Goal: Task Accomplishment & Management: Manage account settings

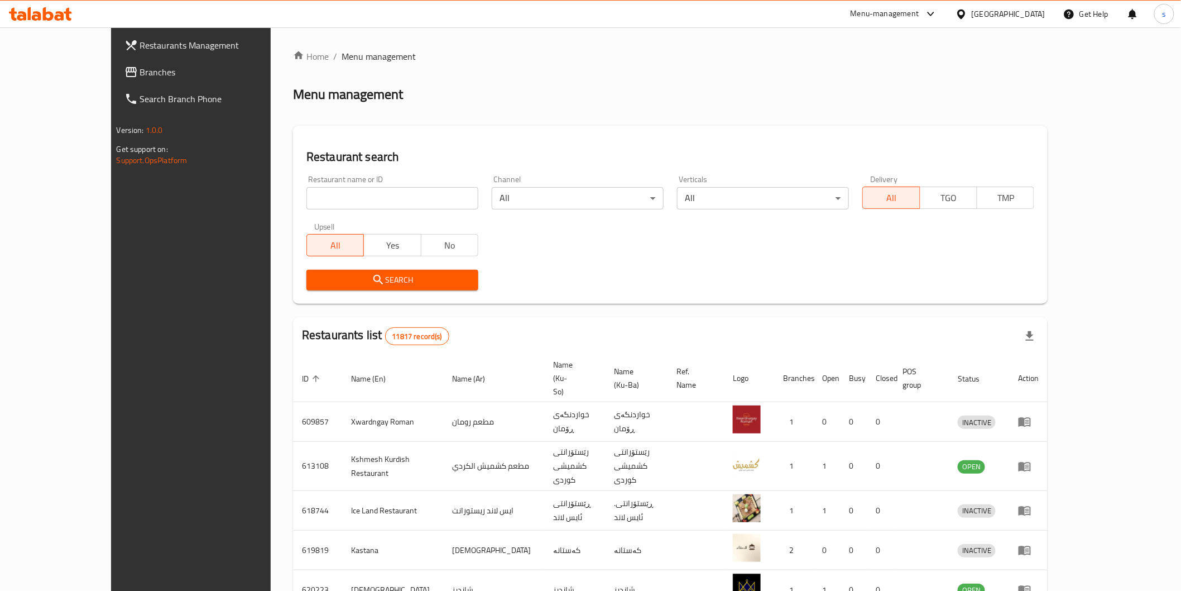
click at [348, 194] on input "search" at bounding box center [392, 198] width 172 height 22
paste input "DND Fast food"
type input "DND Fast food"
click button "Search" at bounding box center [392, 280] width 172 height 21
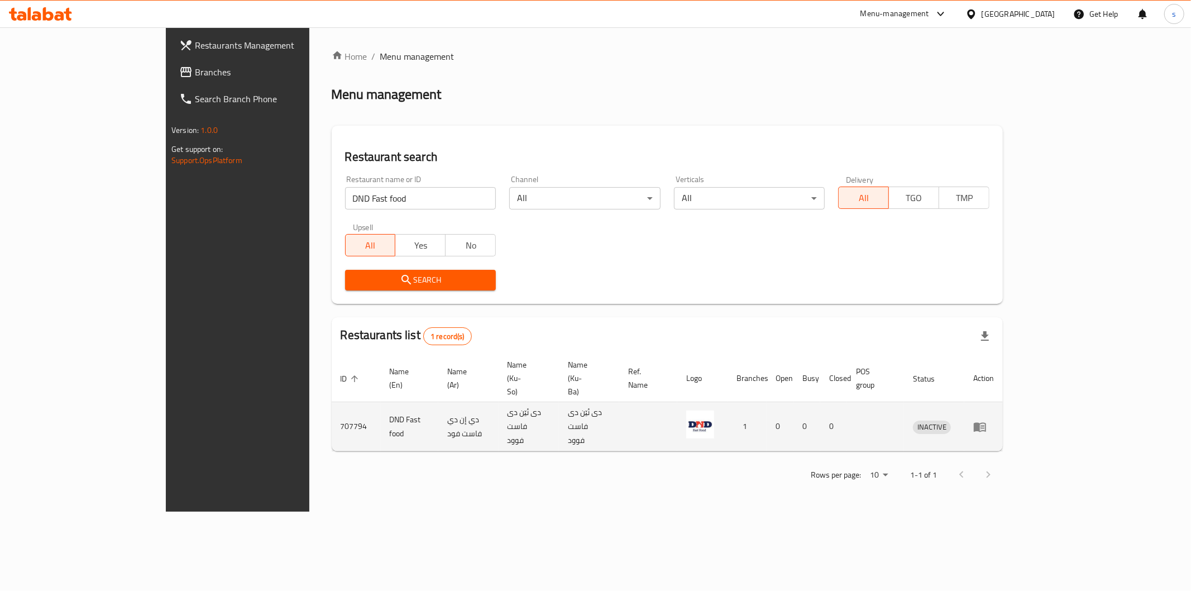
click at [1002, 406] on td "enhanced table" at bounding box center [983, 426] width 39 height 49
click at [986, 422] on icon "enhanced table" at bounding box center [979, 426] width 12 height 9
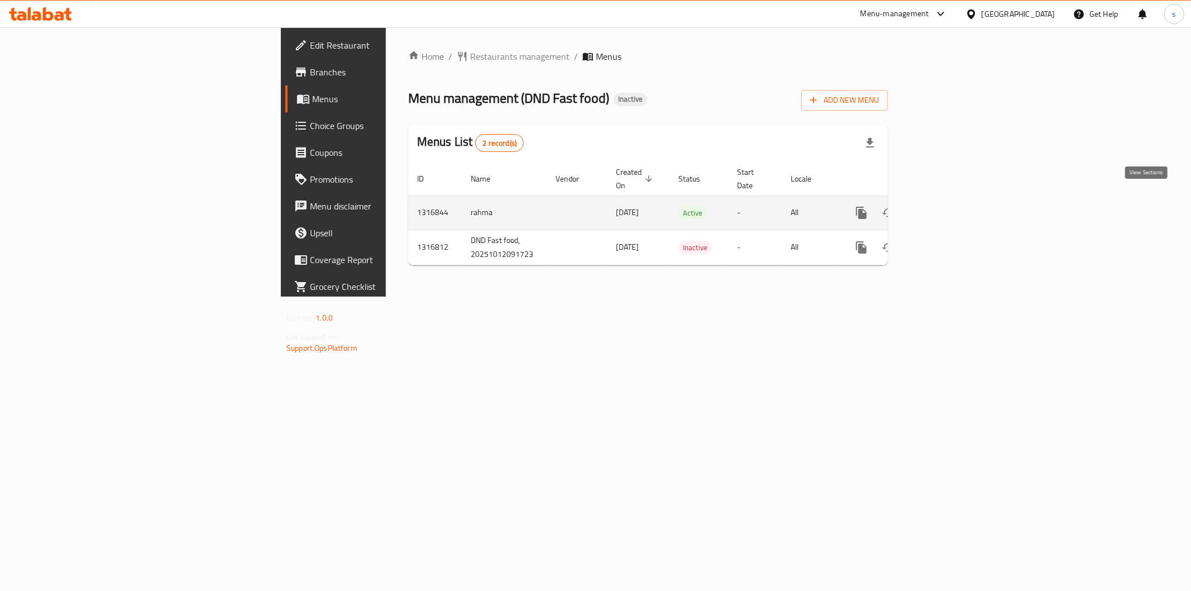
click at [948, 206] on icon "enhanced table" at bounding box center [941, 212] width 13 height 13
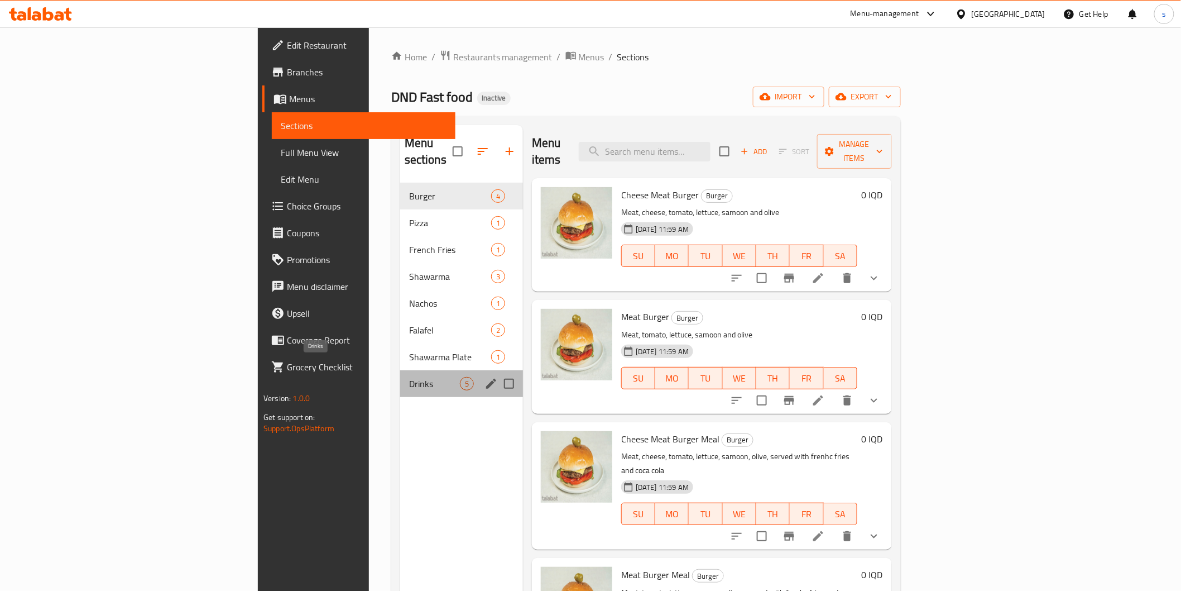
click at [409, 377] on span "Drinks" at bounding box center [434, 383] width 51 height 13
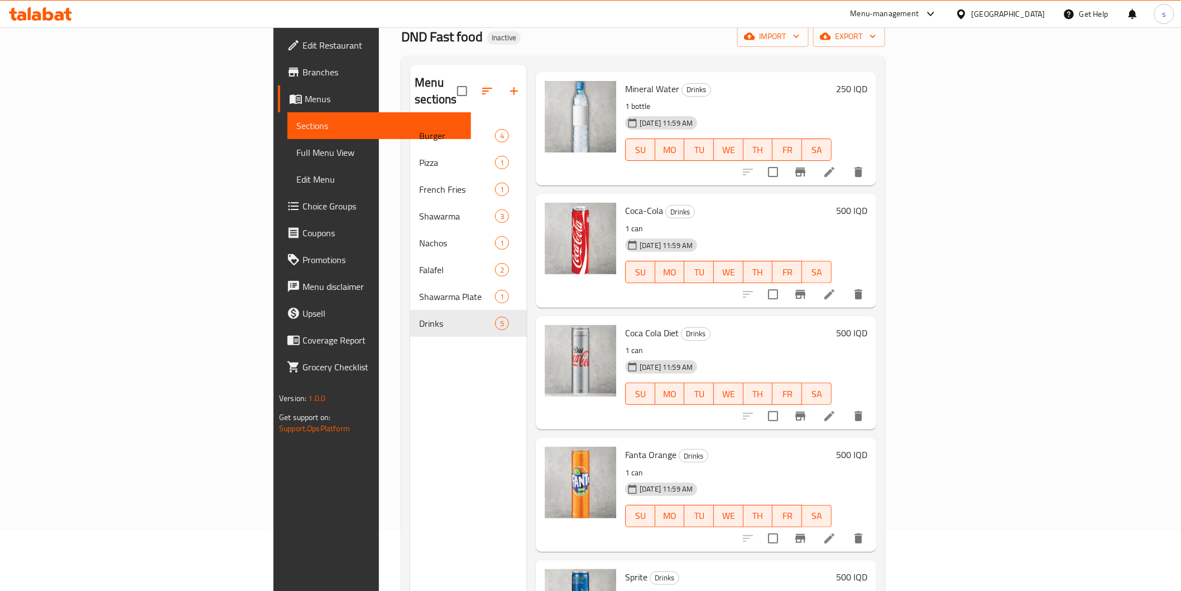
scroll to position [156, 0]
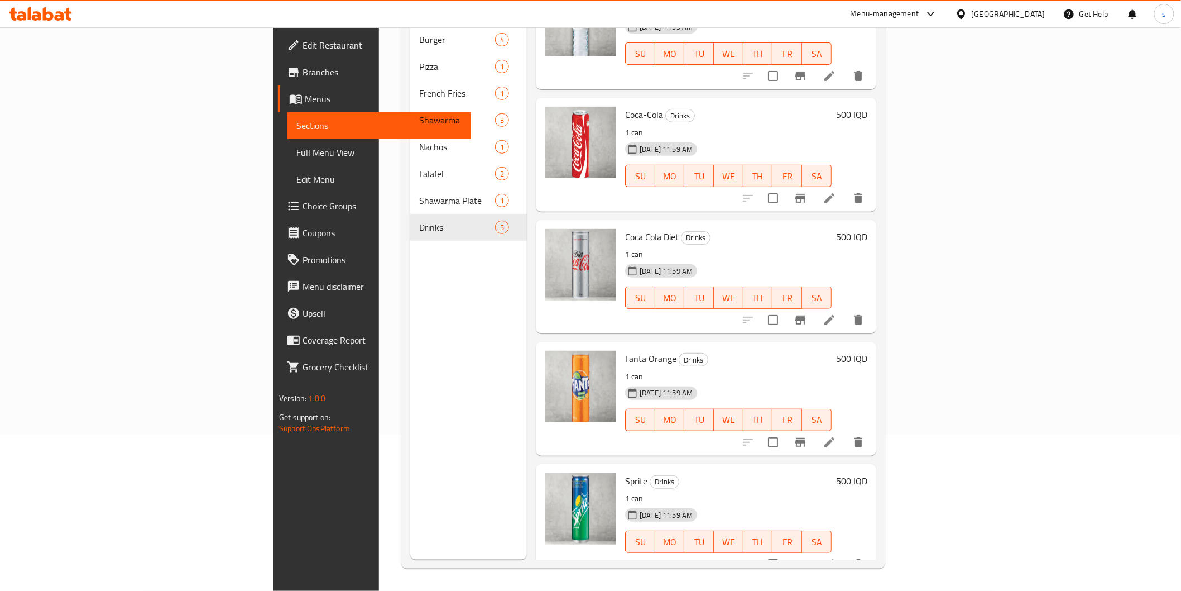
click at [296, 158] on span "Full Menu View" at bounding box center [378, 152] width 165 height 13
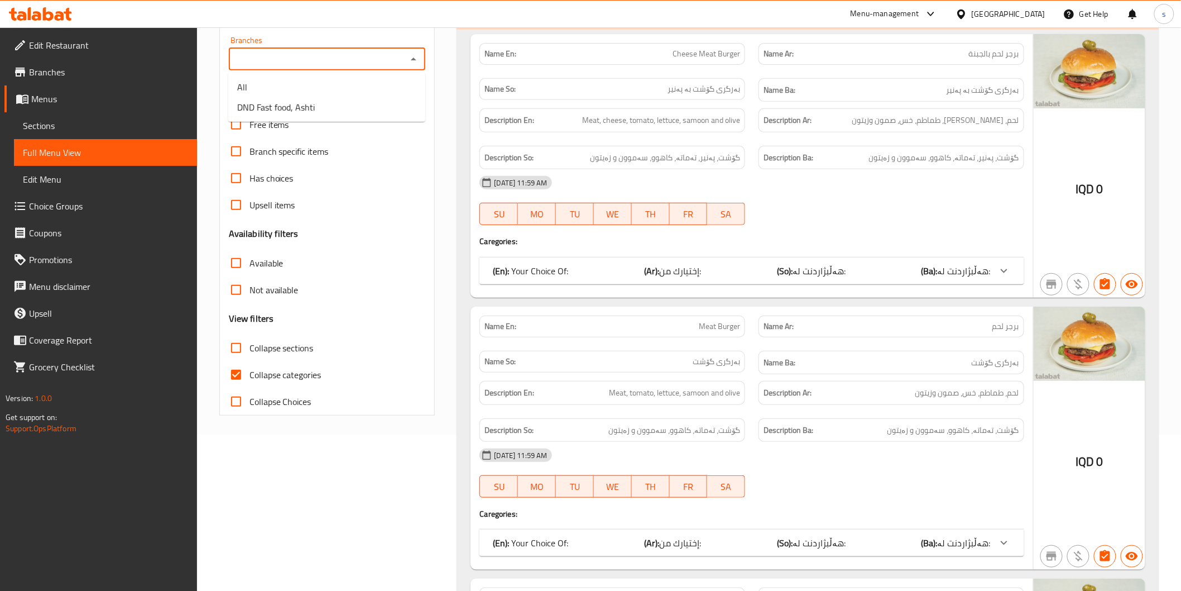
click at [327, 57] on input "Branches" at bounding box center [318, 59] width 172 height 16
click at [321, 104] on li "DND Fast food, Ashti" at bounding box center [326, 107] width 197 height 20
type input "DND Fast food, Ashti"
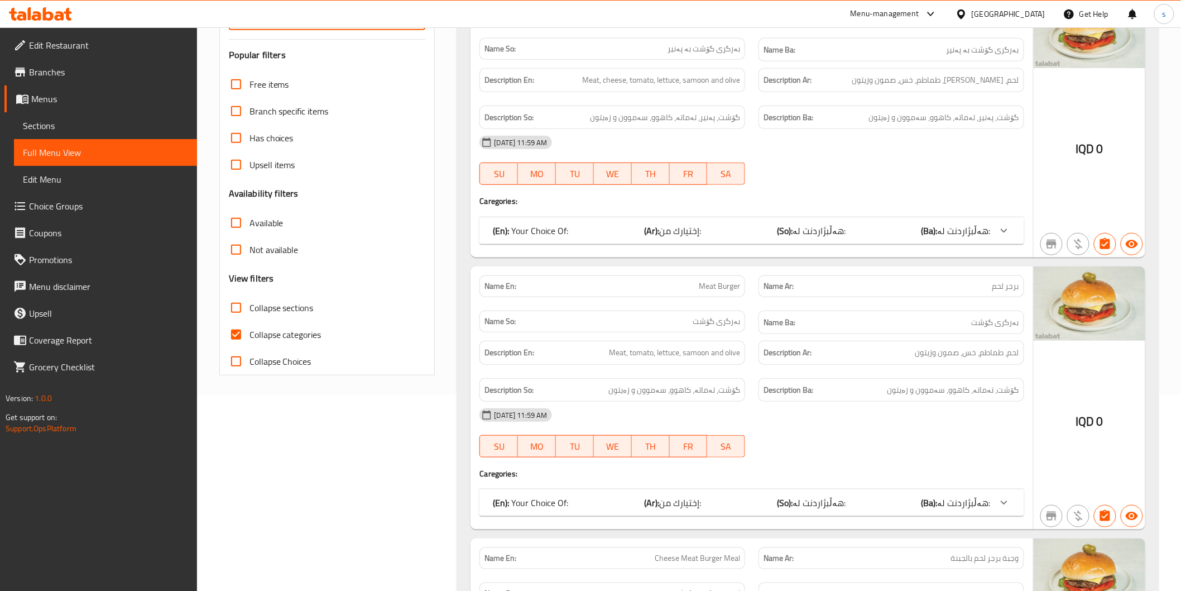
scroll to position [218, 0]
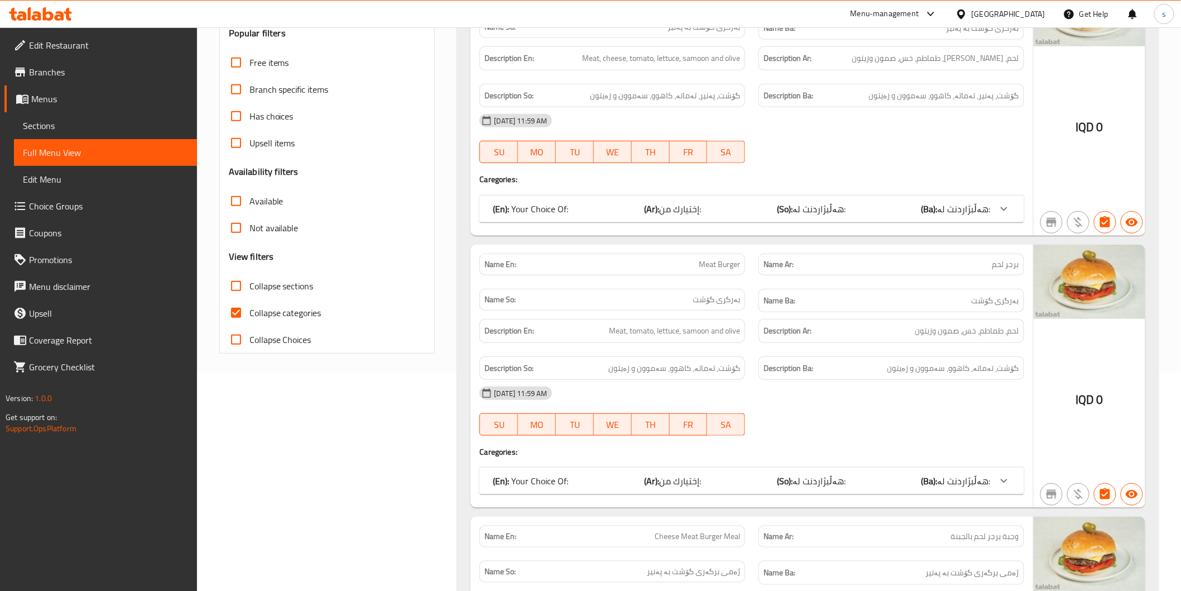
click at [291, 282] on span "Collapse sections" at bounding box center [282, 285] width 64 height 13
click at [250, 282] on input "Collapse sections" at bounding box center [236, 285] width 27 height 27
checkbox input "true"
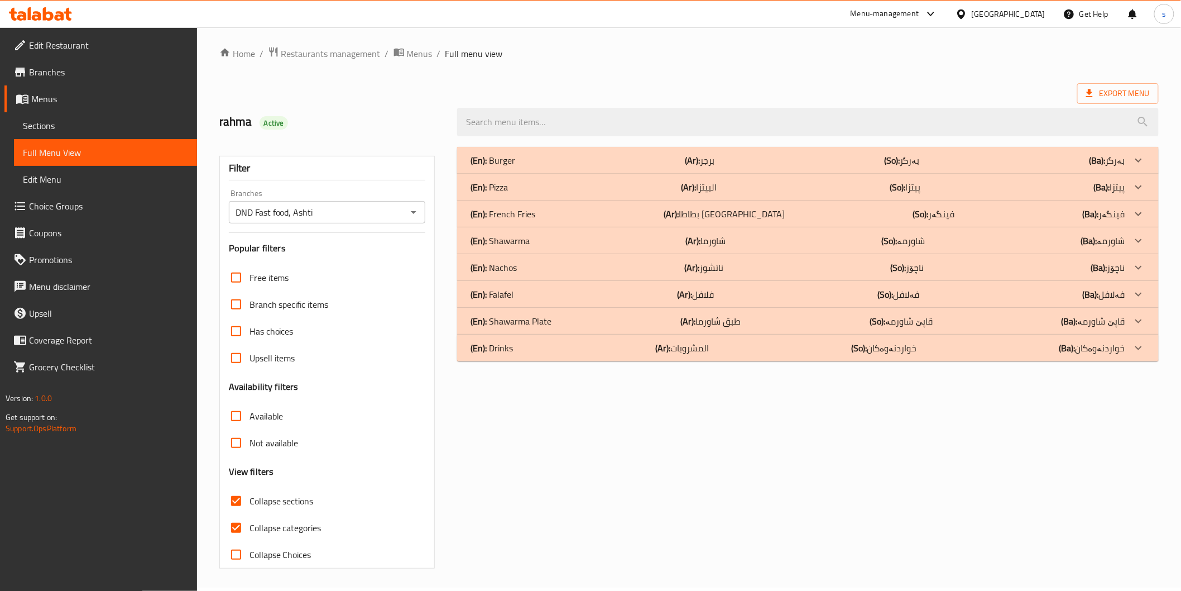
scroll to position [3, 0]
click at [533, 347] on div "(En): Drinks (Ar): المشروبات (So): خواردنەوەکان (Ba): خواردنەوەکان" at bounding box center [798, 348] width 654 height 13
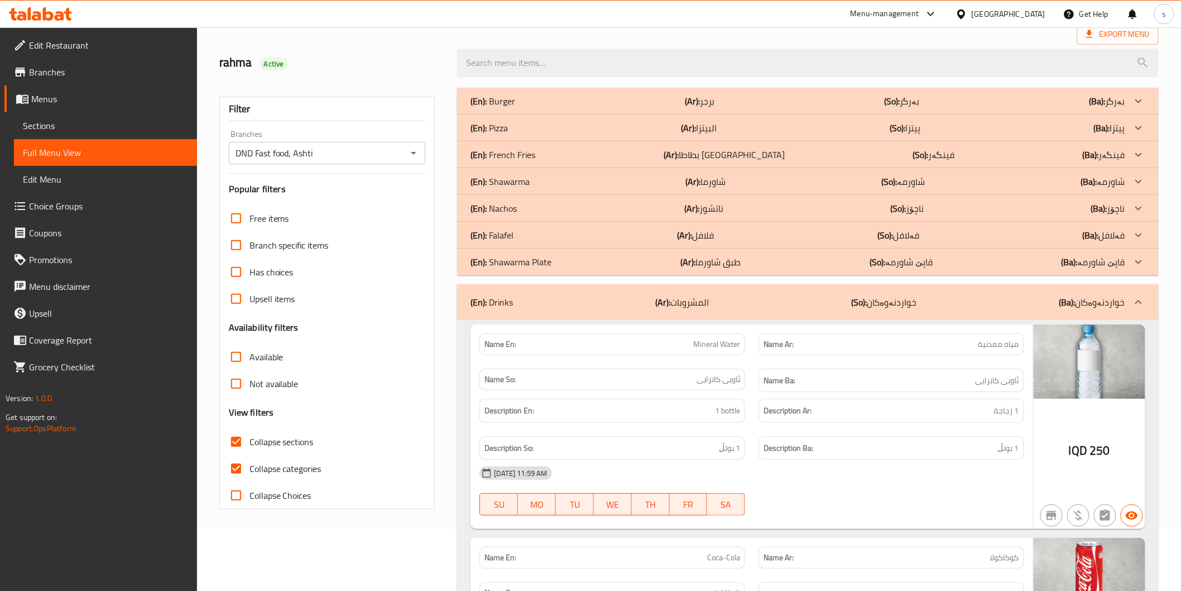
scroll to position [189, 0]
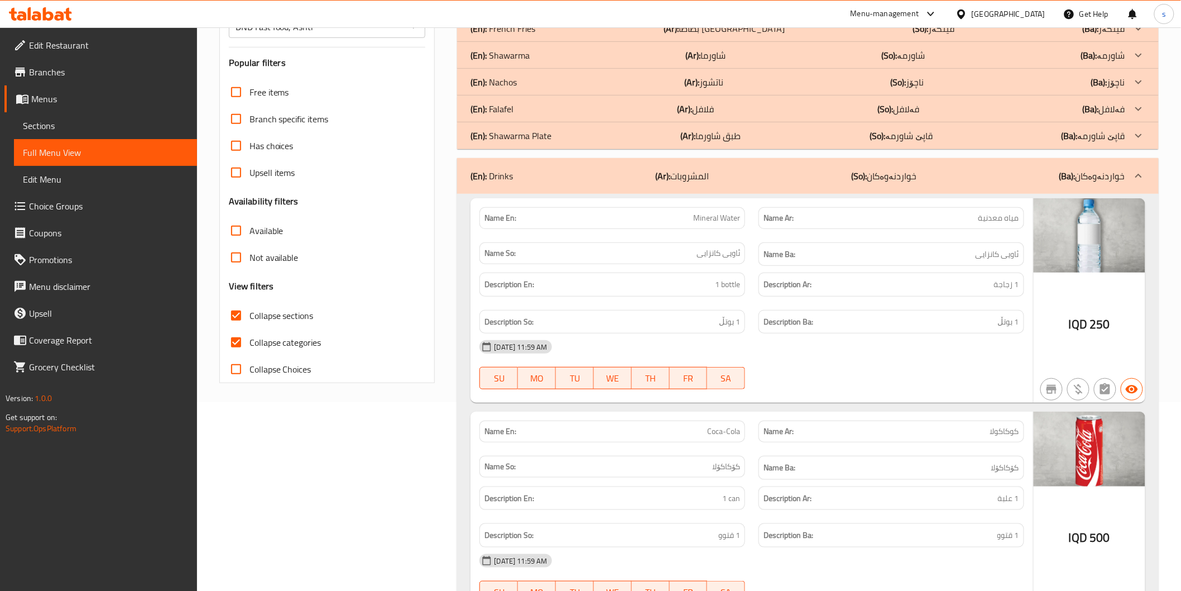
click at [300, 335] on span "Collapse categories" at bounding box center [286, 341] width 72 height 13
click at [250, 334] on input "Collapse categories" at bounding box center [236, 342] width 27 height 27
checkbox input "false"
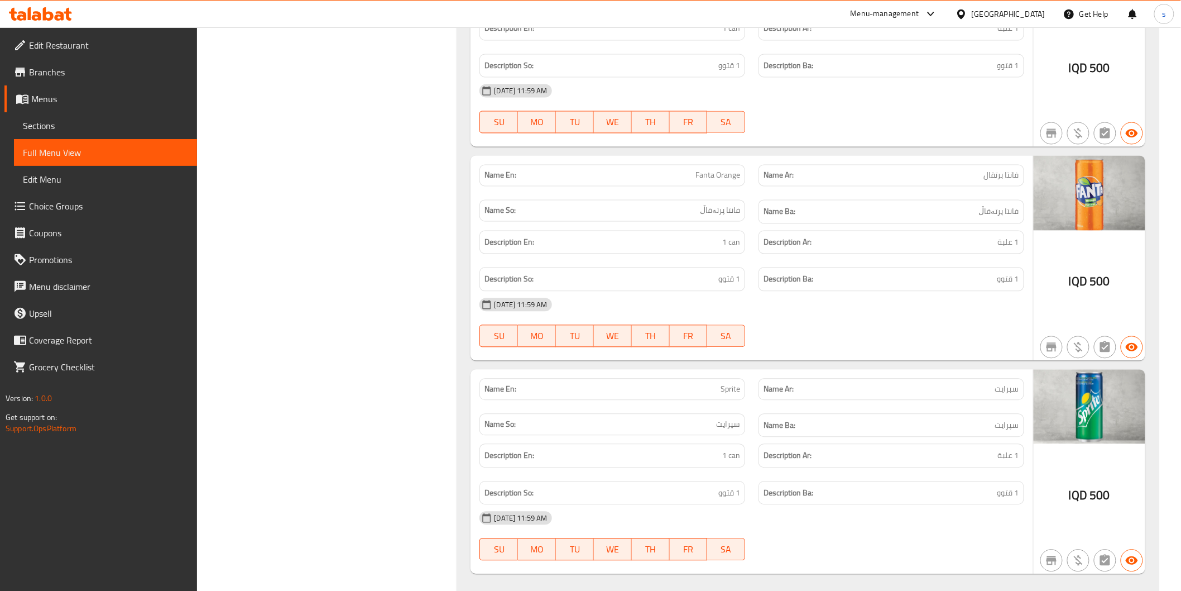
scroll to position [901, 0]
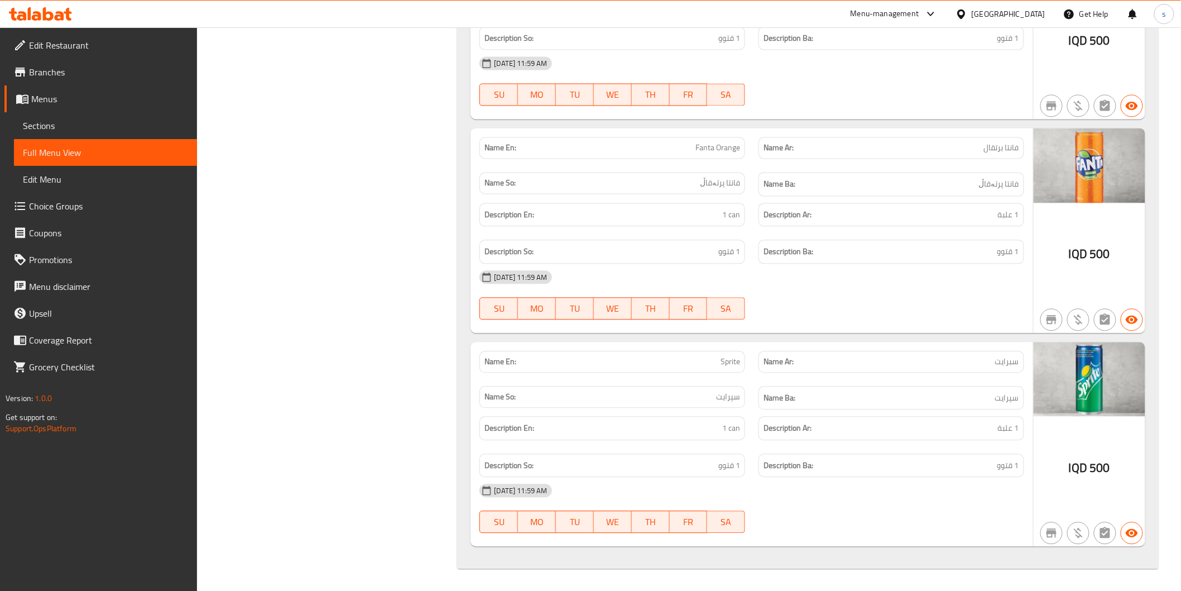
click at [670, 394] on p "Name So: سپرایت" at bounding box center [613, 397] width 256 height 12
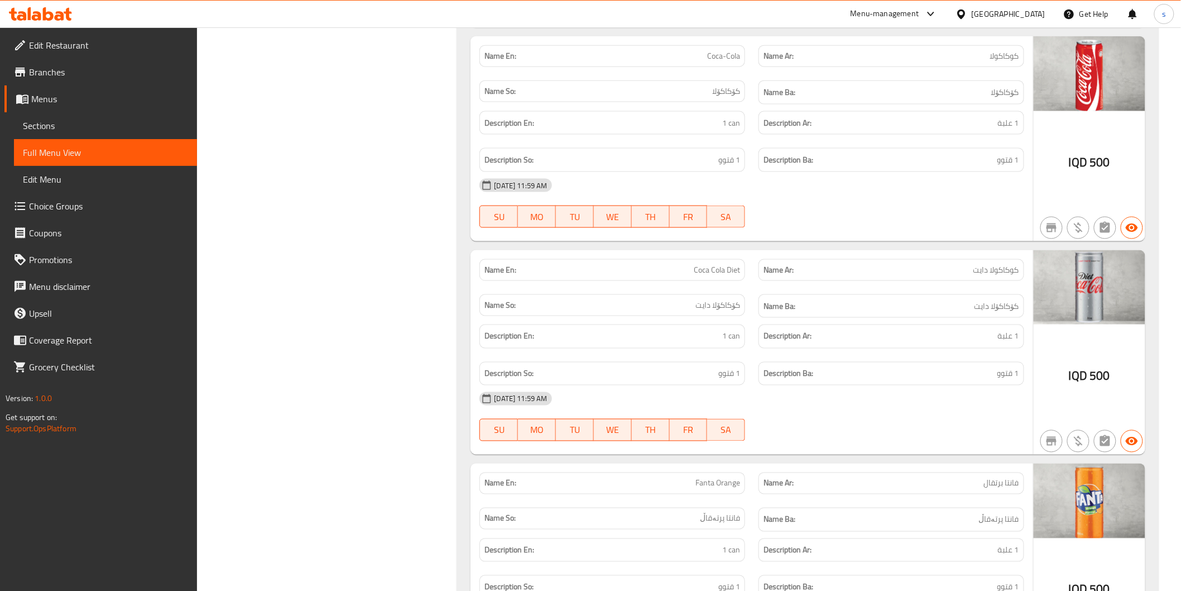
scroll to position [529, 0]
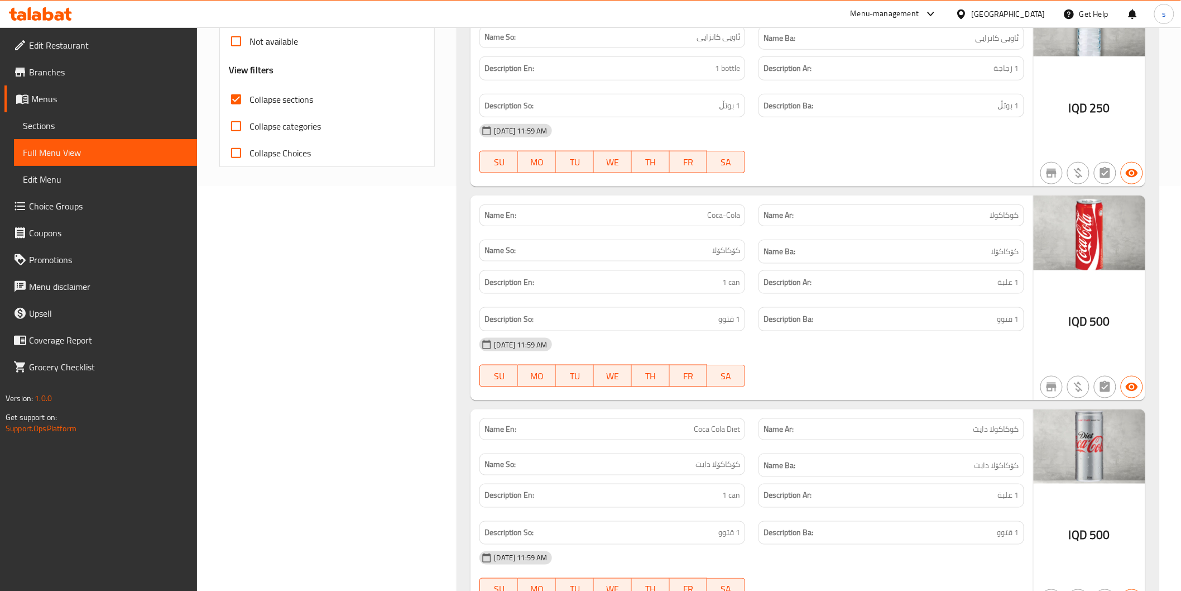
click at [892, 255] on h6 "Name Ba: کۆکاکۆلا" at bounding box center [892, 251] width 256 height 14
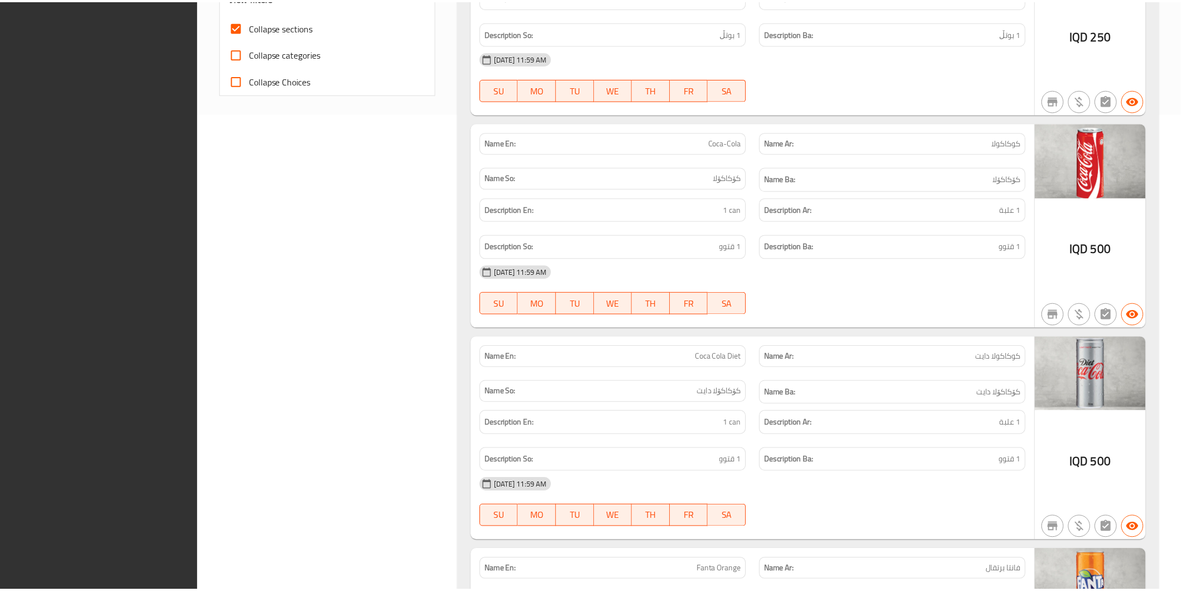
scroll to position [901, 0]
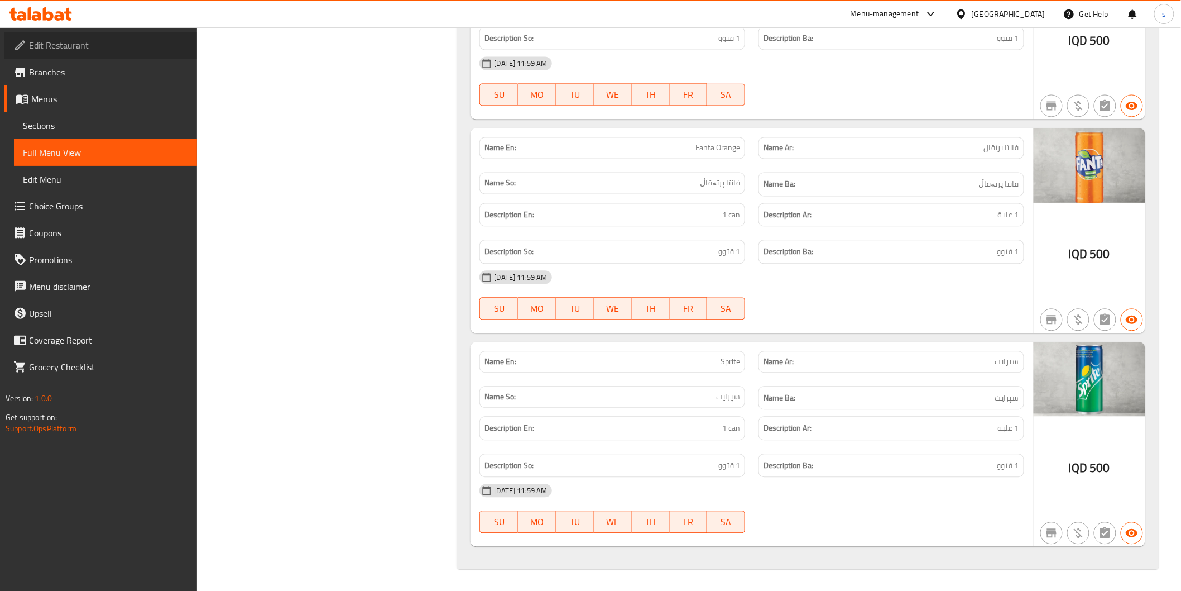
click at [84, 33] on link "Edit Restaurant" at bounding box center [100, 45] width 193 height 27
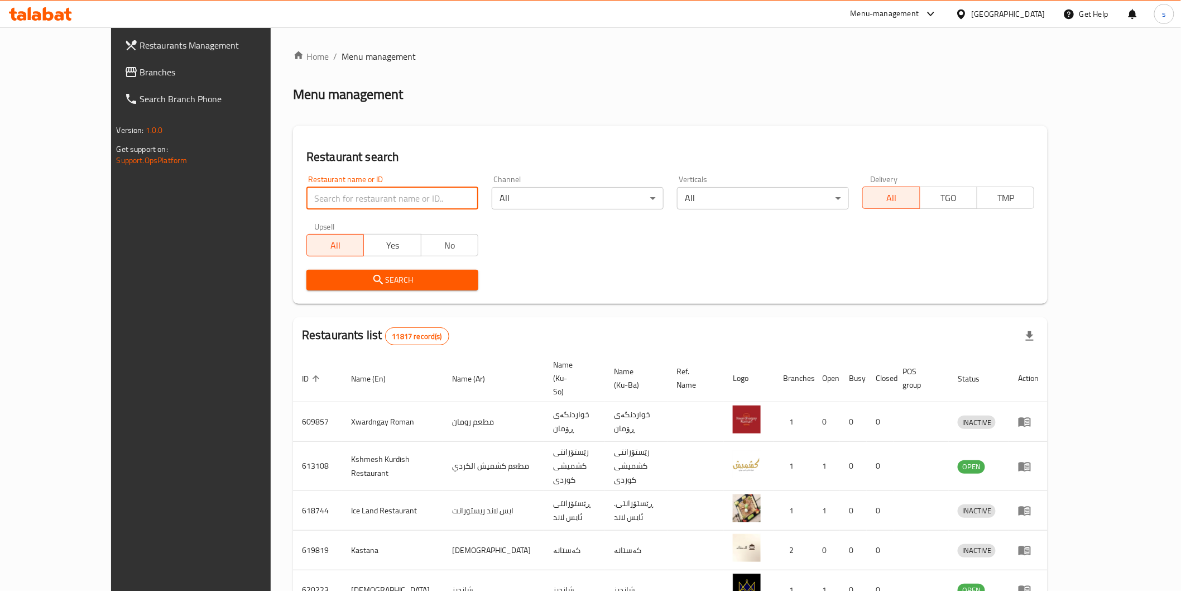
click at [306, 198] on input "search" at bounding box center [392, 198] width 172 height 22
paste input "The Boss Cafe"
type input "The Boss Cafe"
click button "Search" at bounding box center [392, 280] width 172 height 21
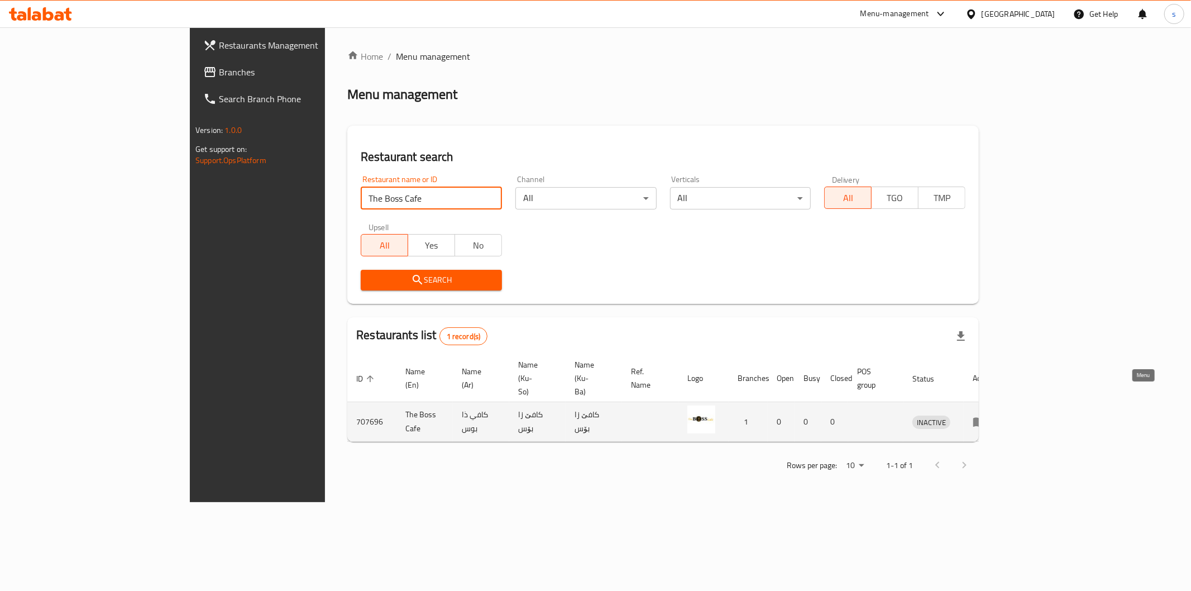
click at [986, 415] on icon "enhanced table" at bounding box center [978, 421] width 13 height 13
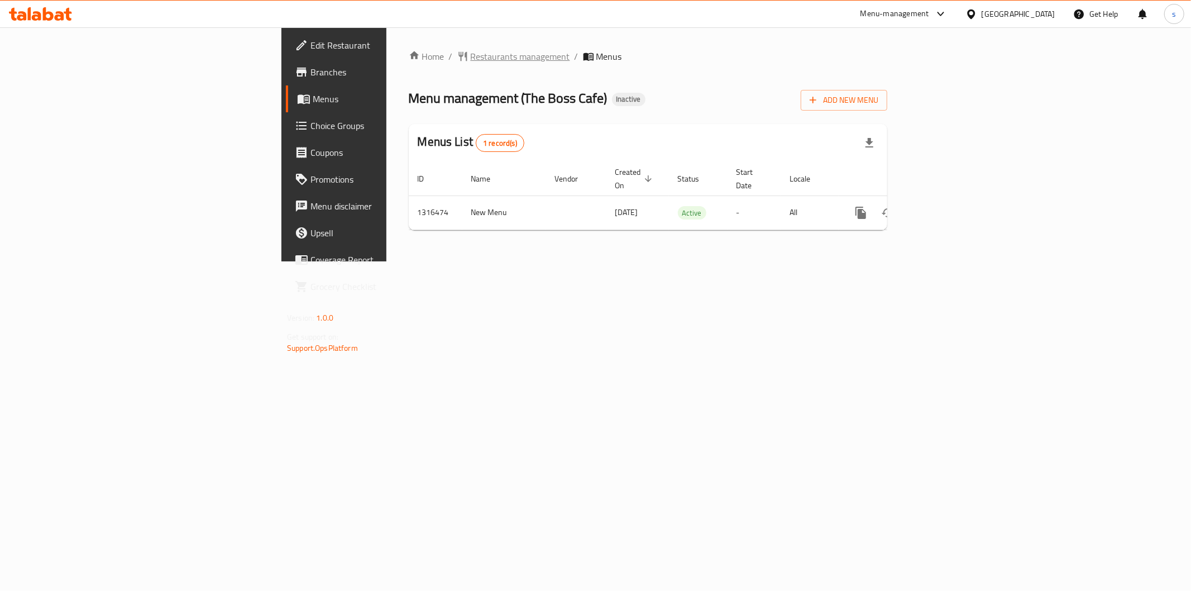
click at [471, 50] on span "Restaurants management" at bounding box center [520, 56] width 99 height 13
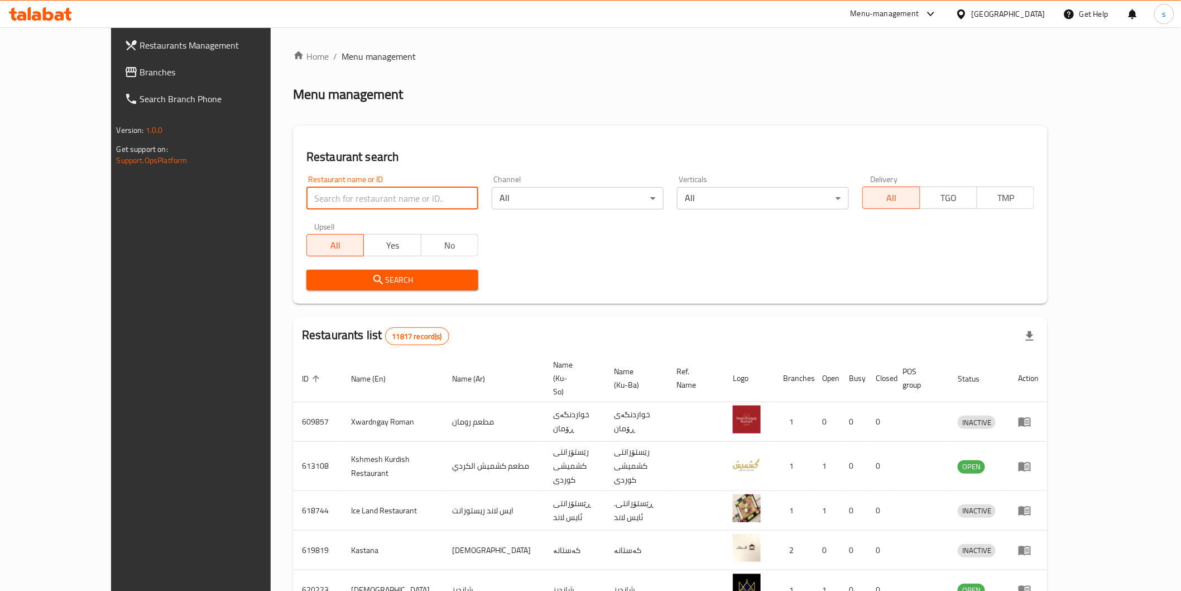
click at [348, 188] on input "search" at bounding box center [392, 198] width 172 height 22
paste input "The Boss Cafe"
type input "The Boss Cafe"
click button "Search" at bounding box center [392, 280] width 172 height 21
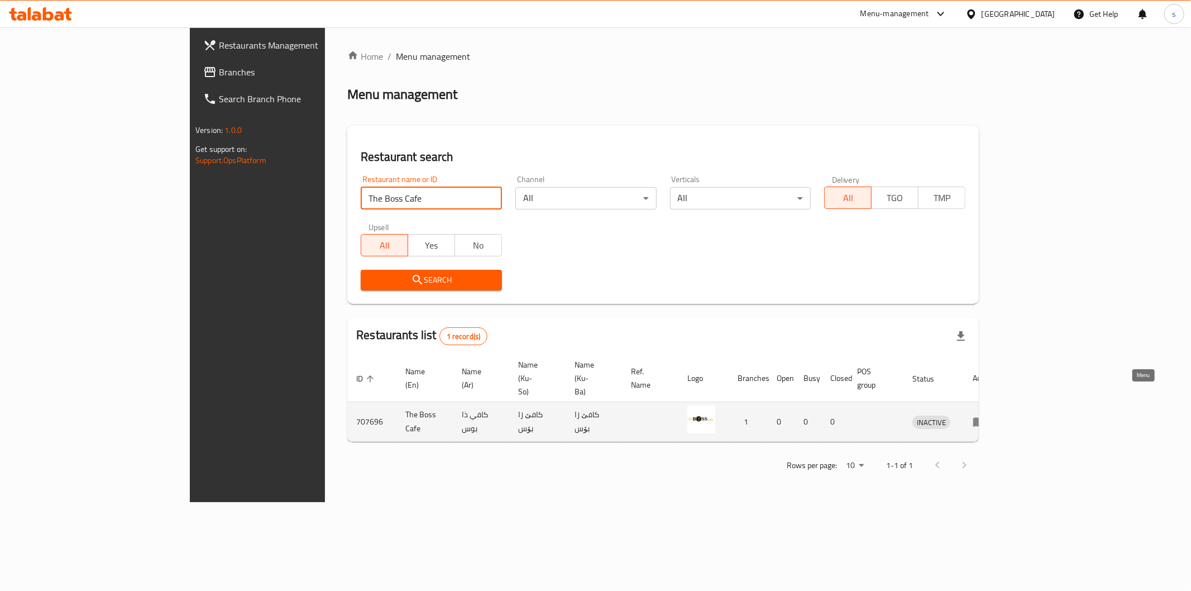
click at [984, 420] on icon "enhanced table" at bounding box center [982, 422] width 4 height 4
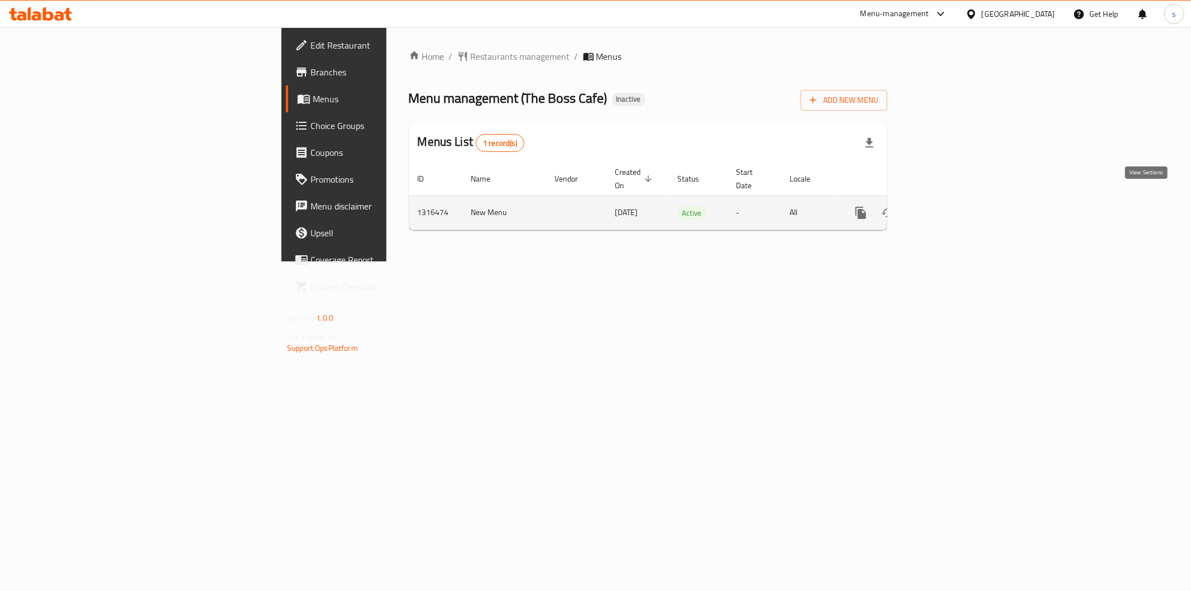
click at [954, 199] on link "enhanced table" at bounding box center [941, 212] width 27 height 27
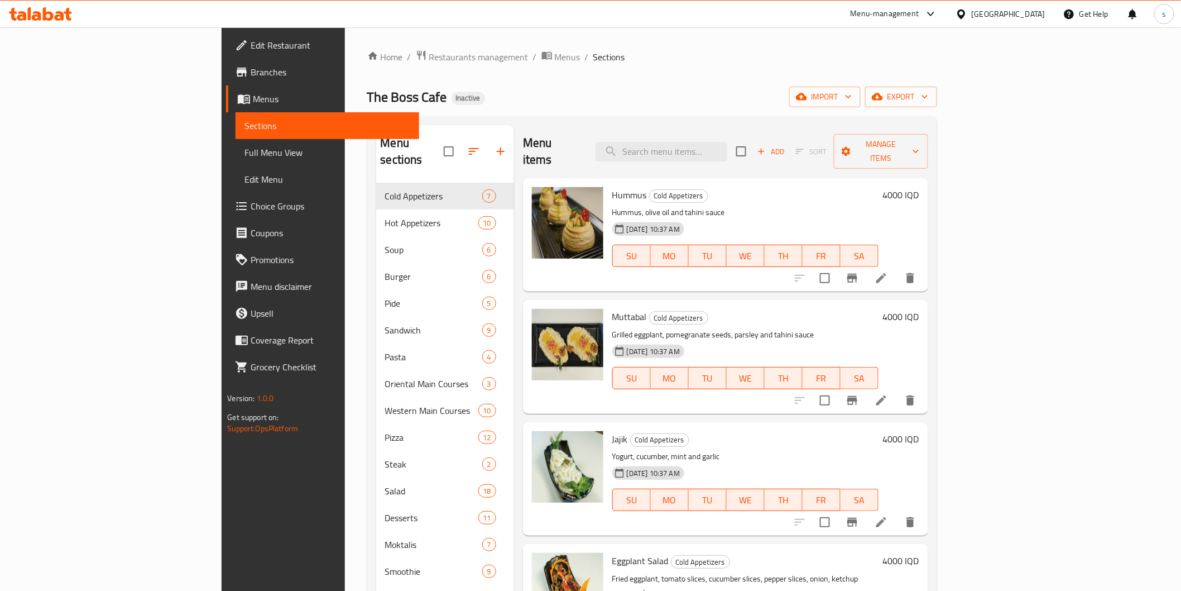
click at [244, 151] on span "Full Menu View" at bounding box center [326, 152] width 165 height 13
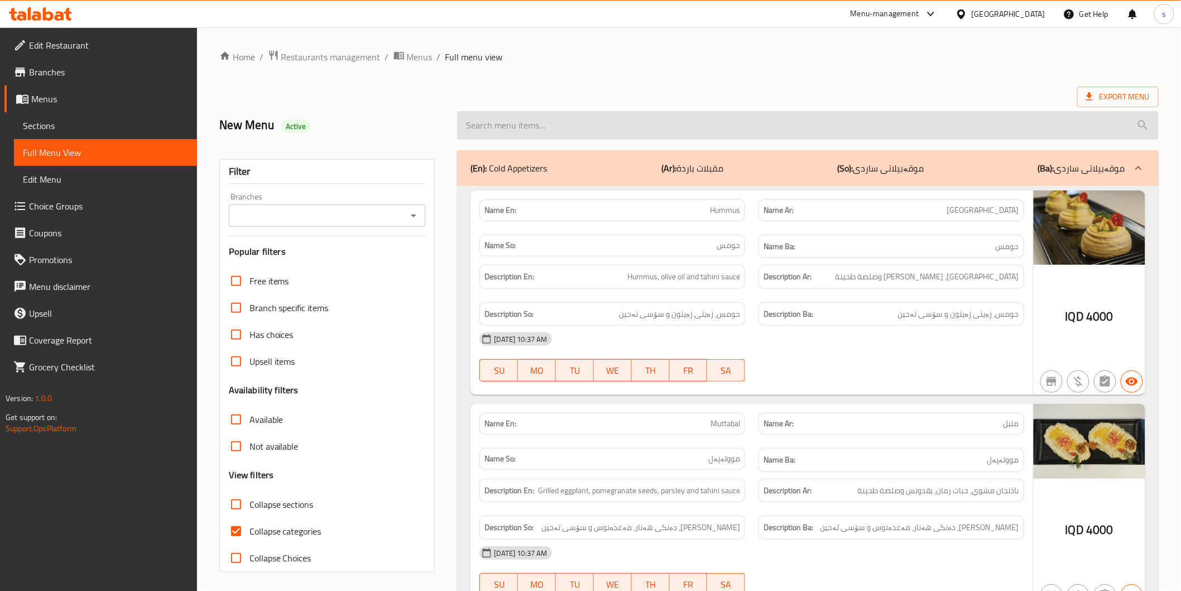
click at [699, 127] on input "search" at bounding box center [807, 125] width 701 height 28
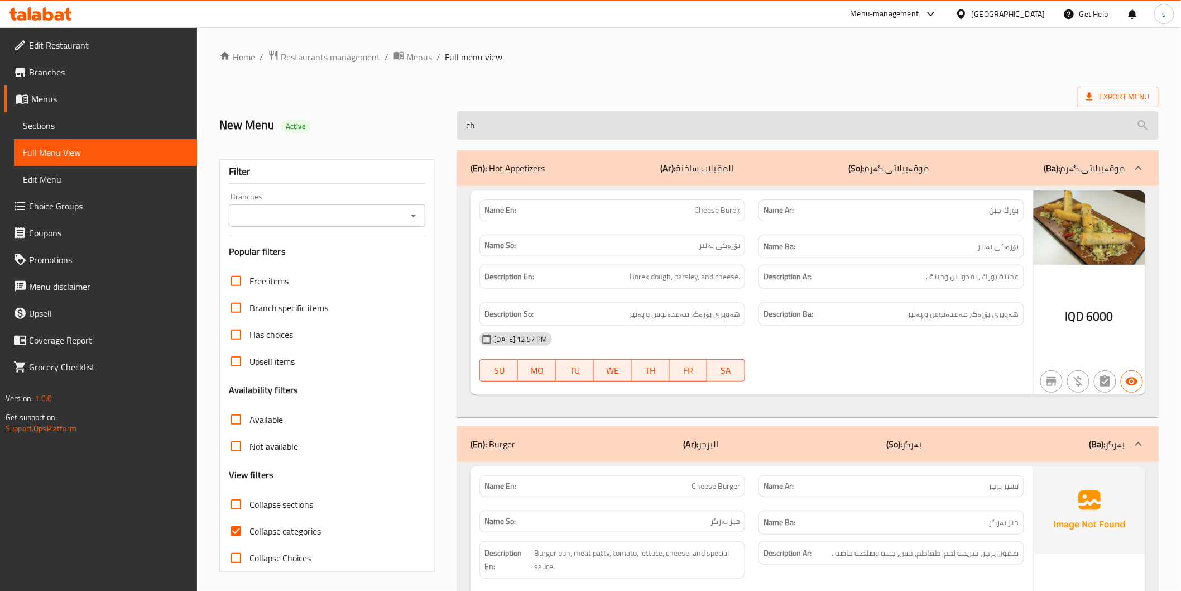
type input "c"
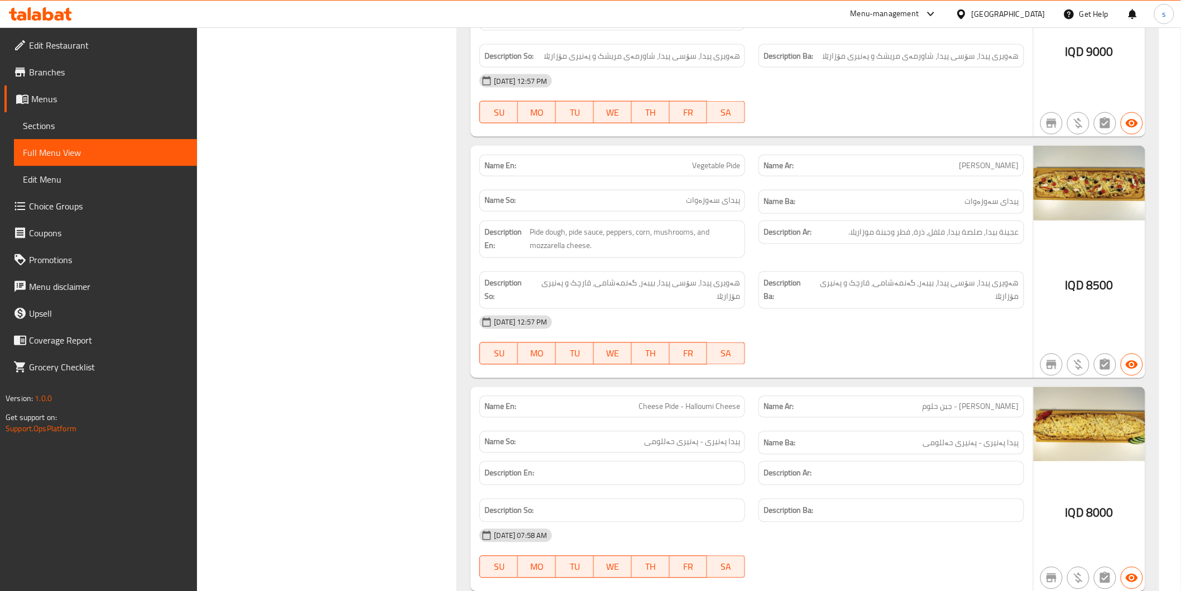
scroll to position [744, 0]
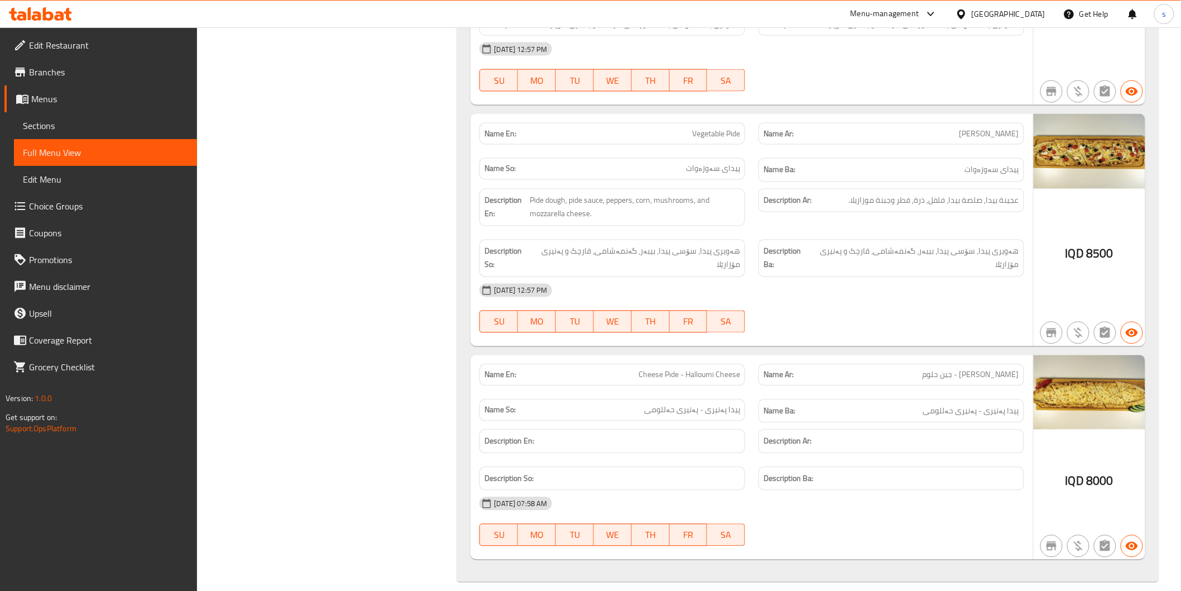
click at [651, 372] on span "Cheese Pide - Halloumi Cheese" at bounding box center [690, 375] width 102 height 12
copy span "Cheese Pide - Halloumi Cheese"
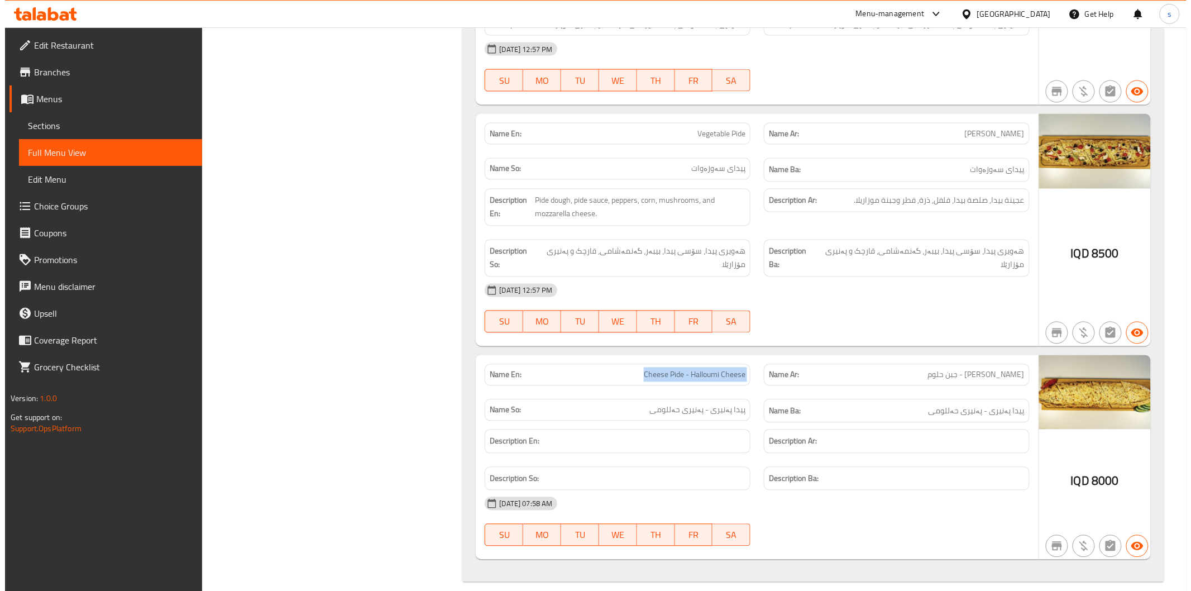
scroll to position [0, 0]
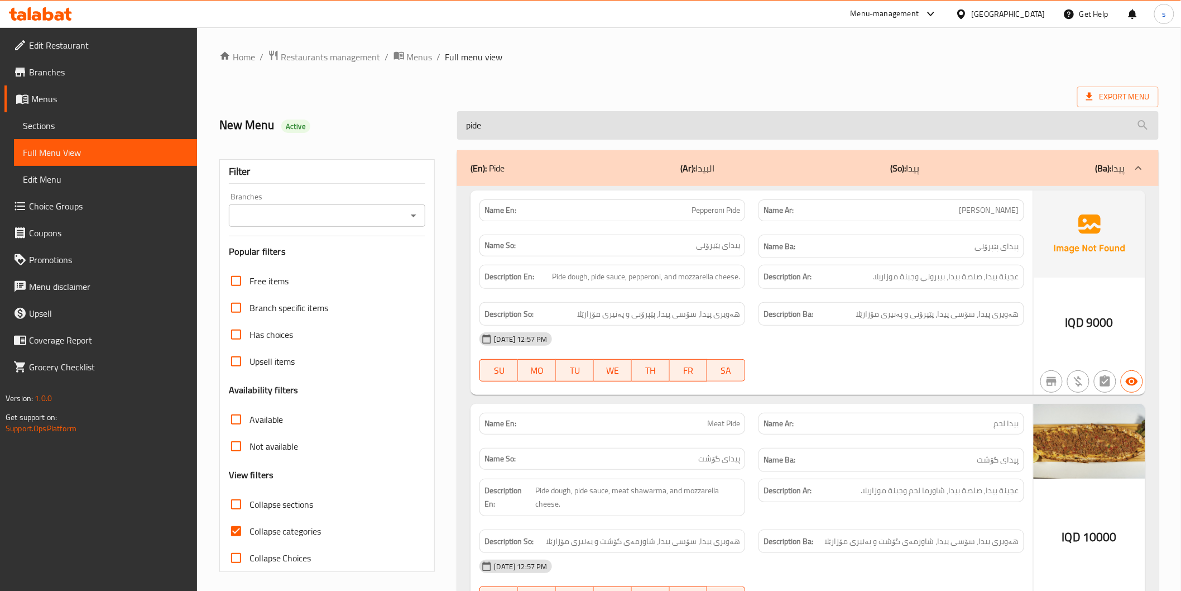
click at [608, 134] on input "pide" at bounding box center [807, 125] width 701 height 28
paste input "Cheese Pide - Halloumi Chees"
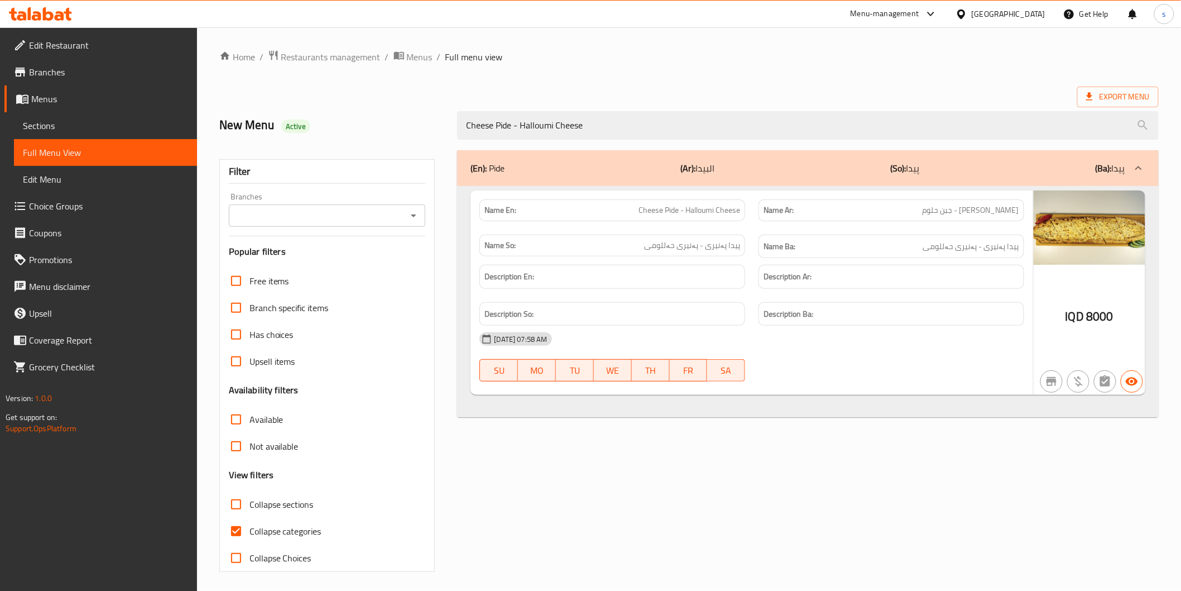
type input "Cheese Pide - Halloumi Cheese"
click at [704, 305] on div "Description So:" at bounding box center [612, 314] width 266 height 24
click at [725, 214] on span "Cheese Pide - Halloumi Cheese" at bounding box center [690, 210] width 102 height 12
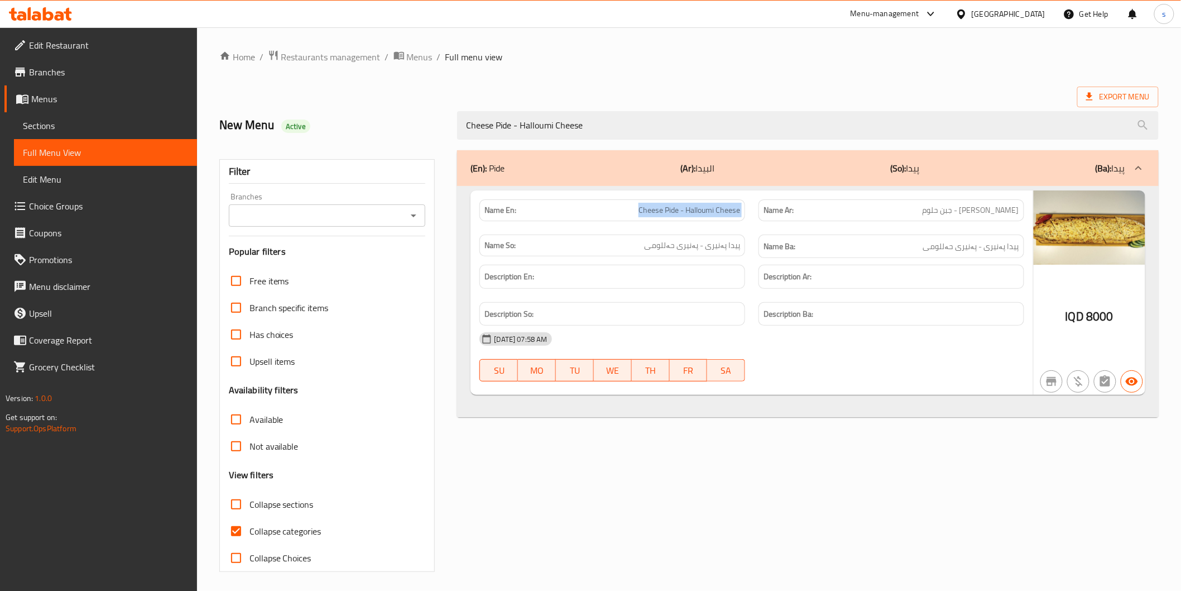
click at [725, 214] on span "Cheese Pide - Halloumi Cheese" at bounding box center [690, 210] width 102 height 12
click at [711, 211] on span "Cheese Pide - Halloumi Cheese" at bounding box center [690, 210] width 102 height 12
copy span "Halloumi"
click at [665, 258] on div "Description En:" at bounding box center [612, 276] width 279 height 37
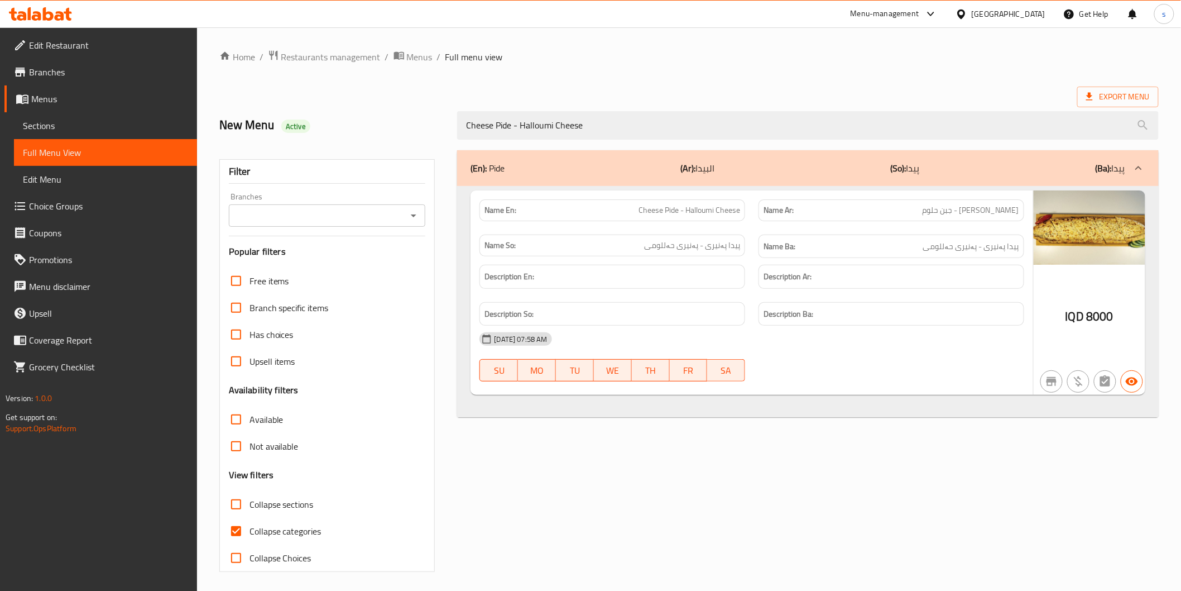
click at [708, 208] on span "Cheese Pide - Halloumi Cheese" at bounding box center [690, 210] width 102 height 12
copy span "Halloumi"
click at [856, 322] on div "Description Ba:" at bounding box center [892, 314] width 266 height 24
click at [965, 325] on div "Description Ba:" at bounding box center [892, 314] width 266 height 24
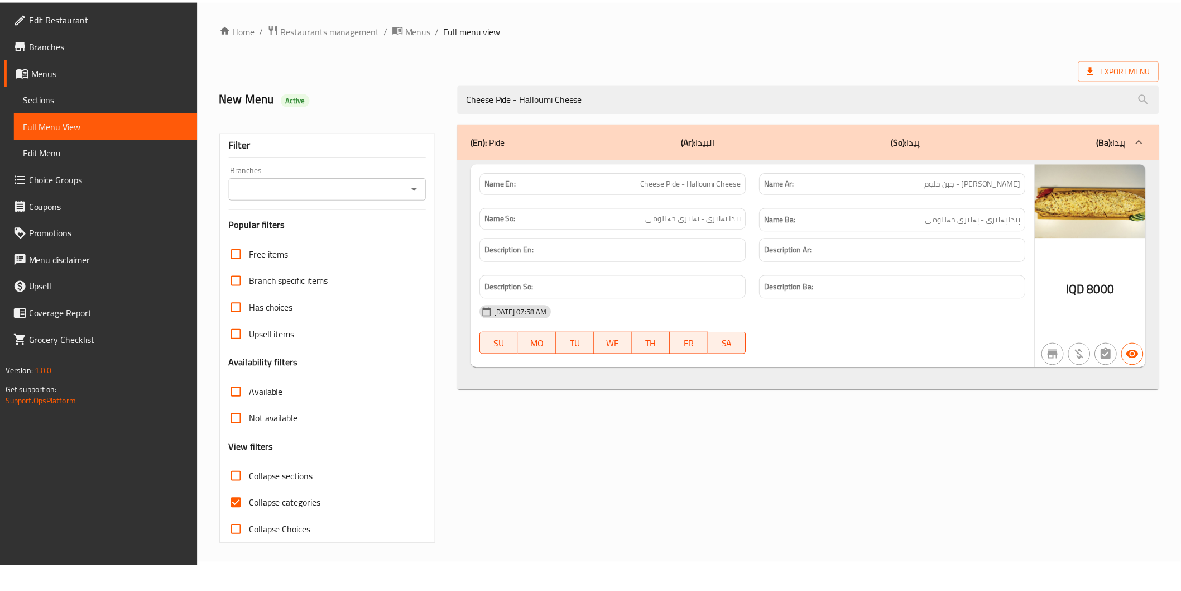
scroll to position [3, 0]
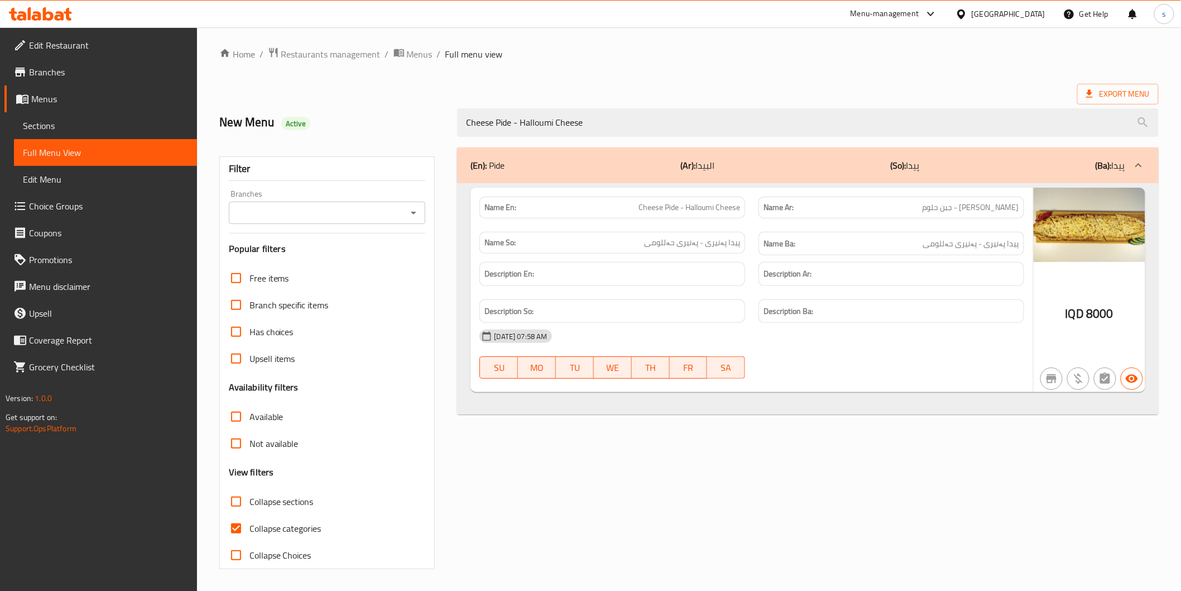
click at [674, 207] on span "Cheese Pide - Halloumi Cheese" at bounding box center [690, 208] width 102 height 12
click at [673, 305] on h6 "Description So:" at bounding box center [613, 311] width 256 height 14
click at [659, 539] on div "(En): Pide (Ar): البيدا (So): پیدا (Ba): پیدا Name En: Cheese Pide - Halloumi C…" at bounding box center [807, 358] width 714 height 435
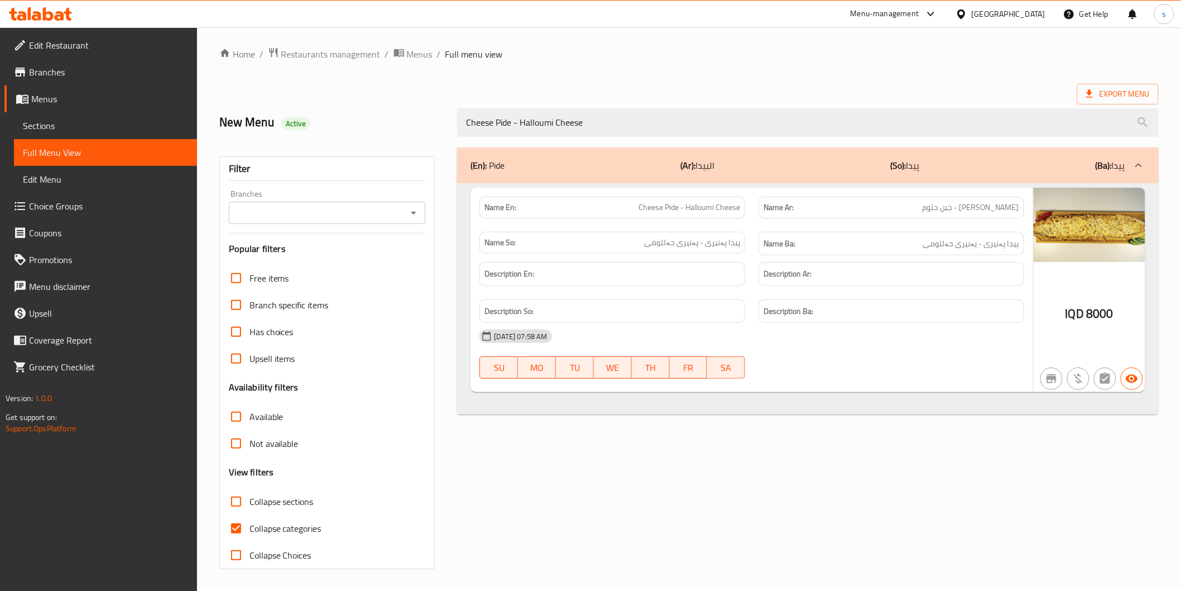
click at [675, 207] on span "Cheese Pide - Halloumi Cheese" at bounding box center [690, 208] width 102 height 12
copy span "Cheese Pide - Halloumi Cheese"
click at [123, 121] on span "Sections" at bounding box center [105, 125] width 165 height 13
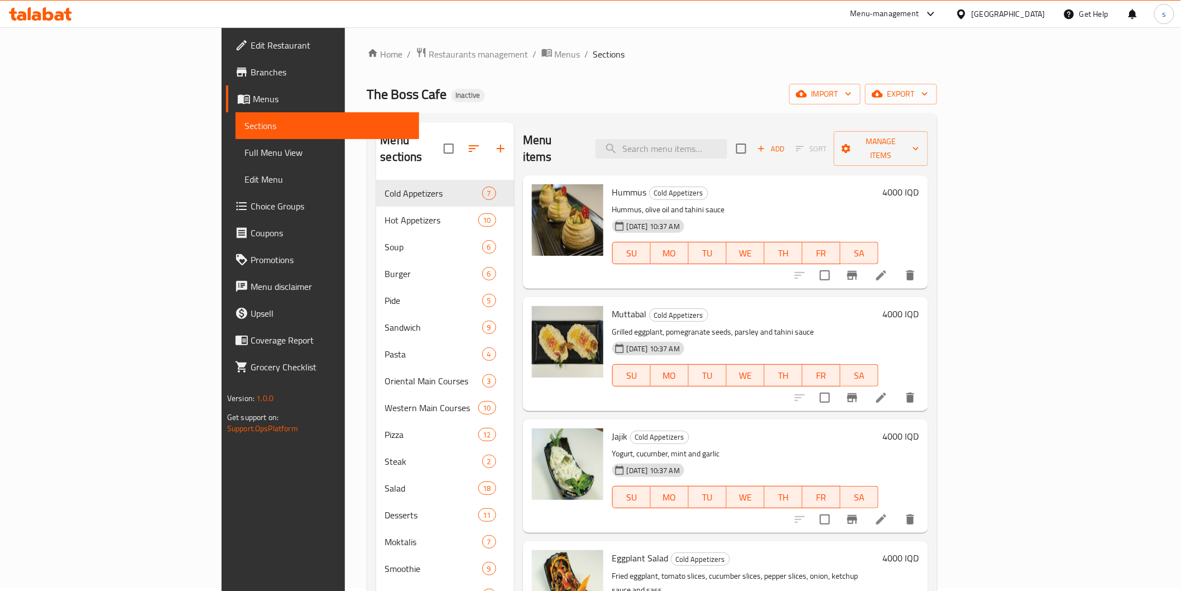
click at [706, 152] on div "Menu items Add Sort Manage items" at bounding box center [725, 148] width 405 height 53
click at [708, 147] on input "search" at bounding box center [662, 149] width 132 height 20
paste input "Cheese Pide - Halloumi Cheese"
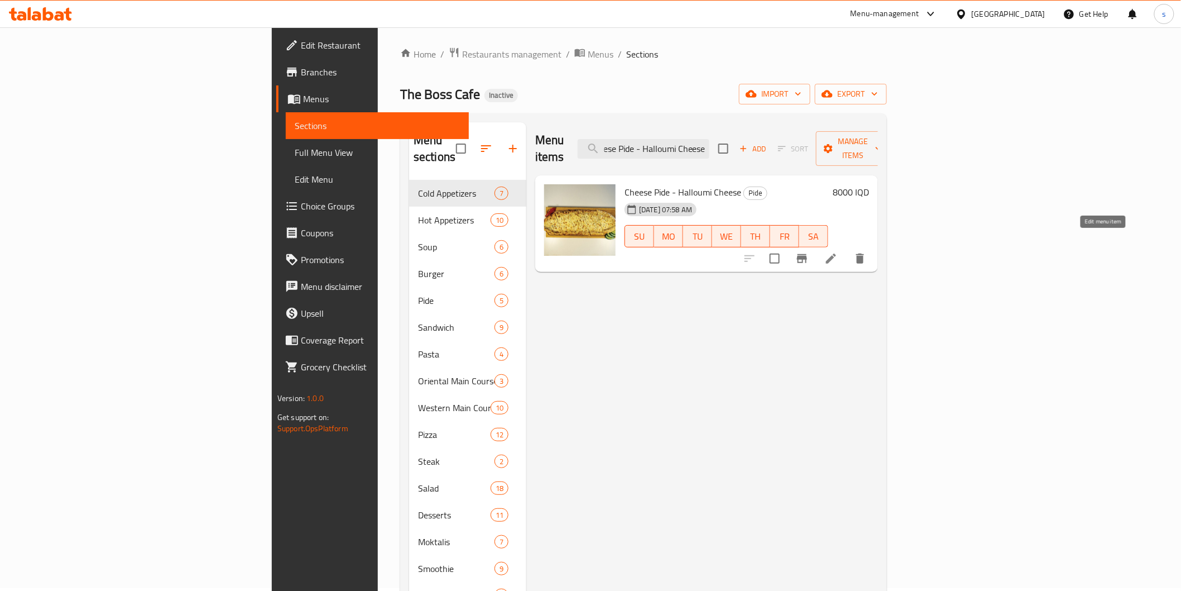
type input "Cheese Pide - Halloumi Cheese"
click at [838, 252] on icon at bounding box center [830, 258] width 13 height 13
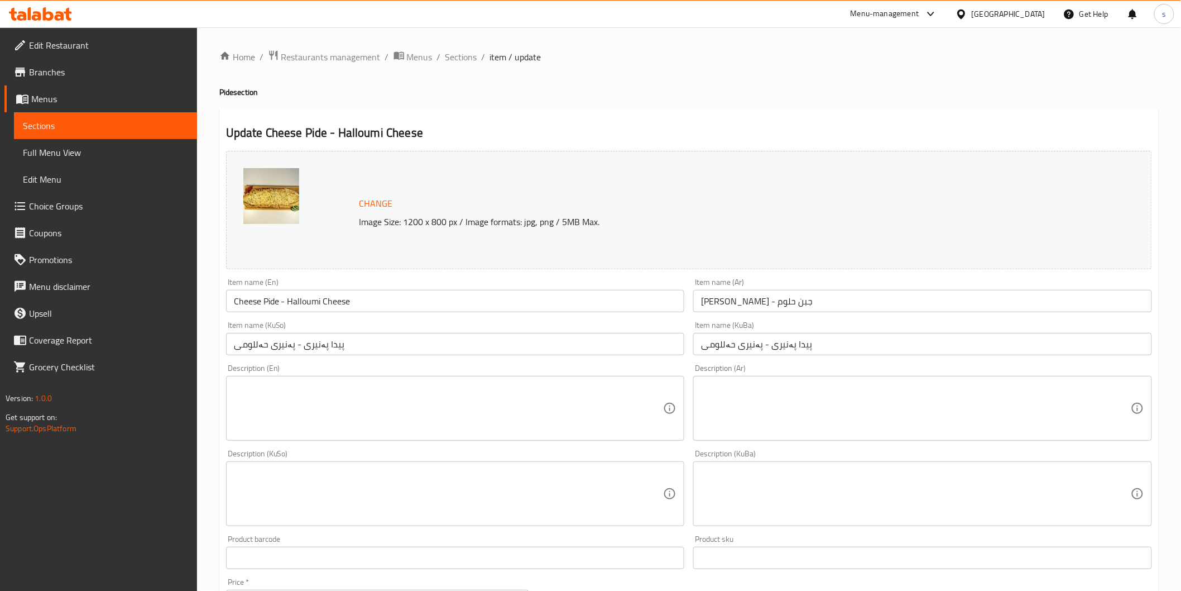
click at [257, 301] on input "Cheese Pide - Halloumi Cheese" at bounding box center [455, 301] width 459 height 22
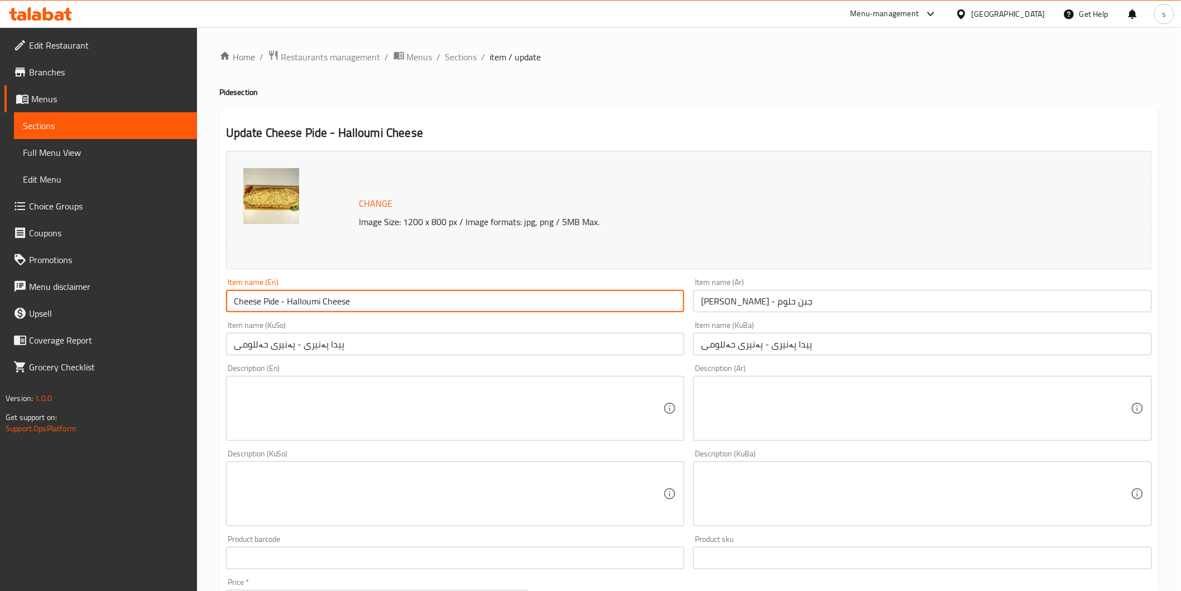
click at [257, 301] on input "Cheese Pide - Halloumi Cheese" at bounding box center [455, 301] width 459 height 22
click at [254, 303] on input "Pide - Halloumi Cheese" at bounding box center [455, 301] width 459 height 22
type input "Pide With Halloumi Cheese"
click at [779, 302] on input "بيدا جبن - جبن حلوم" at bounding box center [922, 301] width 459 height 22
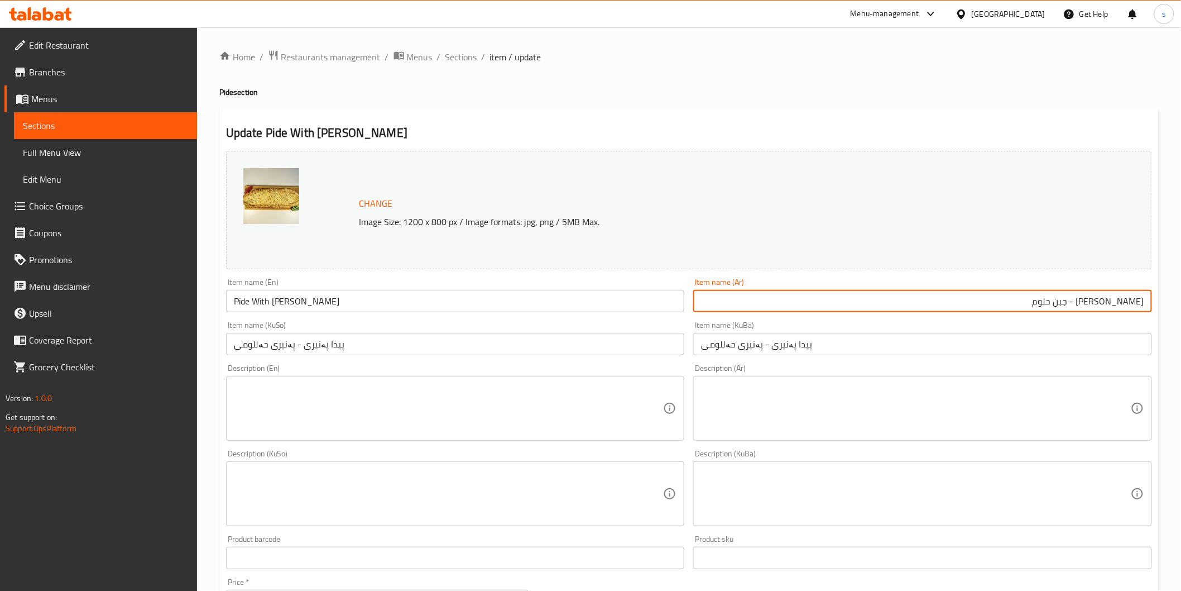
click at [1119, 300] on input "بيدا جبن - جبن حلوم" at bounding box center [922, 301] width 459 height 22
click at [1124, 297] on input "بيدا - جبن حلوم" at bounding box center [922, 301] width 459 height 22
type input "بيدا بالجبن حلوم"
click at [538, 339] on input "پیدا پەنیری - پەنیری حەللومی" at bounding box center [455, 344] width 459 height 22
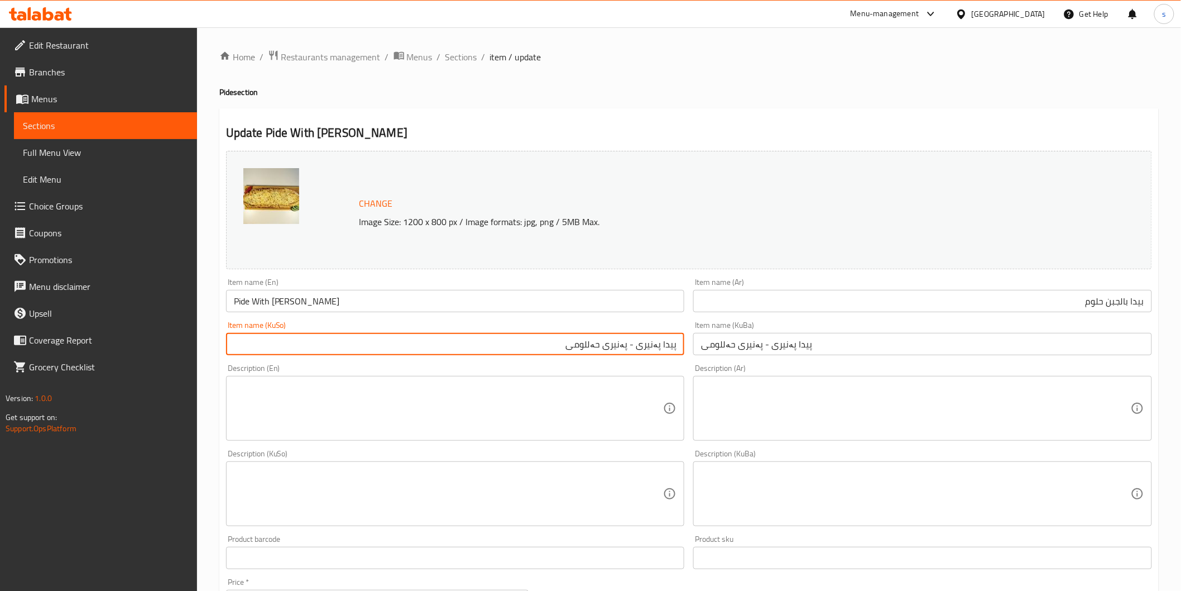
click at [632, 342] on input "پیدا پەنیری - پەنیری حەللومی" at bounding box center [455, 344] width 459 height 22
click at [660, 353] on input "پیدا بە پەنیری حەللومی" at bounding box center [455, 344] width 459 height 22
click at [664, 349] on input "پیدا بە پەنیری حەللومی" at bounding box center [455, 344] width 459 height 22
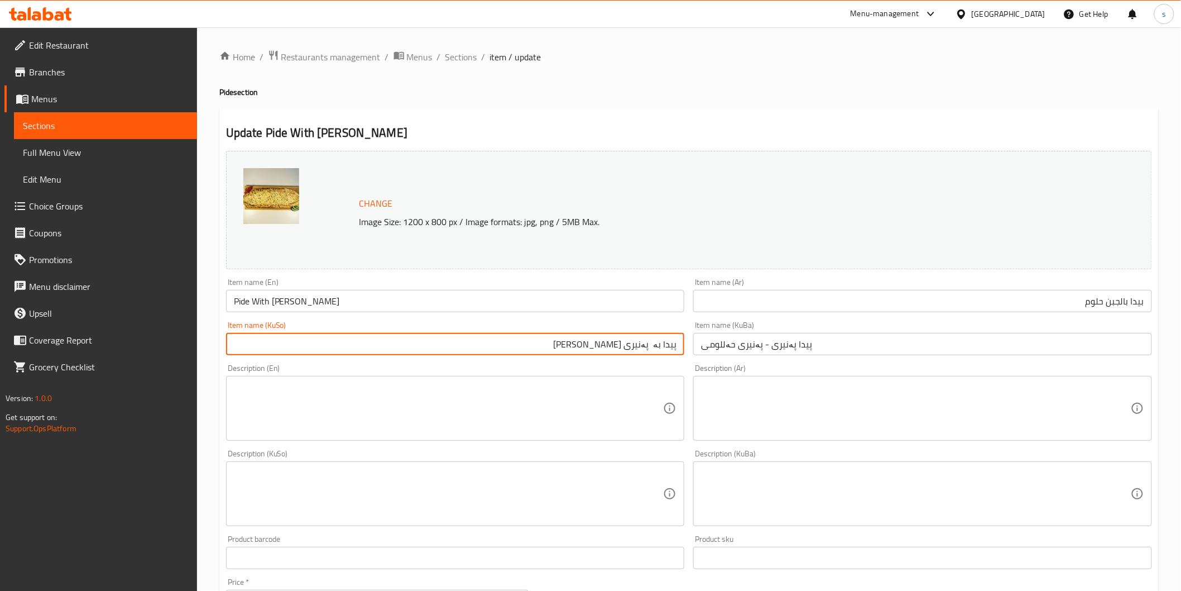
click at [652, 347] on input "پیدا بە پەنیری حەللومی" at bounding box center [455, 344] width 459 height 22
click at [662, 348] on input "پیدا بە پەنیری حەللومی" at bounding box center [455, 344] width 459 height 22
type input "پیدا بە پەنیری حەللومی"
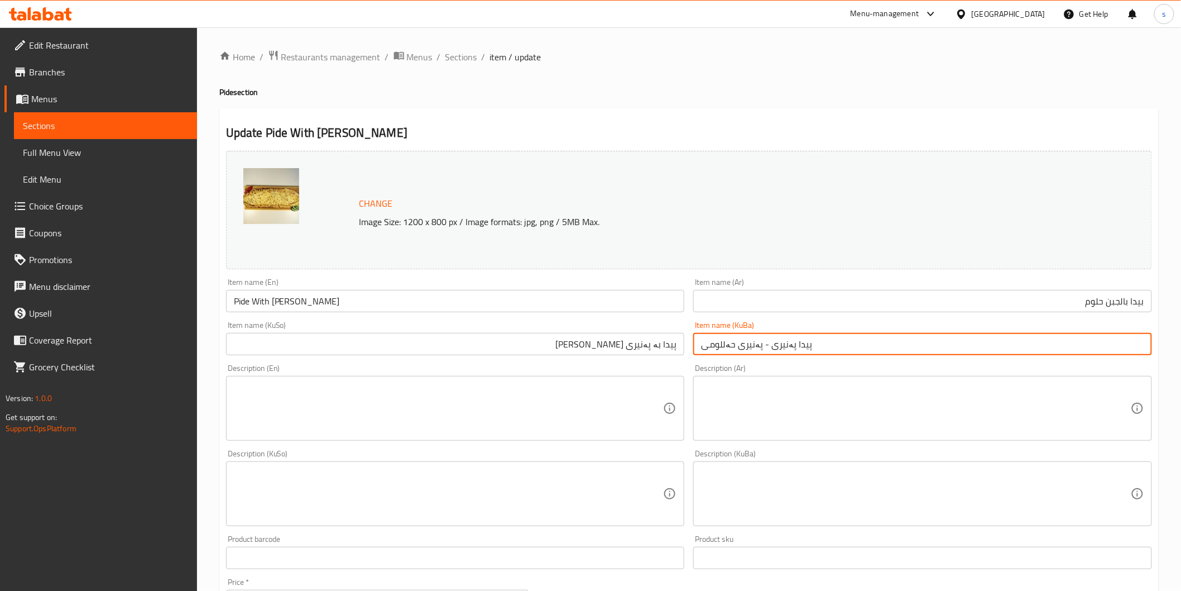
click at [766, 342] on input "پیدا پەنیری - پەنیری حەللومی" at bounding box center [922, 344] width 459 height 22
click at [584, 347] on input "پیدا بە پەنیری حەللومی" at bounding box center [455, 344] width 459 height 22
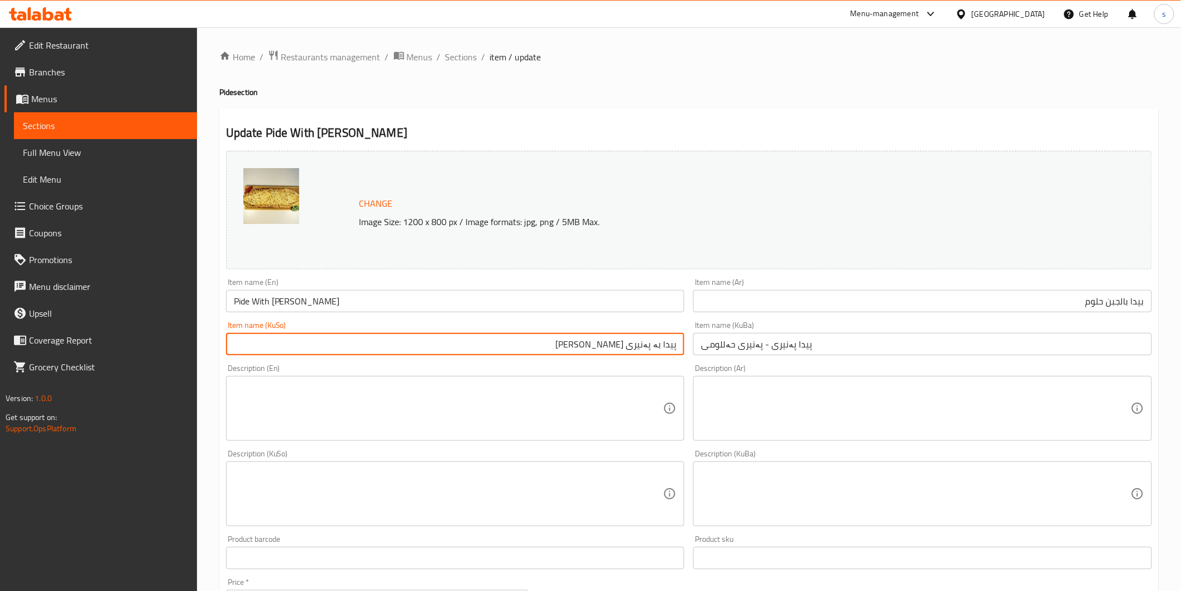
click at [571, 404] on textarea at bounding box center [449, 408] width 430 height 53
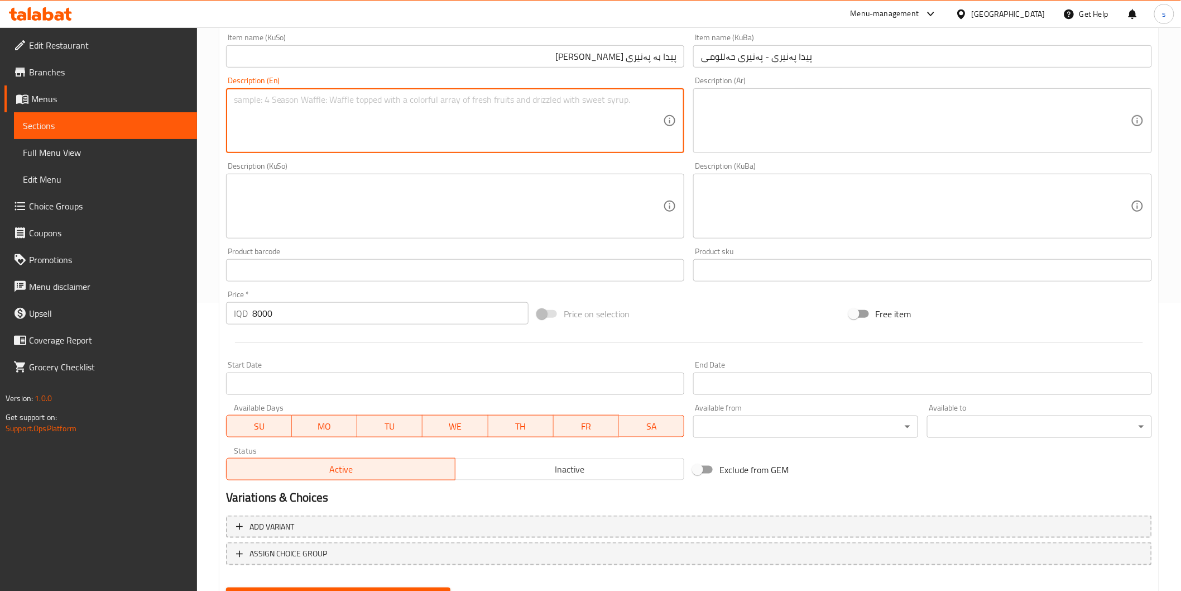
scroll to position [340, 0]
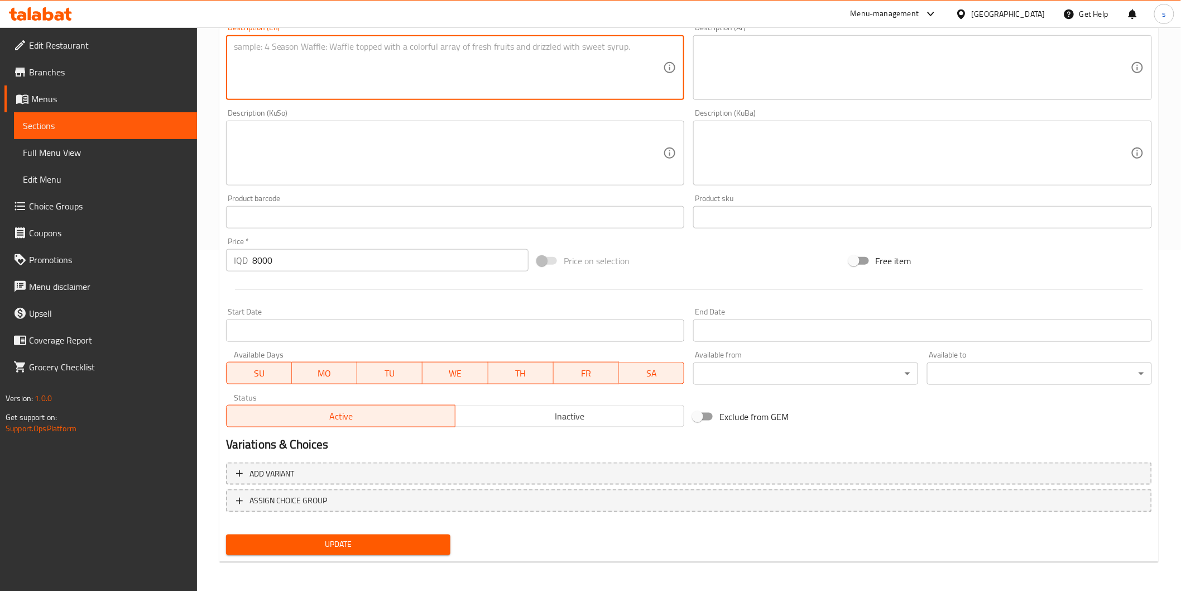
click at [434, 555] on div "Update" at bounding box center [339, 545] width 234 height 30
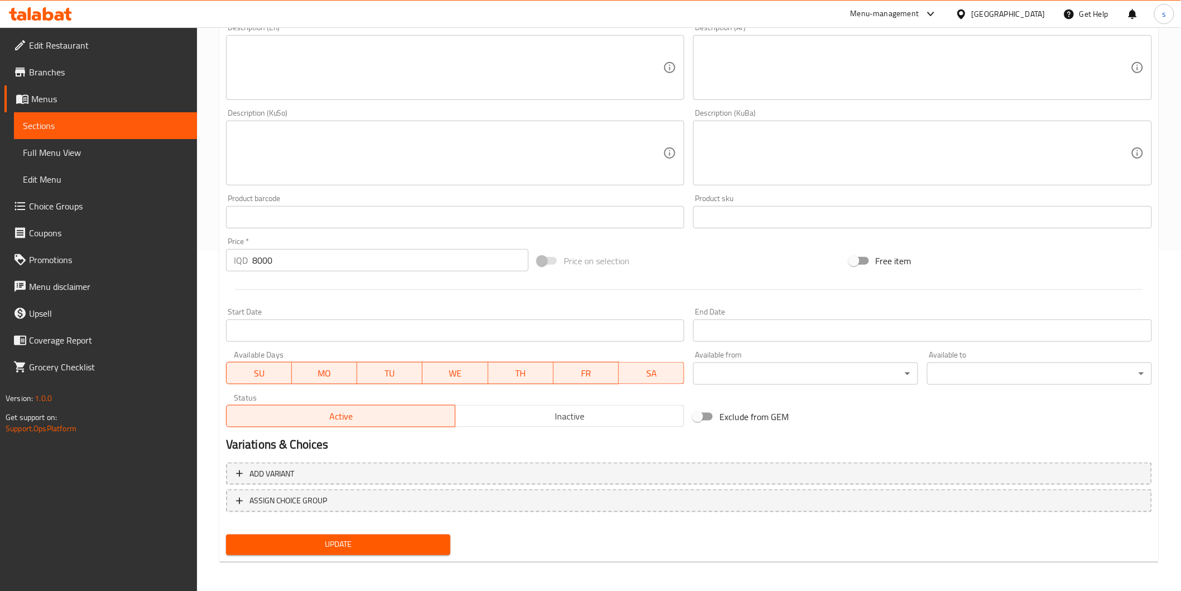
click at [434, 538] on span "Update" at bounding box center [338, 545] width 207 height 14
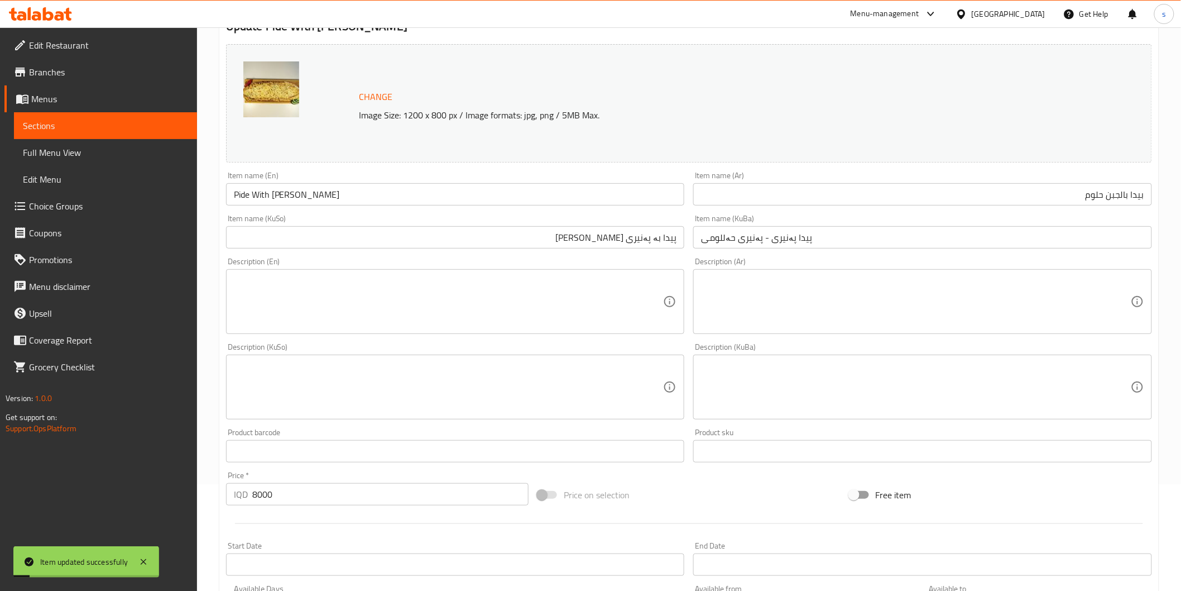
scroll to position [30, 0]
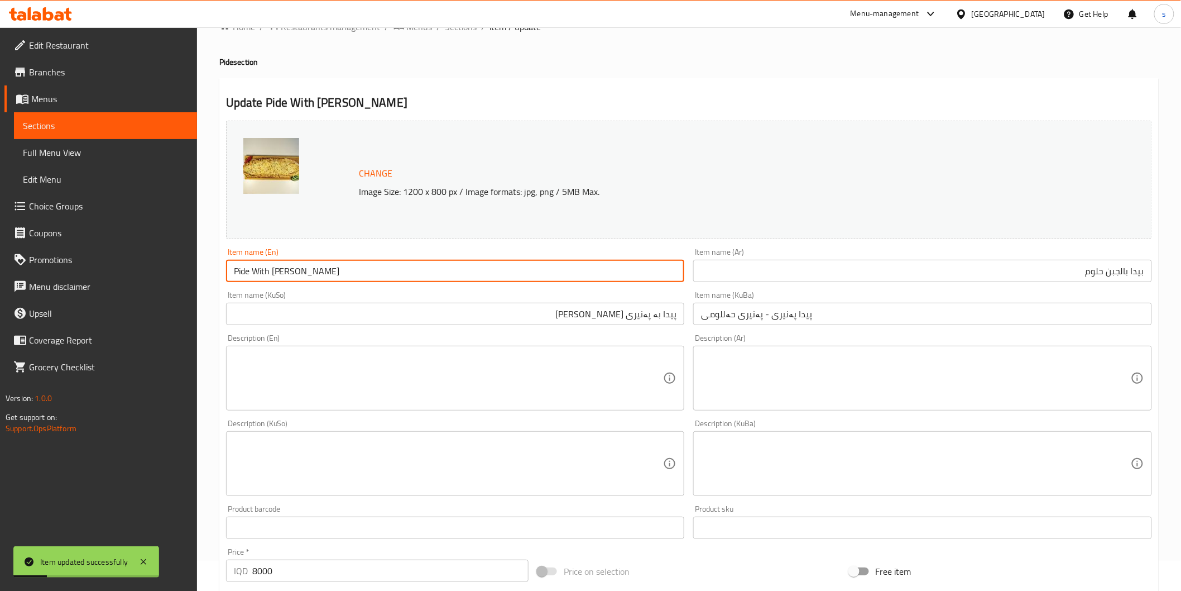
drag, startPoint x: 335, startPoint y: 263, endPoint x: 217, endPoint y: 267, distance: 118.4
click at [217, 267] on div "Home / Restaurants management / Menus / Sections / item / update Pide section U…" at bounding box center [689, 450] width 984 height 906
click at [88, 152] on span "Full Menu View" at bounding box center [105, 152] width 165 height 13
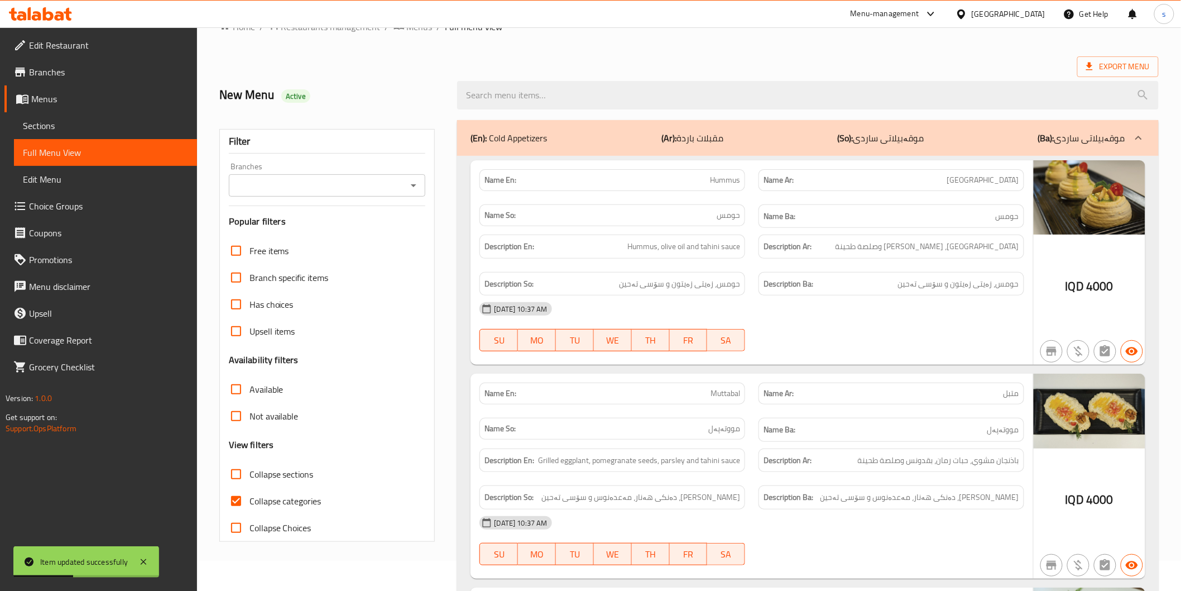
click at [318, 183] on input "Branches" at bounding box center [318, 186] width 172 height 16
click at [323, 179] on input "Branches" at bounding box center [318, 186] width 172 height 16
click at [420, 184] on icon "Open" at bounding box center [413, 185] width 13 height 13
click at [397, 175] on div "Branches" at bounding box center [327, 185] width 197 height 22
click at [397, 187] on input "Branches" at bounding box center [318, 186] width 172 height 16
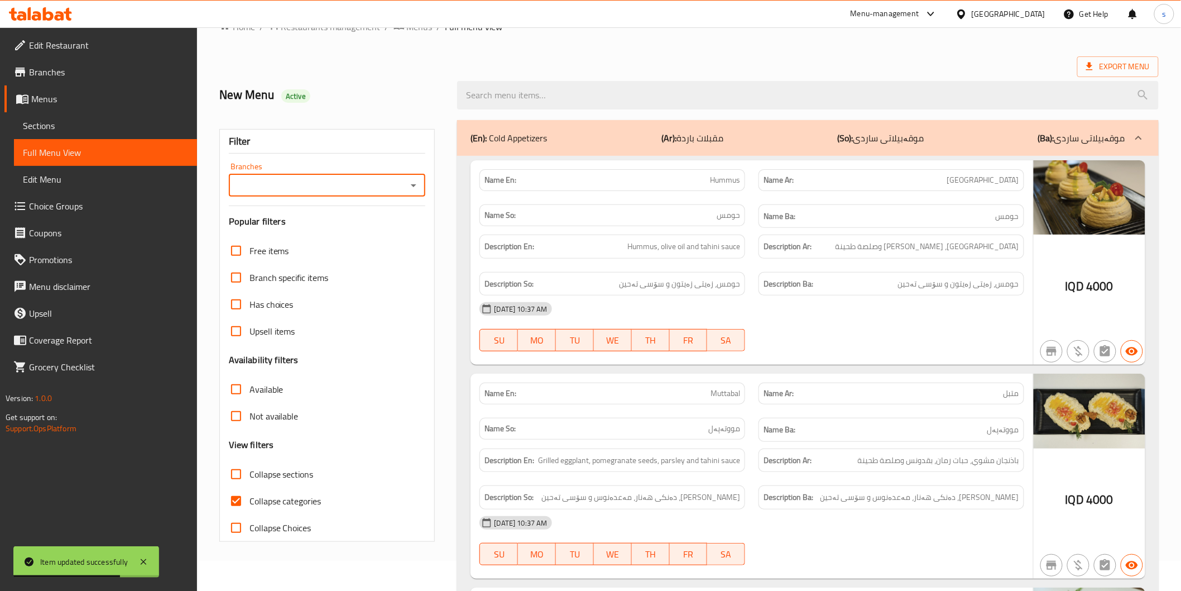
click at [411, 188] on icon "Open" at bounding box center [413, 185] width 13 height 13
click at [359, 190] on input "Branches" at bounding box center [318, 186] width 172 height 16
click at [368, 186] on input "Branches" at bounding box center [318, 186] width 172 height 16
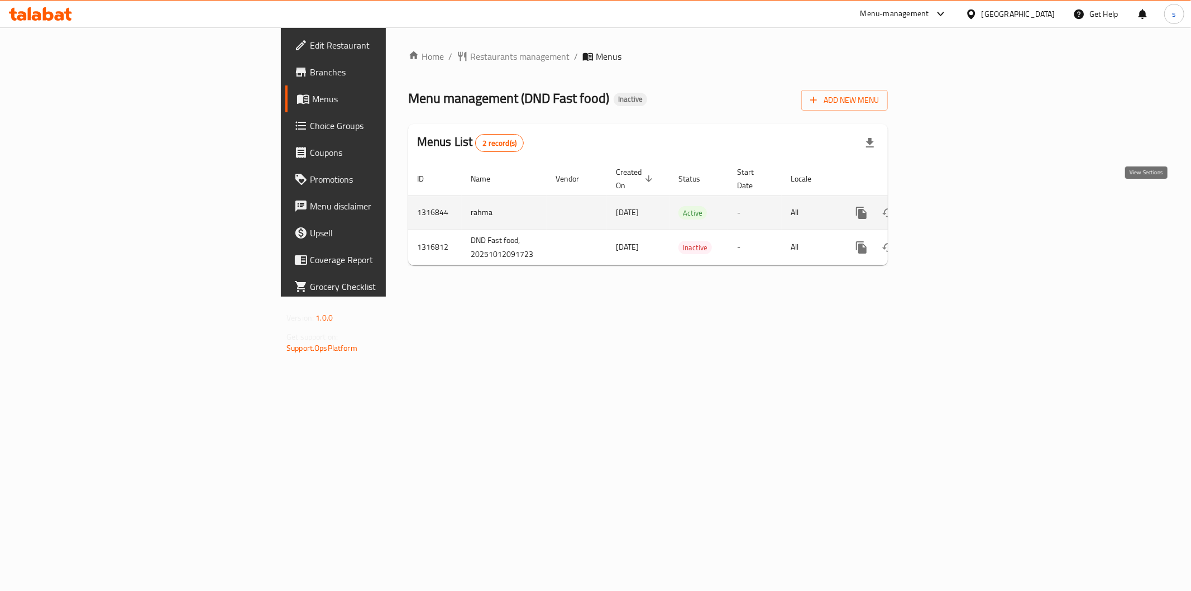
click at [948, 206] on icon "enhanced table" at bounding box center [941, 212] width 13 height 13
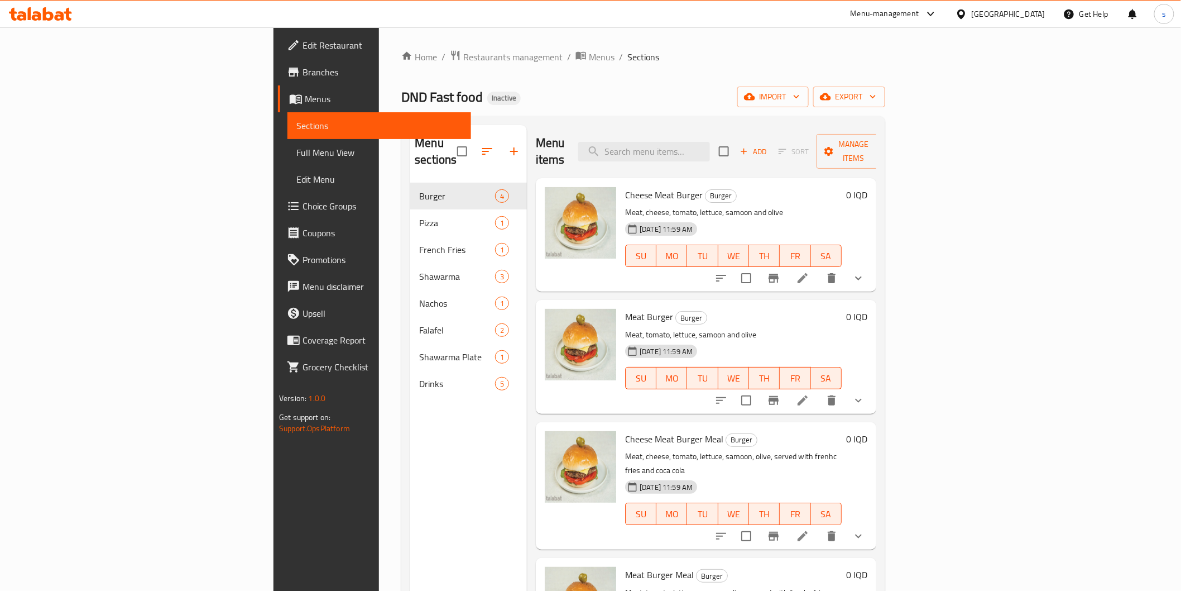
click at [52, 13] on icon at bounding box center [40, 13] width 63 height 13
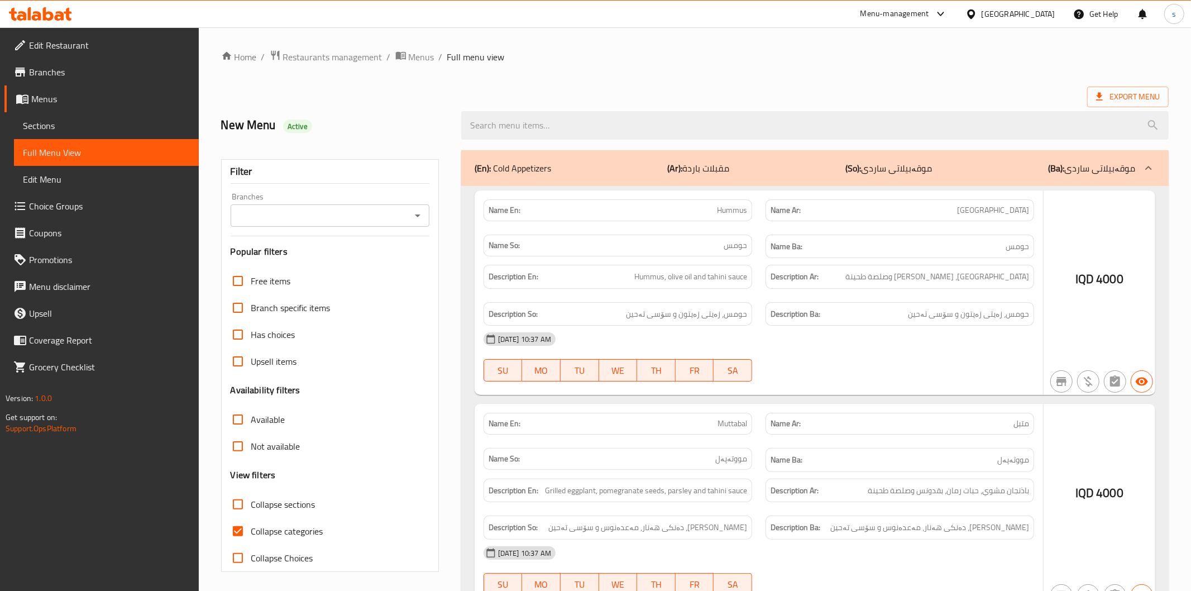
click at [416, 208] on div at bounding box center [595, 295] width 1191 height 591
click at [416, 218] on div at bounding box center [595, 295] width 1191 height 591
click at [412, 215] on div at bounding box center [595, 295] width 1191 height 591
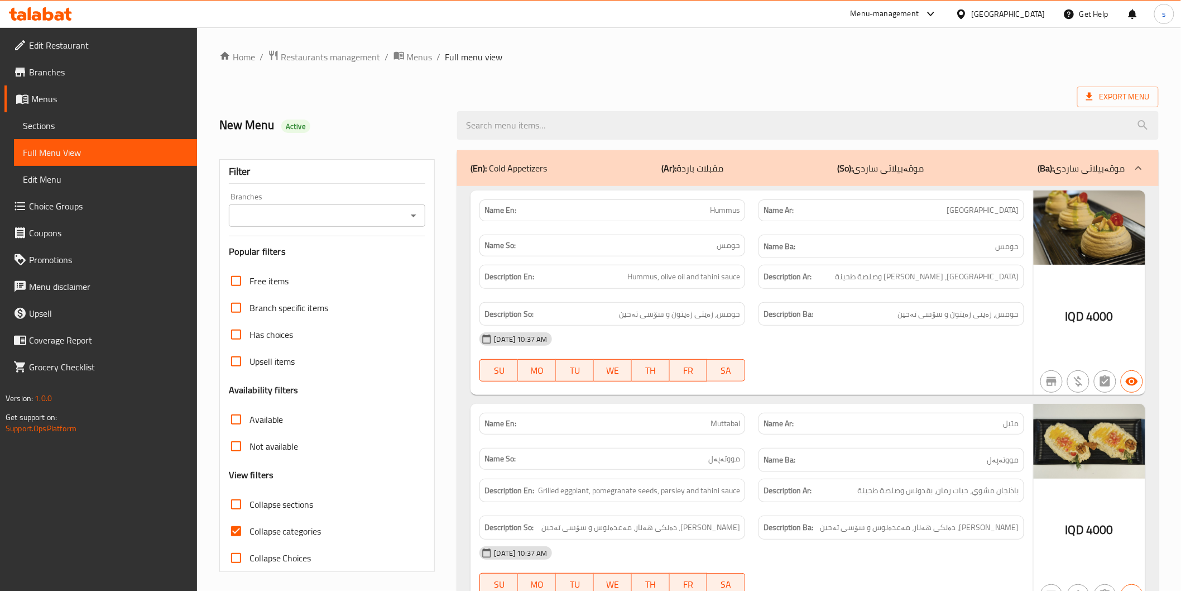
click at [412, 213] on icon "Open" at bounding box center [413, 215] width 13 height 13
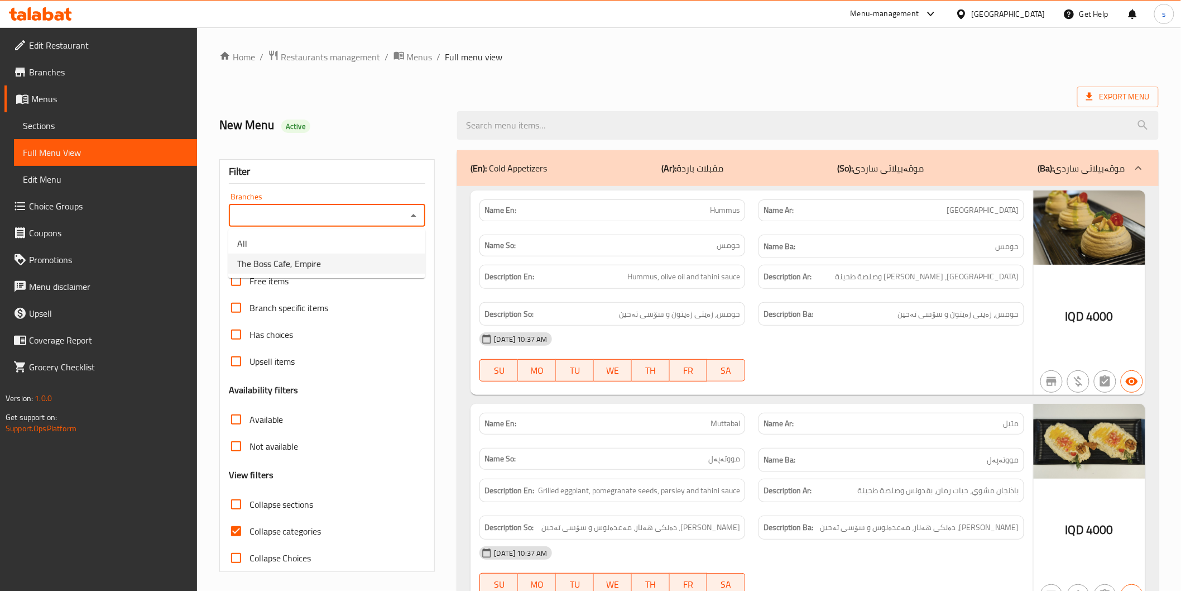
click at [368, 277] on ul "All The Boss Cafe, Empire" at bounding box center [326, 253] width 197 height 49
click at [369, 272] on li "The Boss Cafe, Empire" at bounding box center [326, 263] width 197 height 20
type input "The Boss Cafe, Empire"
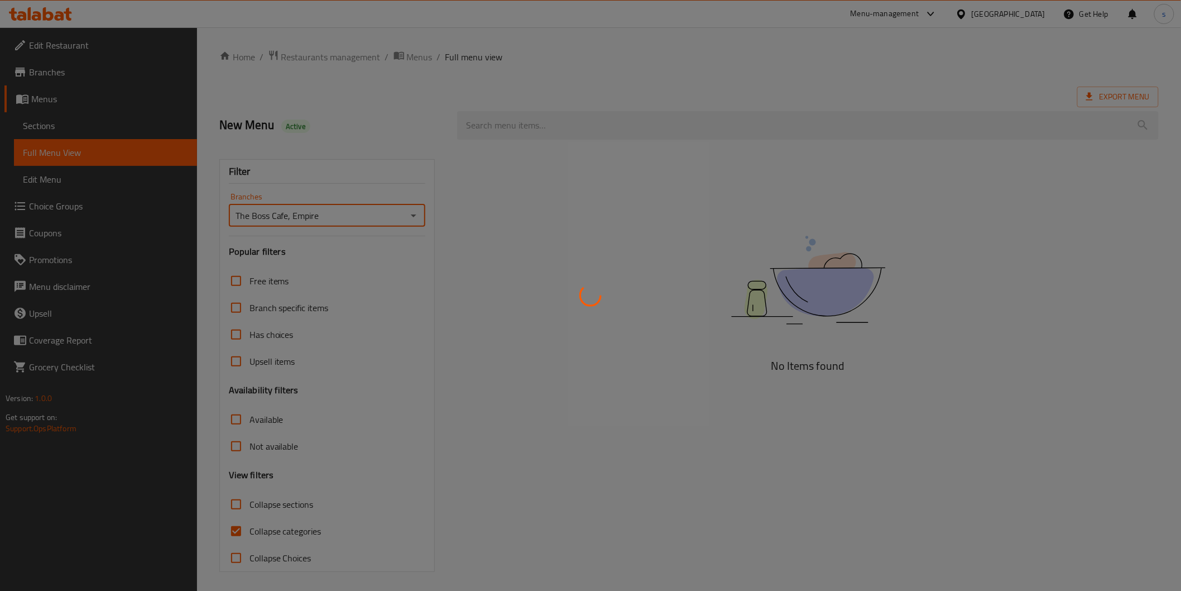
click at [523, 127] on div at bounding box center [590, 295] width 1181 height 591
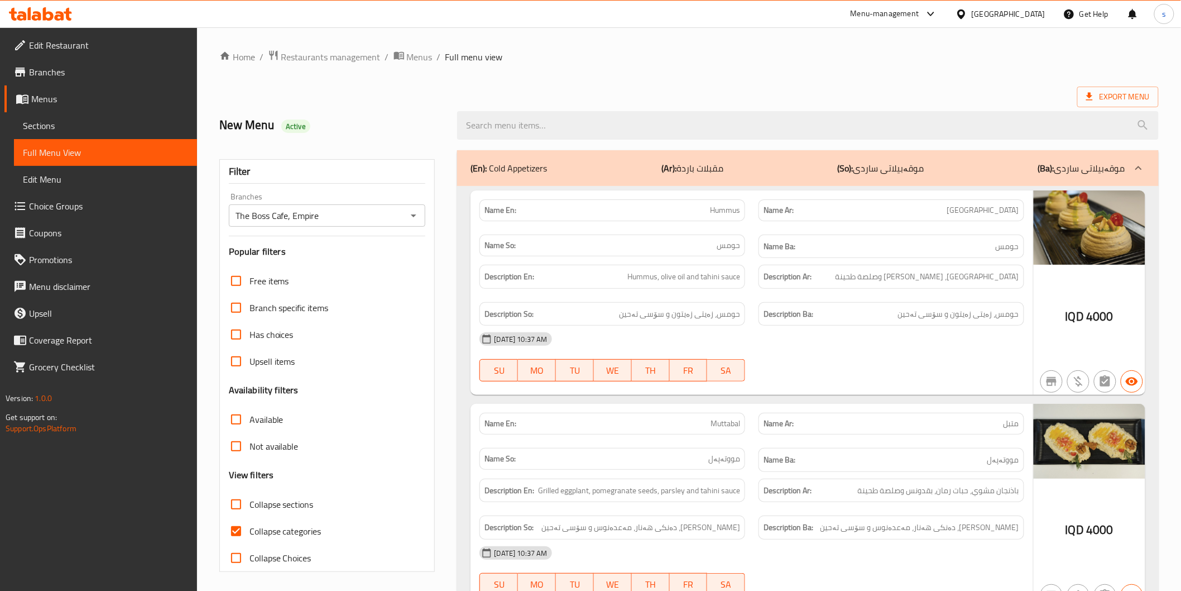
click at [523, 127] on input "search" at bounding box center [807, 125] width 701 height 28
paste input "Pide With Halloumi Cheese"
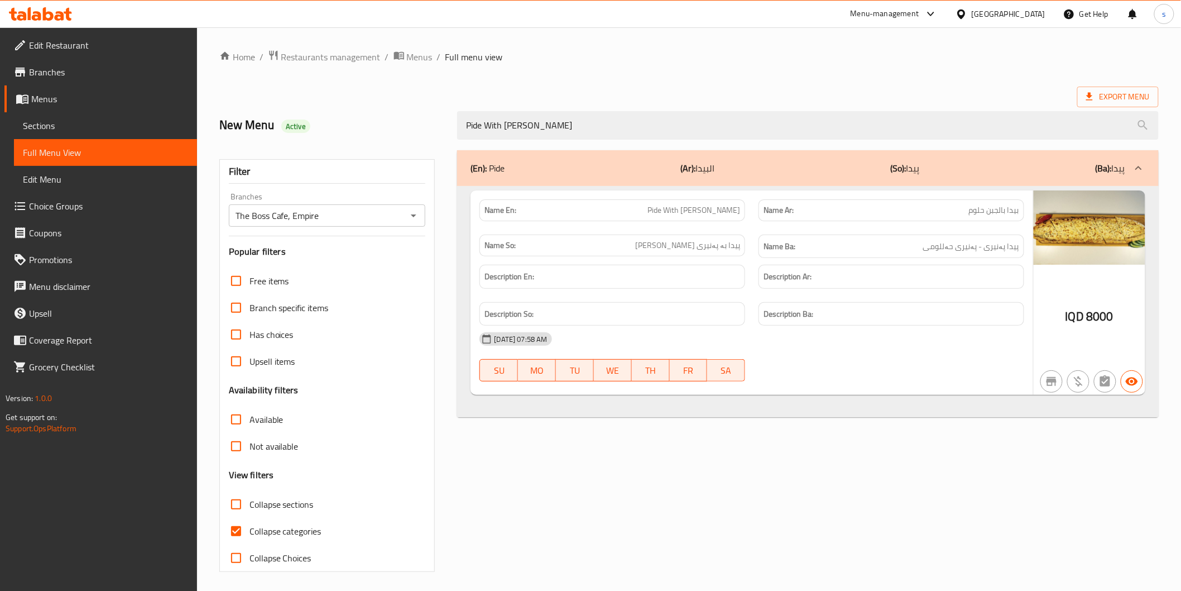
type input "Pide With Halloumi Cheese"
click at [977, 262] on div "Description Ar:" at bounding box center [891, 276] width 279 height 37
click at [656, 209] on span "Pide With Halloumi Cheese" at bounding box center [693, 210] width 93 height 12
copy span "Pide"
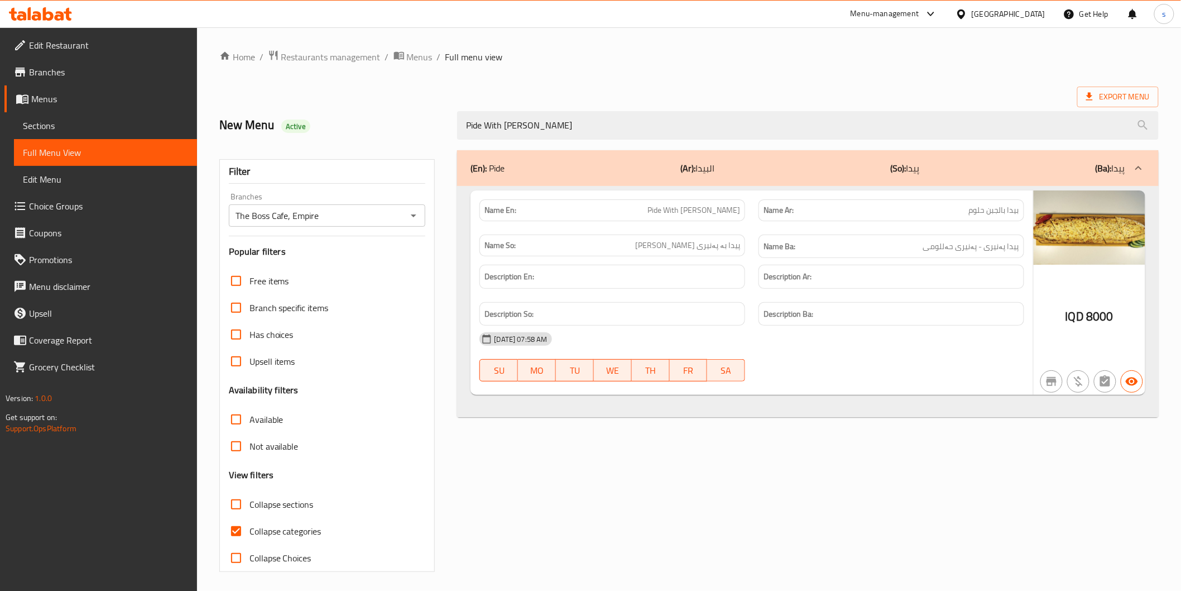
click at [922, 313] on h6 "Description Ba:" at bounding box center [892, 314] width 256 height 14
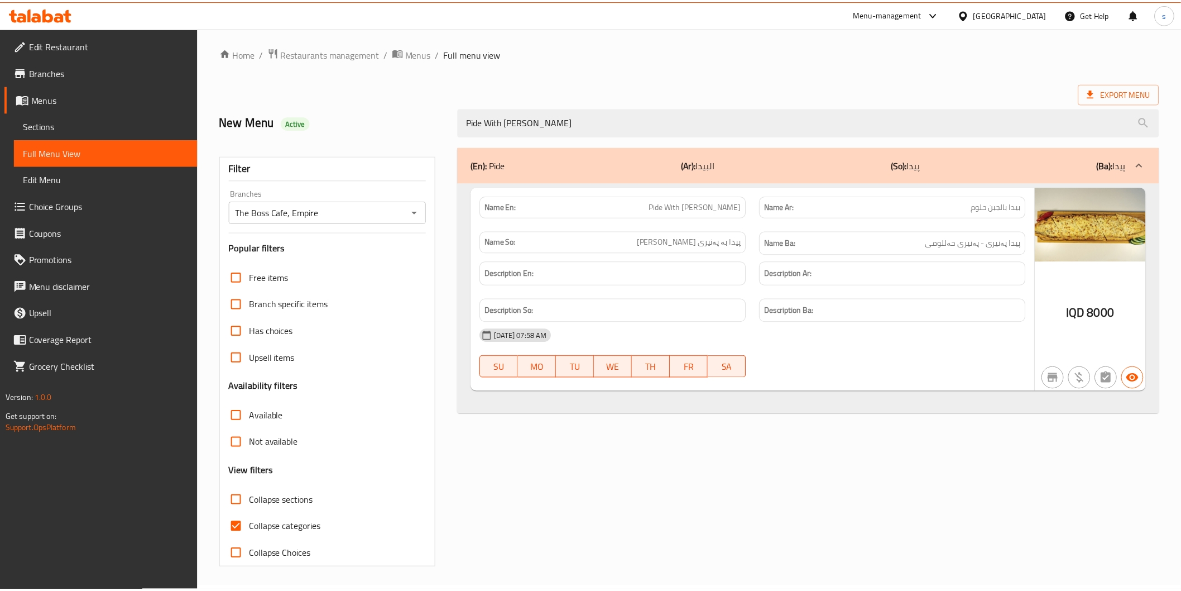
scroll to position [3, 0]
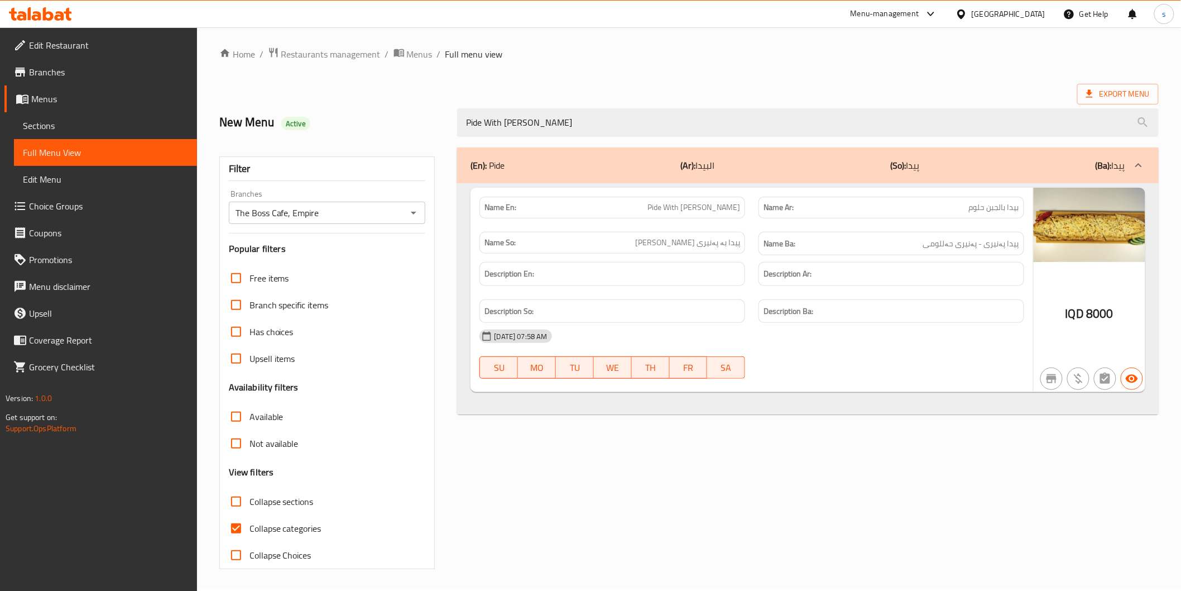
click at [88, 46] on span "Edit Restaurant" at bounding box center [108, 45] width 159 height 13
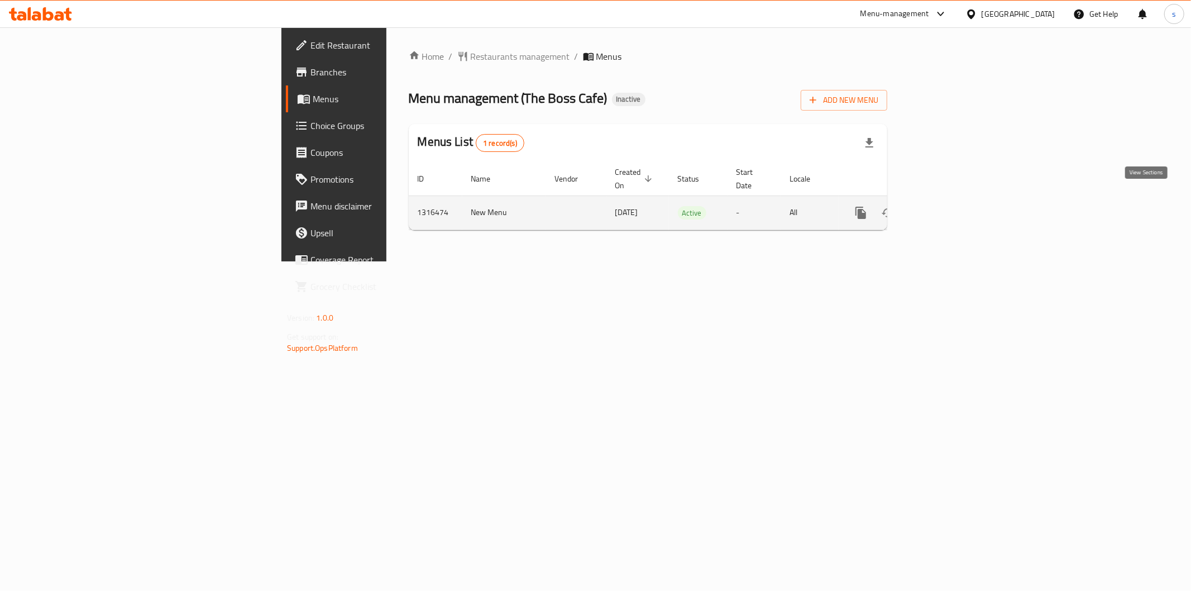
click at [948, 206] on icon "enhanced table" at bounding box center [940, 212] width 13 height 13
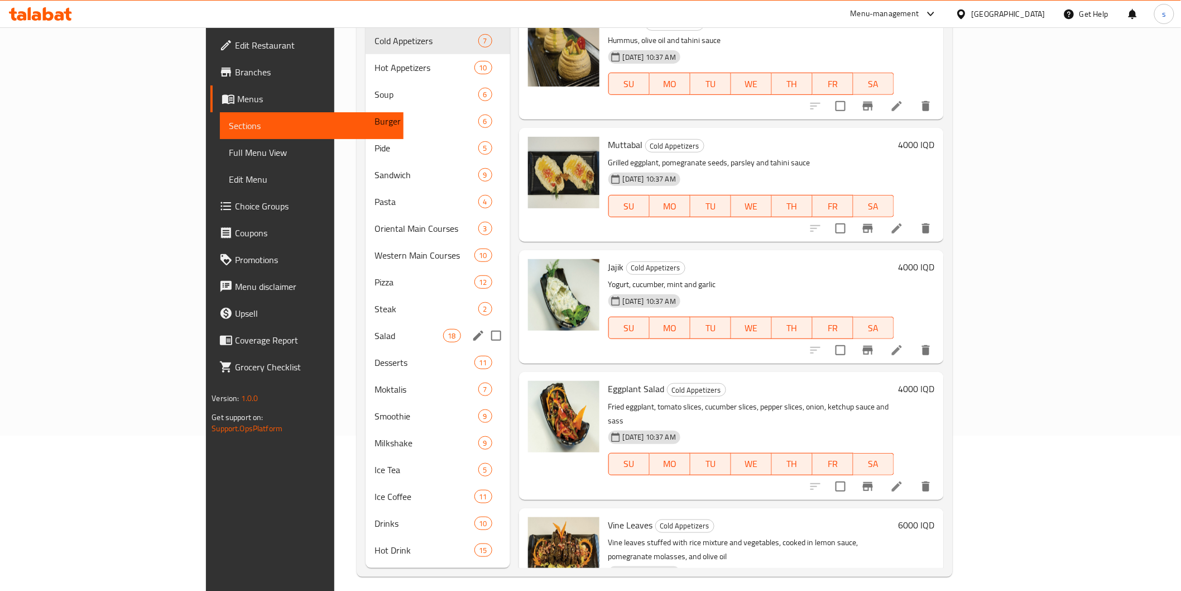
scroll to position [156, 0]
click at [366, 482] on div "Ice Coffee 11" at bounding box center [438, 495] width 145 height 27
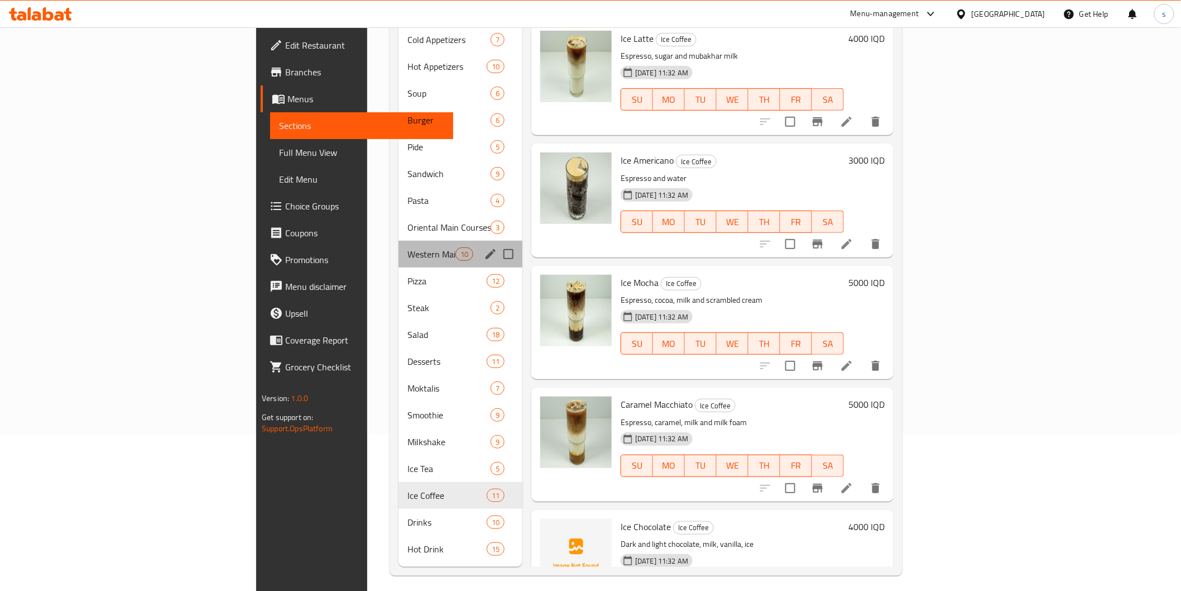
click at [399, 241] on div "Western Main Courses 10" at bounding box center [461, 254] width 124 height 27
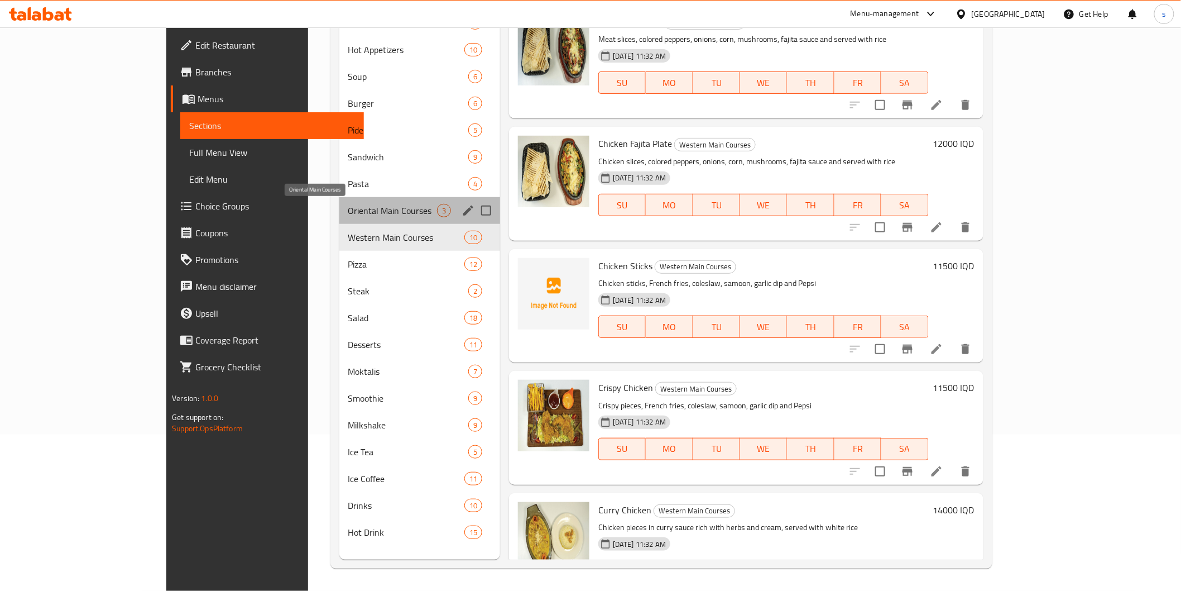
click at [348, 214] on span "Oriental Main Courses" at bounding box center [392, 210] width 89 height 13
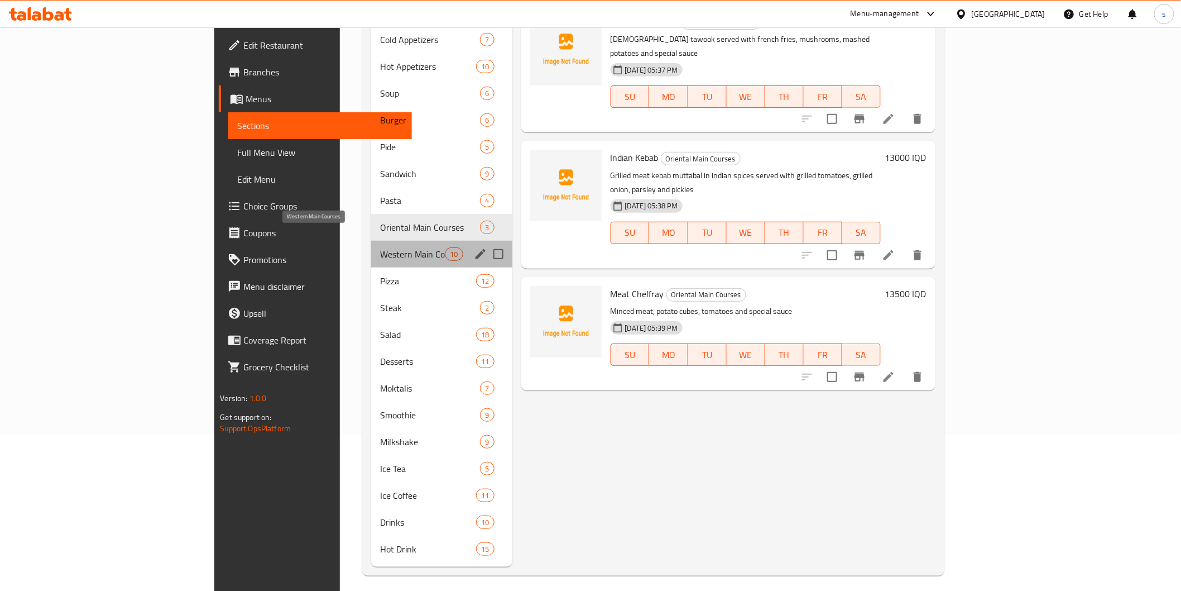
click at [380, 247] on span "Western Main Courses" at bounding box center [412, 253] width 65 height 13
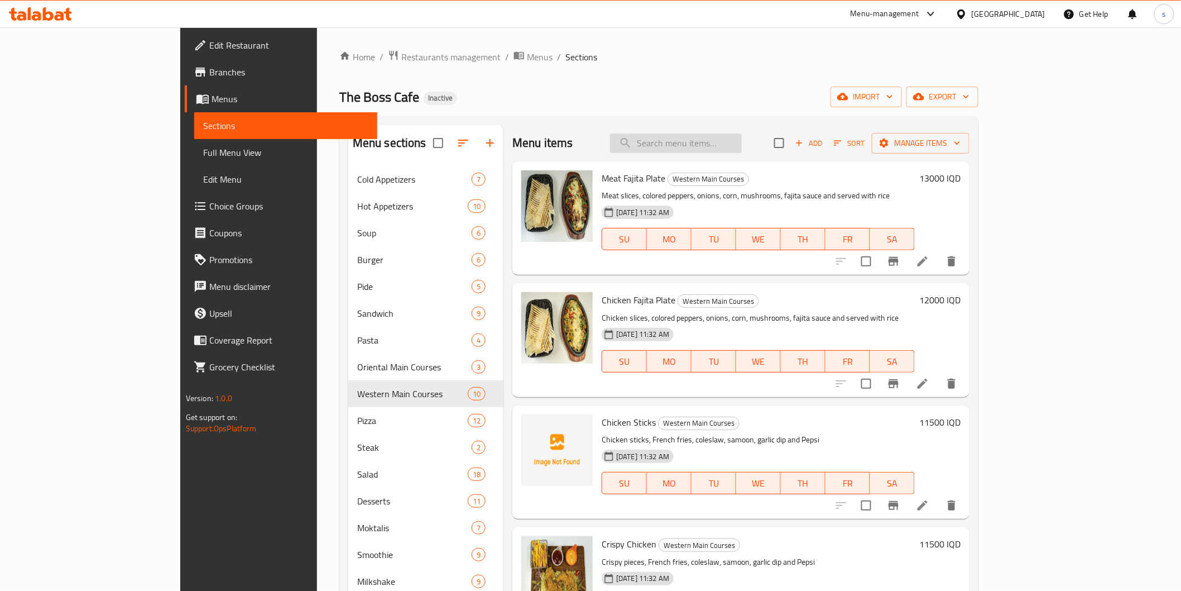
click at [738, 142] on input "search" at bounding box center [676, 143] width 132 height 20
paste input "Oriental Main Courses"
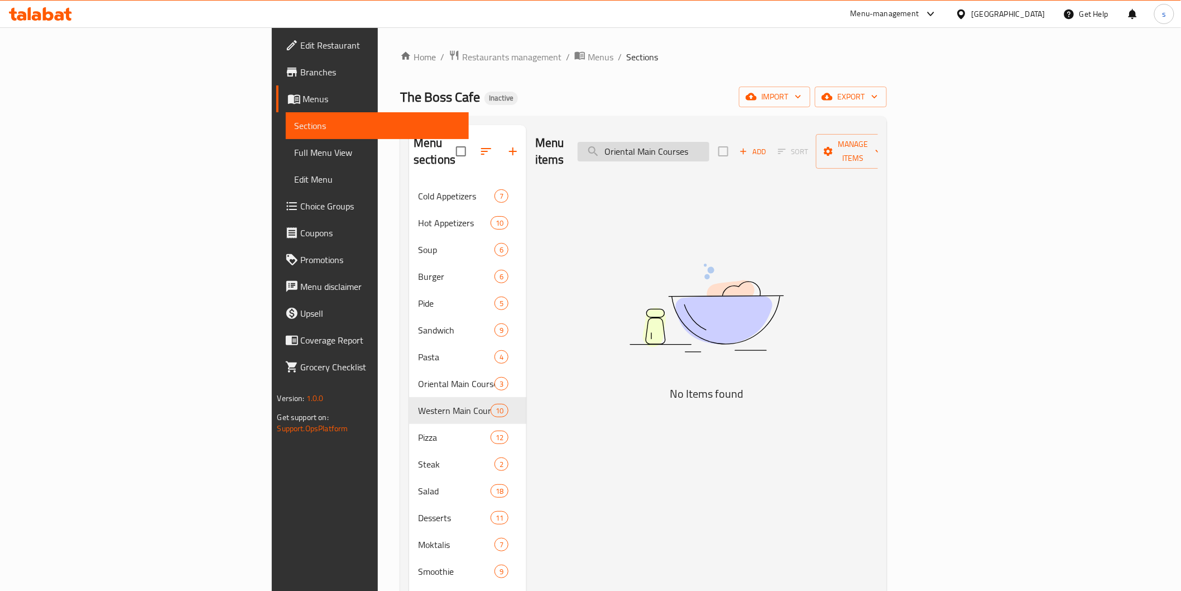
click at [702, 142] on input "Oriental Main Courses" at bounding box center [644, 152] width 132 height 20
click at [709, 142] on input "Oriental Main Courses" at bounding box center [644, 152] width 132 height 20
type input "Oriental Main Cour"
click at [709, 142] on input "Oriental Main Cour" at bounding box center [644, 152] width 132 height 20
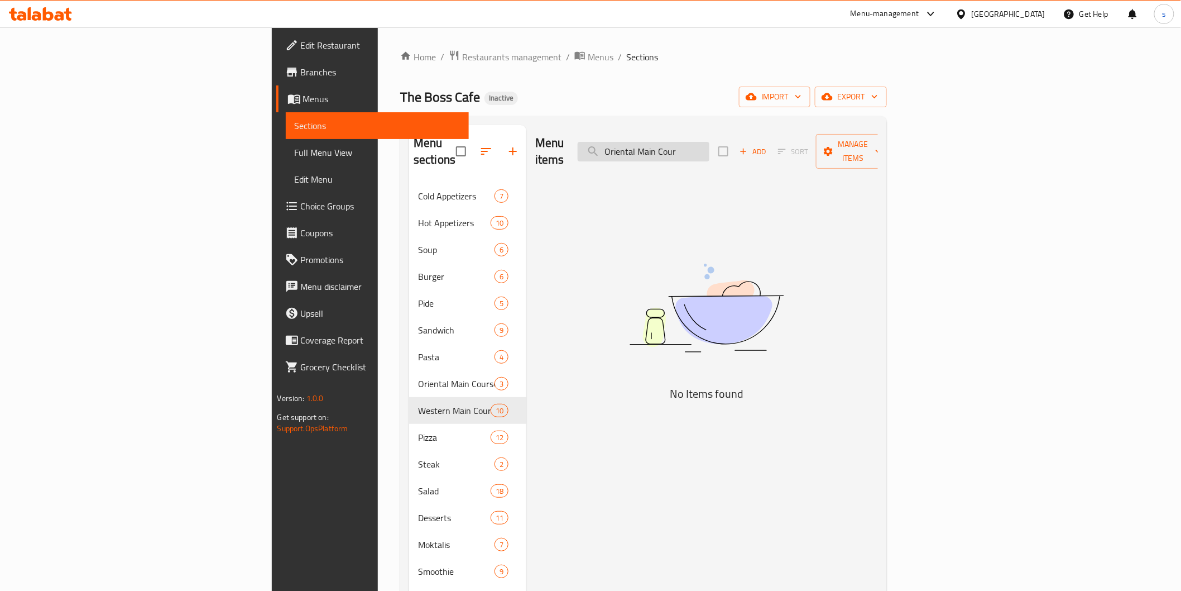
click at [709, 142] on input "Oriental Main Cour" at bounding box center [644, 152] width 132 height 20
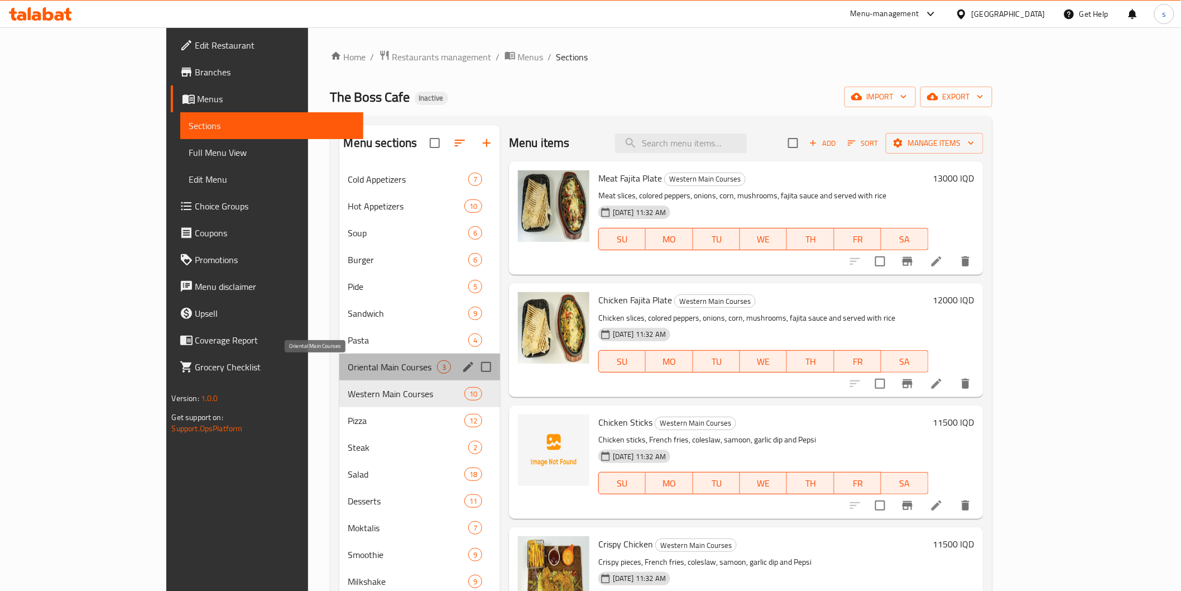
click at [348, 372] on span "Oriental Main Courses" at bounding box center [392, 366] width 89 height 13
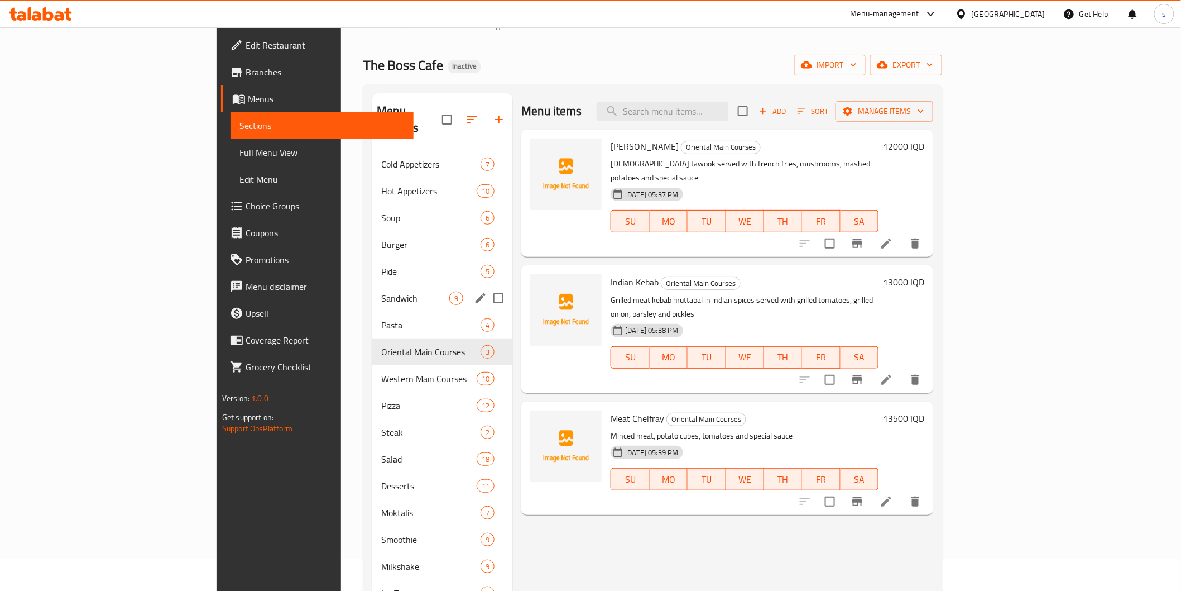
scroll to position [62, 0]
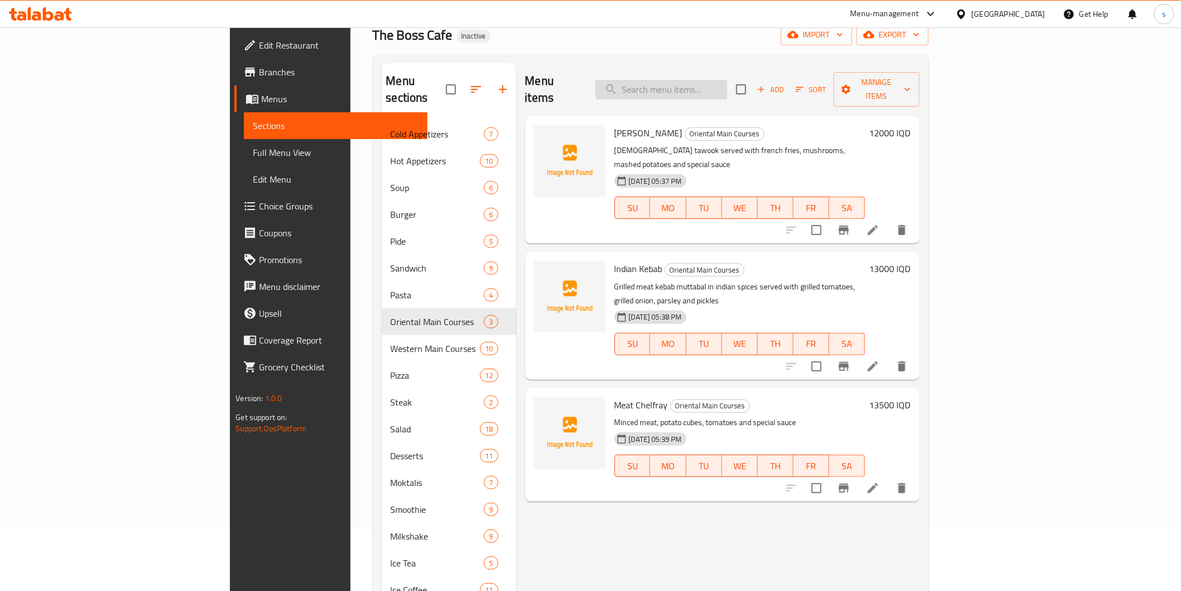
click at [709, 83] on input "search" at bounding box center [662, 90] width 132 height 20
paste input "Coca-Cola"
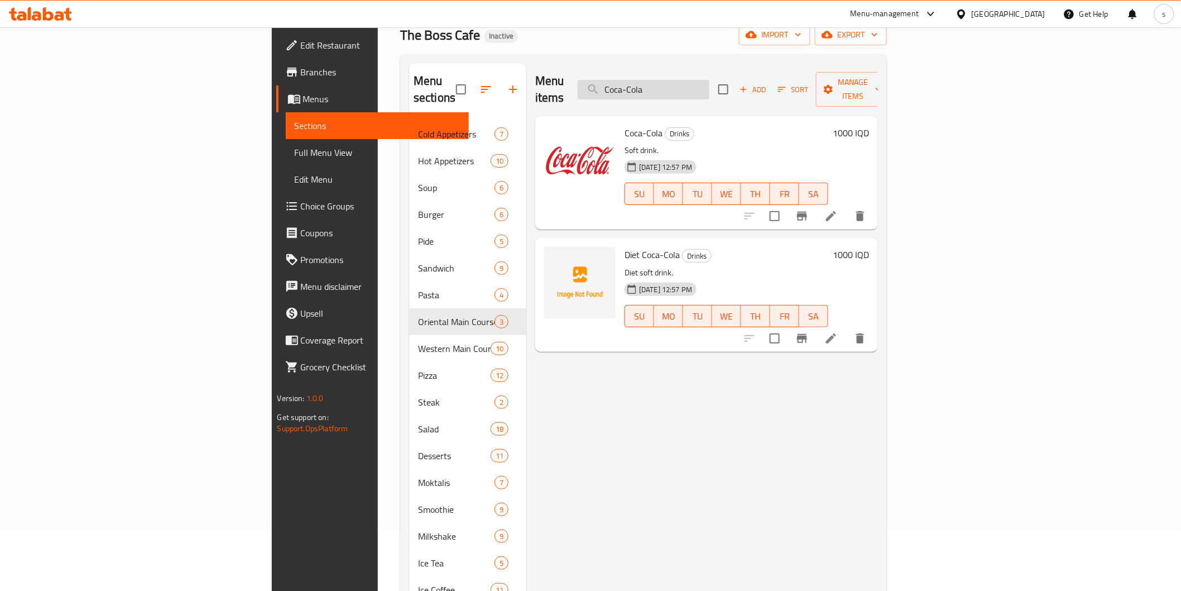
click at [702, 87] on input "Coca-Cola" at bounding box center [644, 90] width 132 height 20
paste input "Meat With Mushrooms"
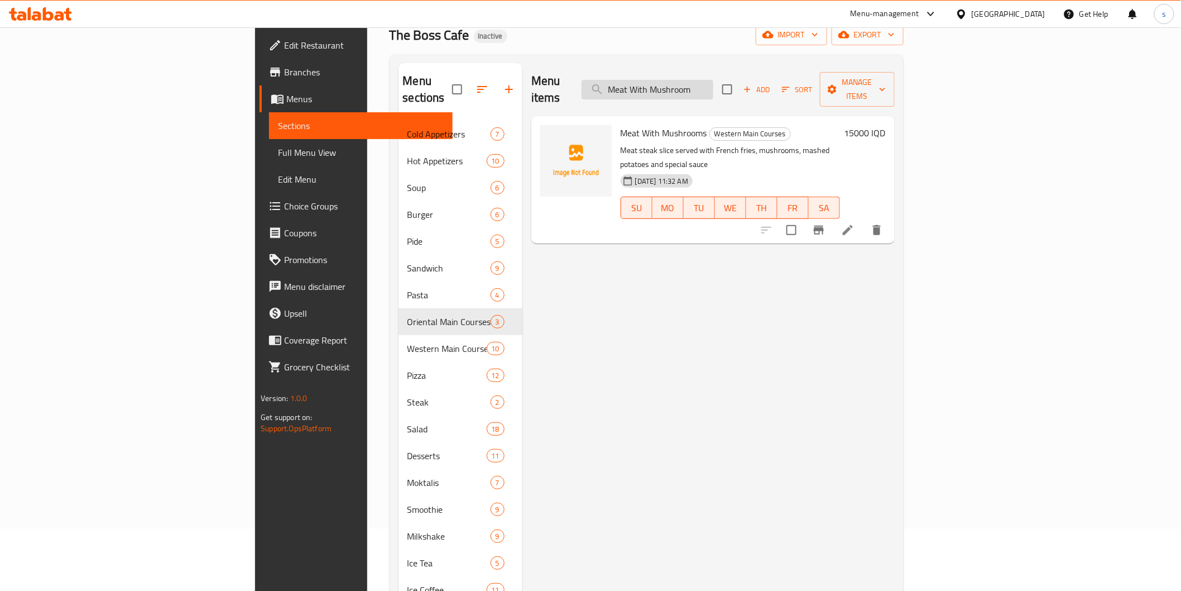
click at [711, 80] on input "Meat With Mushroom" at bounding box center [648, 90] width 132 height 20
paste input "Chicken With Mushrooms"
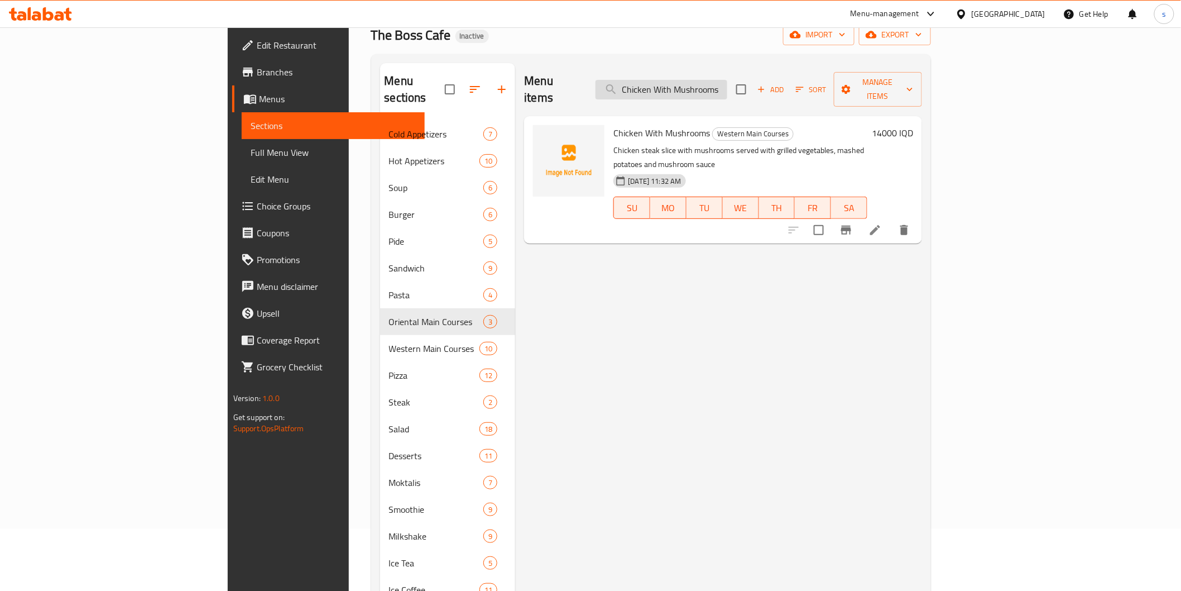
click at [727, 80] on input "Chicken With Mushrooms" at bounding box center [662, 90] width 132 height 20
paste input "Mushroom & Crispy Onion Burger"
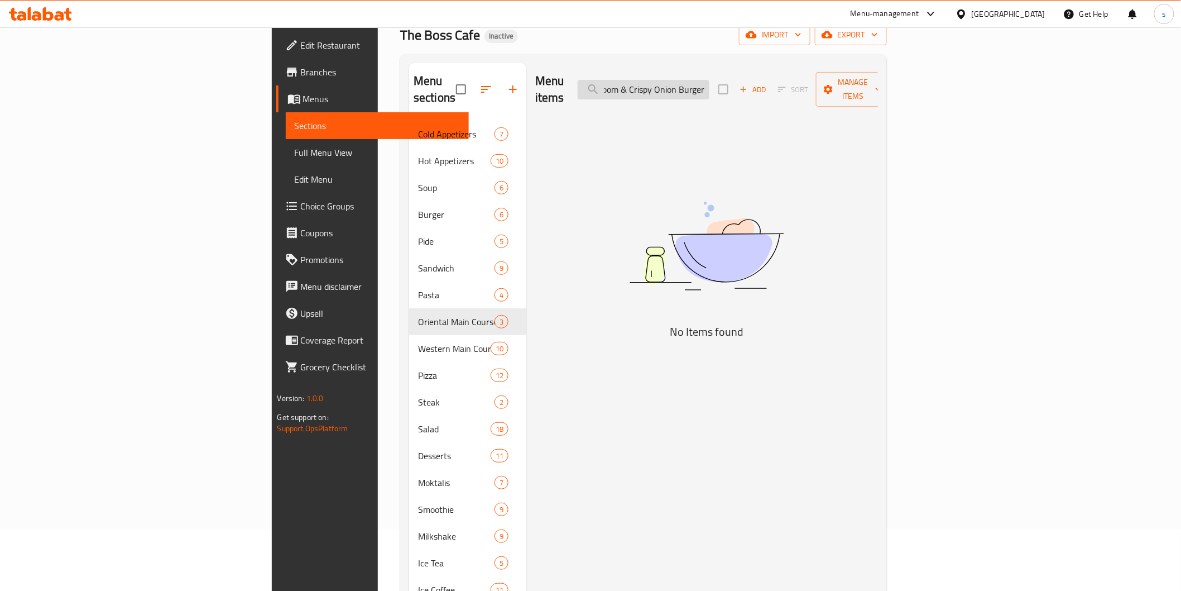
scroll to position [0, 26]
click at [702, 80] on input "Mushroom & Crispy Onion Burger" at bounding box center [644, 90] width 132 height 20
click at [709, 80] on input "Mushroom & Crispy Onion Burger" at bounding box center [644, 90] width 132 height 20
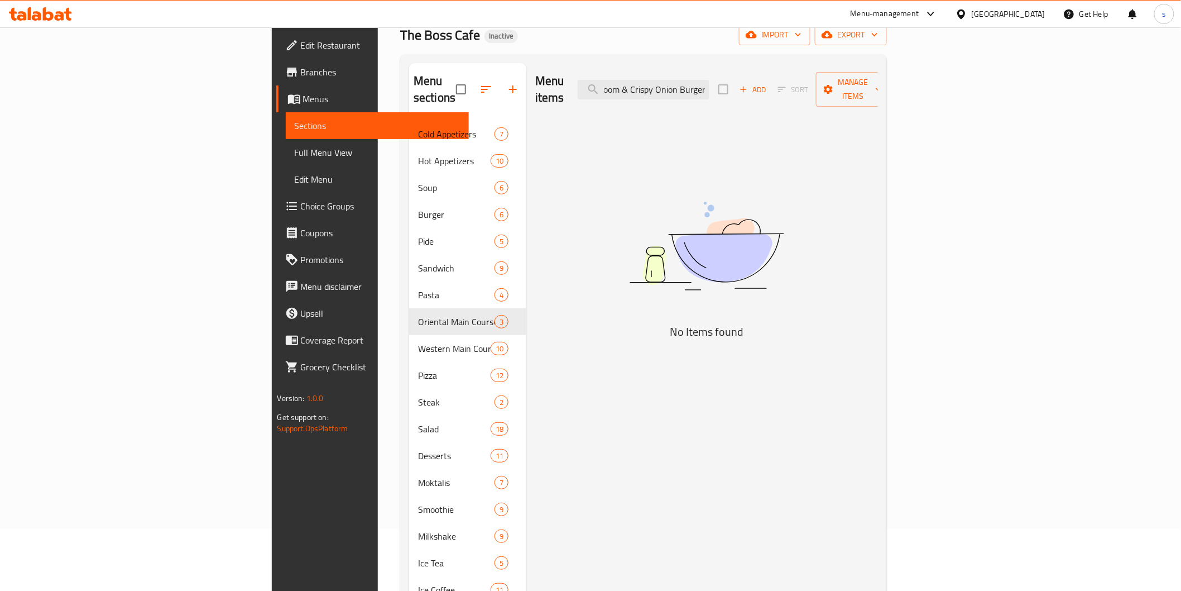
scroll to position [0, 0]
drag, startPoint x: 690, startPoint y: 75, endPoint x: 587, endPoint y: 65, distance: 103.8
click at [587, 65] on div "Menu items Mushroom & Crispy Onion Burger Add Sort Manage items" at bounding box center [706, 89] width 343 height 53
click at [684, 68] on div "Menu items Mushroom & Crispy Onion Burger Add Sort Manage items" at bounding box center [706, 89] width 343 height 53
click at [704, 80] on input "Mushroom & Crispy Onion Burger" at bounding box center [644, 90] width 132 height 20
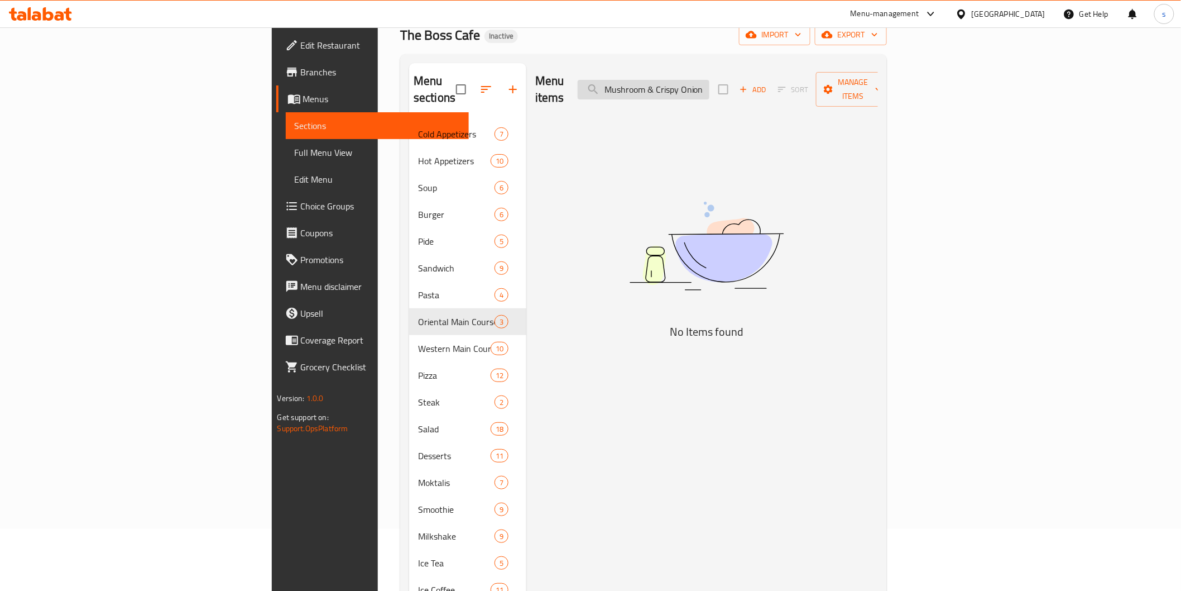
click at [709, 82] on input "Mushroom & Crispy Onion Burger" at bounding box center [644, 90] width 132 height 20
click at [709, 80] on input "Mushroom & Crispy Onion Burger" at bounding box center [644, 90] width 132 height 20
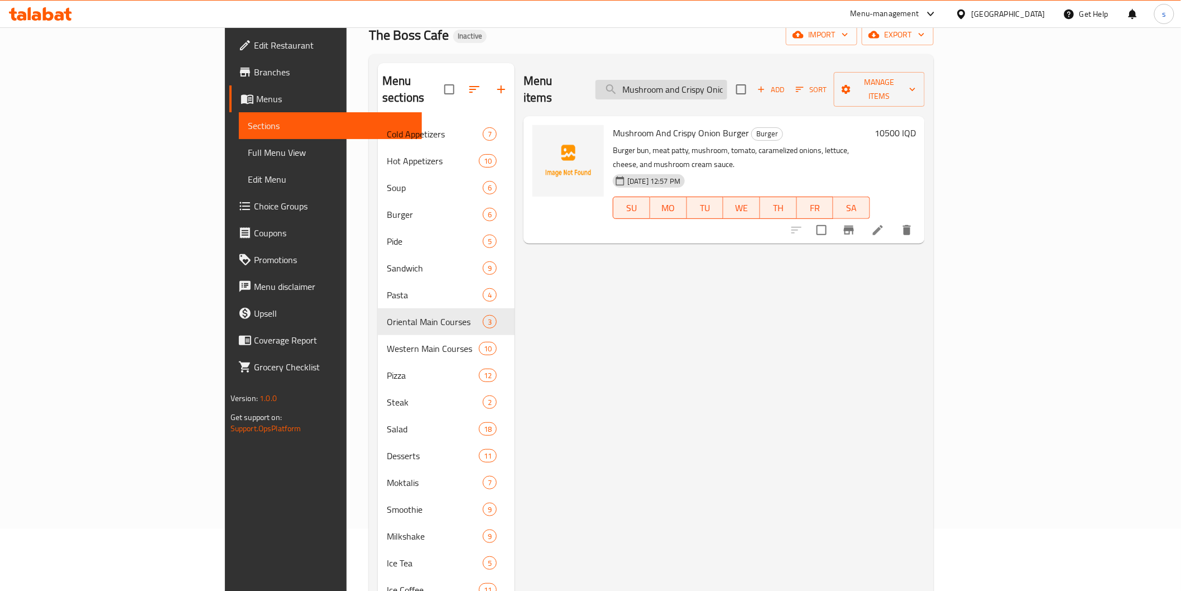
click at [727, 87] on input "Mushroom and Crispy Onion Burger" at bounding box center [662, 90] width 132 height 20
paste input "Chicken Burger"
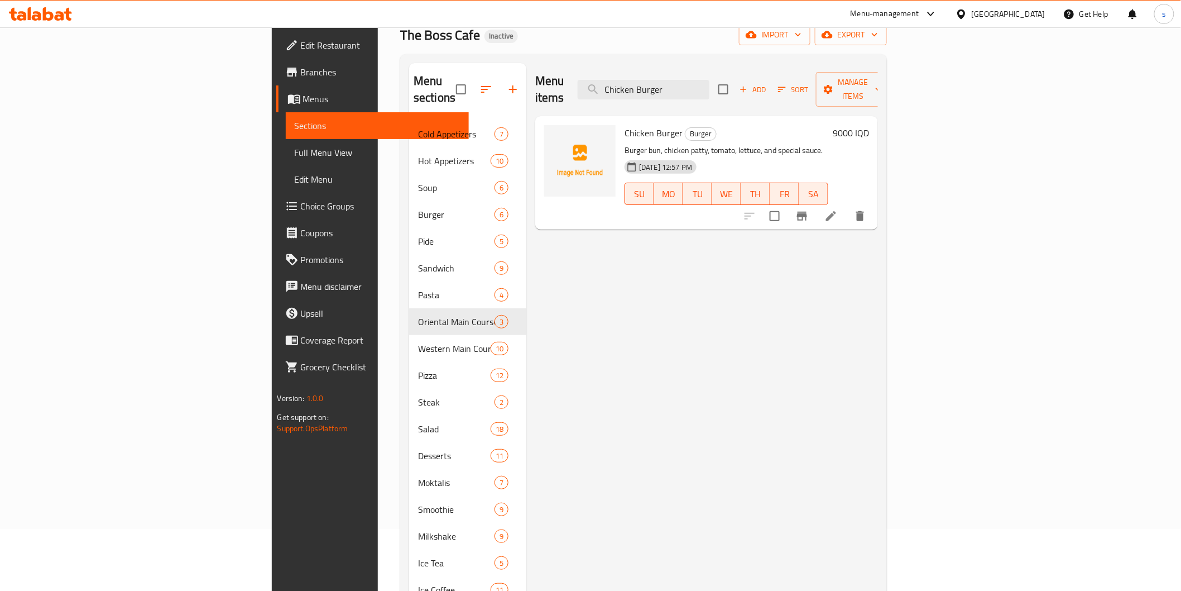
drag, startPoint x: 779, startPoint y: 84, endPoint x: 660, endPoint y: 84, distance: 118.3
click at [661, 81] on div "Menu items Chicken Burger Add Sort Manage items" at bounding box center [706, 89] width 343 height 53
paste input "Kofta sandwich"
drag, startPoint x: 773, startPoint y: 78, endPoint x: 500, endPoint y: 32, distance: 276.8
click at [500, 32] on div "Home / Restaurants management / Menus / Sections The Boss Cafe Inactive import …" at bounding box center [643, 329] width 487 height 682
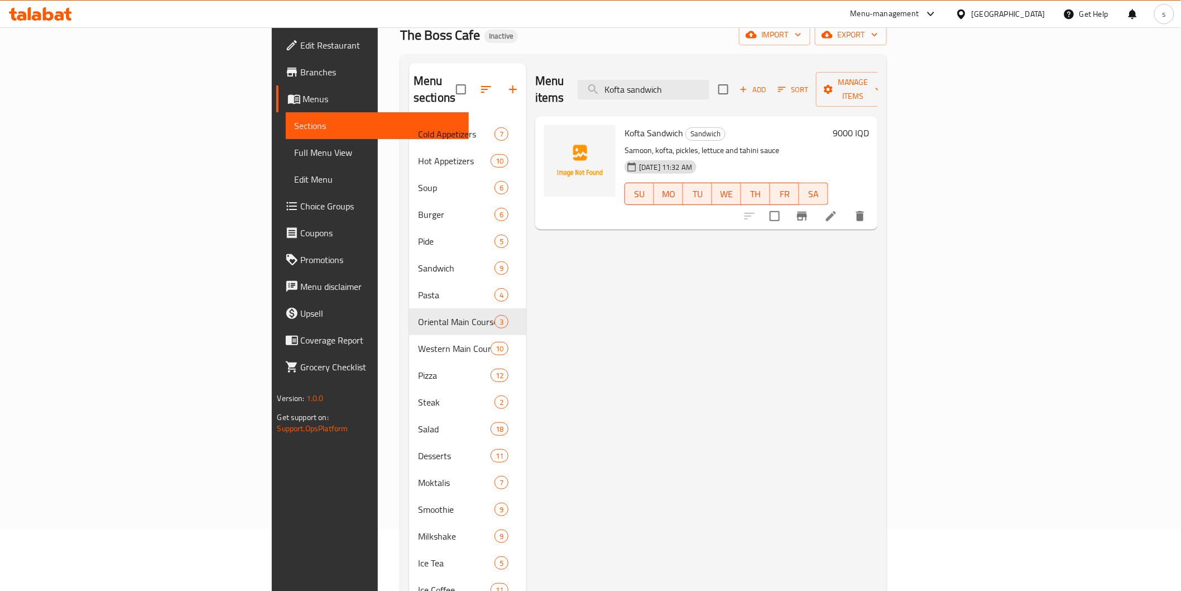
paste input "Crispy"
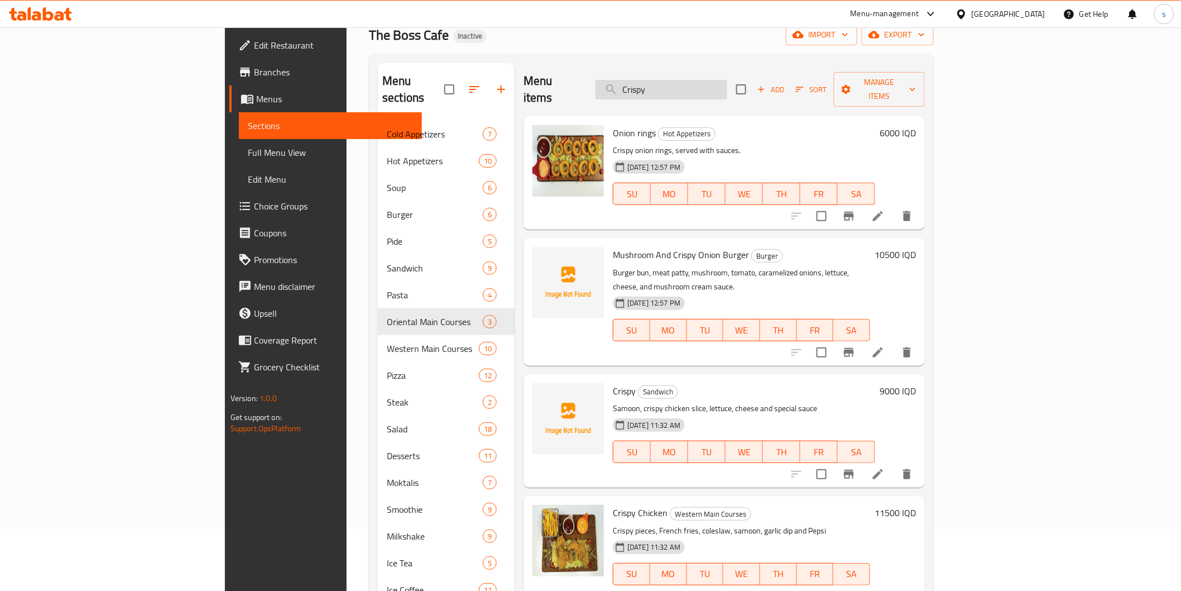
click at [727, 83] on input "Crispy" at bounding box center [662, 90] width 132 height 20
paste input "Francesco"
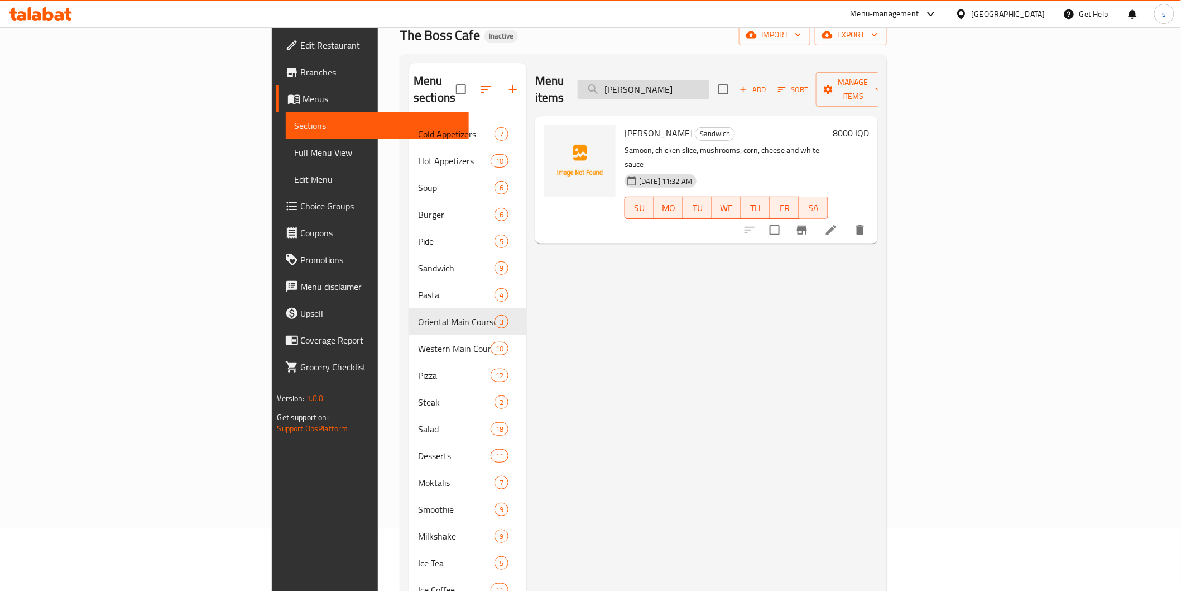
drag, startPoint x: 750, startPoint y: 84, endPoint x: 694, endPoint y: 81, distance: 55.3
click at [694, 81] on input "Francesco" at bounding box center [644, 90] width 132 height 20
paste input "Classic Burger"
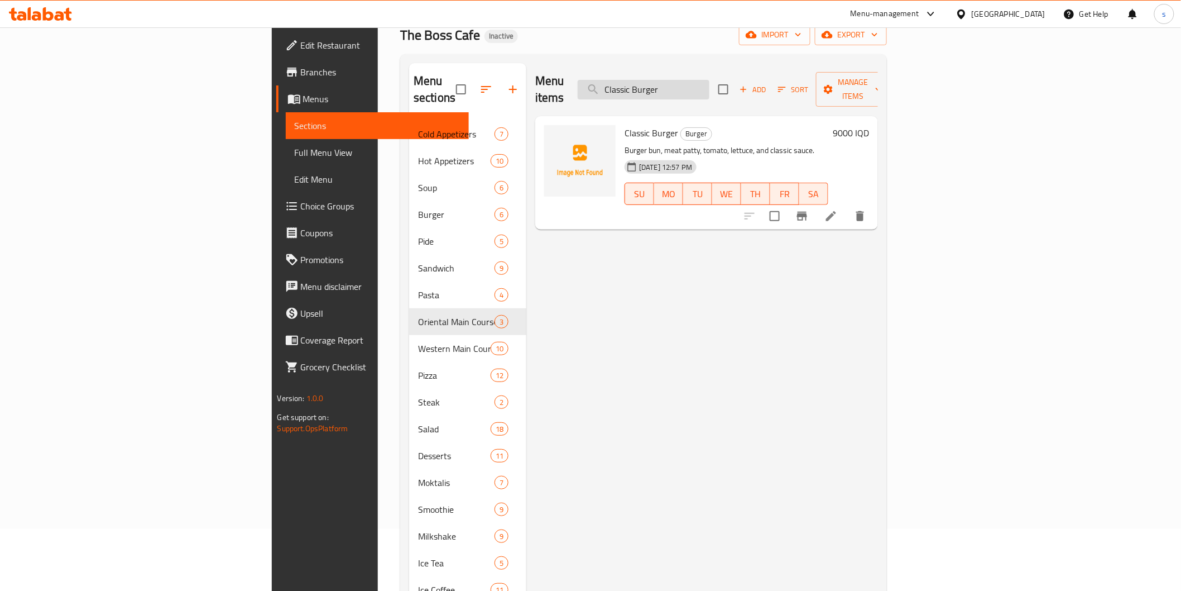
click at [709, 87] on input "Classic Burger" at bounding box center [644, 90] width 132 height 20
paste input "heese Burger"
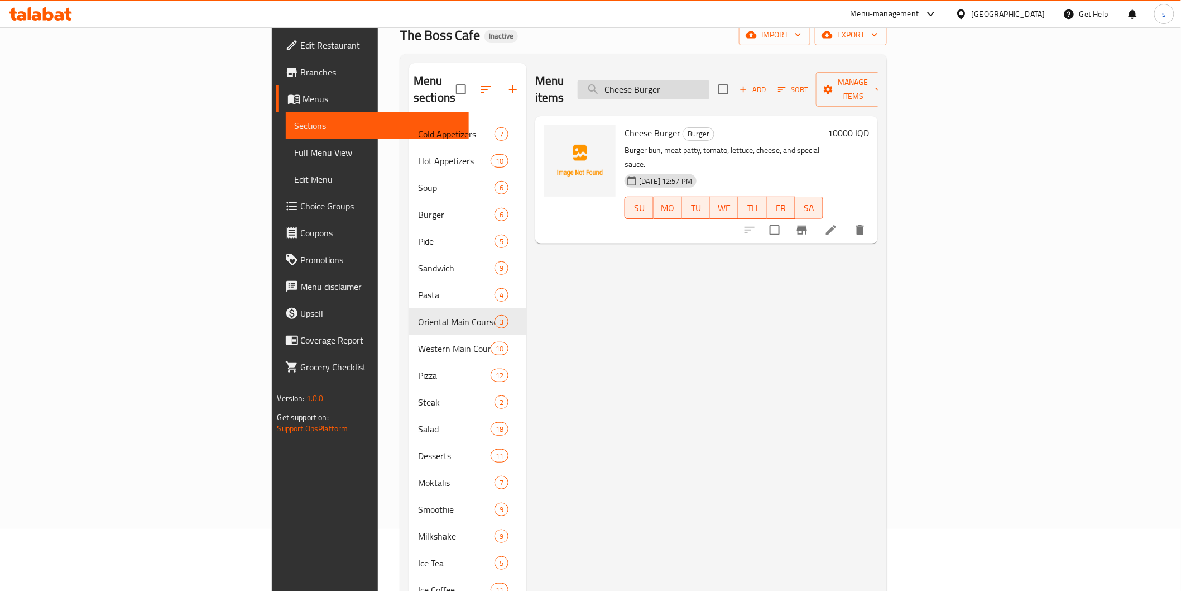
click at [709, 80] on input "Cheese Burger" at bounding box center [644, 90] width 132 height 20
paste input "Nutella"
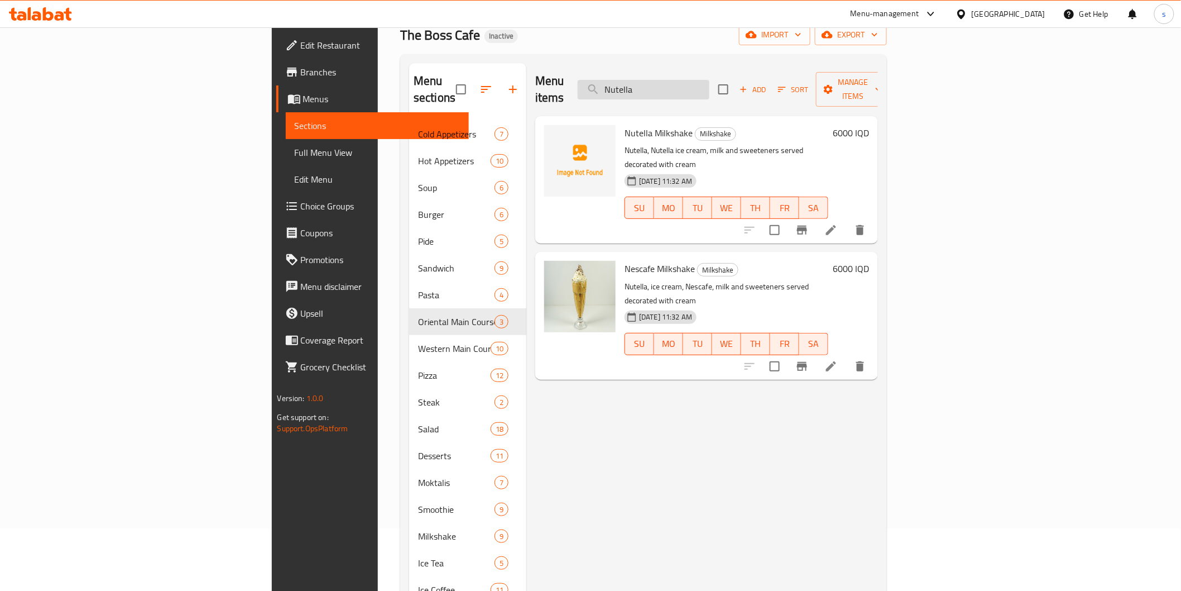
click at [709, 80] on input "Nutella" at bounding box center [644, 90] width 132 height 20
paste input "Oreo"
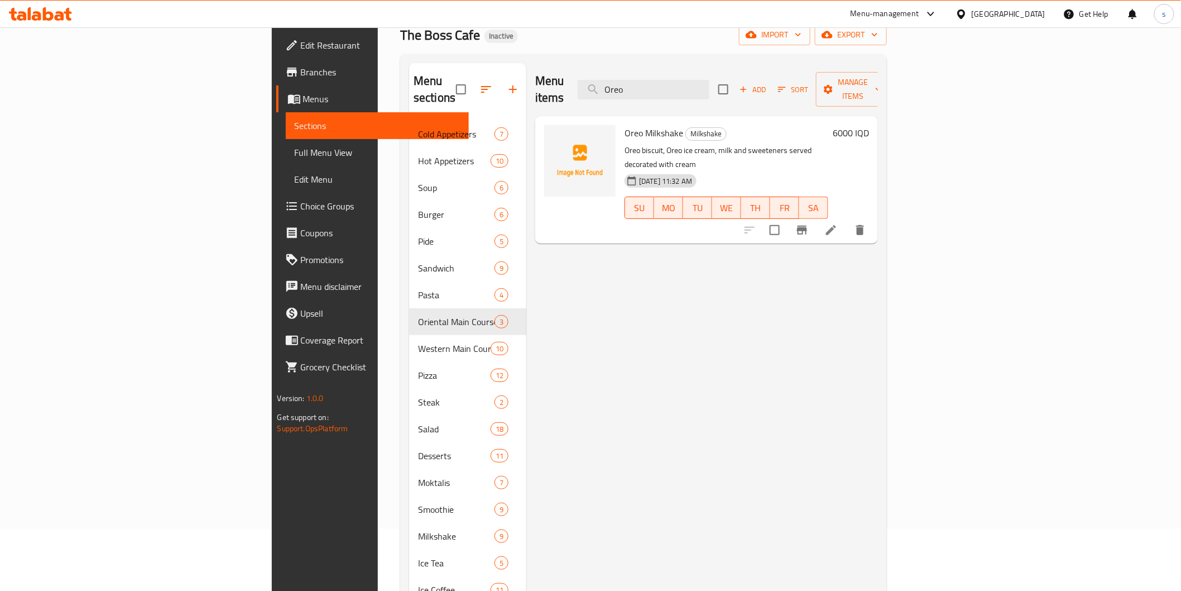
drag, startPoint x: 733, startPoint y: 85, endPoint x: 664, endPoint y: 79, distance: 69.5
click at [664, 79] on div "Menu items Oreo Add Sort Manage items" at bounding box center [706, 89] width 343 height 53
paste input "Ice Tea Lemon"
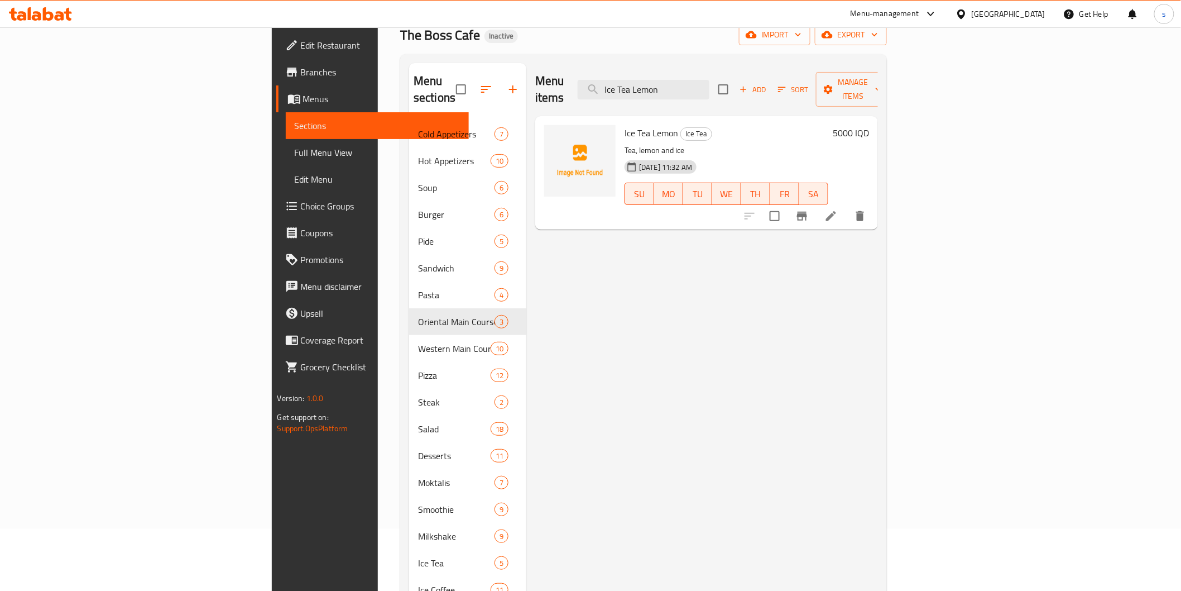
drag, startPoint x: 769, startPoint y: 80, endPoint x: 660, endPoint y: 80, distance: 108.8
click at [660, 80] on div "Menu items Ice Tea Lemon Add Sort Manage items" at bounding box center [706, 89] width 343 height 53
paste input "Chocolate"
drag, startPoint x: 765, startPoint y: 83, endPoint x: 682, endPoint y: 88, distance: 83.3
click at [682, 88] on input "Ice Chocolate" at bounding box center [644, 90] width 132 height 20
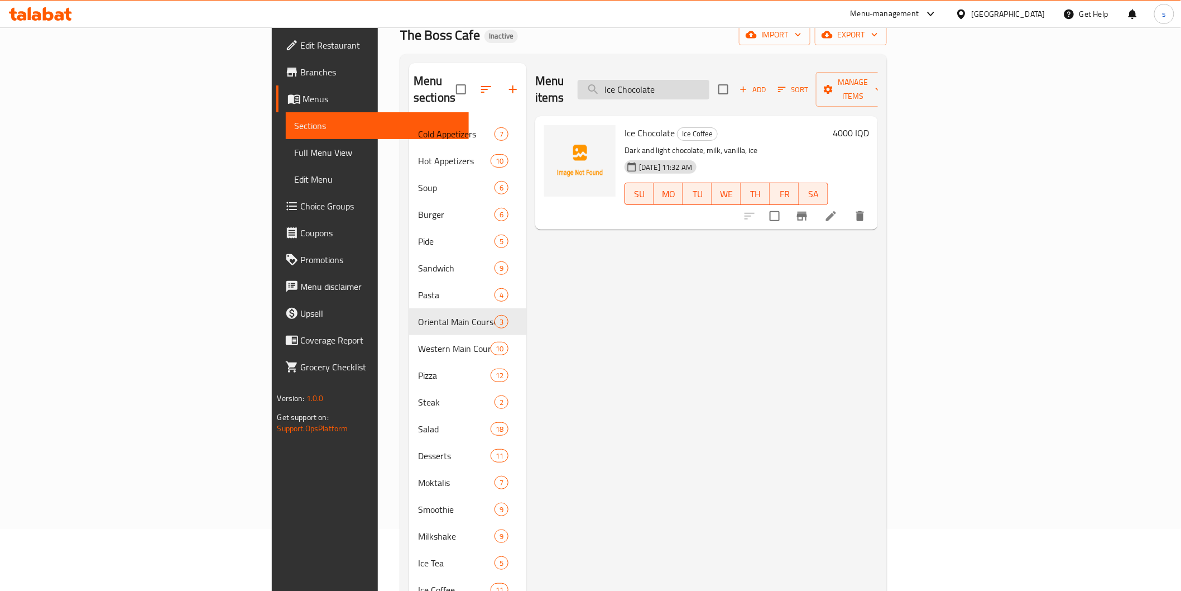
paste input "Mango Latte"
click at [709, 80] on input "Mango Latte" at bounding box center [644, 90] width 132 height 20
paste input "eat Fahita"
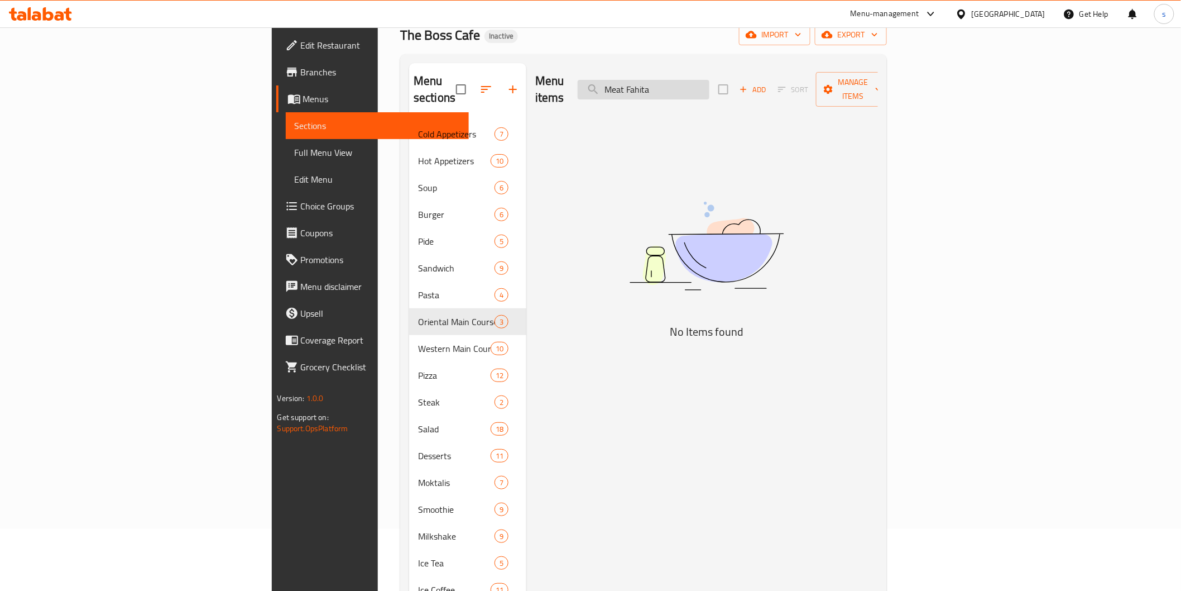
click at [709, 80] on input "Meat Fahita" at bounding box center [644, 90] width 132 height 20
click at [708, 80] on input "Meat Fahit" at bounding box center [644, 90] width 132 height 20
click at [709, 86] on input "meat Fahit" at bounding box center [644, 90] width 132 height 20
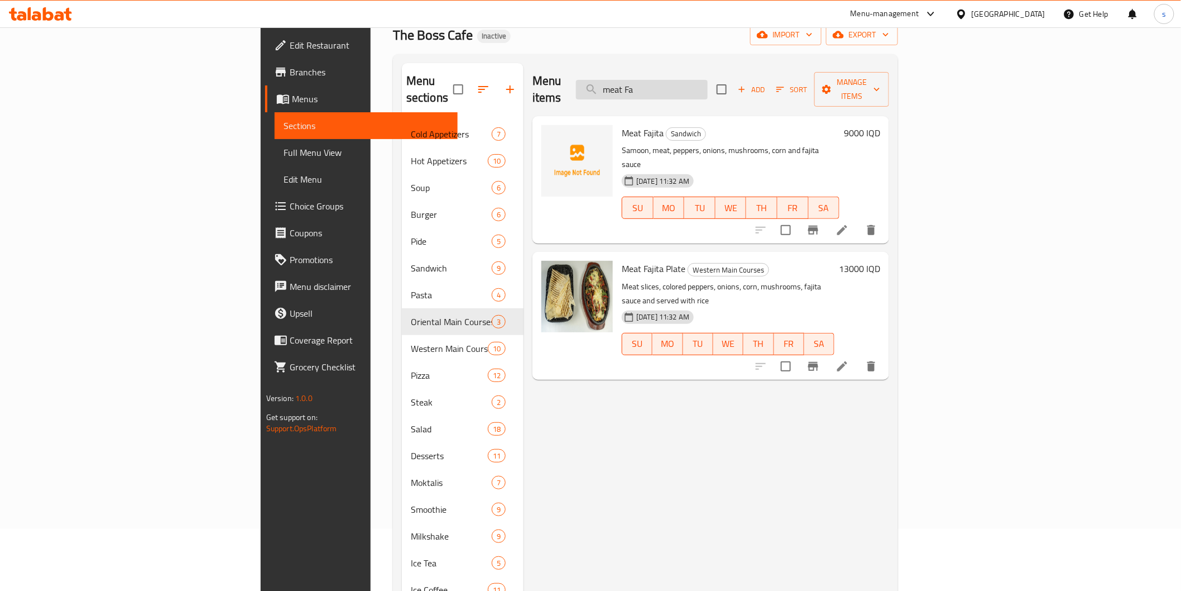
click at [708, 85] on input "meat Fa" at bounding box center [642, 90] width 132 height 20
paste input "Naluz Pizza"
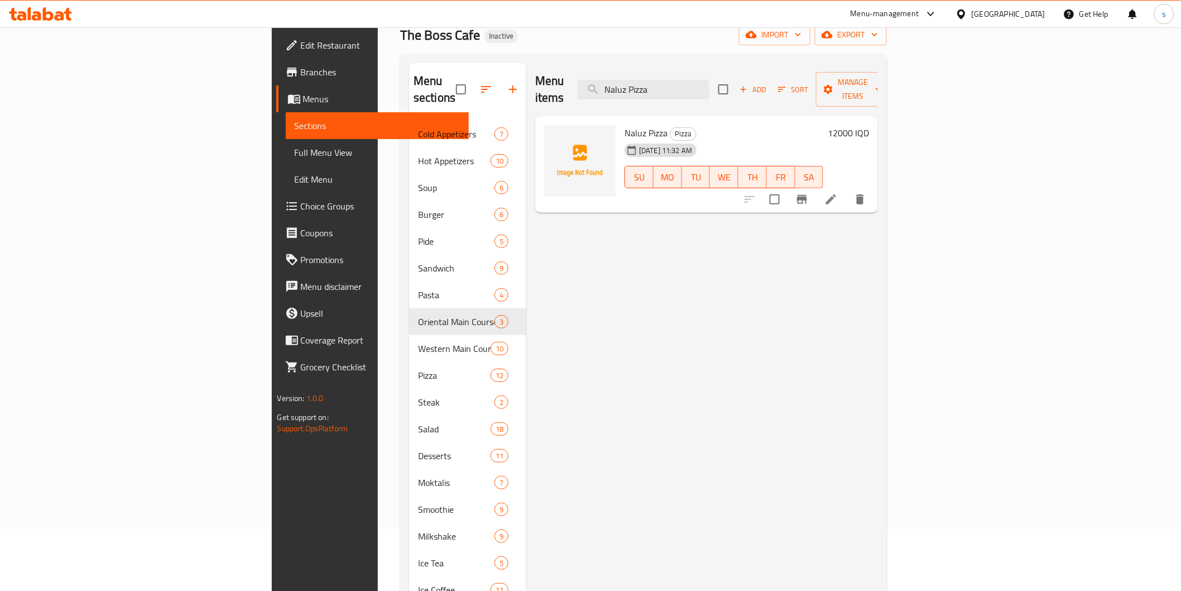
drag, startPoint x: 757, startPoint y: 82, endPoint x: 666, endPoint y: 68, distance: 92.0
click at [666, 68] on div "Menu items Naluz Pizza Add Sort Manage items" at bounding box center [706, 89] width 343 height 53
paste input "Chicken Sticks"
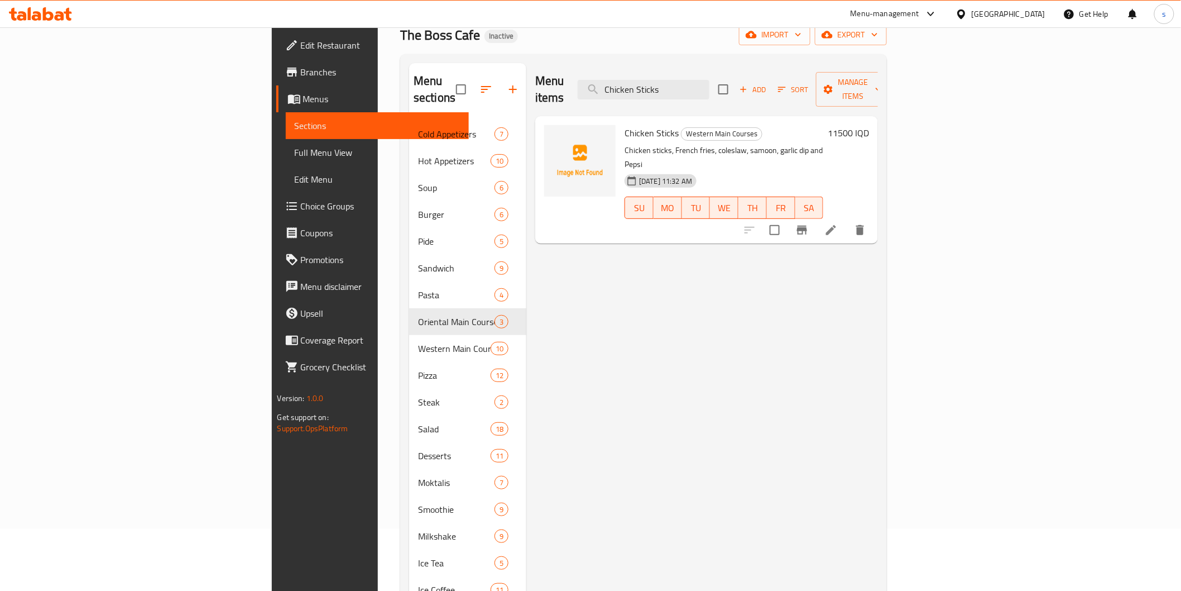
drag, startPoint x: 776, startPoint y: 77, endPoint x: 651, endPoint y: 73, distance: 125.1
click at [651, 73] on div "Menu items Chicken Sticks Add Sort Manage items" at bounding box center [706, 89] width 343 height 53
paste input "Pepperoni Pide"
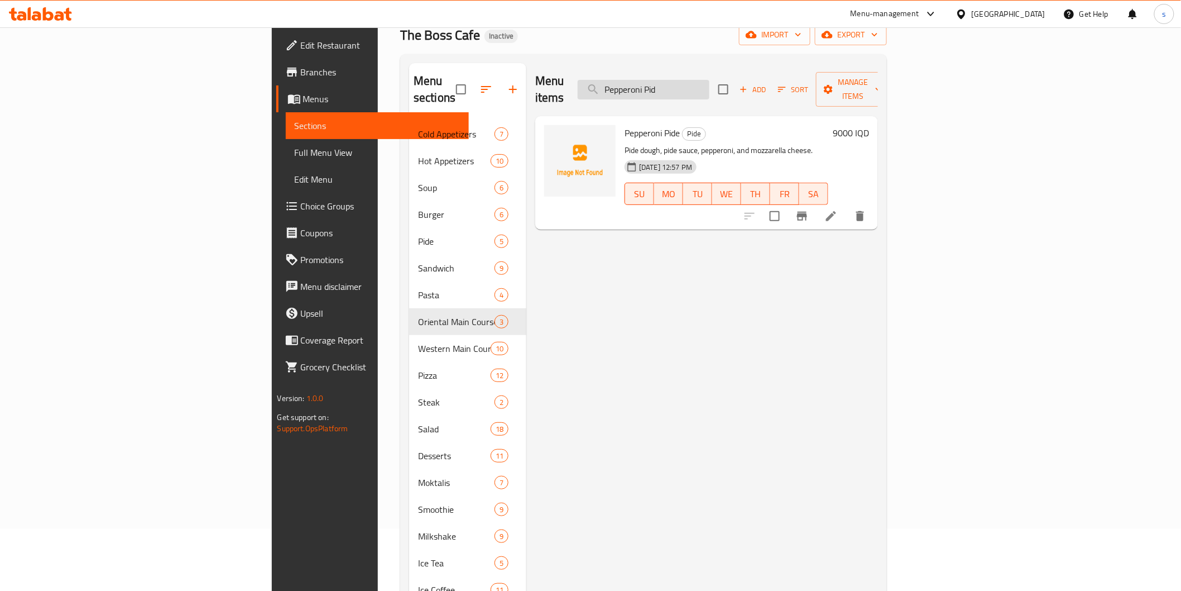
click at [709, 80] on input "Pepperoni Pid" at bounding box center [644, 90] width 132 height 20
paste input "Arugula Salad"
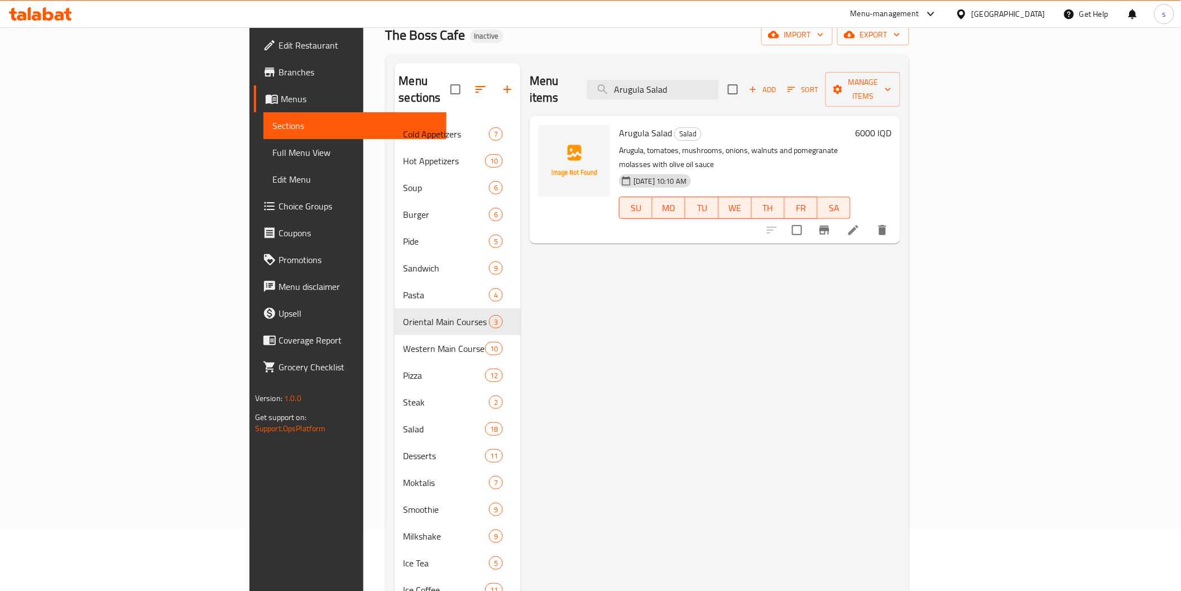
type input "Arugula Salad"
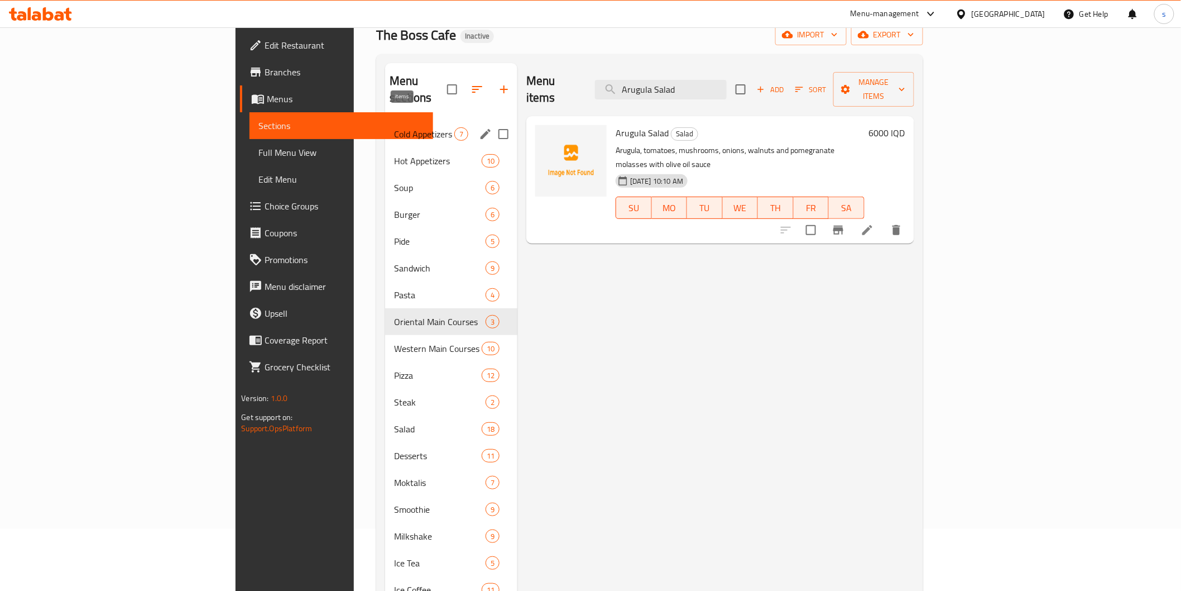
click at [455, 129] on span "7" at bounding box center [461, 134] width 13 height 11
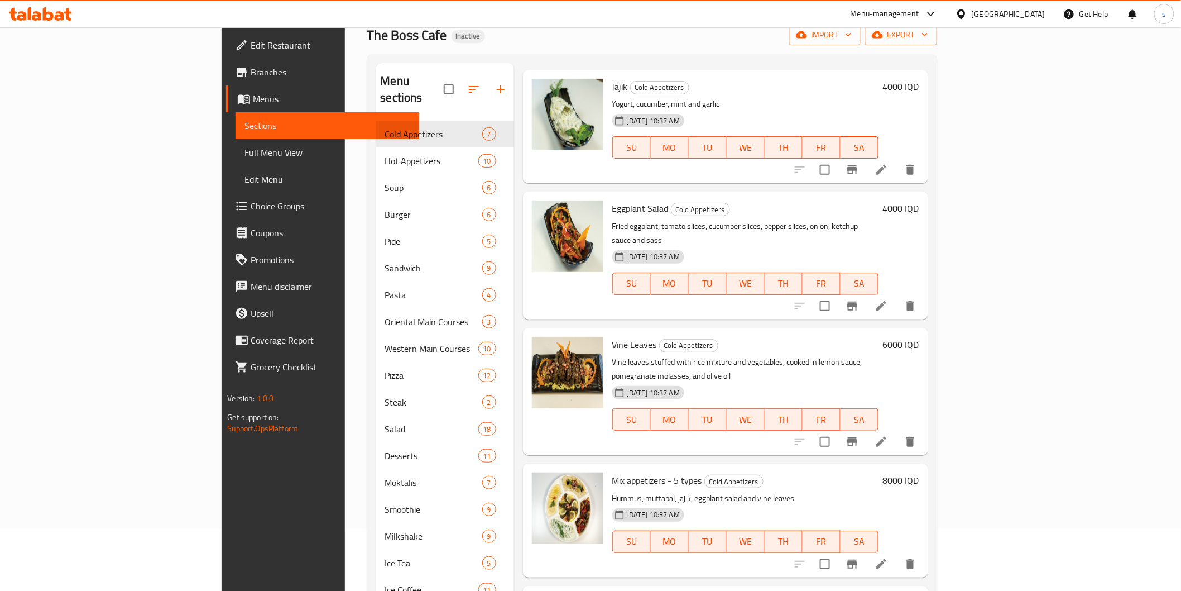
scroll to position [156, 0]
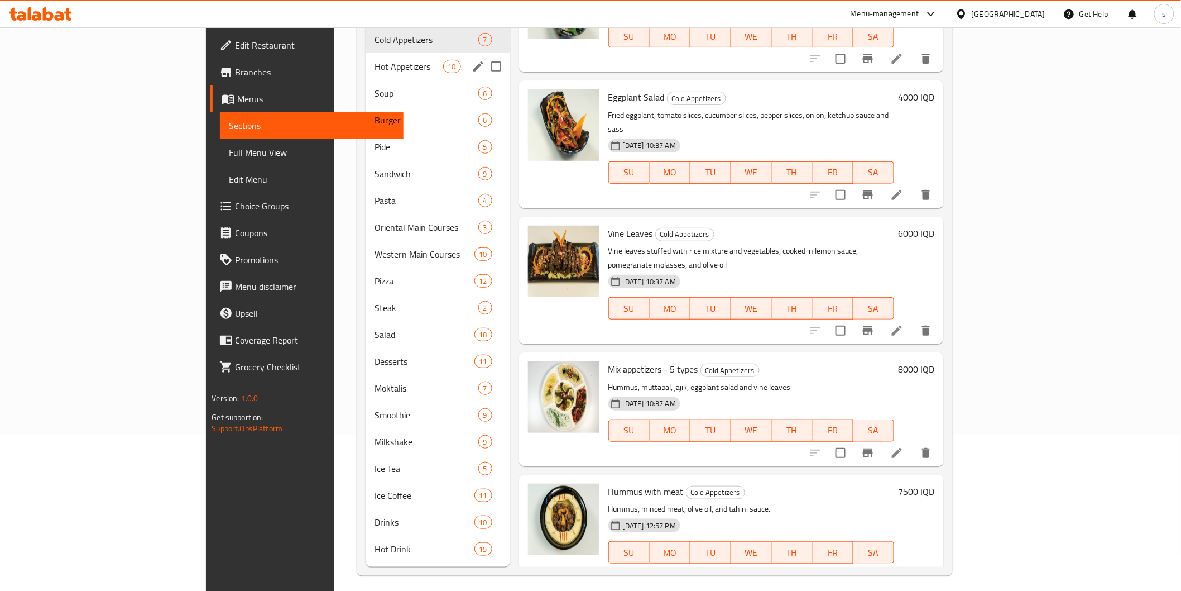
click at [366, 57] on div "Hot Appetizers 10" at bounding box center [438, 66] width 145 height 27
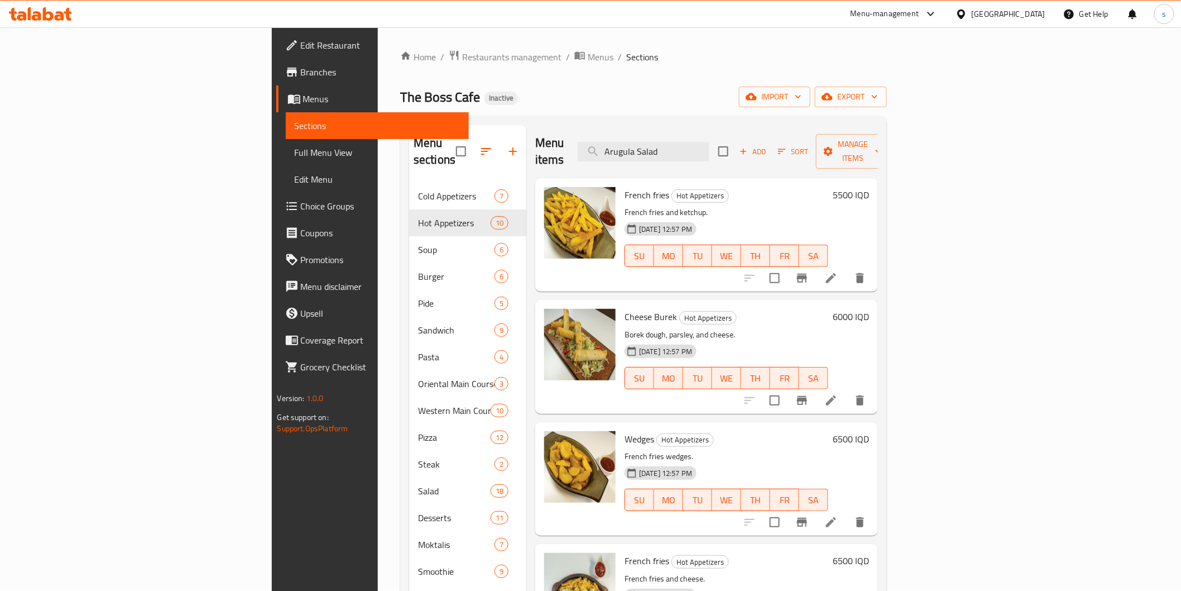
drag, startPoint x: 768, startPoint y: 141, endPoint x: 647, endPoint y: 161, distance: 122.1
click at [647, 161] on div "Menu items Arugula Salad Add Sort Manage items French fries Hot Appetizers Fren…" at bounding box center [702, 424] width 352 height 598
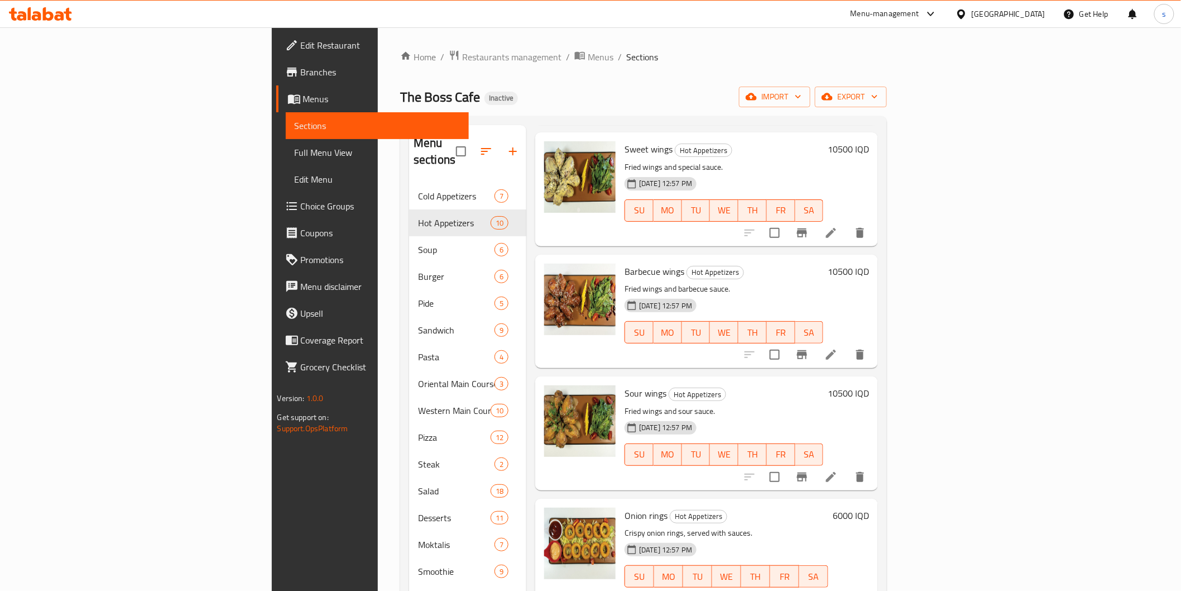
scroll to position [156, 0]
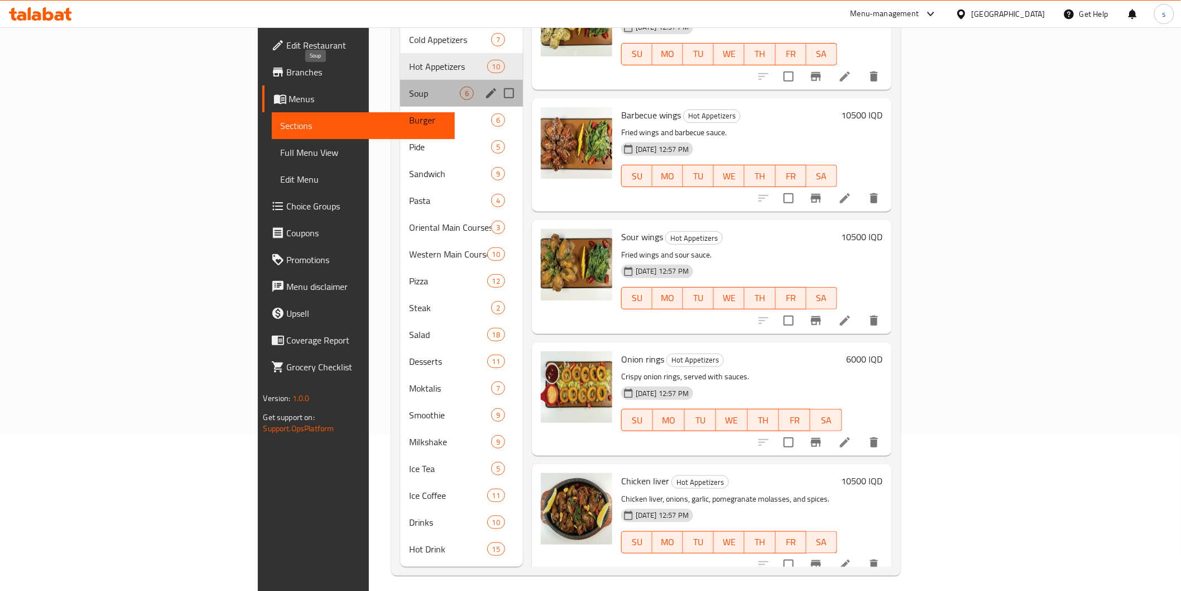
click at [409, 87] on span "Soup" at bounding box center [434, 93] width 51 height 13
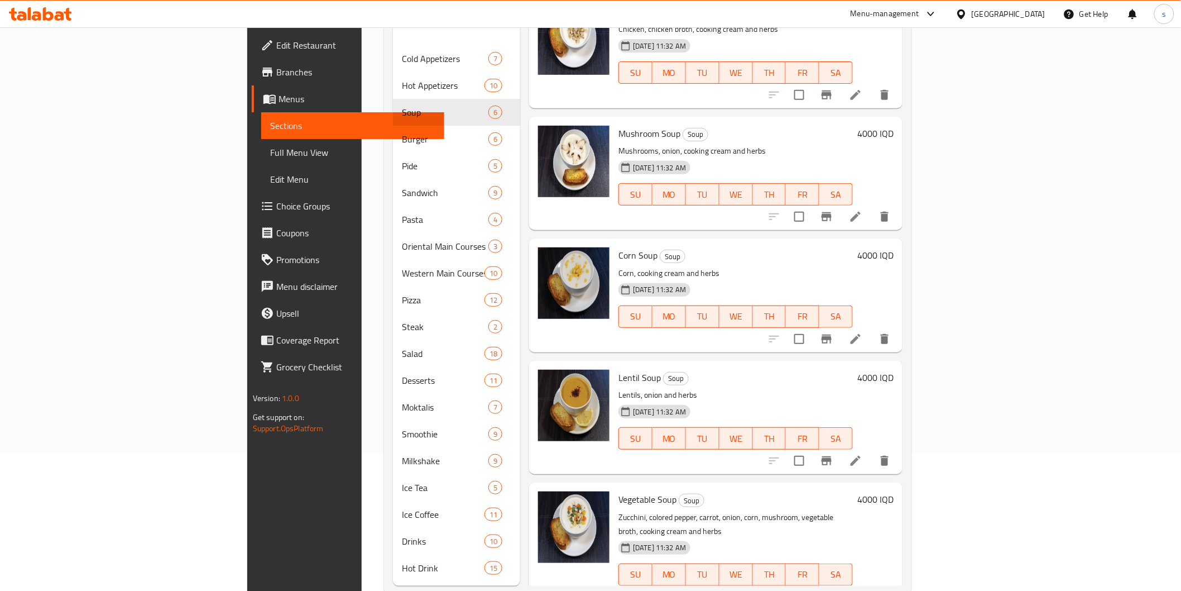
scroll to position [156, 0]
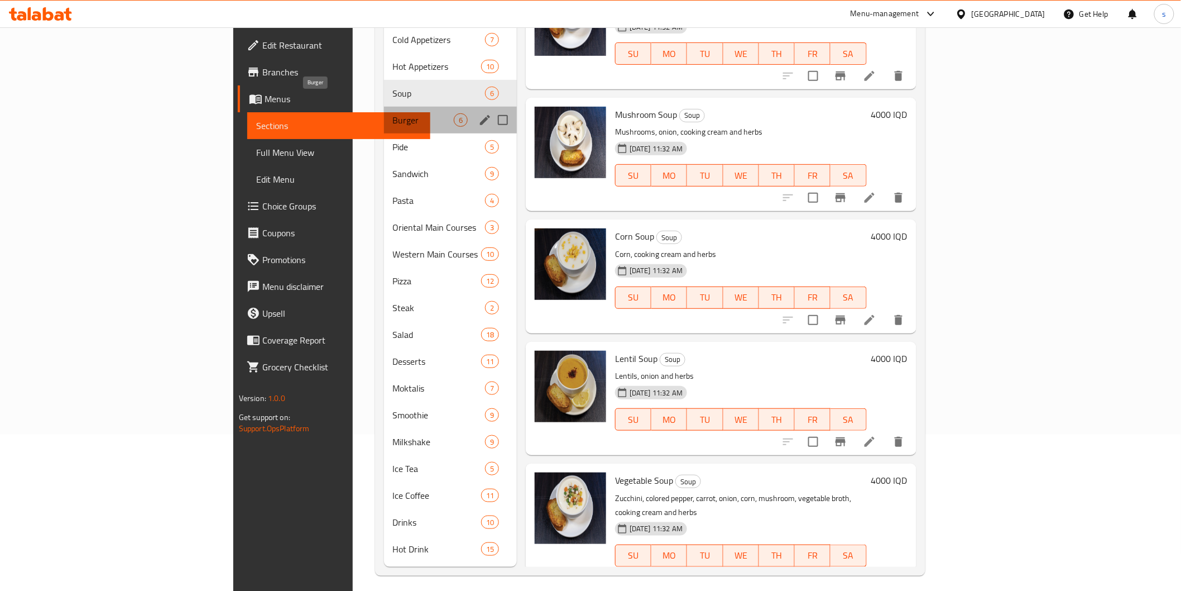
click at [393, 113] on span "Burger" at bounding box center [423, 119] width 61 height 13
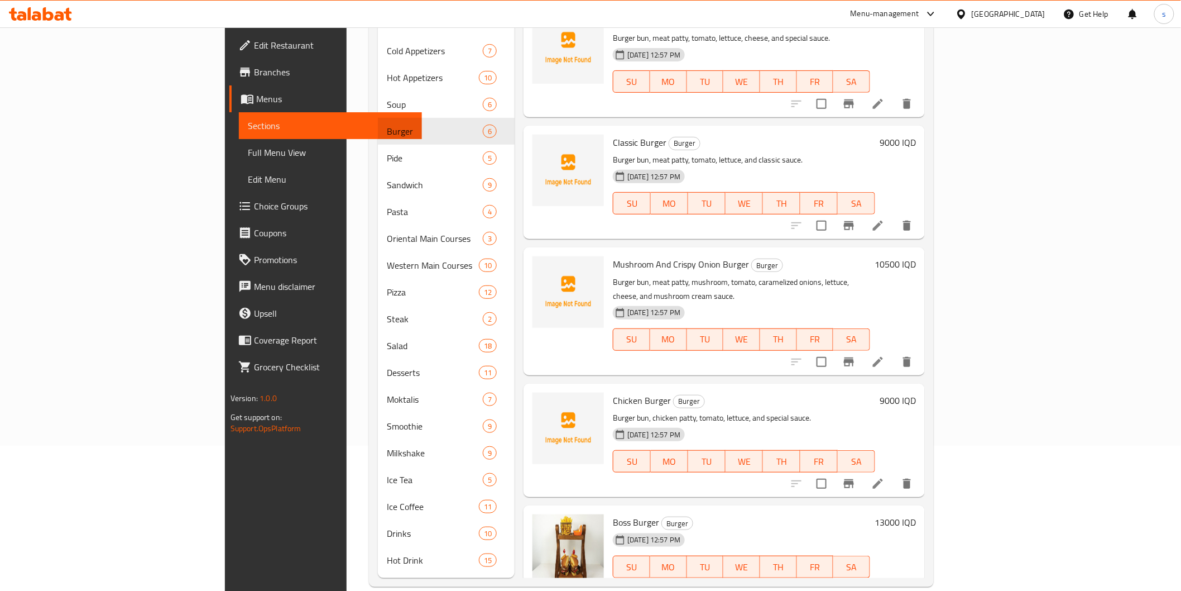
scroll to position [156, 0]
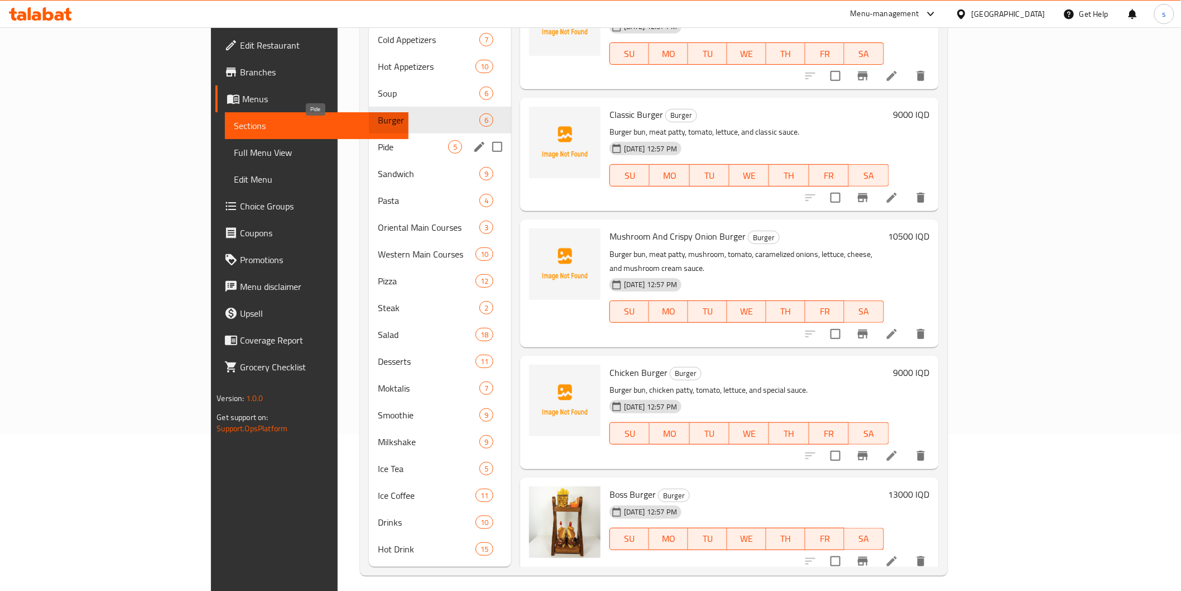
click at [378, 140] on span "Pide" at bounding box center [413, 146] width 70 height 13
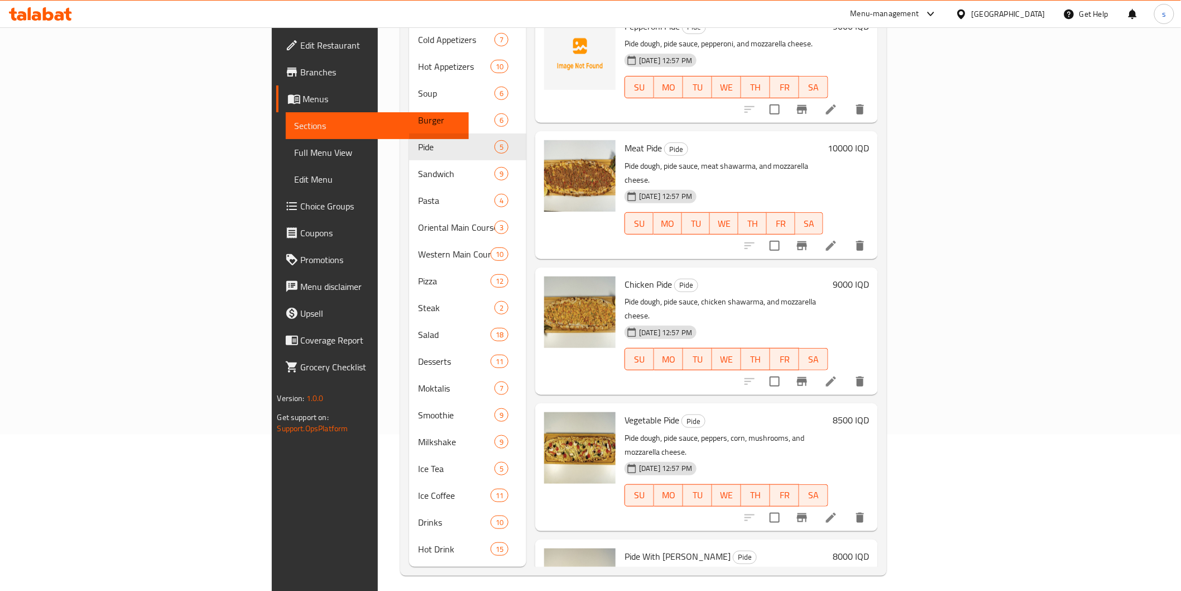
scroll to position [30, 0]
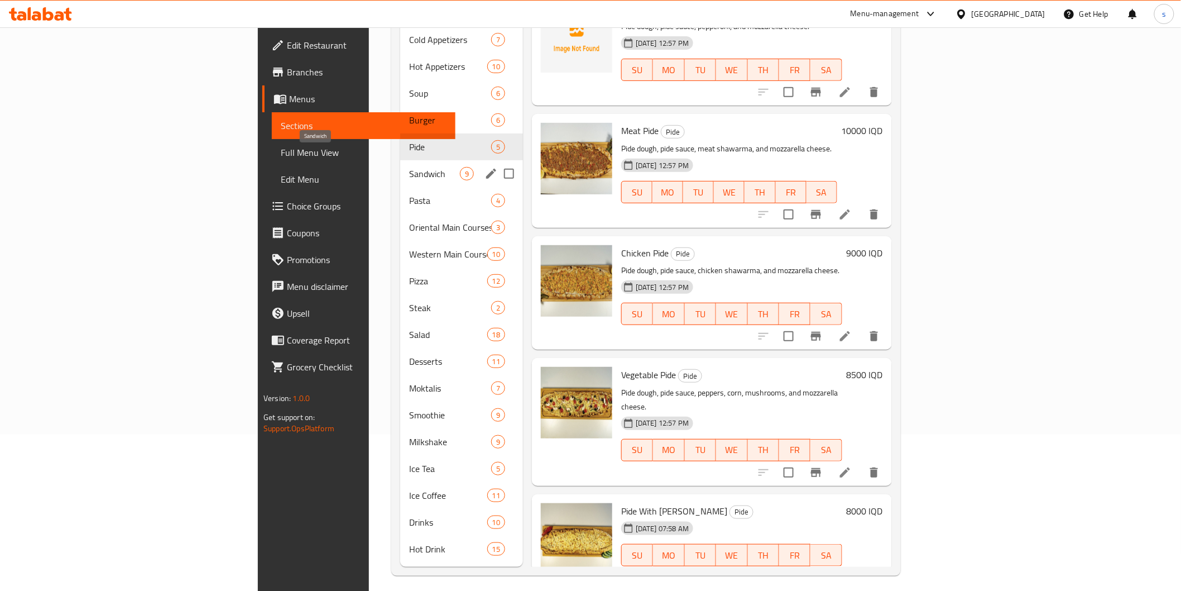
click at [409, 167] on span "Sandwich" at bounding box center [434, 173] width 51 height 13
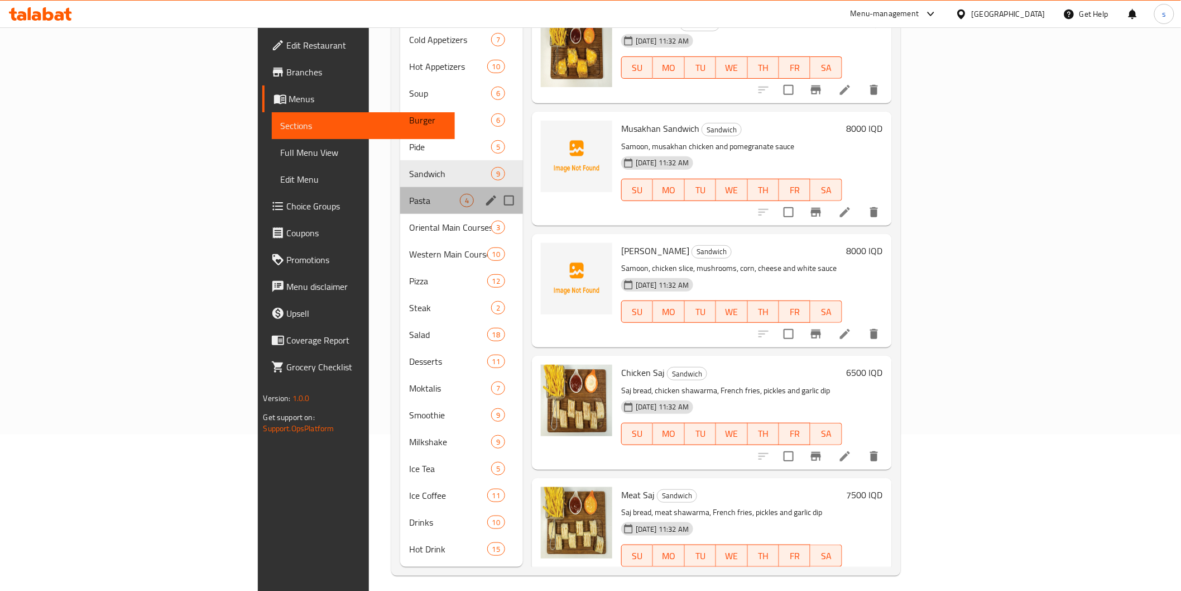
click at [400, 191] on div "Pasta 4" at bounding box center [461, 200] width 123 height 27
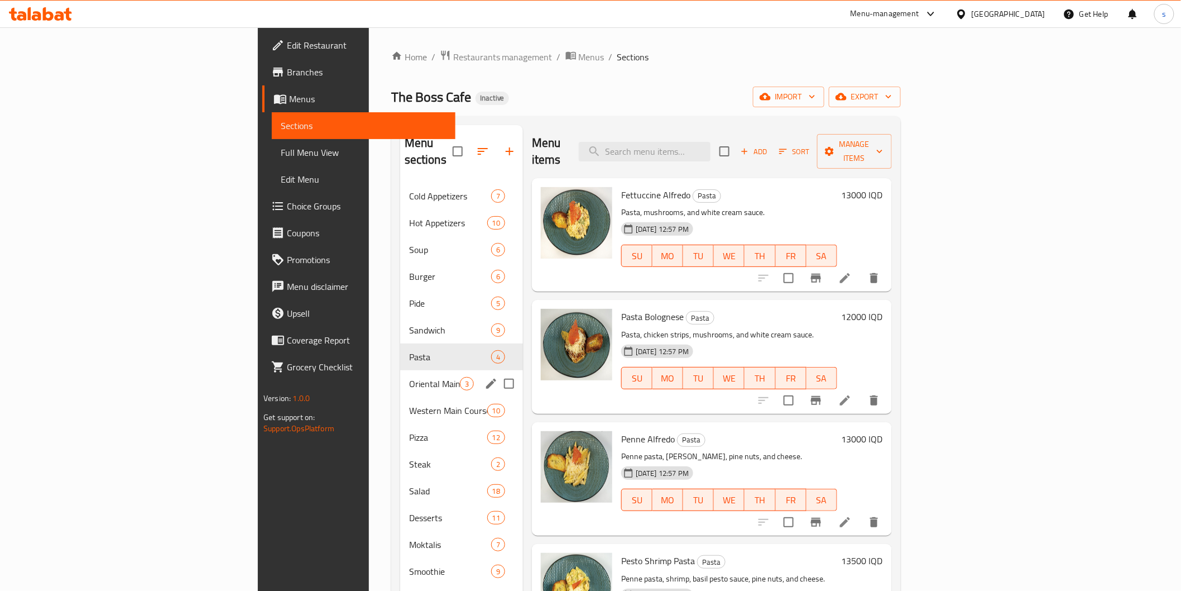
click at [409, 377] on span "Oriental Main Courses" at bounding box center [434, 383] width 51 height 13
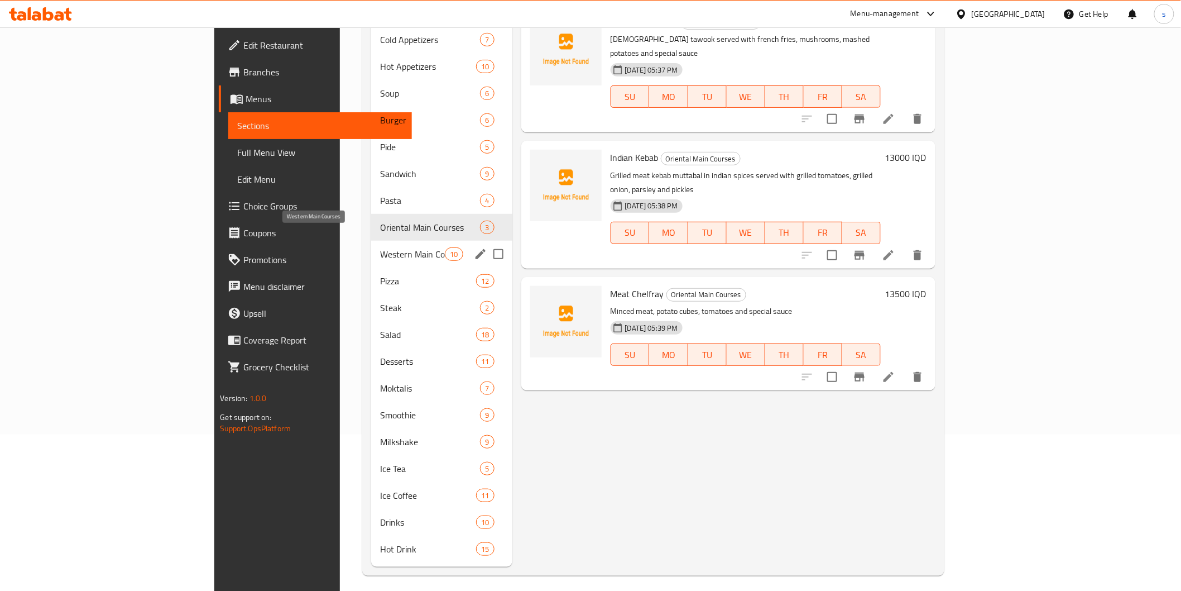
click at [380, 247] on span "Western Main Courses" at bounding box center [412, 253] width 65 height 13
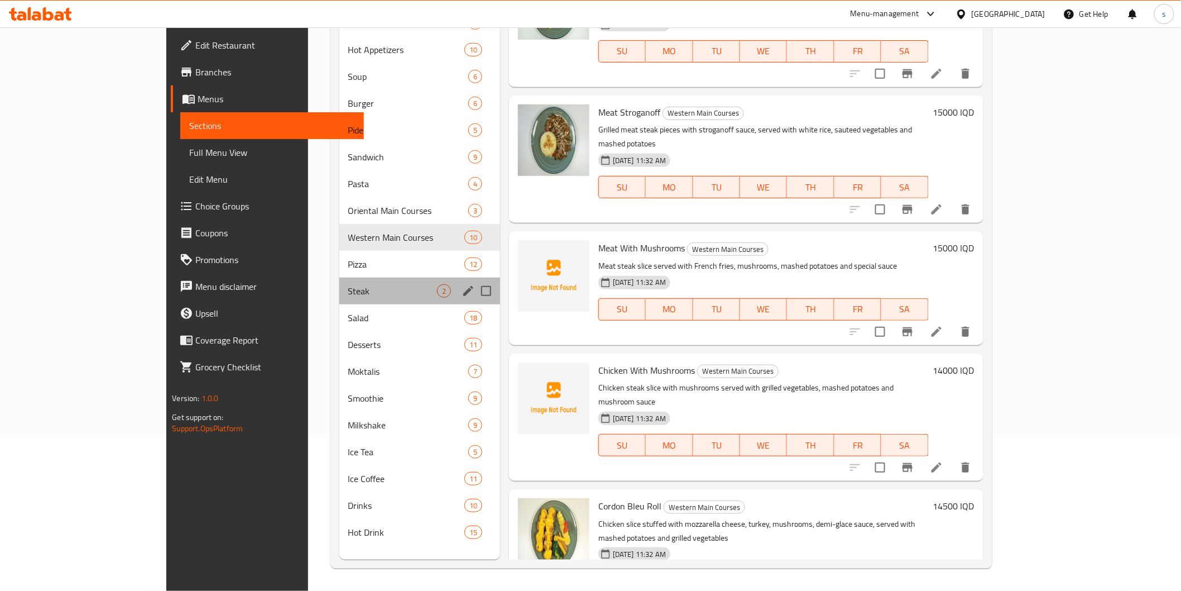
click at [339, 277] on div "Steak 2" at bounding box center [419, 290] width 161 height 27
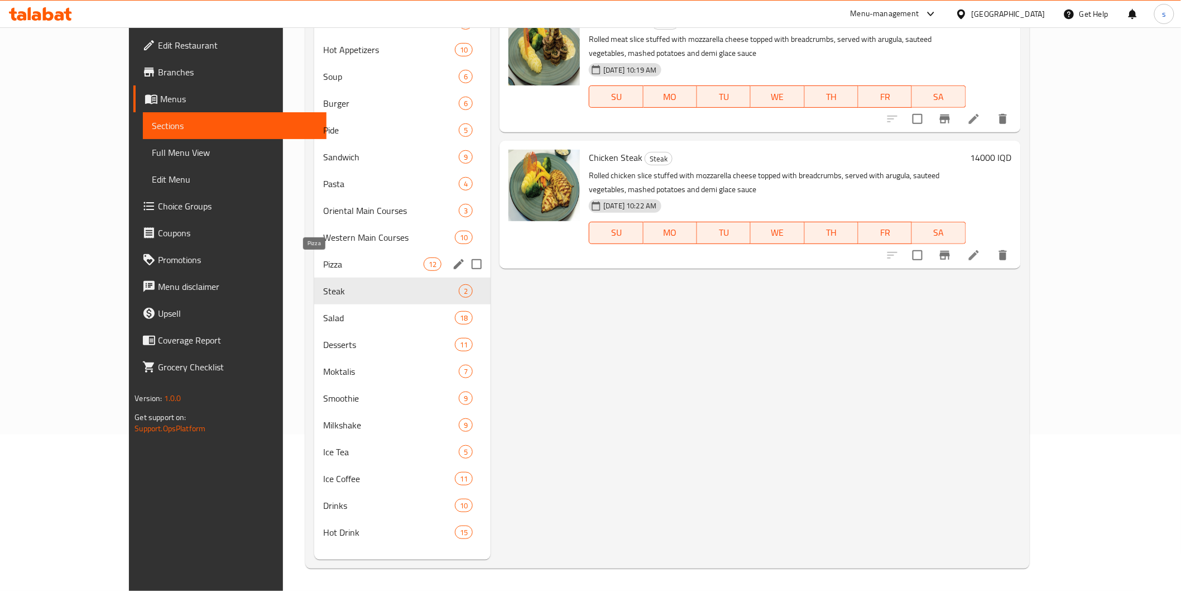
click at [323, 264] on span "Pizza" at bounding box center [373, 263] width 100 height 13
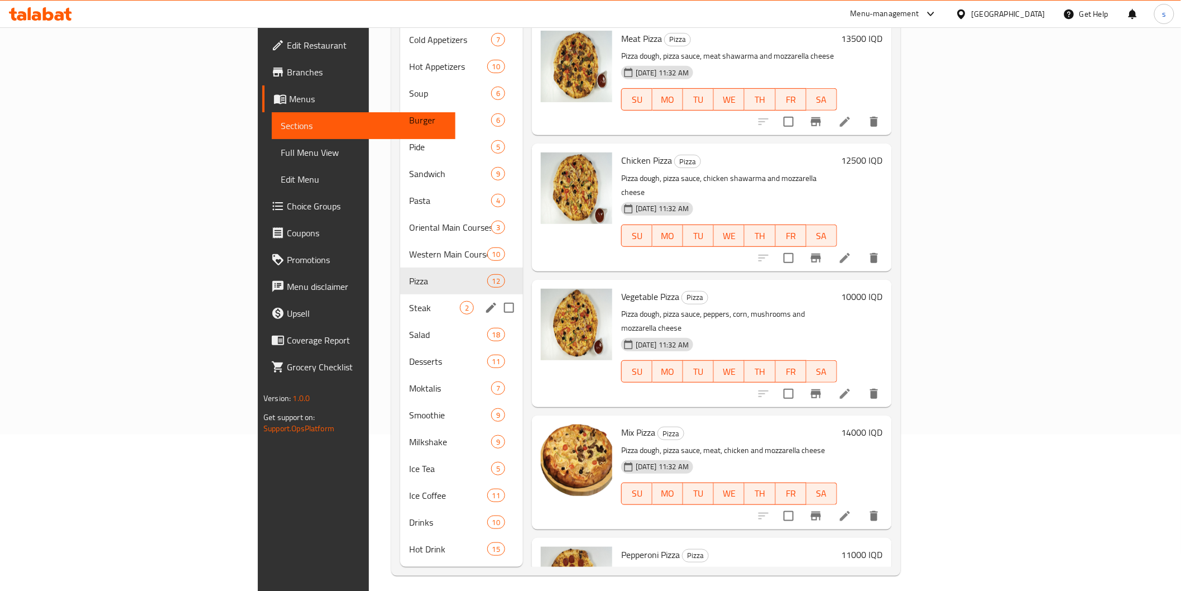
click at [409, 301] on span "Steak" at bounding box center [434, 307] width 51 height 13
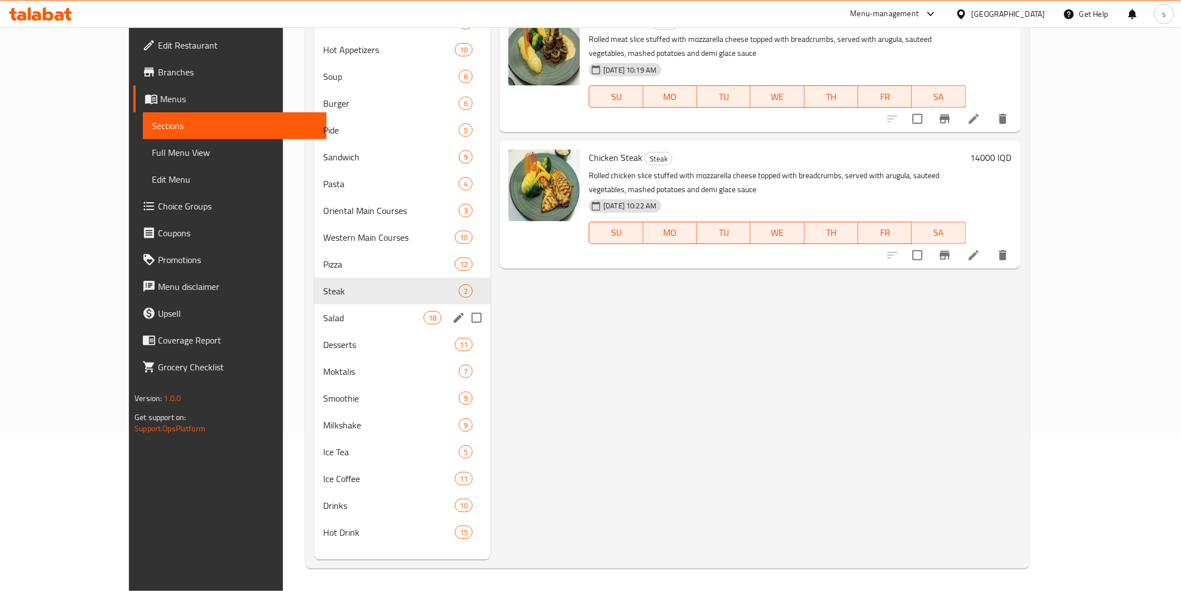
click at [349, 309] on div "Salad 18" at bounding box center [402, 317] width 176 height 27
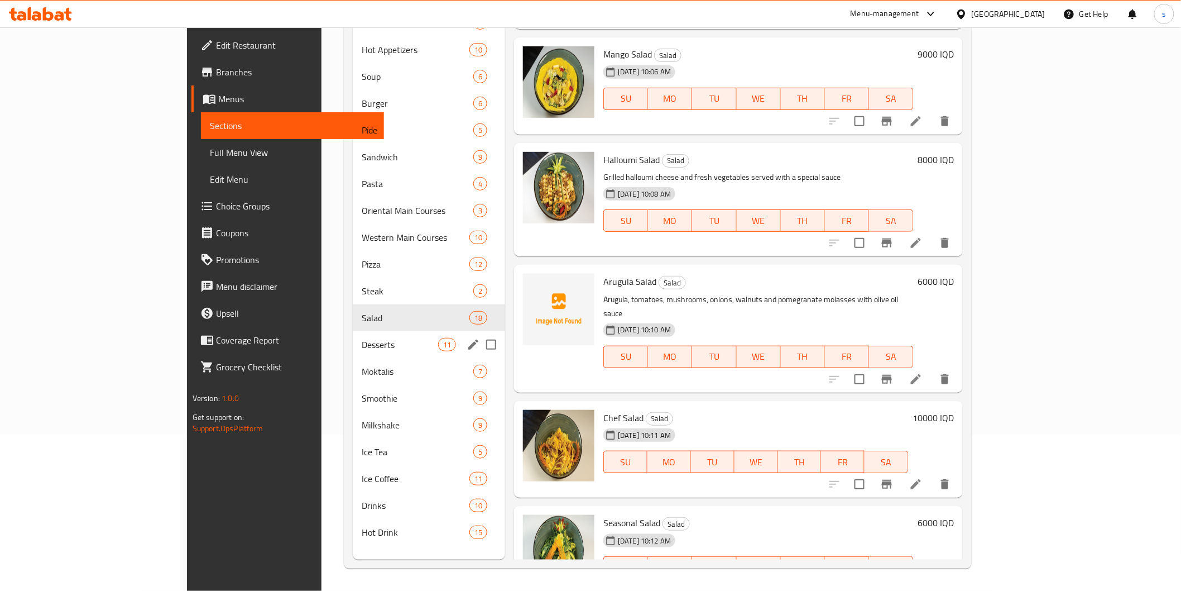
click at [386, 347] on span "Desserts" at bounding box center [400, 344] width 76 height 13
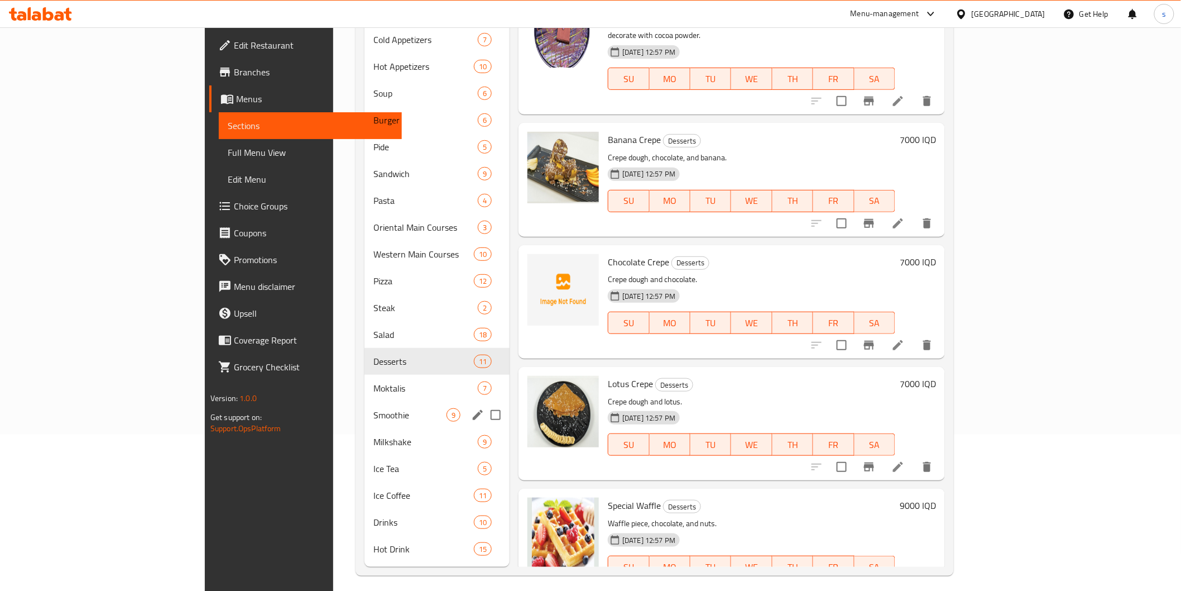
click at [376, 401] on div "Smoothie 9" at bounding box center [436, 414] width 145 height 27
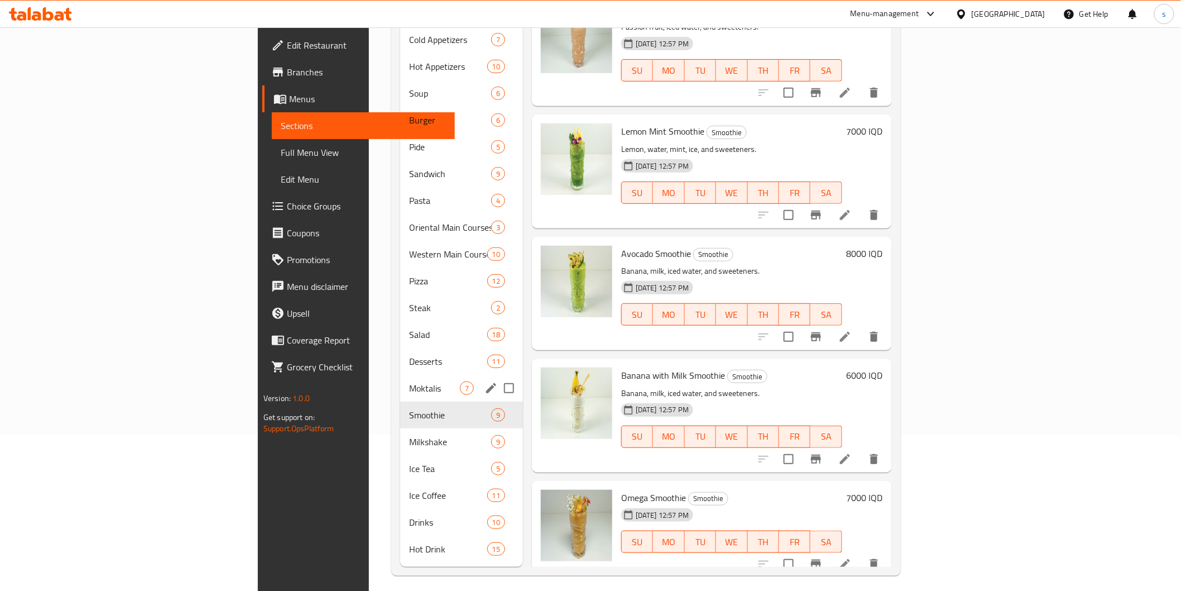
click at [400, 375] on div "Moktalis 7" at bounding box center [461, 388] width 123 height 27
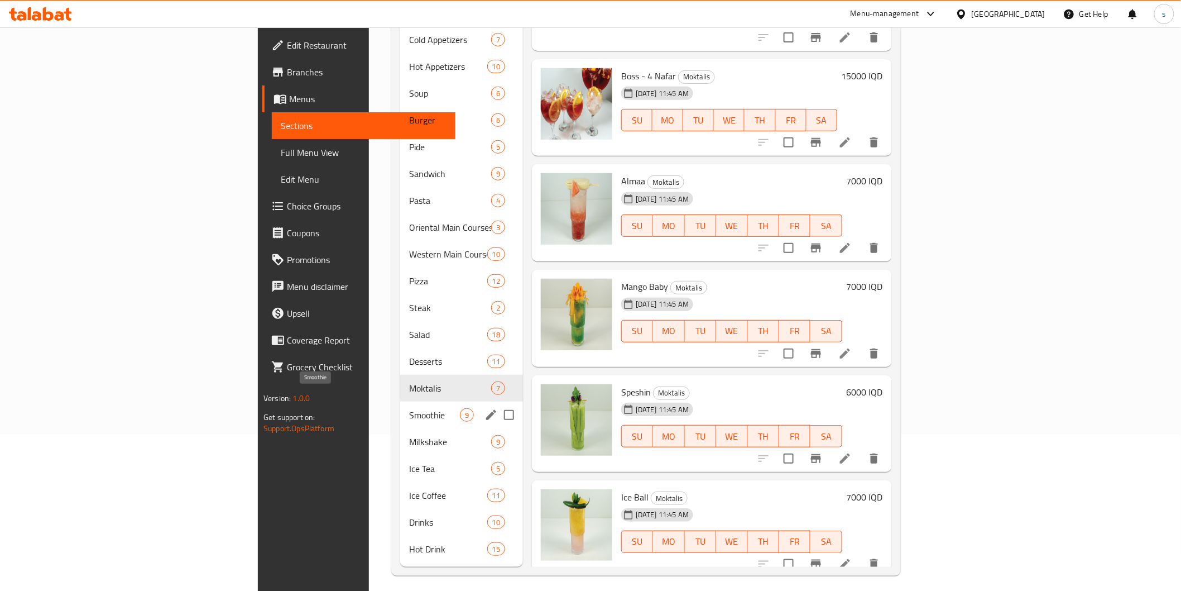
click at [409, 408] on span "Smoothie" at bounding box center [434, 414] width 51 height 13
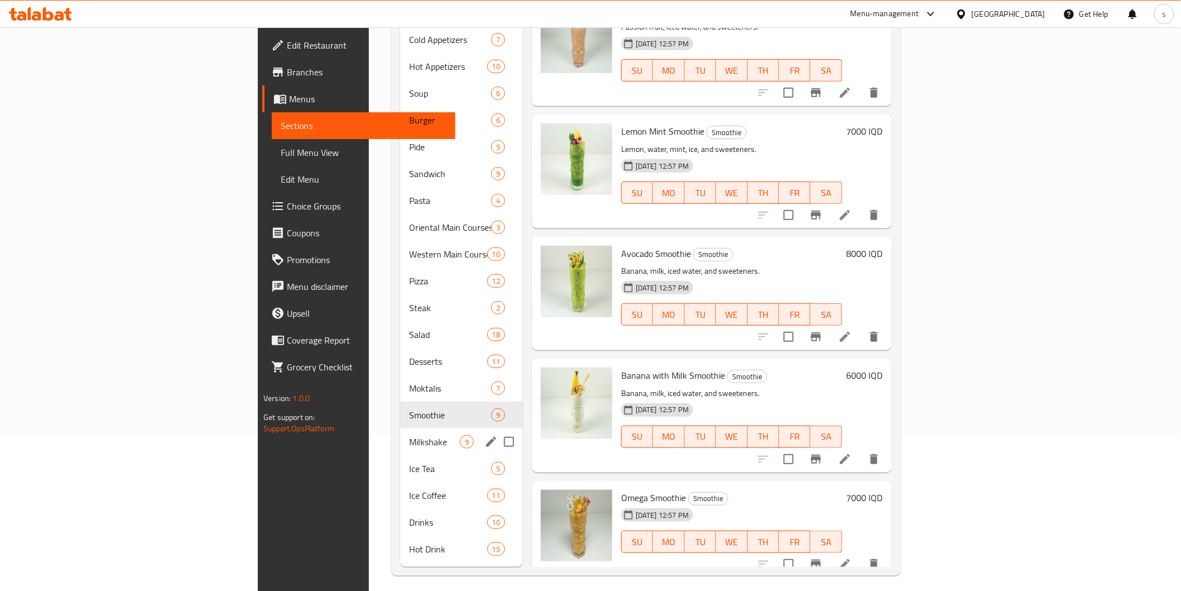
click at [409, 435] on span "Milkshake" at bounding box center [434, 441] width 51 height 13
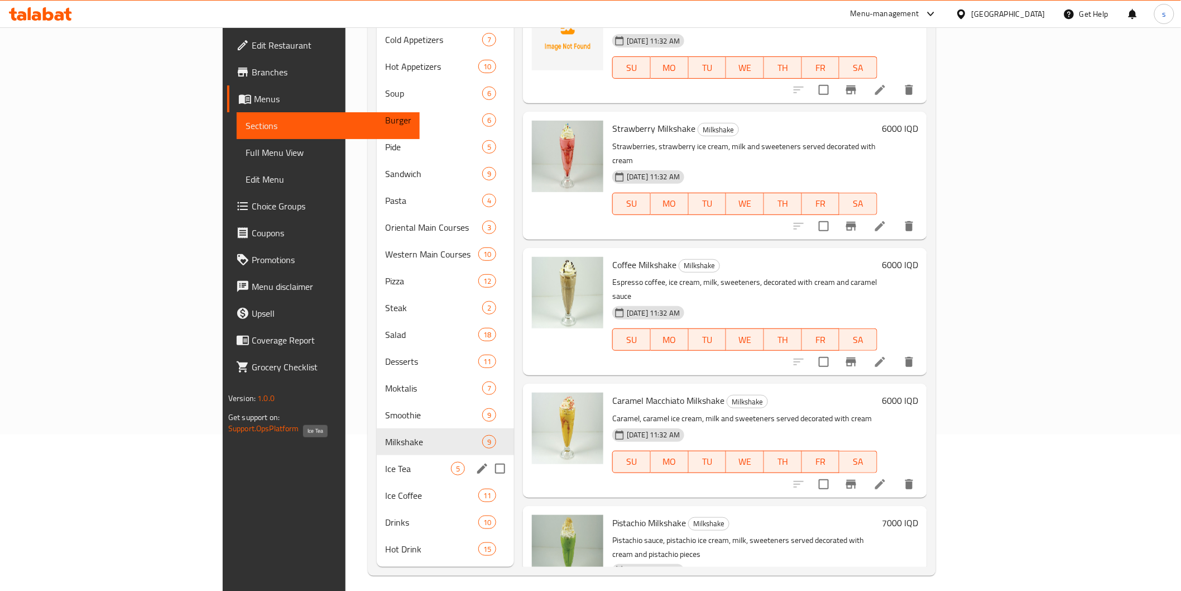
click at [386, 462] on span "Ice Tea" at bounding box center [418, 468] width 65 height 13
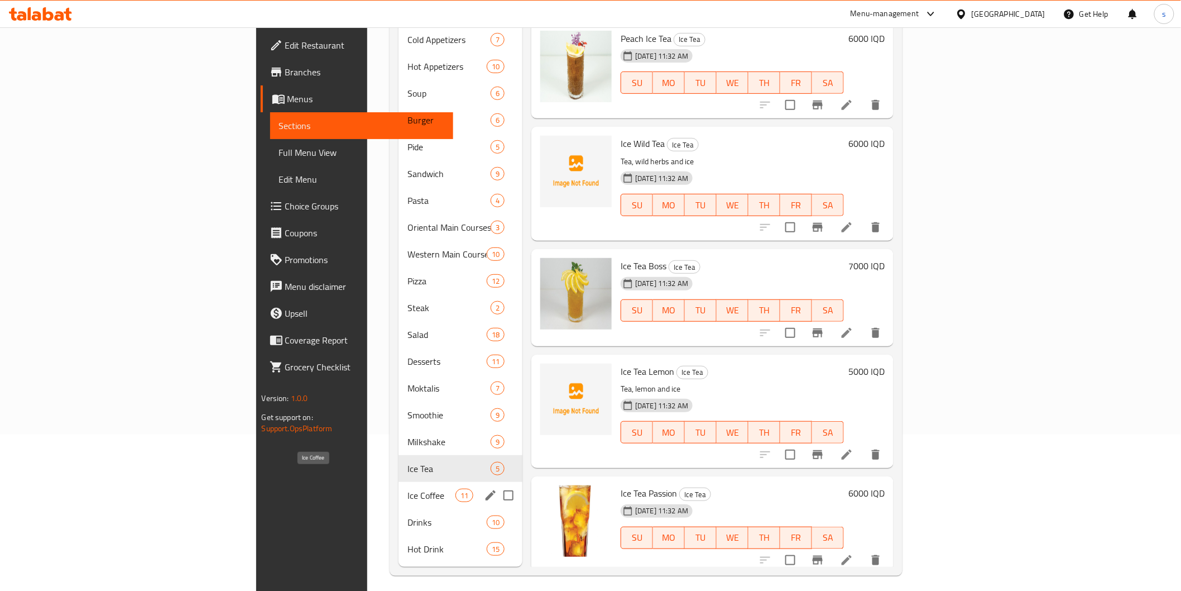
click at [407, 488] on span "Ice Coffee" at bounding box center [430, 494] width 47 height 13
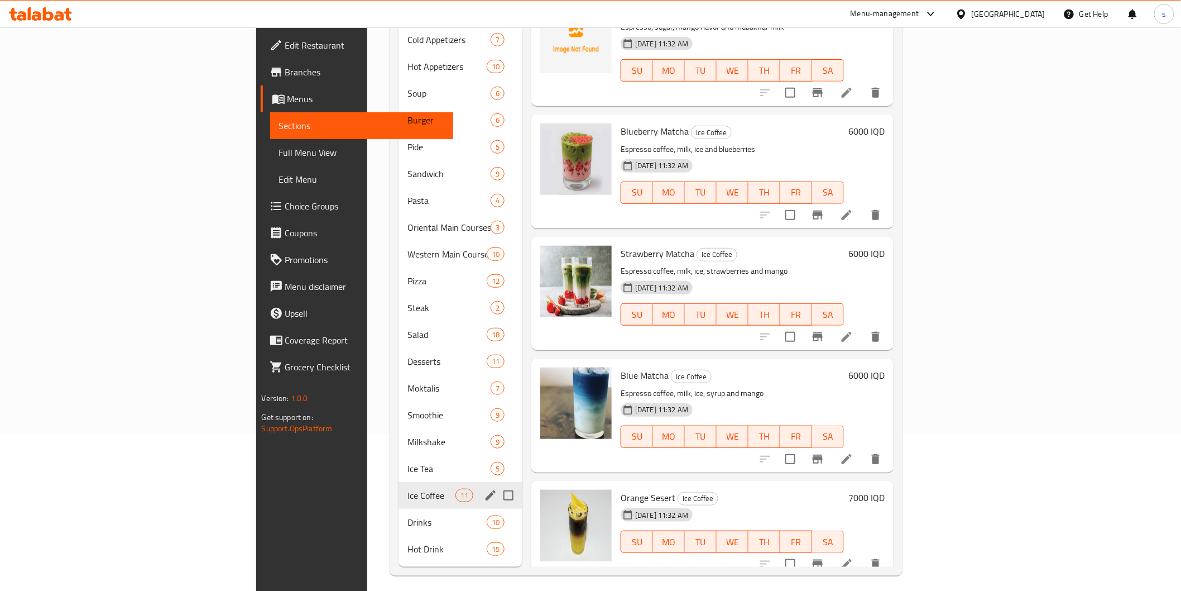
click at [399, 489] on div "Ice Coffee 11" at bounding box center [461, 495] width 124 height 27
click at [407, 515] on span "Drinks" at bounding box center [430, 521] width 47 height 13
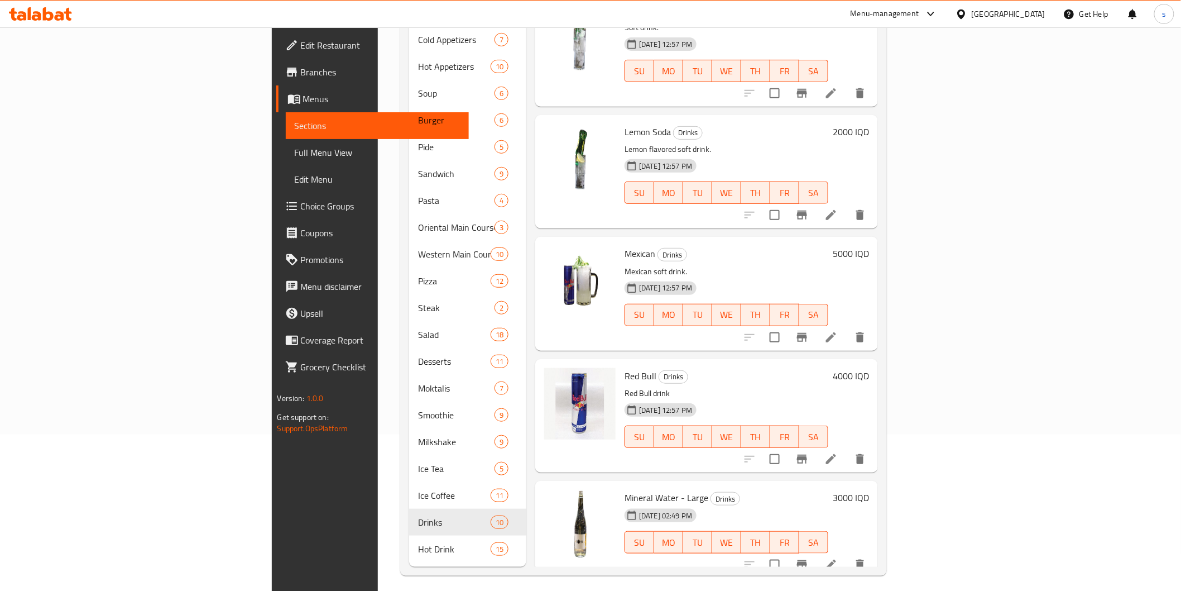
click at [409, 545] on nav "Cold Appetizers 7 Hot Appetizers 10 Soup 6 Burger 6 Pide 5 Sandwich 9 Pasta 4 O…" at bounding box center [467, 294] width 117 height 545
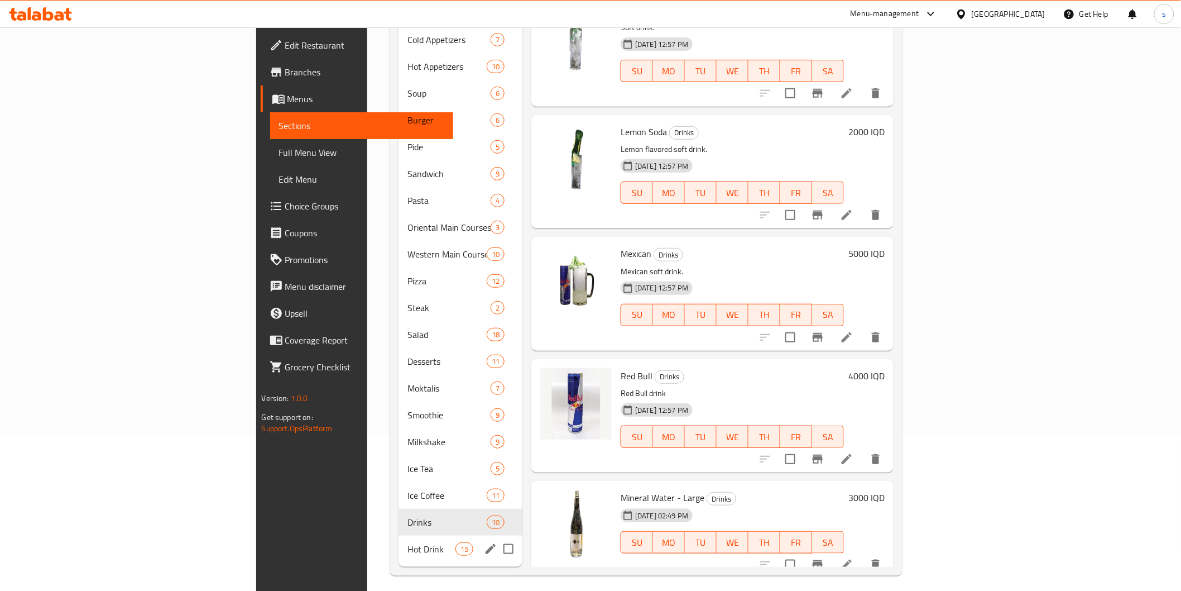
click at [399, 535] on div "Hot Drink 15" at bounding box center [461, 548] width 124 height 27
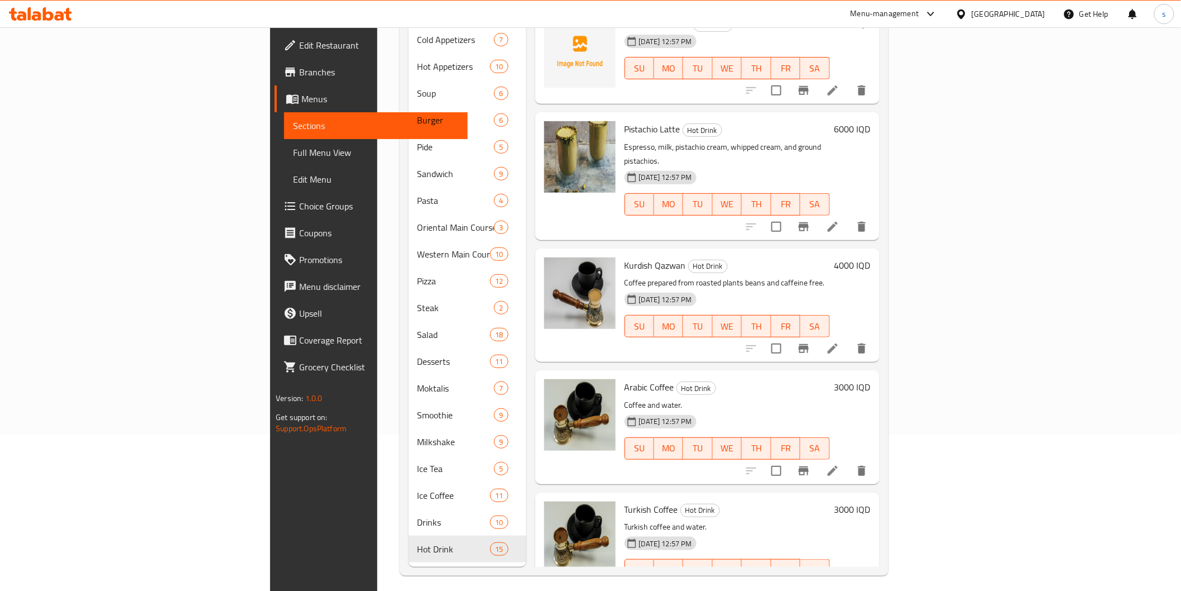
click at [535, 384] on div "Arabic Coffee Hot Drink Coffee and water. 09-10-2025 12:57 PM SU MO TU WE TH FR…" at bounding box center [707, 426] width 344 height 113
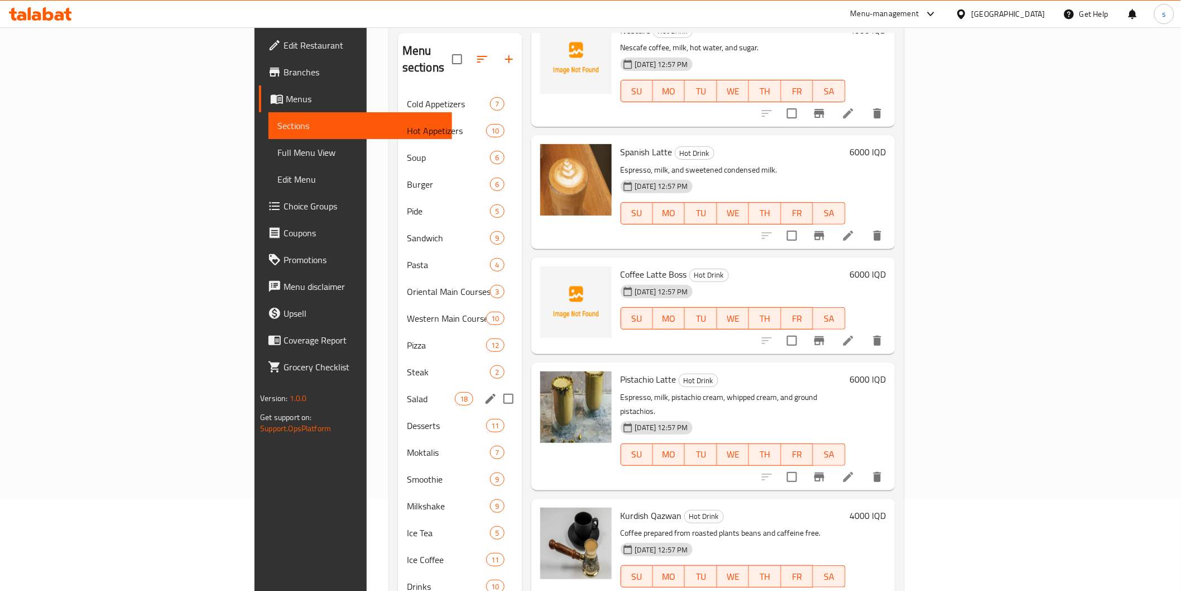
scroll to position [156, 0]
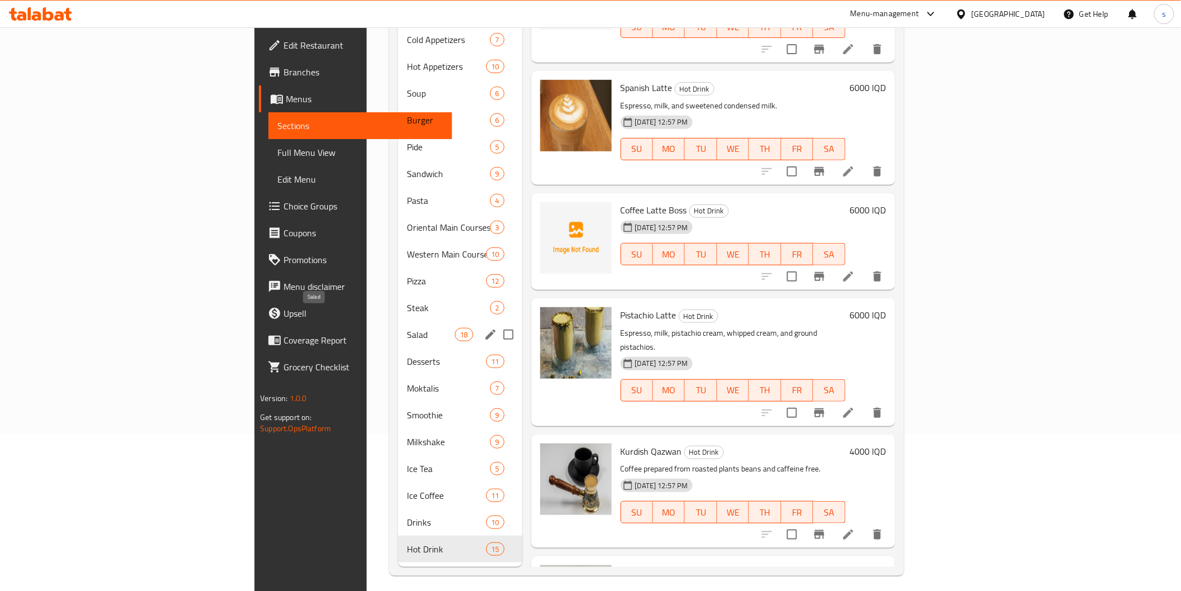
click at [407, 328] on span "Salad" at bounding box center [431, 334] width 48 height 13
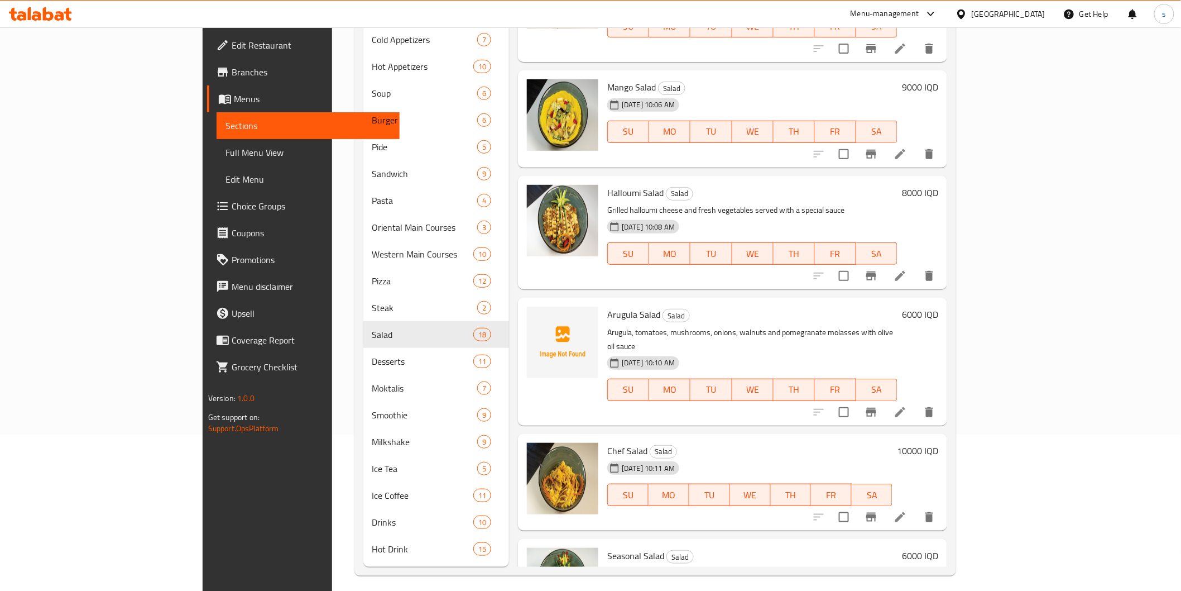
scroll to position [1547, 0]
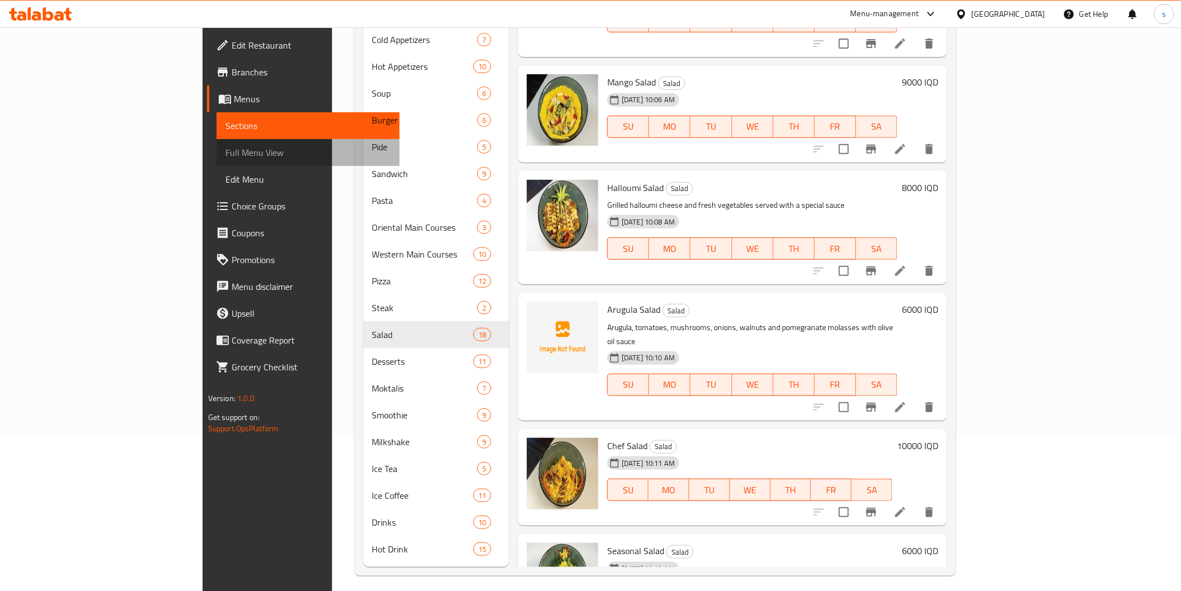
click at [226, 150] on span "Full Menu View" at bounding box center [308, 152] width 165 height 13
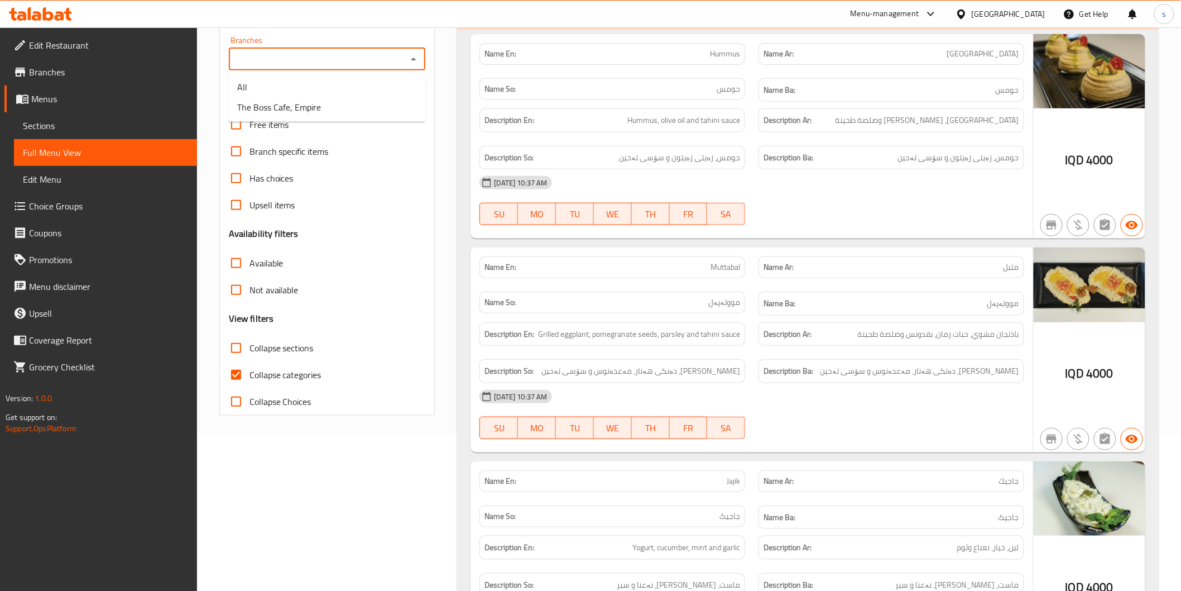
click at [323, 64] on input "Branches" at bounding box center [318, 59] width 172 height 16
click at [309, 102] on span "The Boss Cafe, Empire" at bounding box center [279, 106] width 84 height 13
type input "The Boss Cafe, Empire"
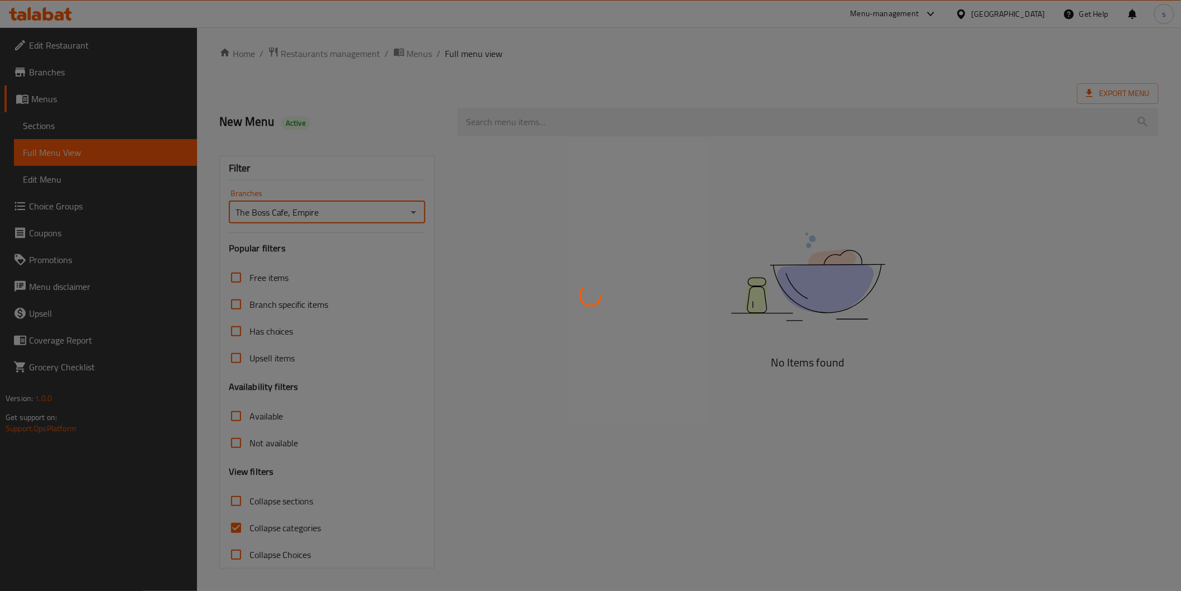
scroll to position [3, 0]
click at [291, 527] on div at bounding box center [590, 295] width 1181 height 591
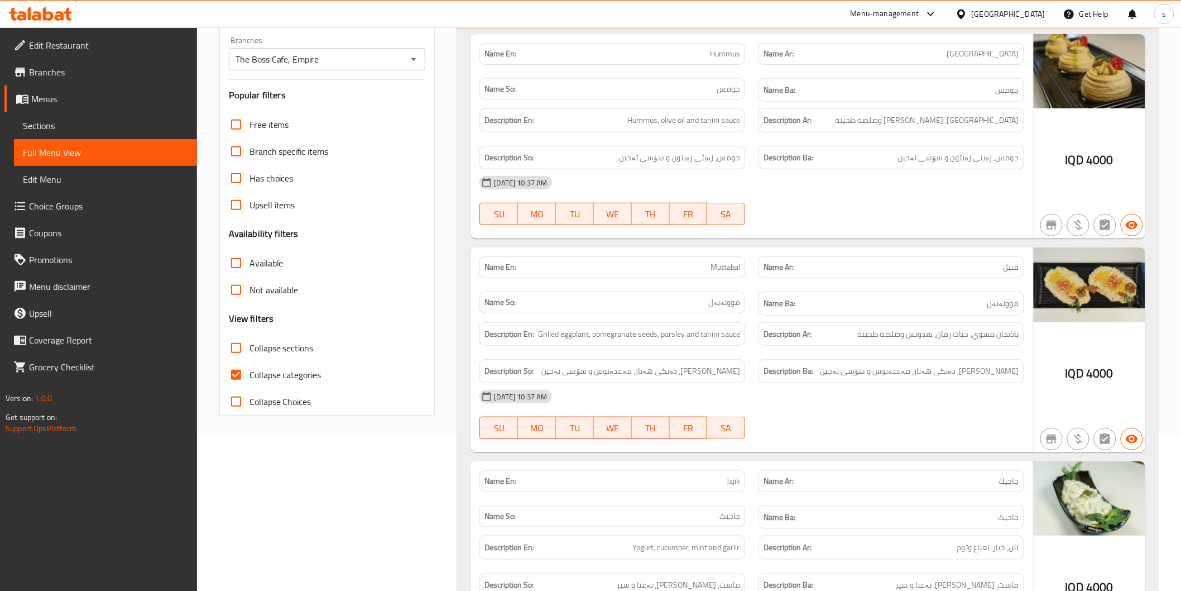
click at [277, 377] on span "Collapse categories" at bounding box center [286, 374] width 72 height 13
click at [250, 377] on input "Collapse categories" at bounding box center [236, 374] width 27 height 27
checkbox input "false"
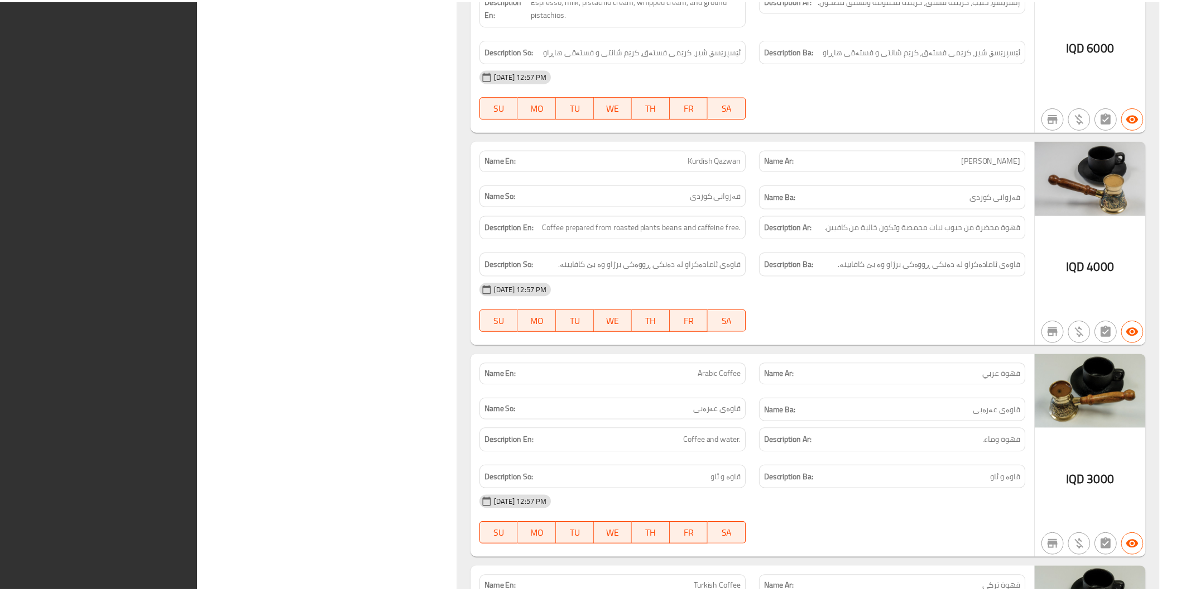
scroll to position [38414, 0]
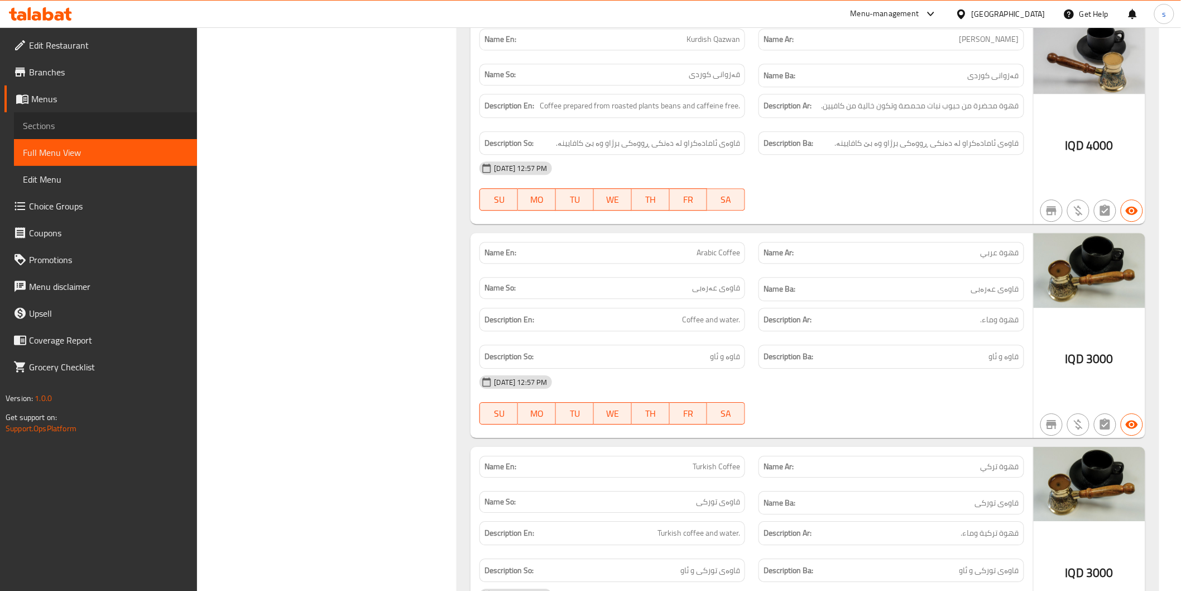
click at [102, 136] on link "Sections" at bounding box center [105, 125] width 183 height 27
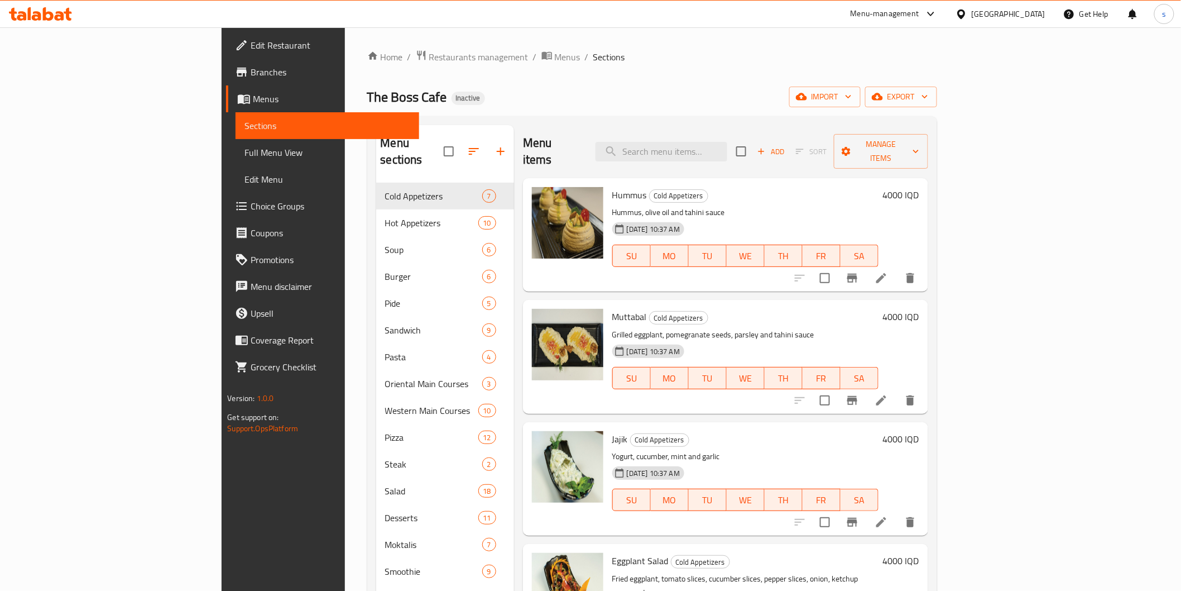
click at [678, 328] on p "Grilled eggplant, pomegranate seeds, parsley and tahini sauce" at bounding box center [745, 335] width 266 height 14
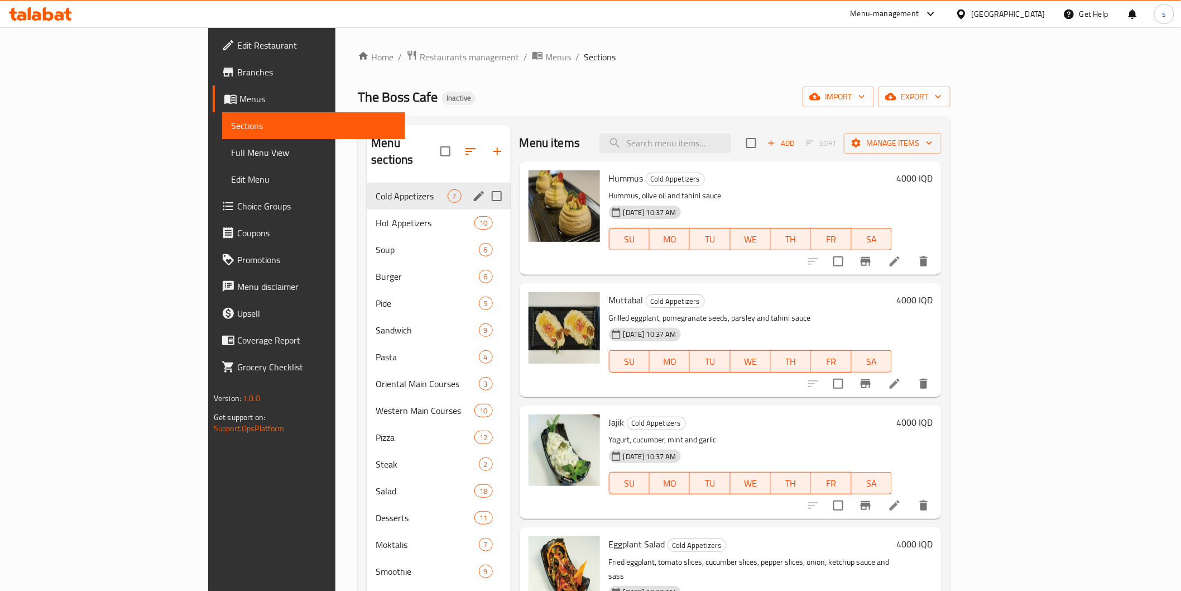
click at [367, 186] on div "Cold Appetizers 7" at bounding box center [438, 196] width 143 height 27
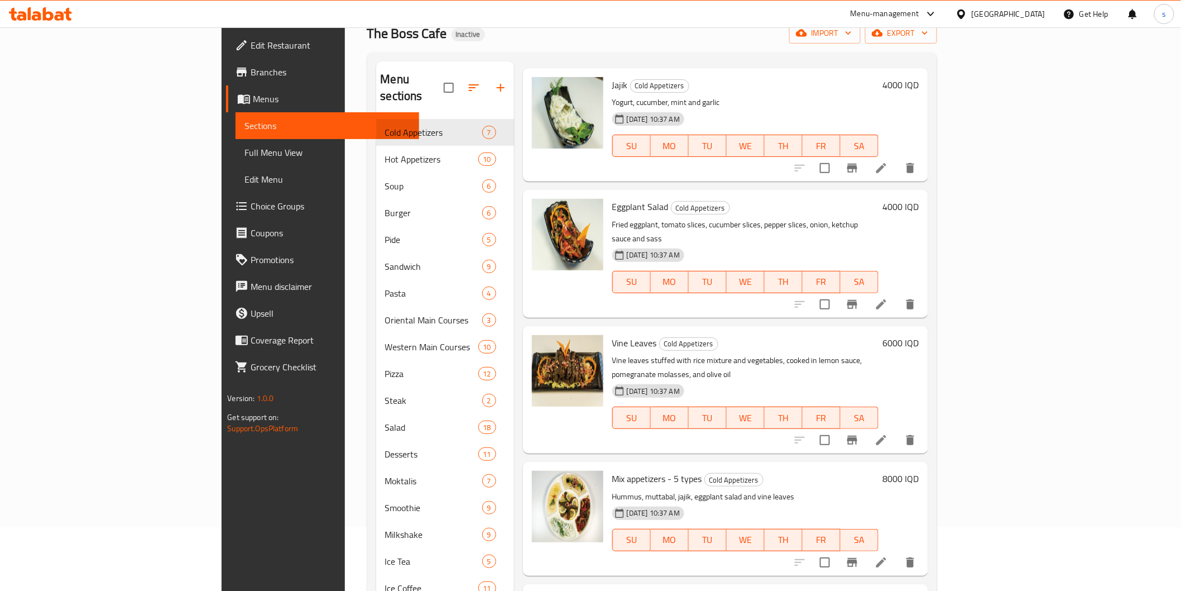
scroll to position [156, 0]
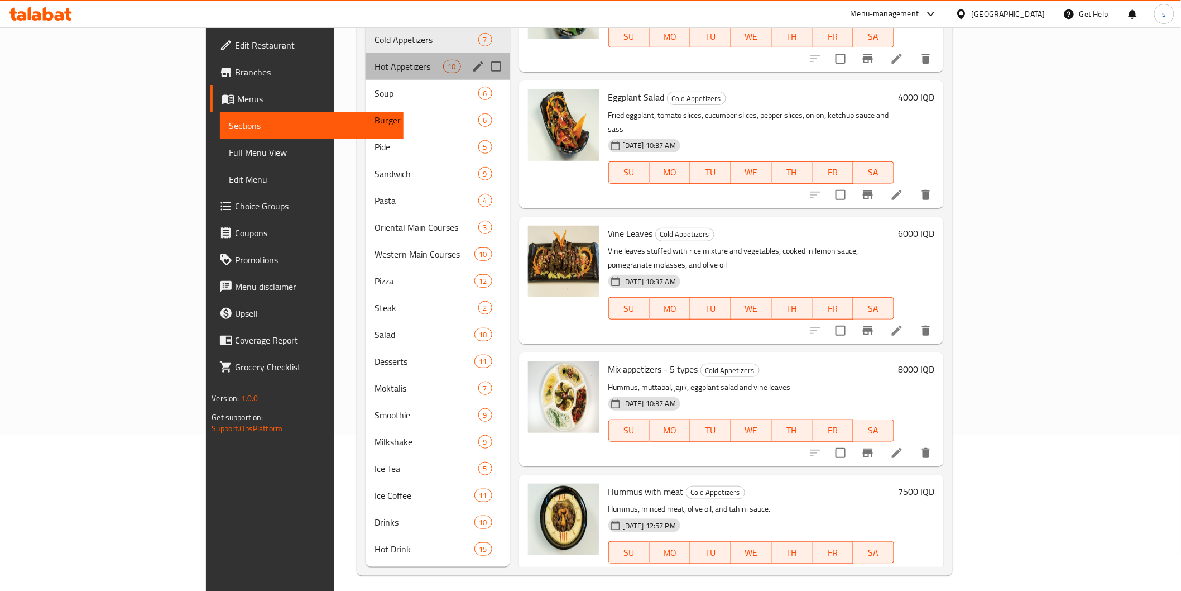
click at [366, 57] on div "Hot Appetizers 10" at bounding box center [438, 66] width 145 height 27
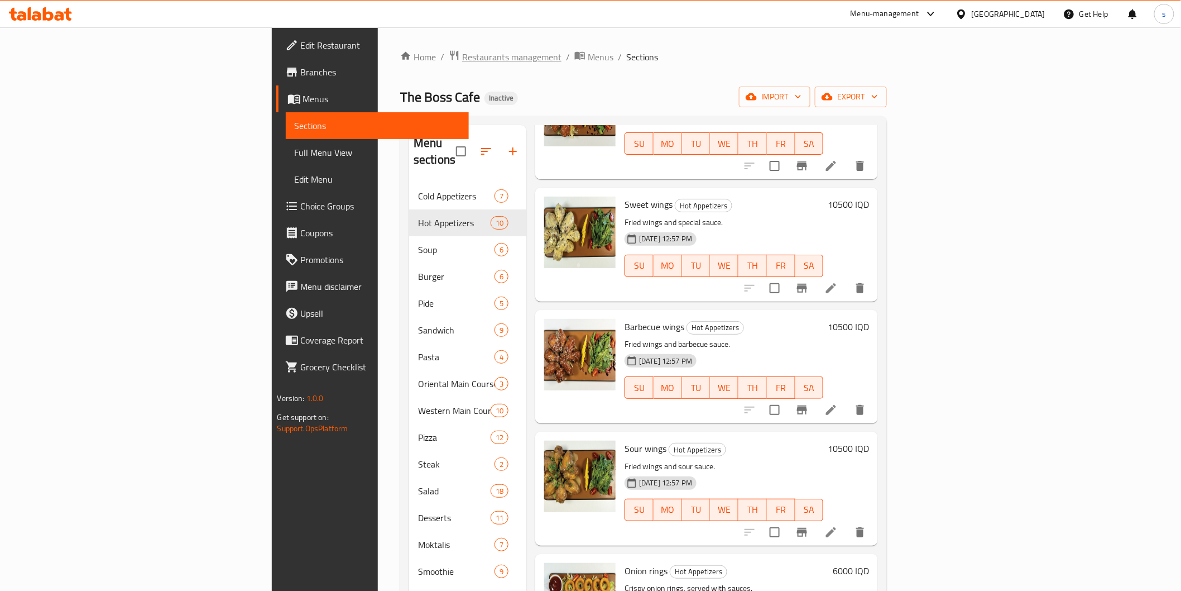
click at [462, 61] on span "Restaurants management" at bounding box center [511, 56] width 99 height 13
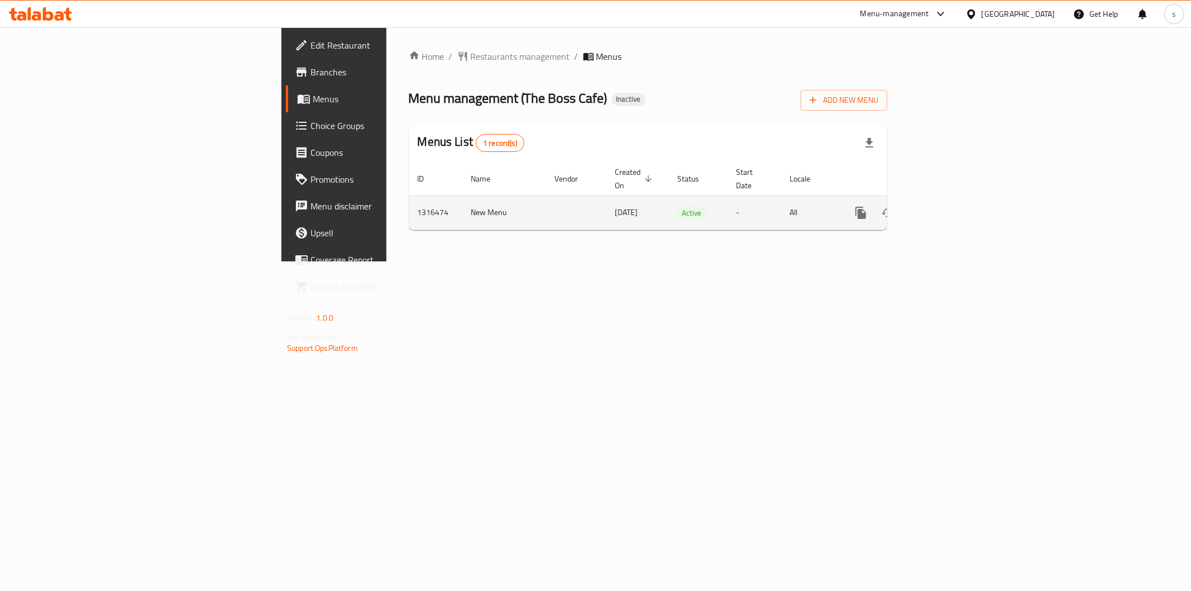
click at [948, 206] on icon "enhanced table" at bounding box center [940, 212] width 13 height 13
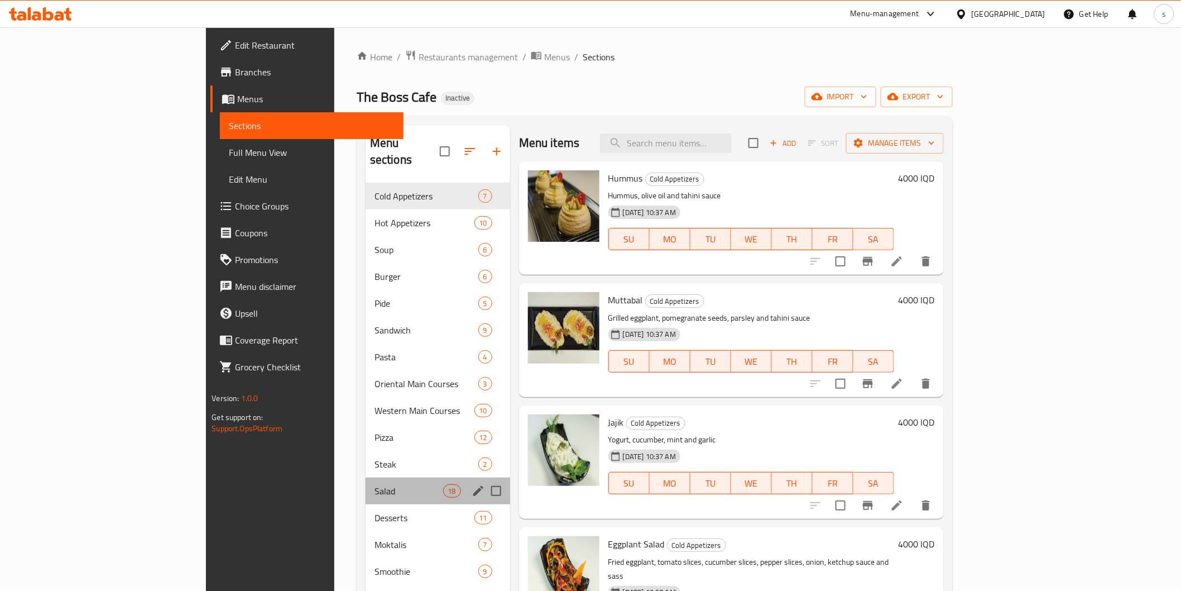
click at [470, 482] on div "Menu sections" at bounding box center [478, 490] width 17 height 17
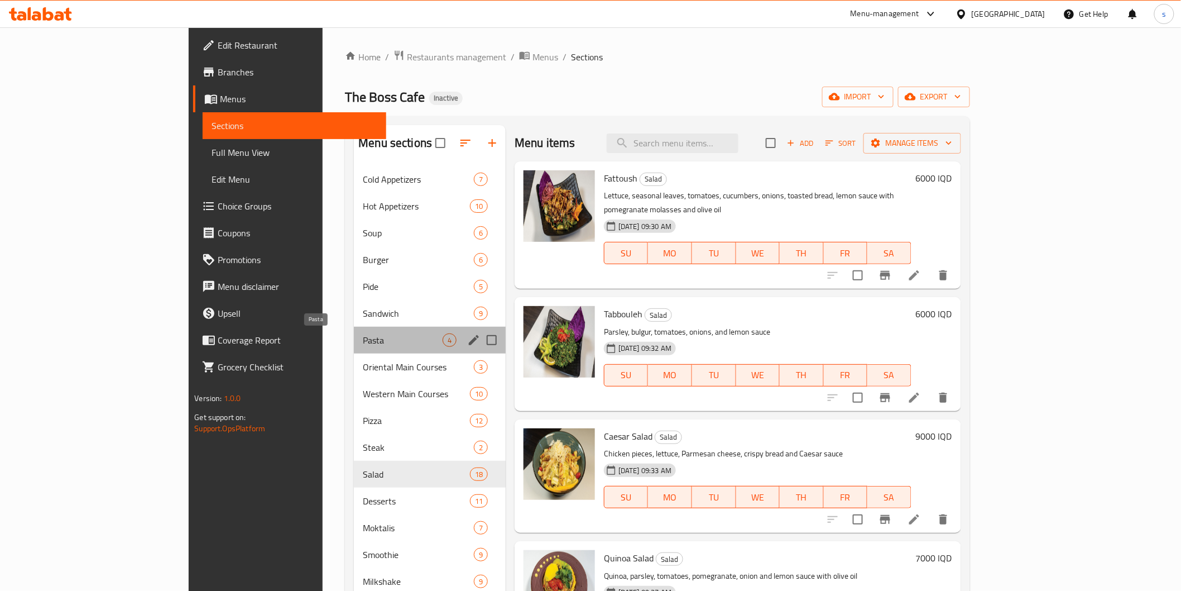
click at [375, 339] on span "Pasta" at bounding box center [403, 339] width 80 height 13
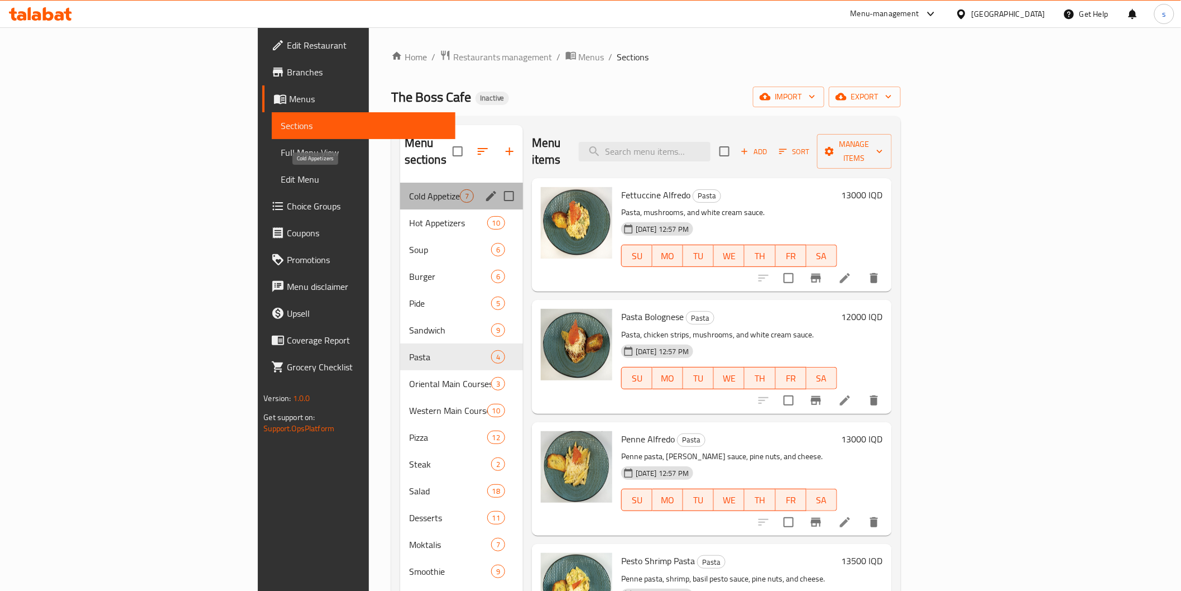
click at [409, 189] on span "Cold Appetizers" at bounding box center [434, 195] width 51 height 13
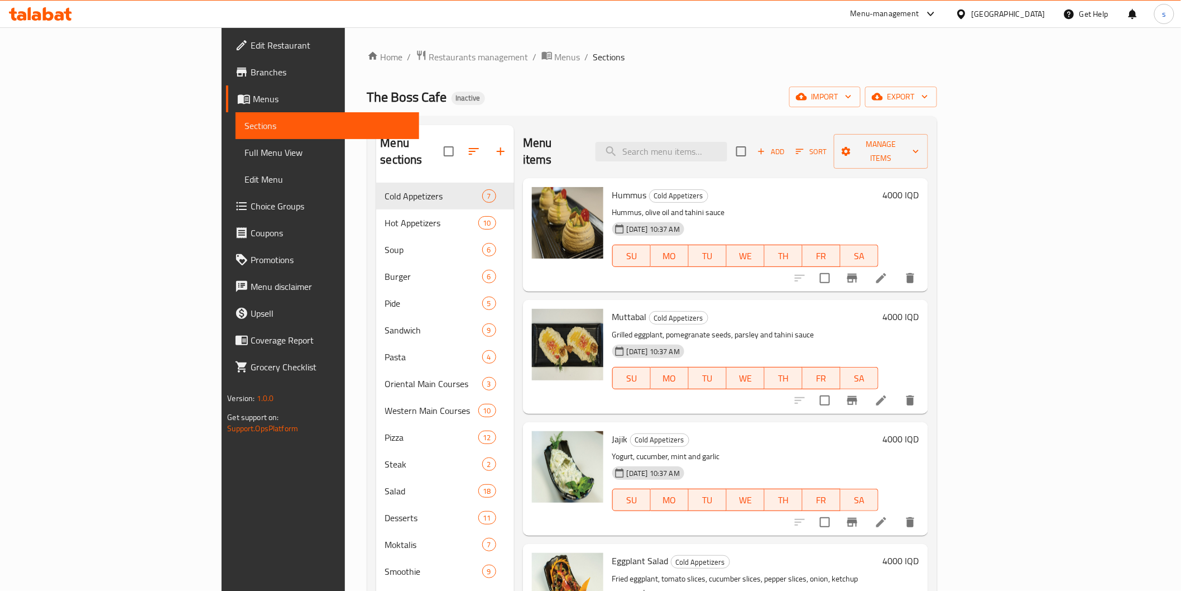
click at [719, 328] on p "Grilled eggplant, pomegranate seeds, parsley and tahini sauce" at bounding box center [745, 335] width 266 height 14
click at [429, 57] on span "Restaurants management" at bounding box center [478, 56] width 99 height 13
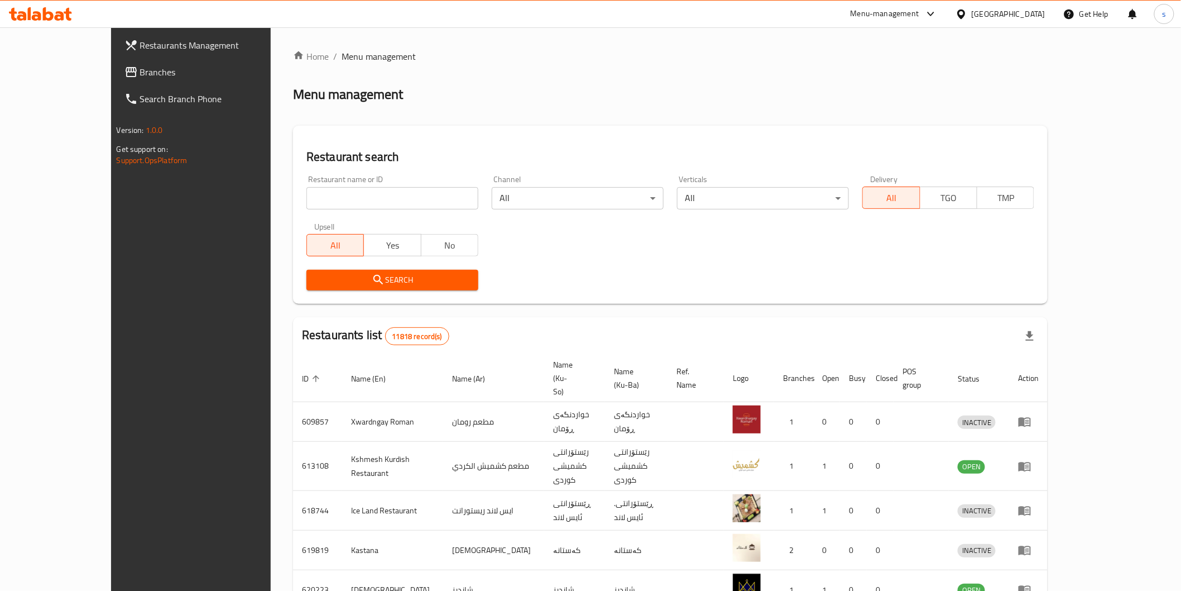
click at [324, 202] on input "search" at bounding box center [392, 198] width 172 height 22
paste input "[PERSON_NAME]"
type input "[PERSON_NAME]"
click button "Search" at bounding box center [392, 280] width 172 height 21
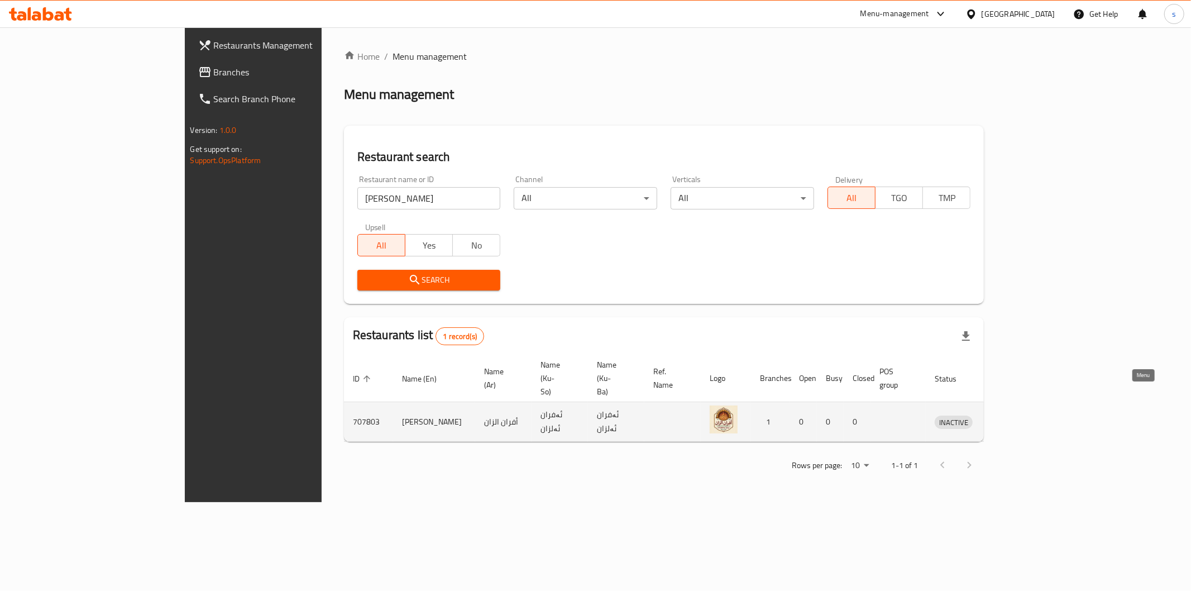
click at [1015, 415] on link "enhanced table" at bounding box center [1005, 421] width 21 height 13
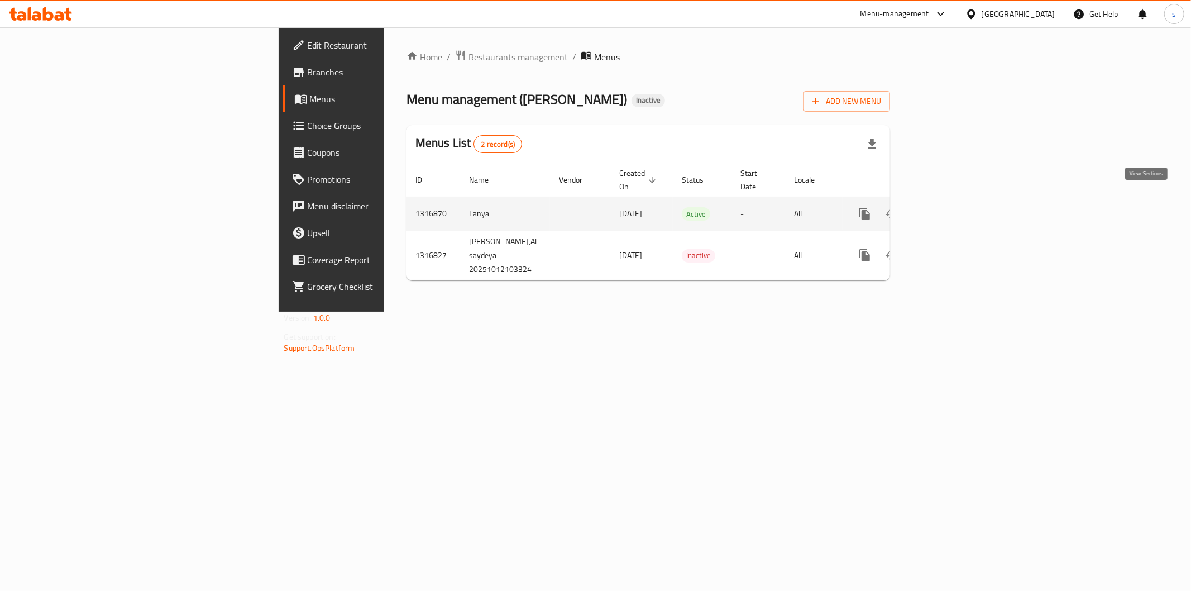
click at [952, 207] on icon "enhanced table" at bounding box center [944, 213] width 13 height 13
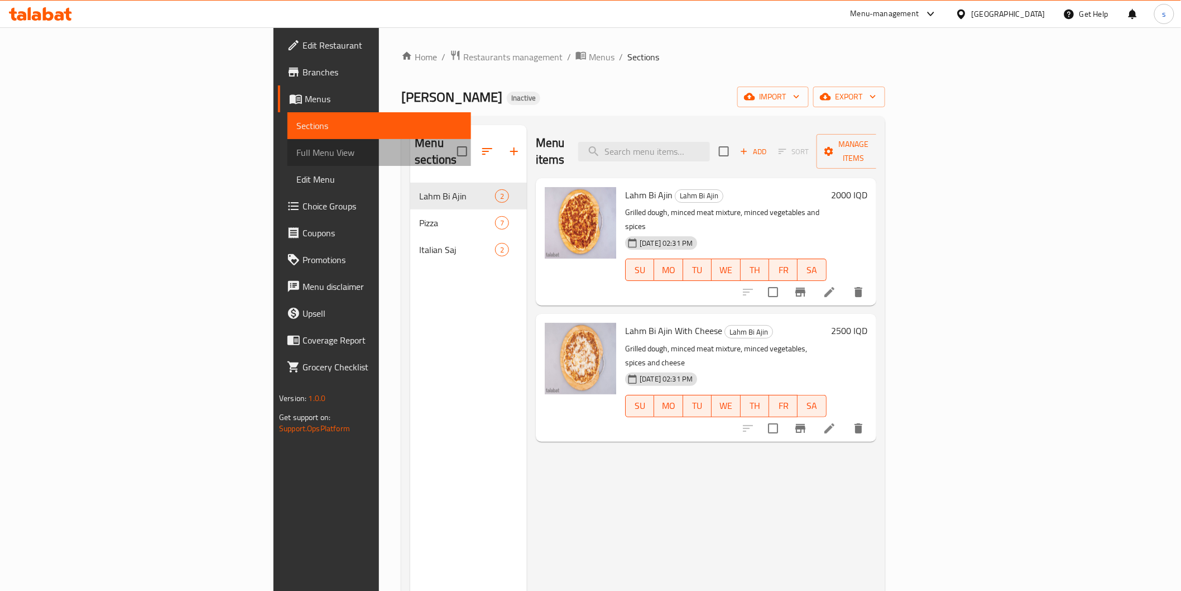
click at [296, 146] on span "Full Menu View" at bounding box center [378, 152] width 165 height 13
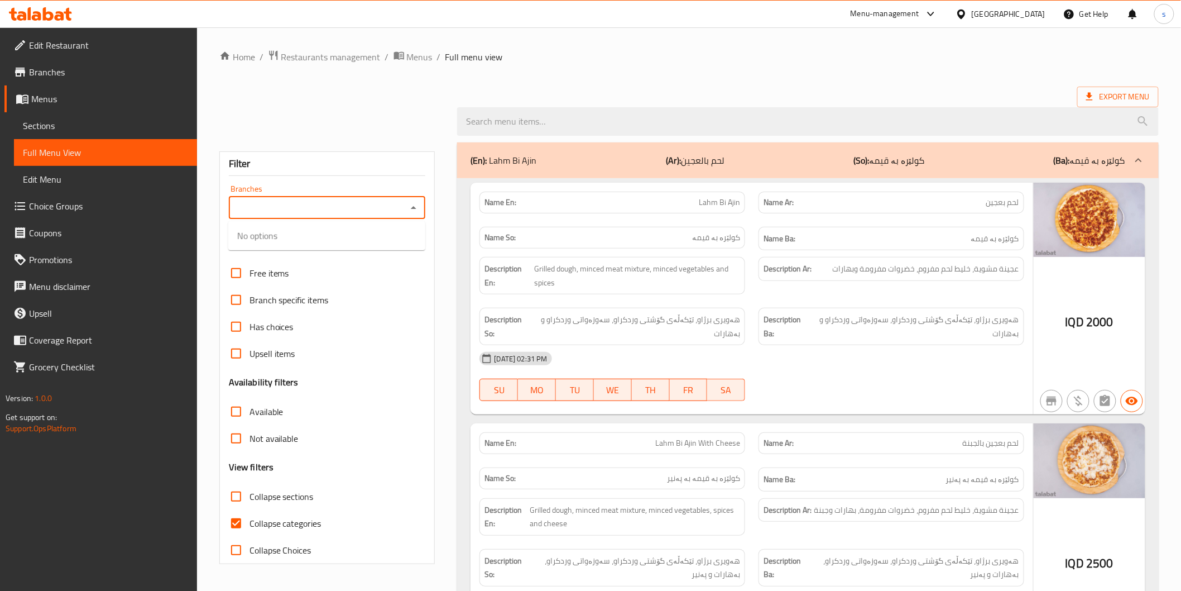
click at [287, 209] on input "Branches" at bounding box center [318, 208] width 172 height 16
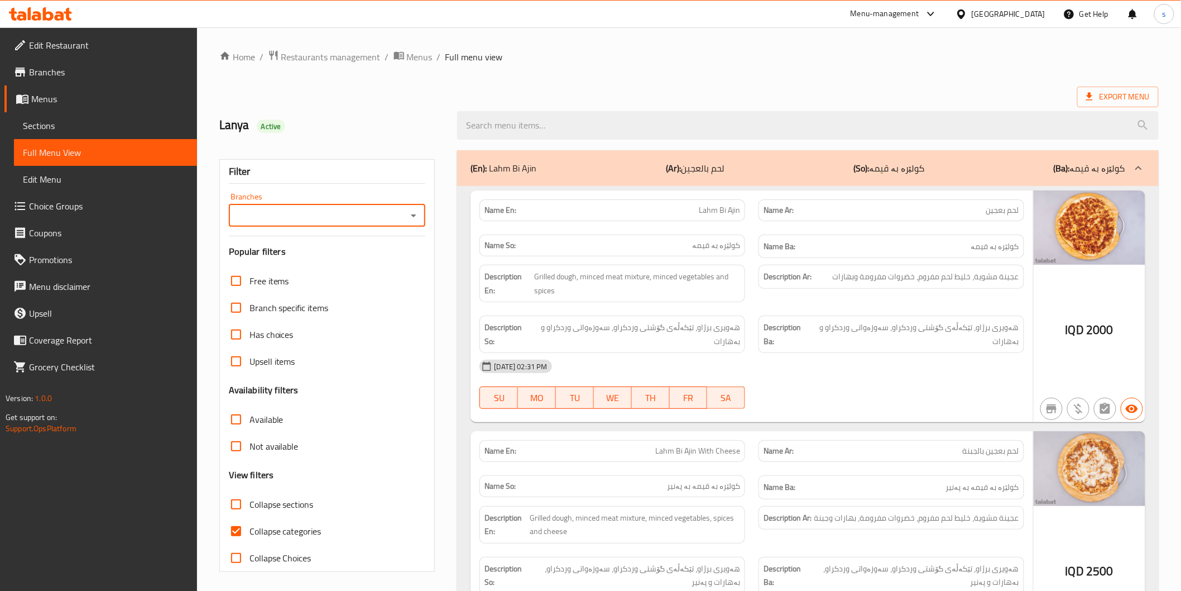
click at [360, 267] on div "Free items" at bounding box center [327, 280] width 197 height 27
click at [348, 224] on div "Branches" at bounding box center [327, 215] width 197 height 22
click at [369, 220] on input "Branches" at bounding box center [318, 216] width 172 height 16
click at [376, 260] on li "Afran Al Zaan, Al saydeya" at bounding box center [326, 263] width 197 height 20
type input "Afran Al Zaan, Al saydeya"
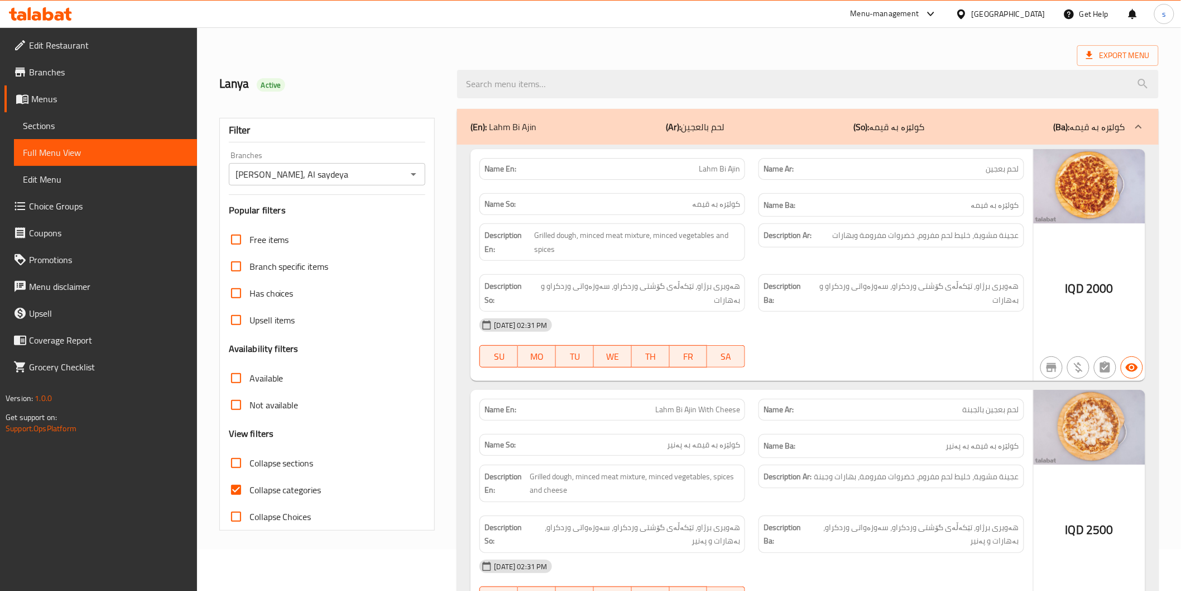
scroll to position [62, 0]
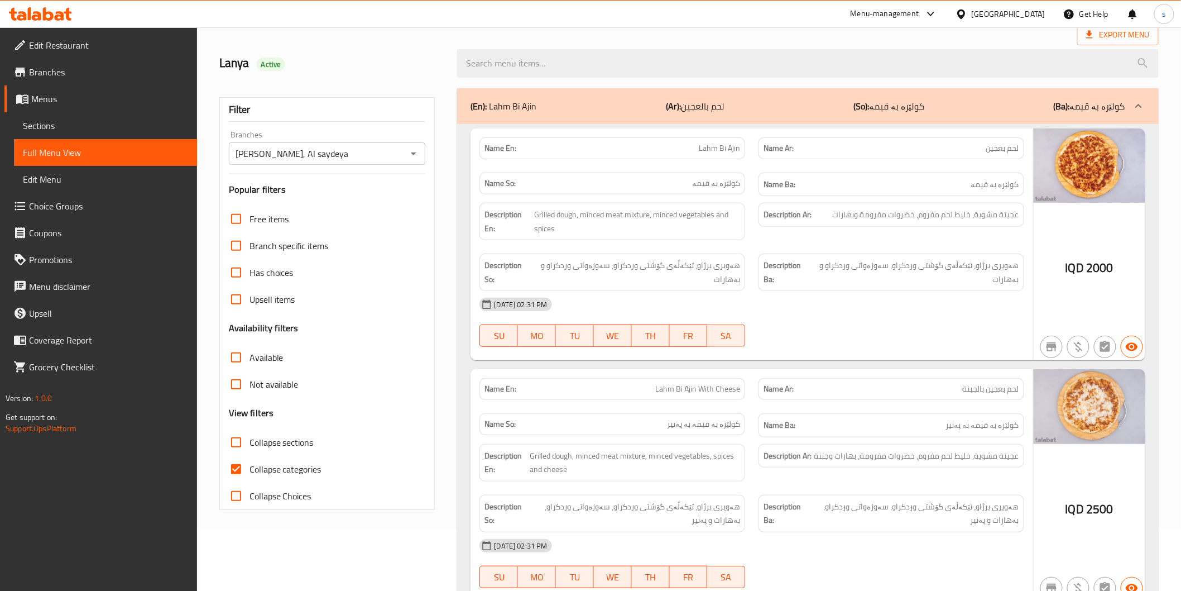
click at [884, 316] on div "12-10-2025 02:31 PM" at bounding box center [752, 304] width 558 height 27
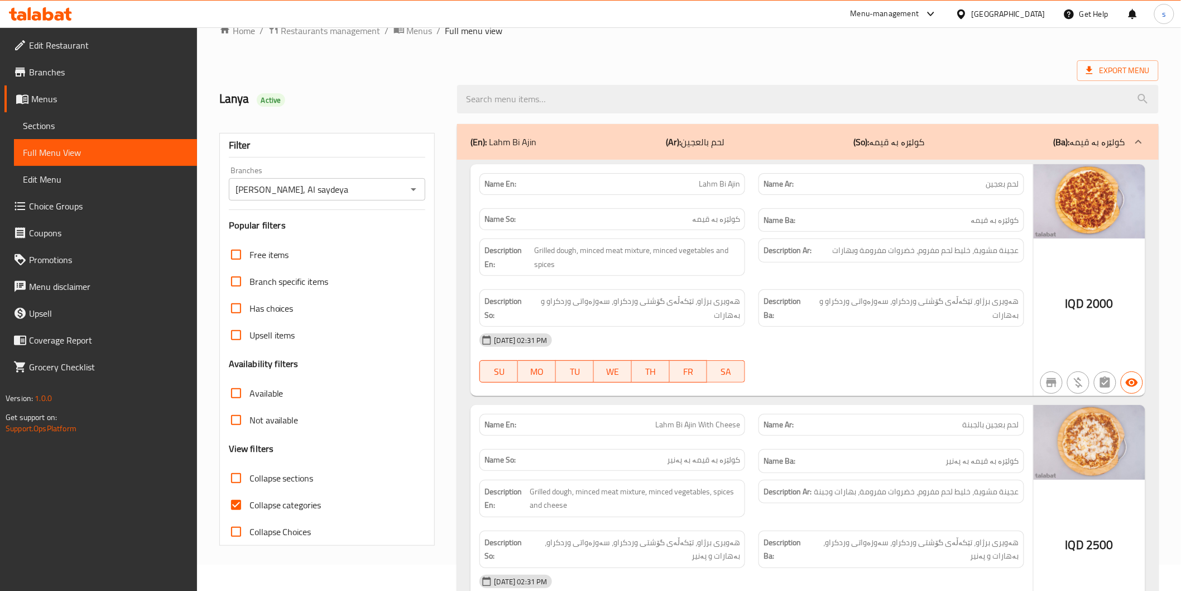
scroll to position [0, 0]
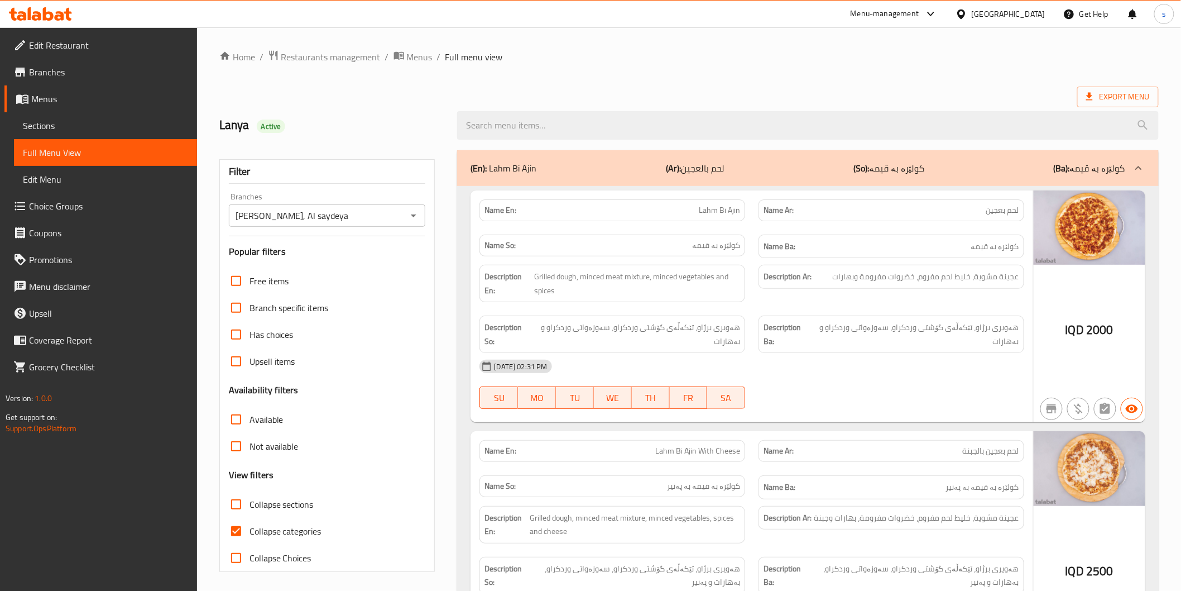
click at [270, 533] on span "Collapse categories" at bounding box center [286, 530] width 72 height 13
click at [250, 533] on input "Collapse categories" at bounding box center [236, 530] width 27 height 27
checkbox input "false"
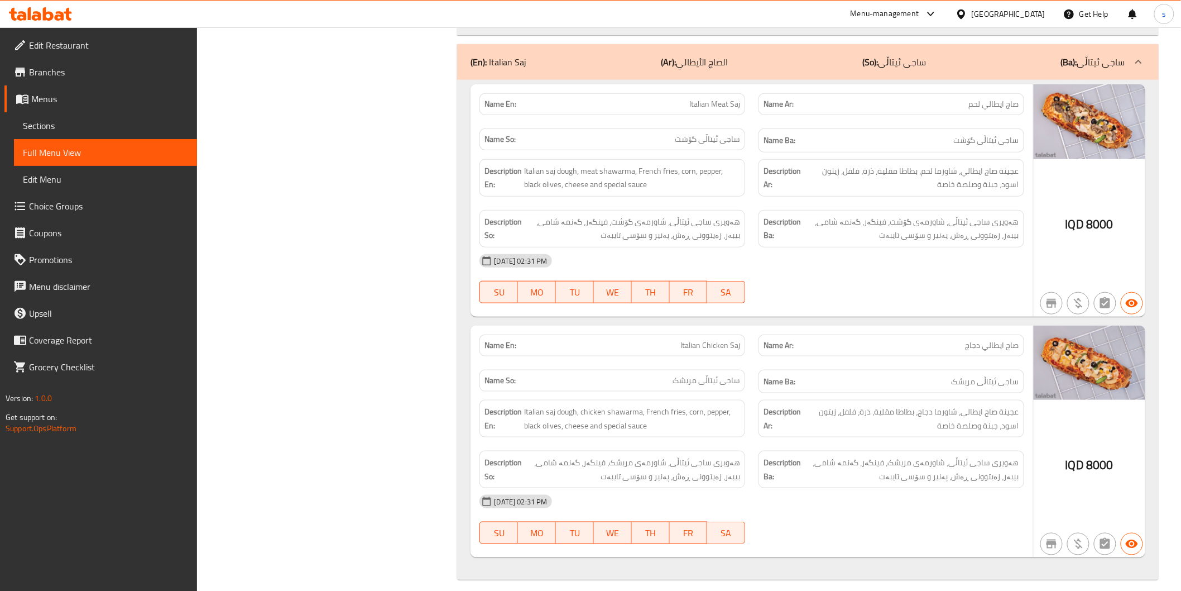
scroll to position [3876, 0]
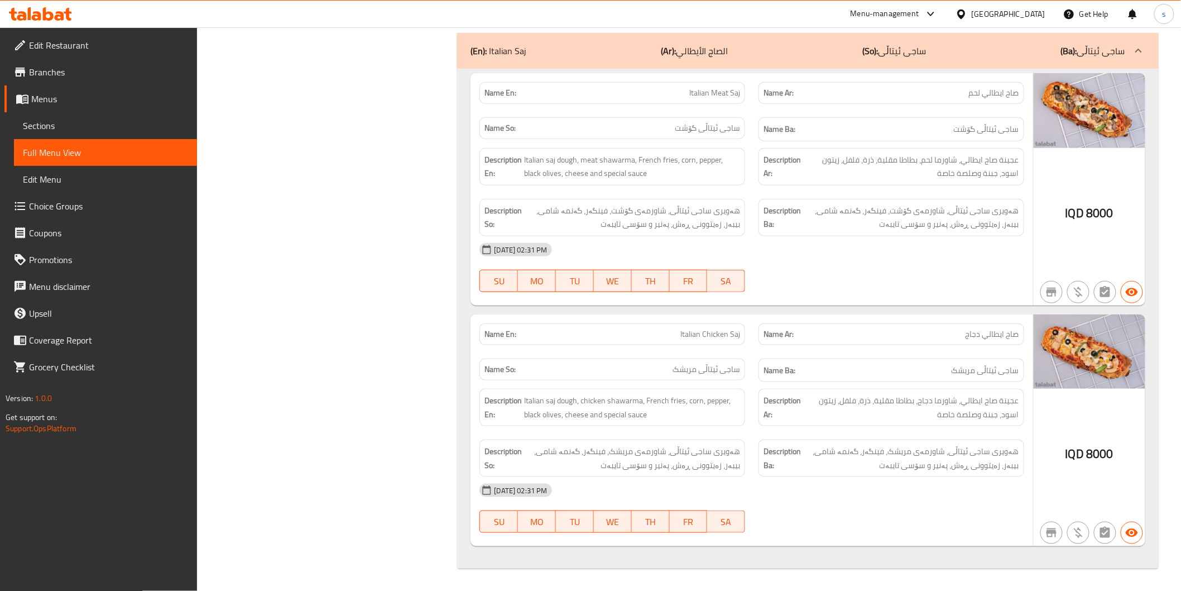
click at [914, 494] on div "12-10-2025 02:31 PM" at bounding box center [752, 490] width 558 height 27
click at [949, 180] on span "عجينة صاج ايطالي، شاورما لحم، بطاطا مقلية، ذرة، فلفل، زيتون اسود، جبنة وصلصة خا…" at bounding box center [911, 166] width 216 height 27
drag, startPoint x: 797, startPoint y: 222, endPoint x: 802, endPoint y: 229, distance: 9.2
click at [797, 222] on strong "Description Ba:" at bounding box center [782, 217] width 37 height 27
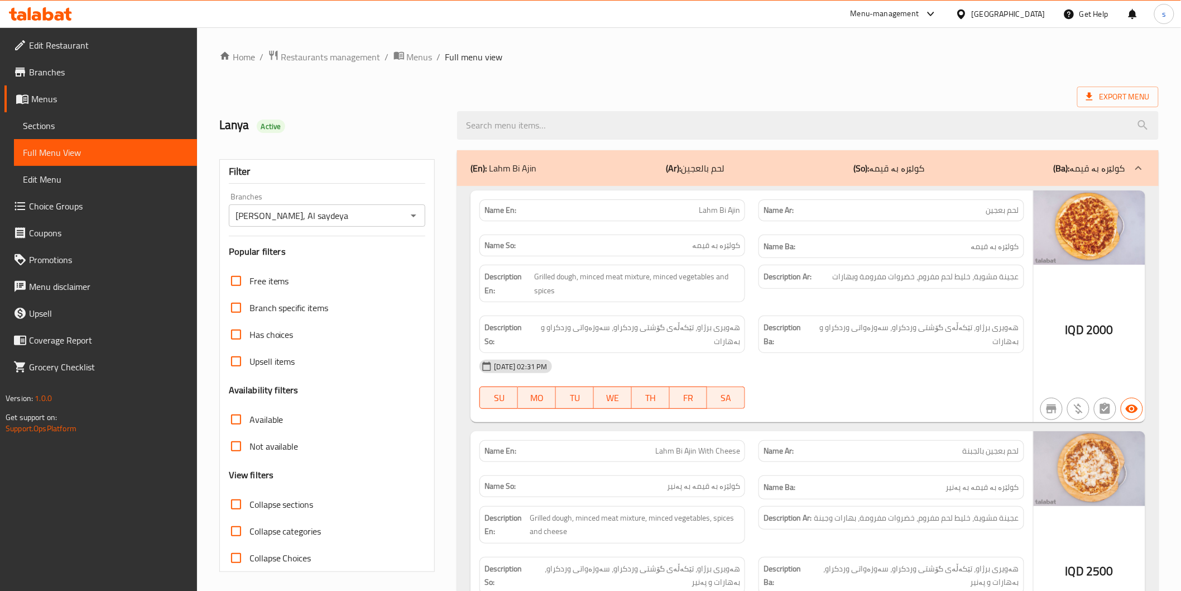
scroll to position [124, 0]
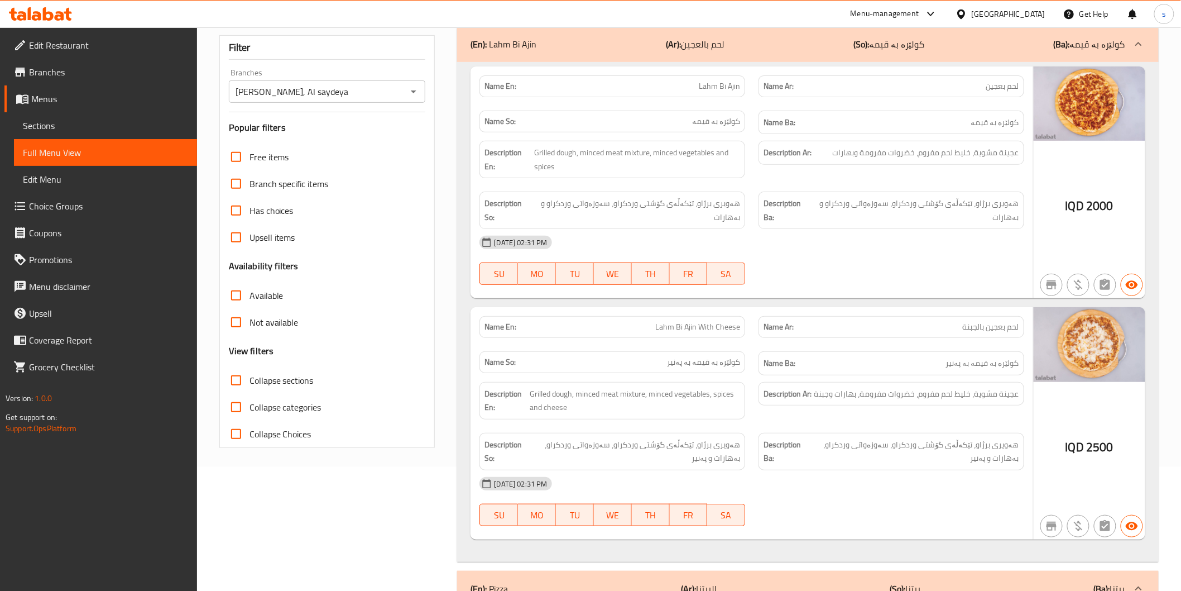
click at [303, 375] on span "Collapse sections" at bounding box center [282, 379] width 64 height 13
click at [250, 375] on input "Collapse sections" at bounding box center [236, 380] width 27 height 27
checkbox input "true"
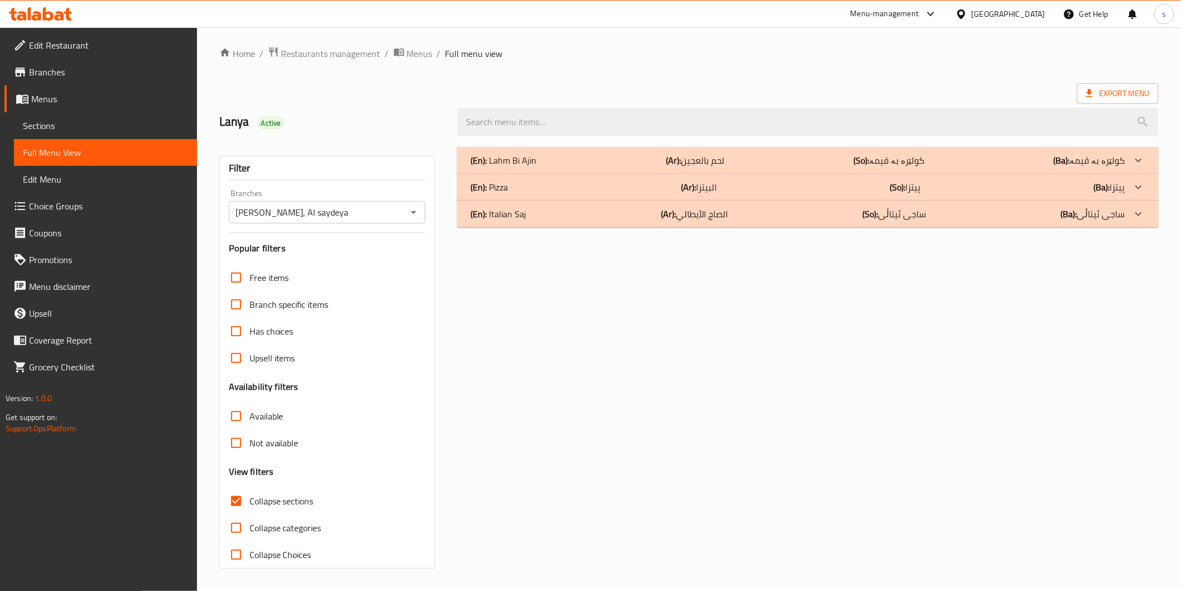
scroll to position [3, 0]
click at [688, 210] on p "(Ar): الصاج الأيطالي" at bounding box center [694, 214] width 67 height 13
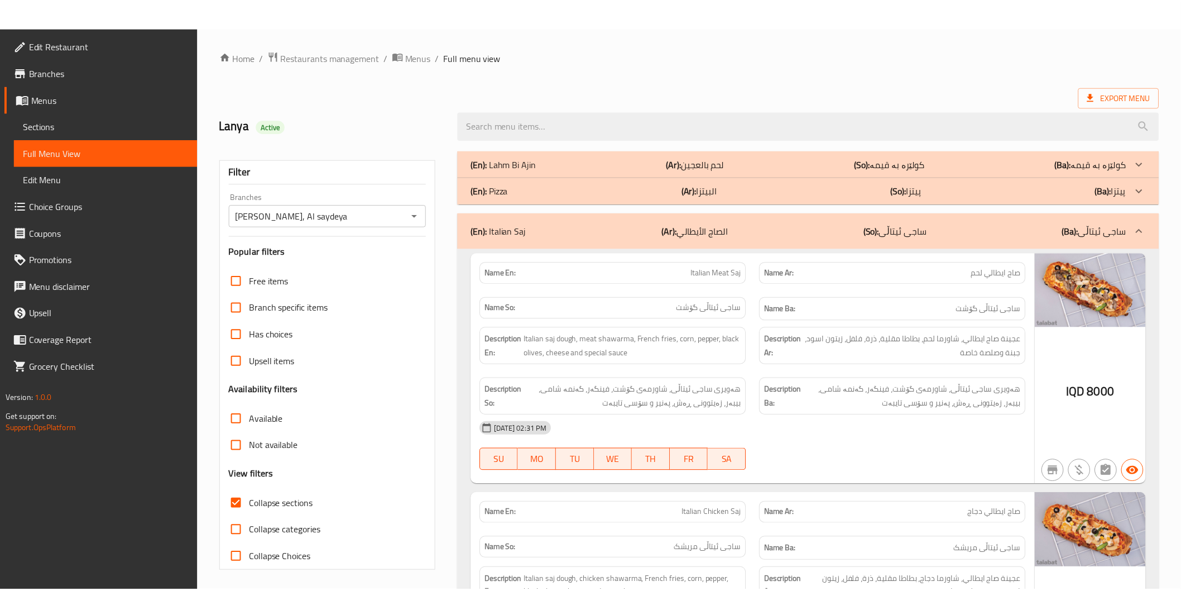
scroll to position [180, 0]
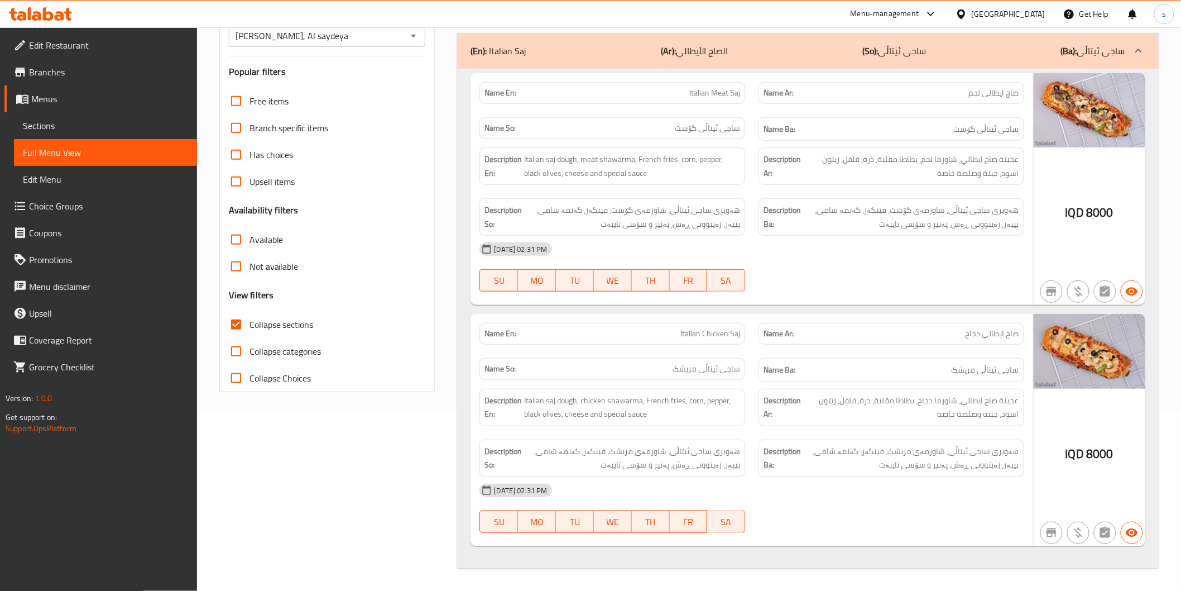
click at [93, 40] on span "Edit Restaurant" at bounding box center [108, 45] width 159 height 13
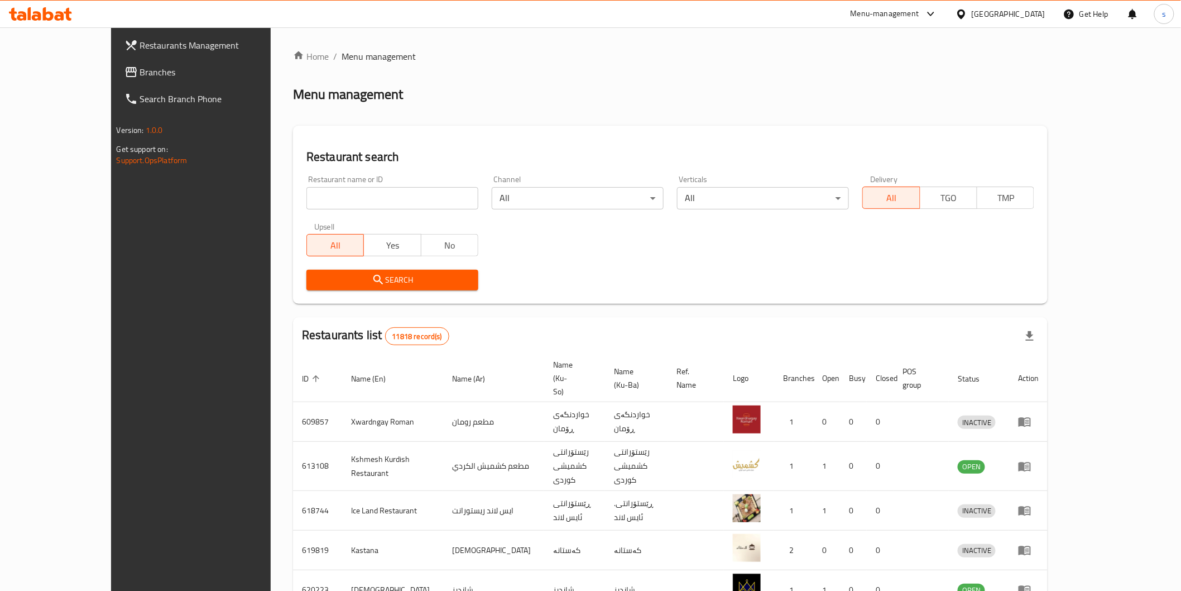
click at [52, 20] on icon at bounding box center [40, 13] width 63 height 13
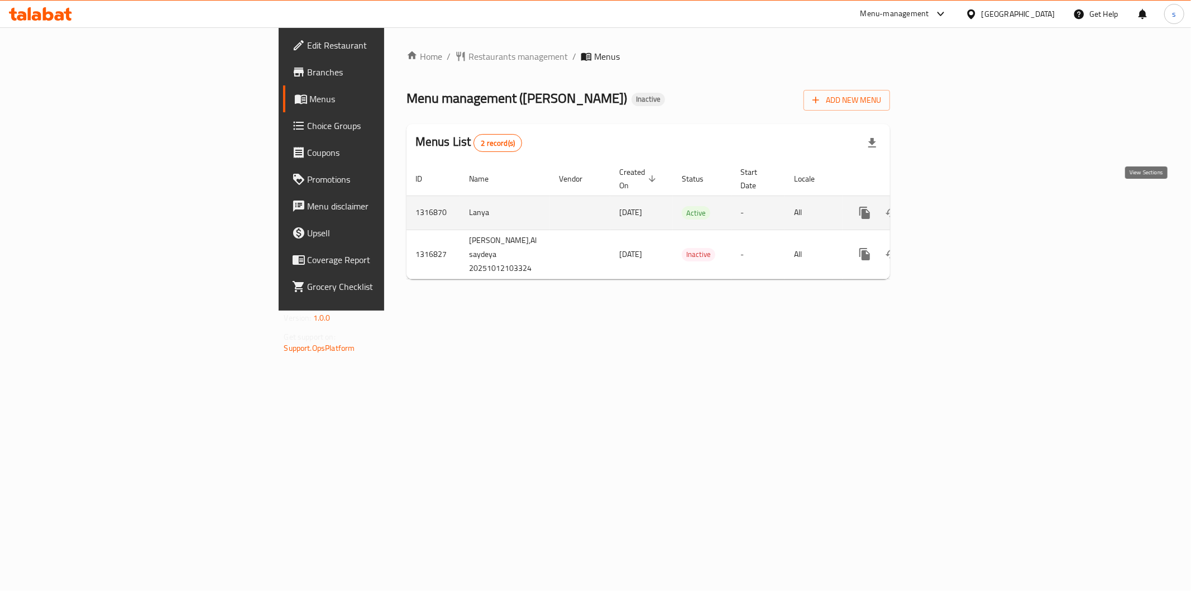
click at [958, 199] on link "enhanced table" at bounding box center [945, 212] width 27 height 27
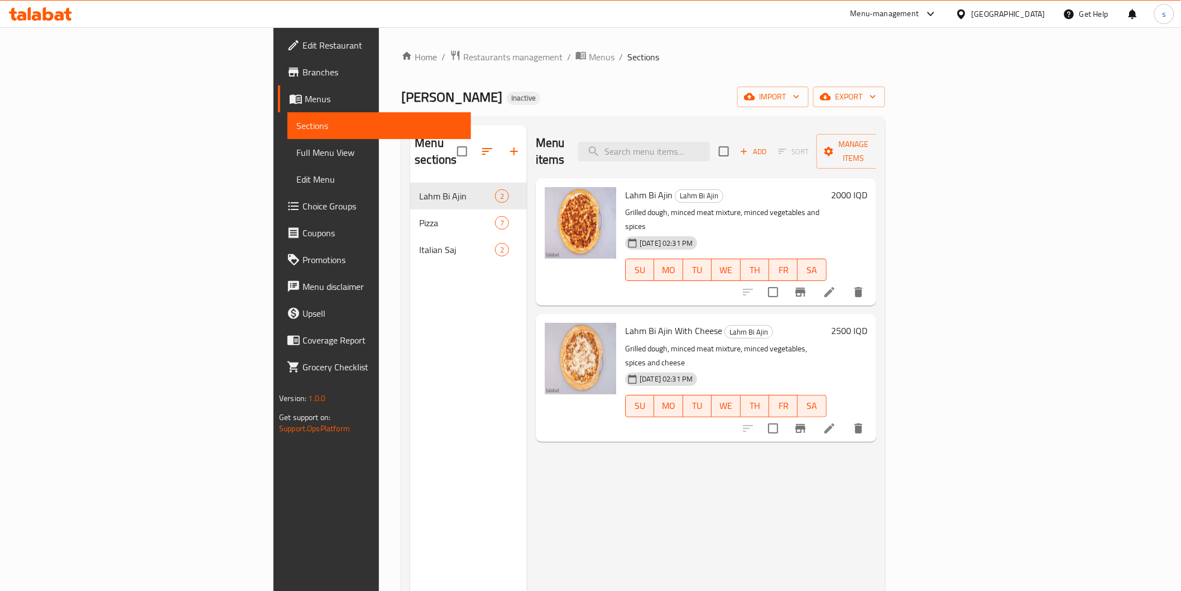
click at [630, 468] on div "Menu items Add Sort Manage items Lahm Bi [PERSON_NAME] Bi [PERSON_NAME] Grilled…" at bounding box center [701, 420] width 349 height 591
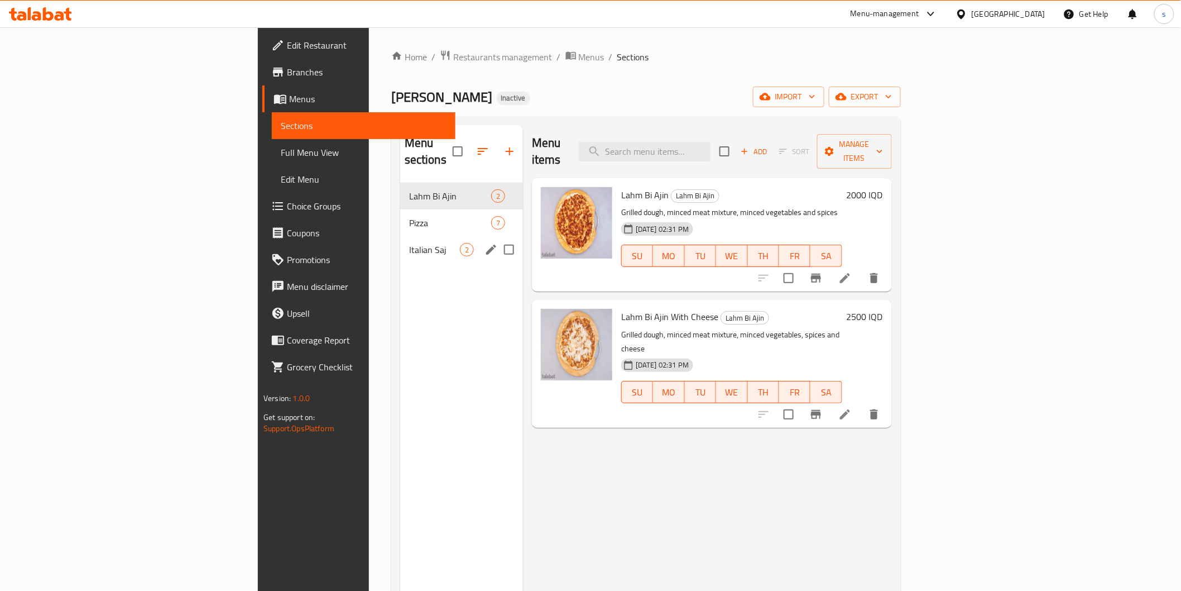
click at [409, 243] on span "Italian Saj" at bounding box center [434, 249] width 51 height 13
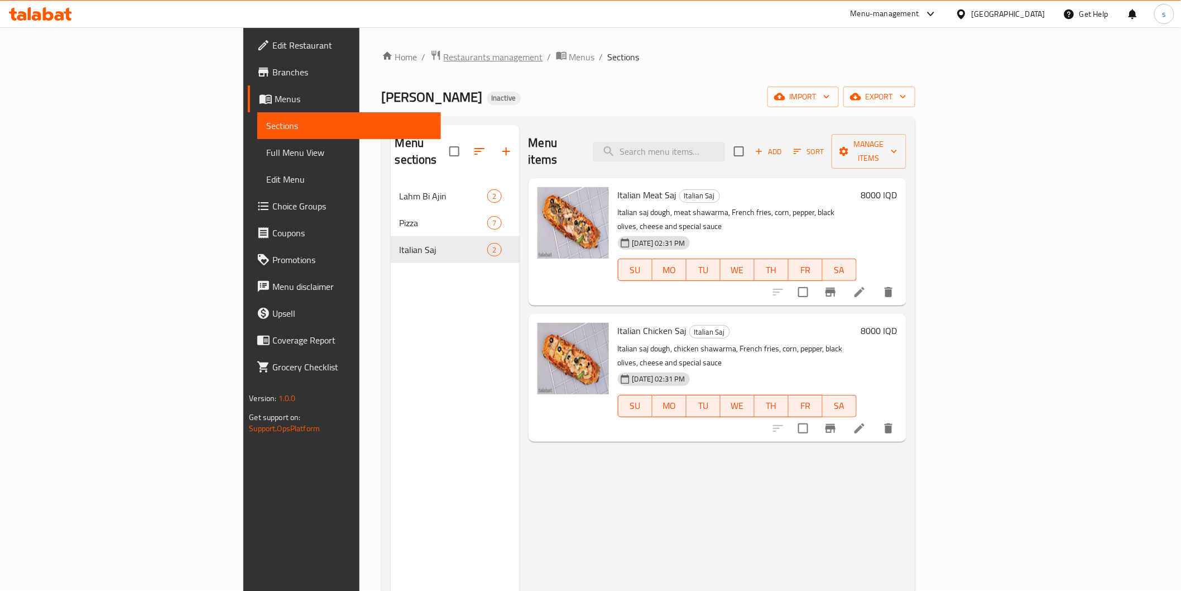
click at [444, 61] on span "Restaurants management" at bounding box center [493, 56] width 99 height 13
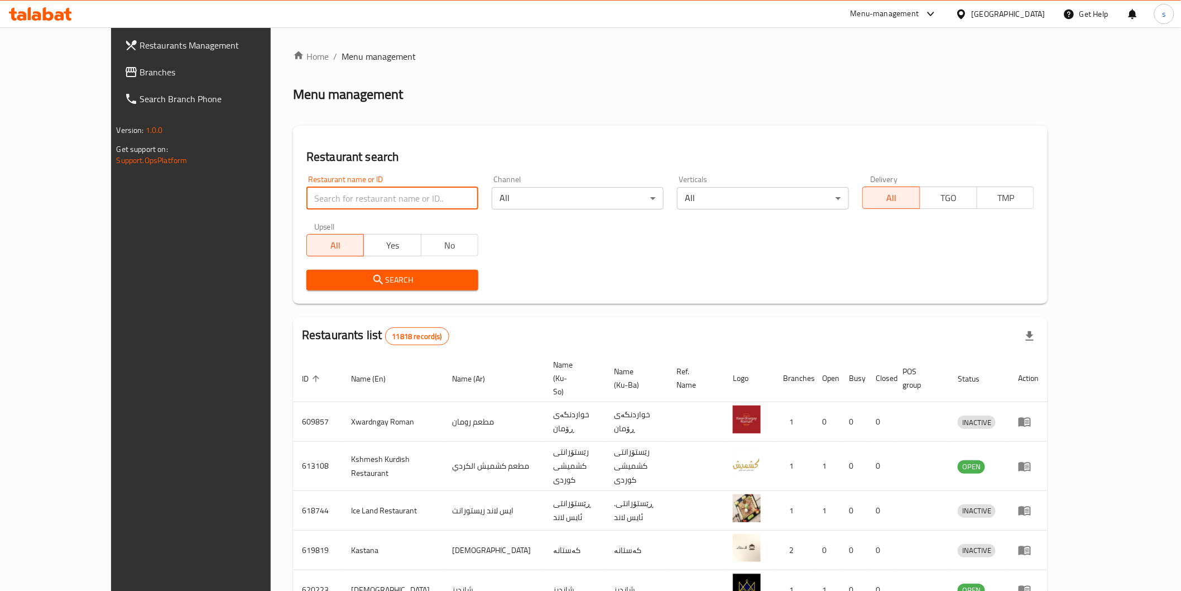
click at [342, 191] on input "search" at bounding box center [392, 198] width 172 height 22
paste input "Ahwakom Restaurant and Cafe"
click button "Search" at bounding box center [392, 280] width 172 height 21
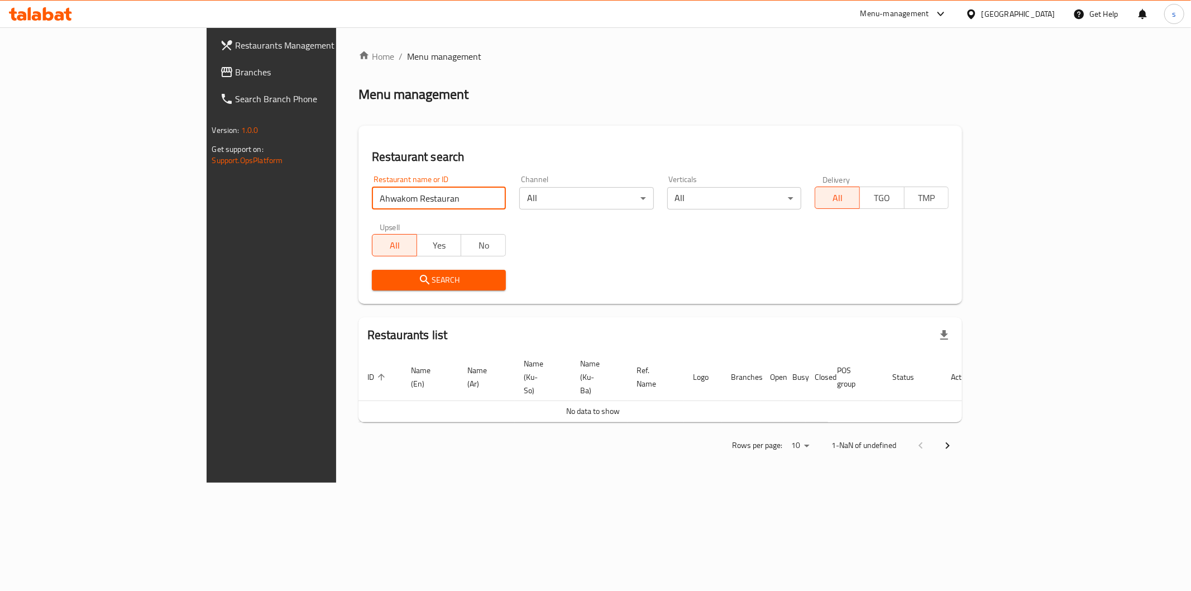
type input "Ahwakom Restauran"
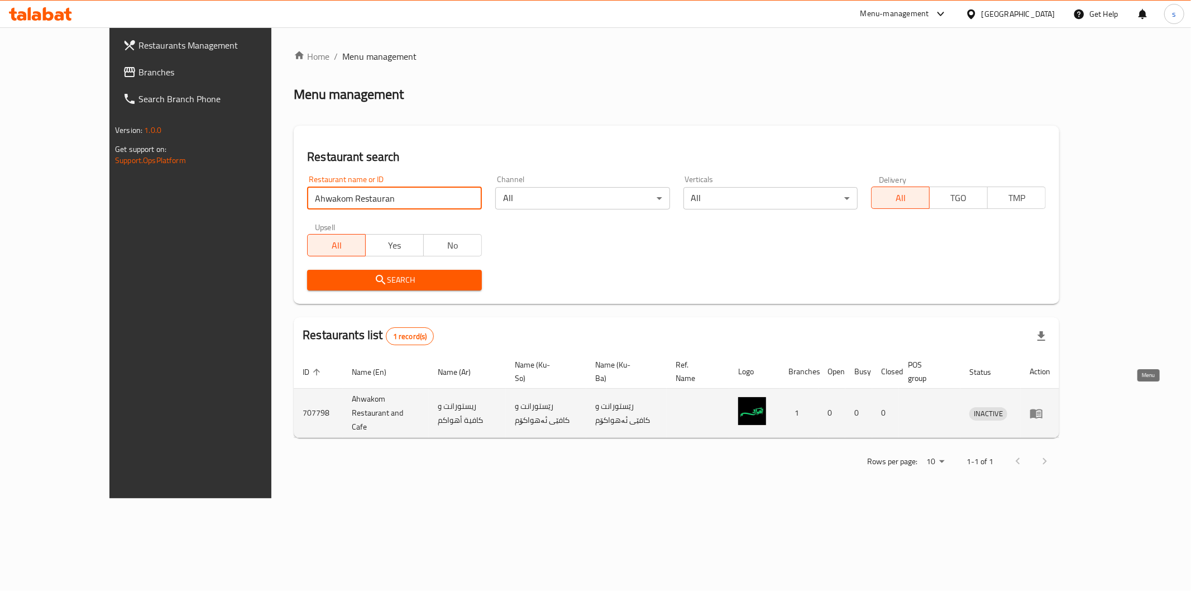
click at [1050, 406] on link "enhanced table" at bounding box center [1039, 412] width 21 height 13
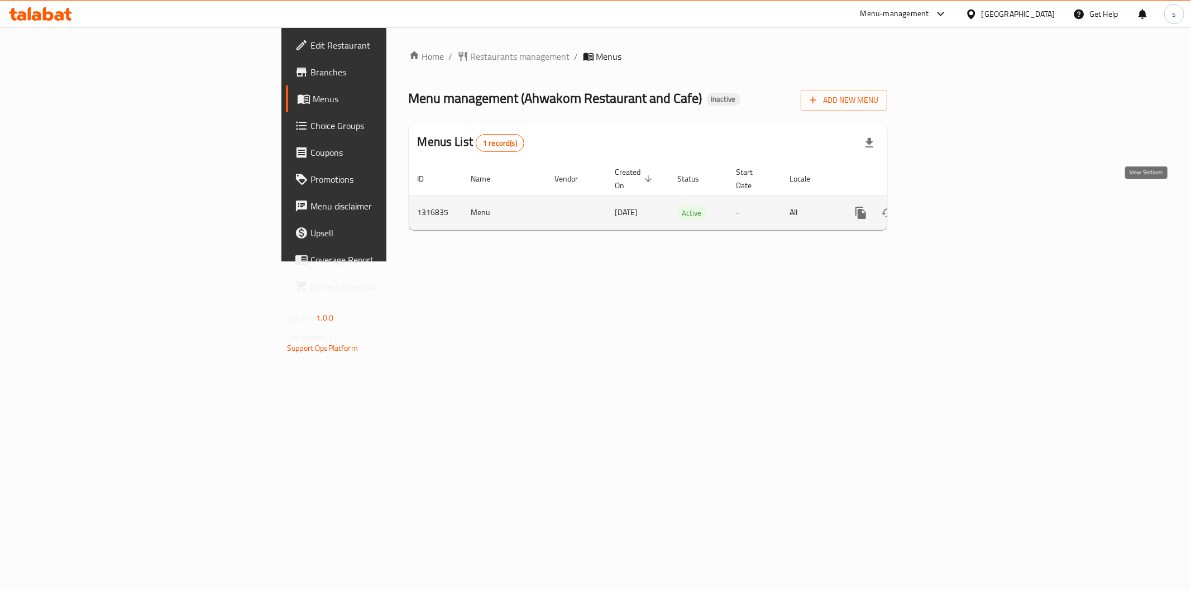
click at [948, 206] on icon "enhanced table" at bounding box center [940, 212] width 13 height 13
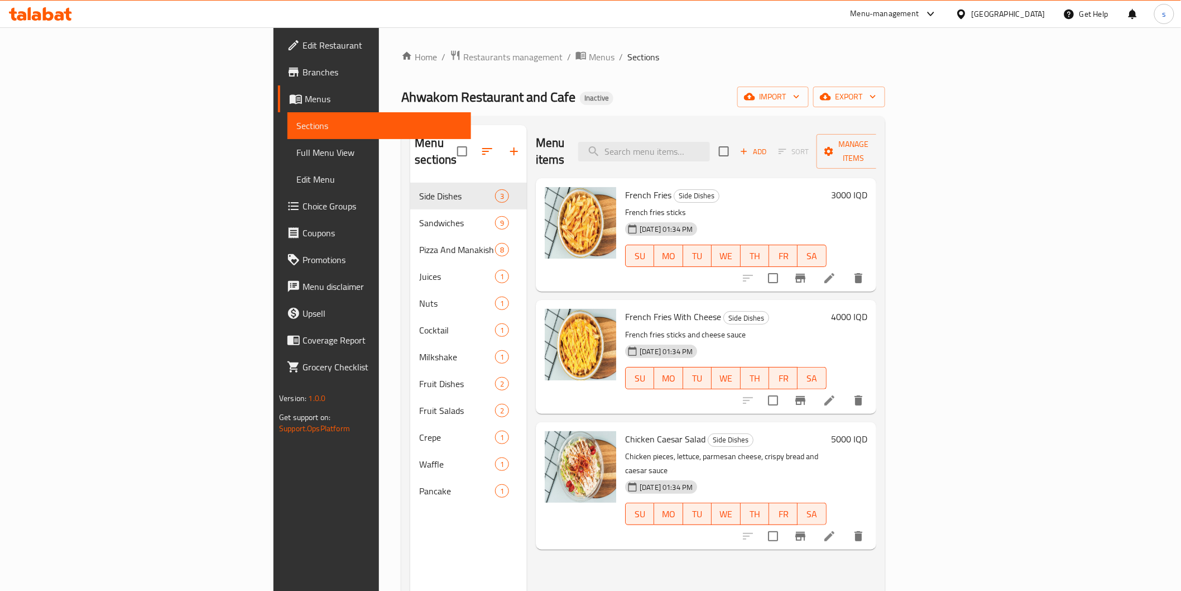
click at [296, 153] on span "Full Menu View" at bounding box center [378, 152] width 165 height 13
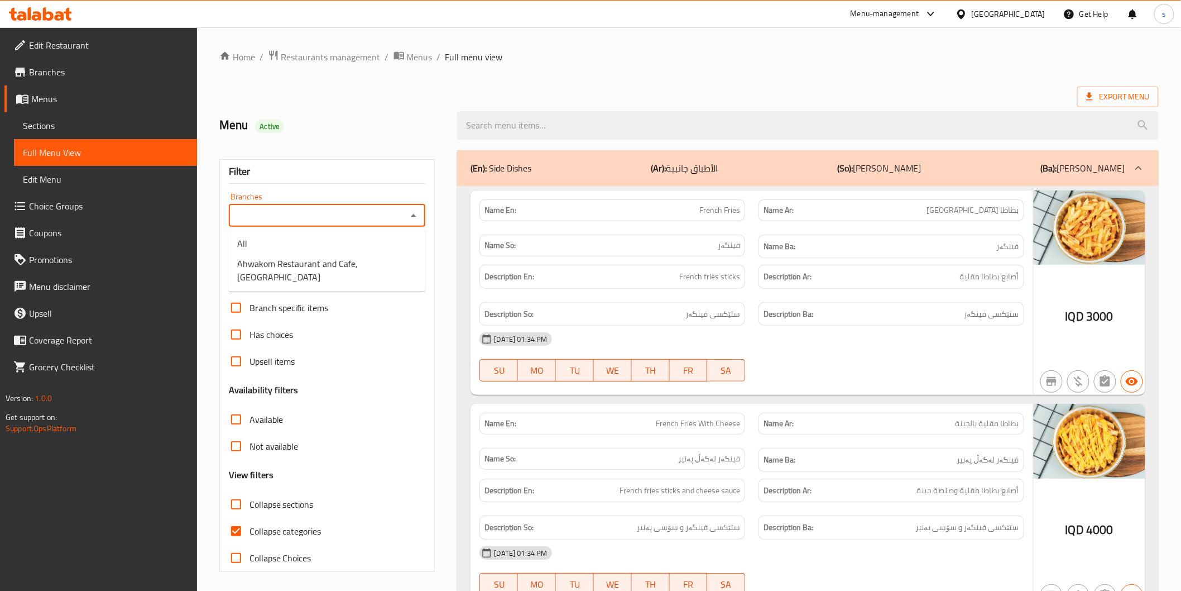
click at [247, 211] on input "Branches" at bounding box center [318, 216] width 172 height 16
click at [274, 265] on span "Ahwakom Restaurant and Cafe, [GEOGRAPHIC_DATA]" at bounding box center [326, 270] width 179 height 27
type input "Ahwakom Restaurant and Cafe, [GEOGRAPHIC_DATA]"
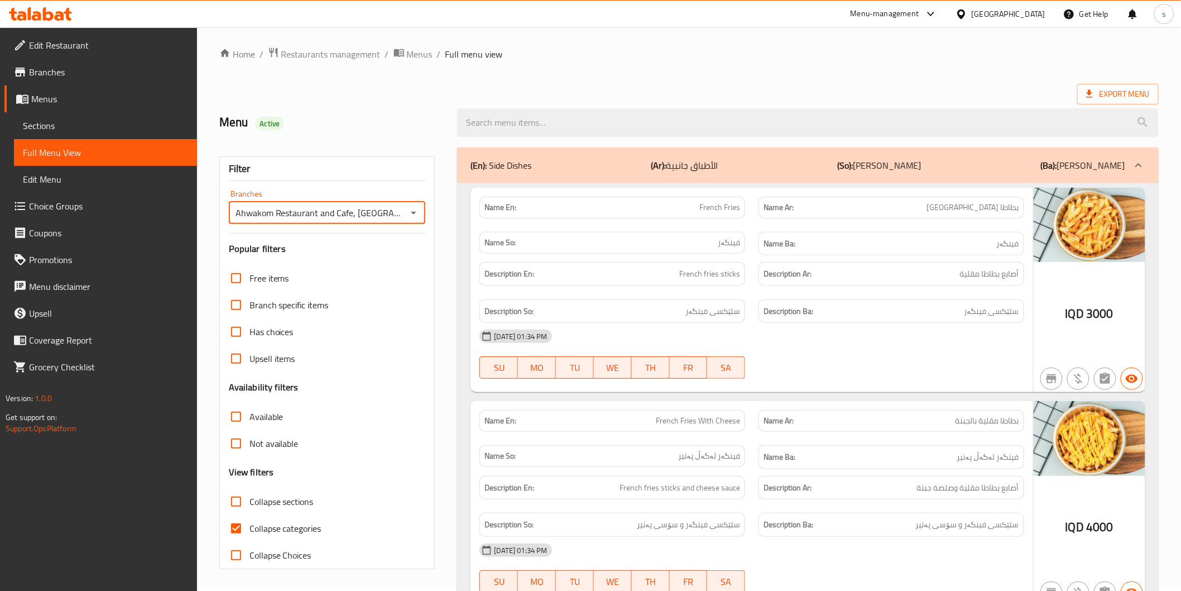
scroll to position [65, 0]
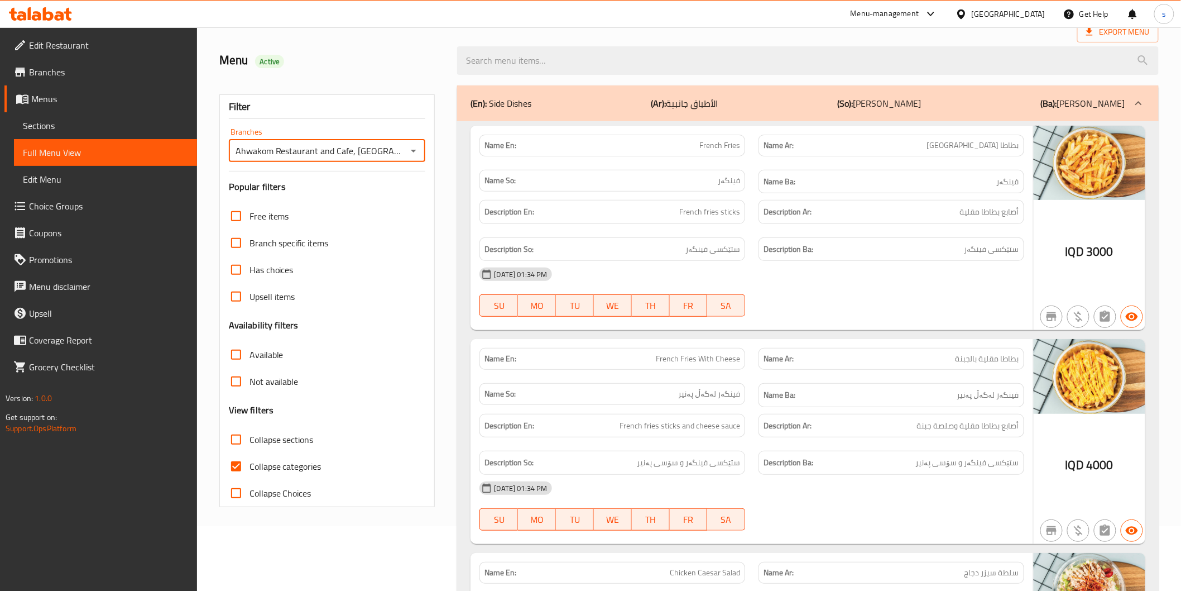
click at [291, 467] on span "Collapse categories" at bounding box center [286, 465] width 72 height 13
click at [250, 467] on input "Collapse categories" at bounding box center [236, 466] width 27 height 27
checkbox input "false"
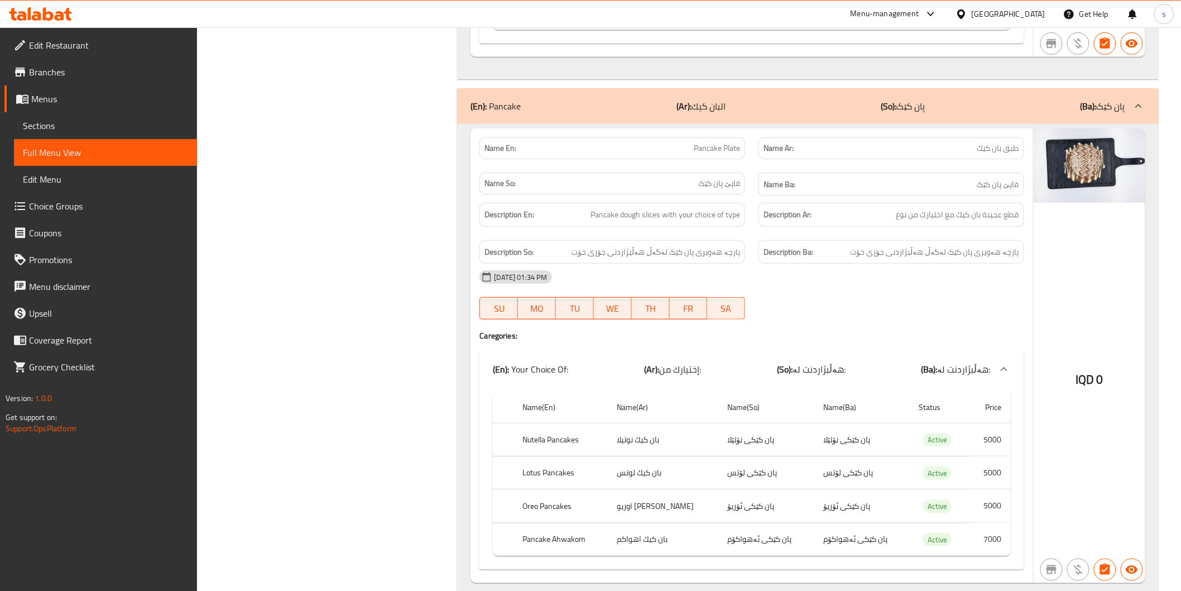
scroll to position [10886, 0]
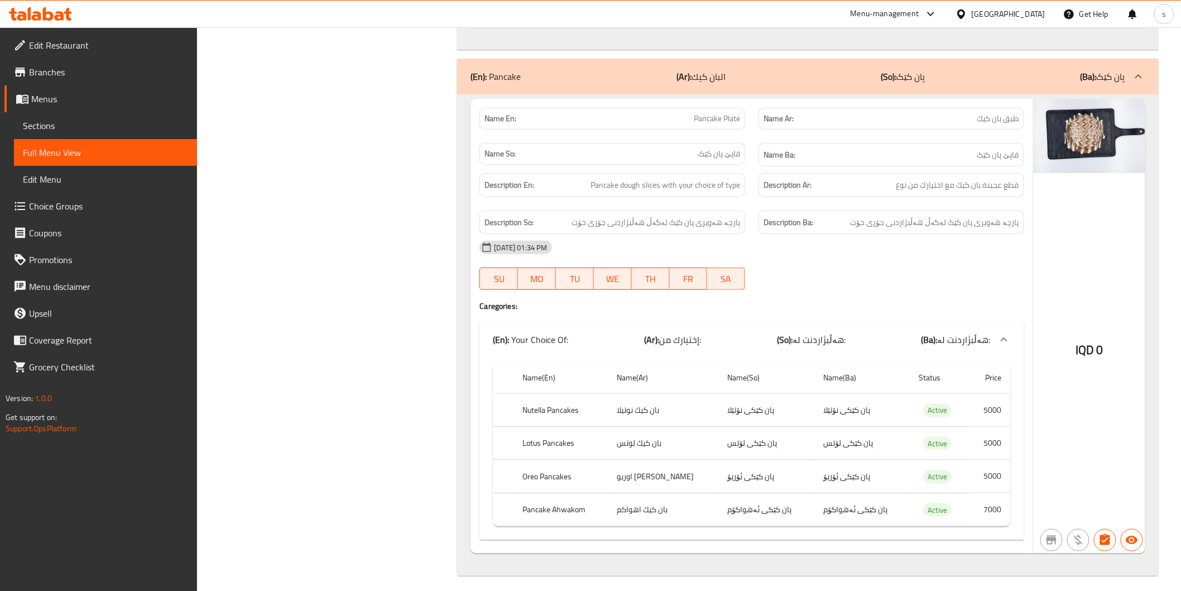
click at [655, 514] on td "بان كيك اهواكم" at bounding box center [663, 509] width 111 height 33
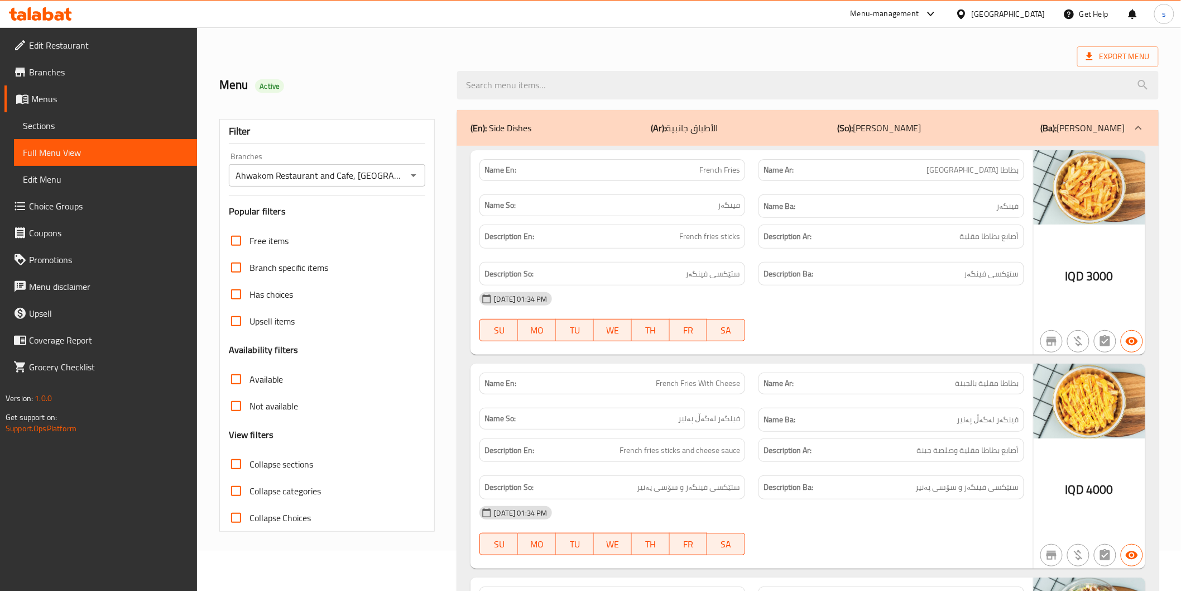
scroll to position [28, 0]
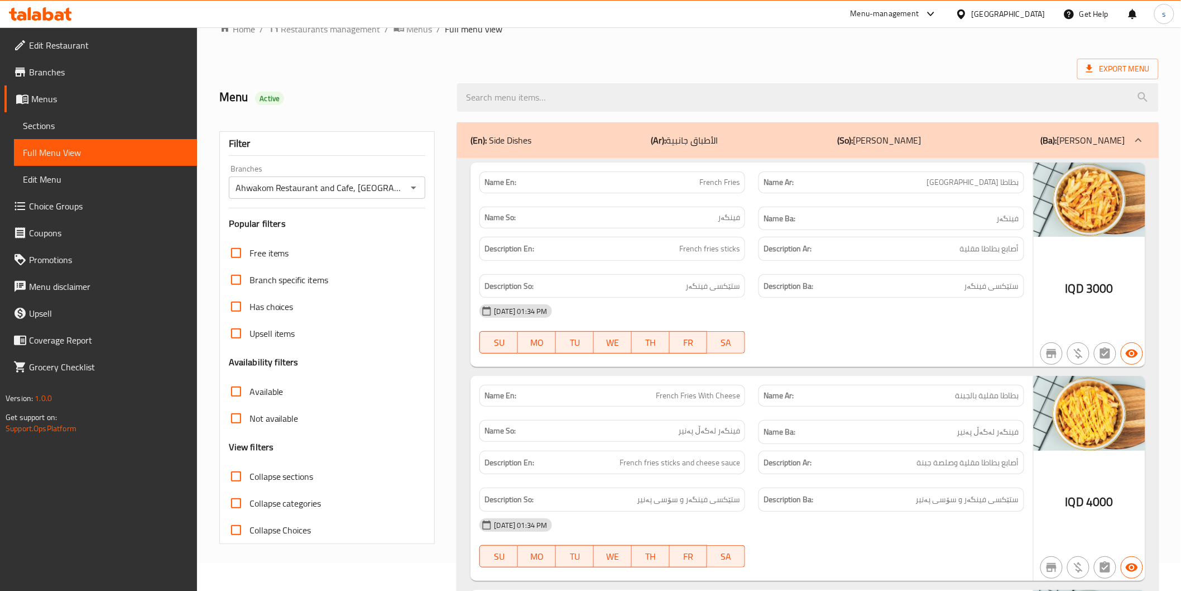
click at [274, 476] on span "Collapse sections" at bounding box center [282, 475] width 64 height 13
click at [250, 476] on input "Collapse sections" at bounding box center [236, 476] width 27 height 27
checkbox input "true"
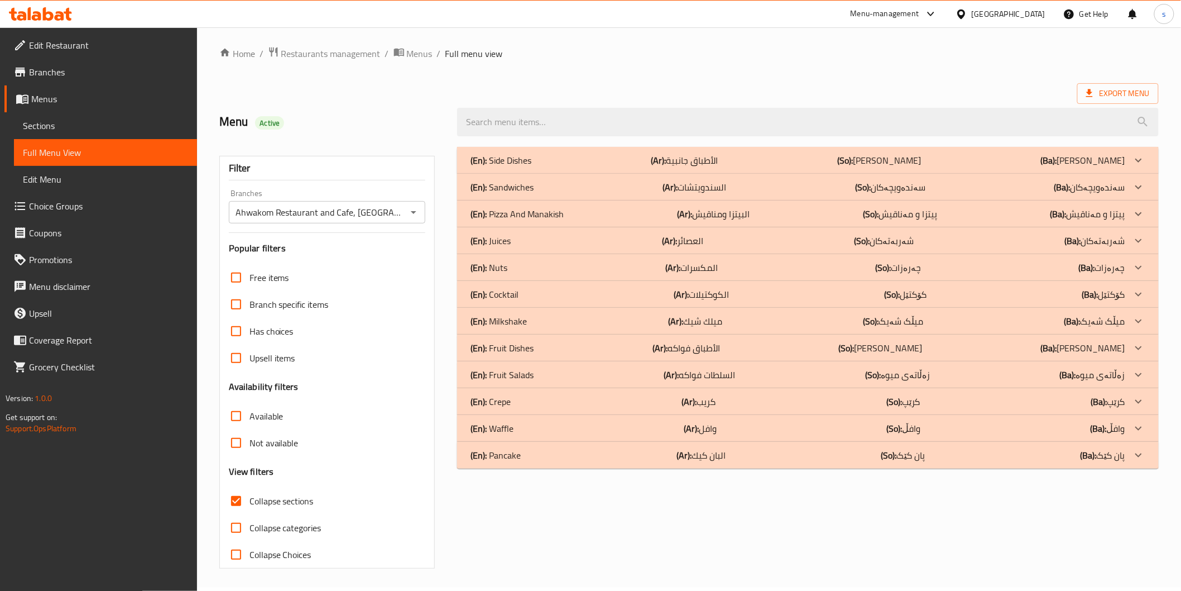
scroll to position [3, 0]
click at [613, 450] on div "(En): Pancake (Ar): البان كيك (So): پان کێک (Ba): پان کێک" at bounding box center [798, 455] width 654 height 13
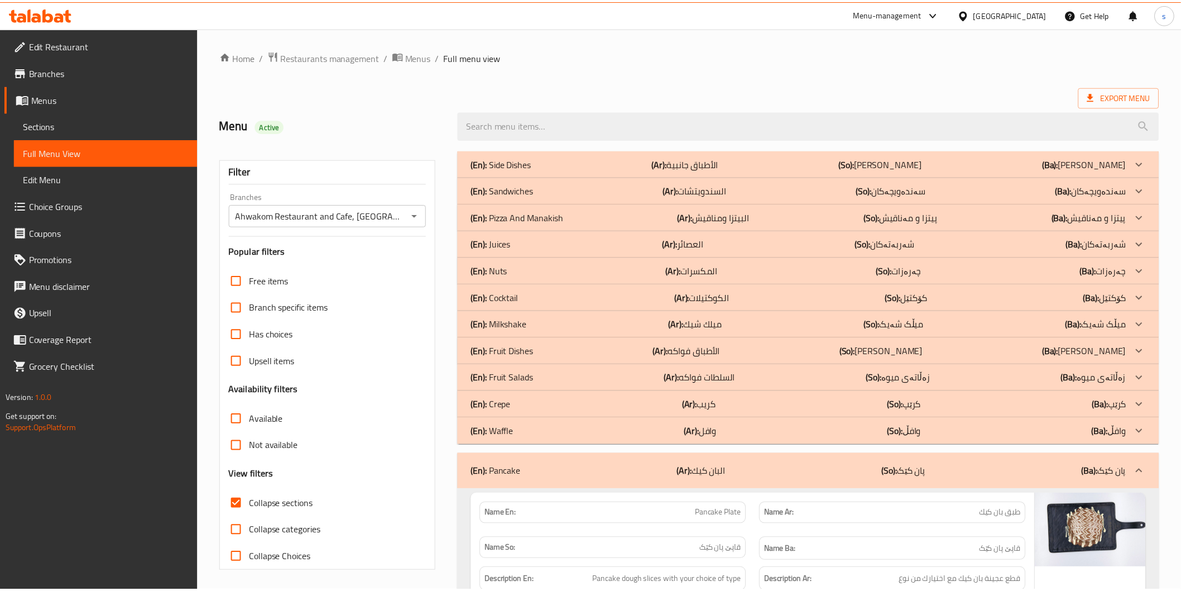
scroll to position [402, 0]
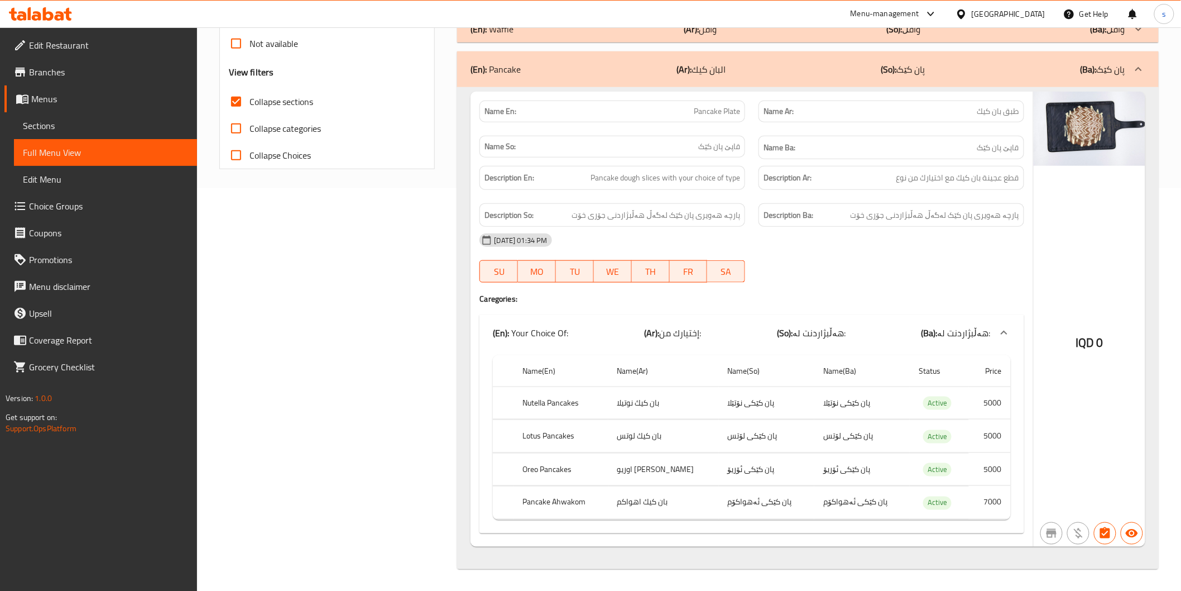
click at [1048, 275] on div "IQD 0" at bounding box center [1090, 319] width 112 height 455
click at [706, 105] on span "Pancake Plate" at bounding box center [717, 111] width 46 height 12
copy span "Pancake Plate"
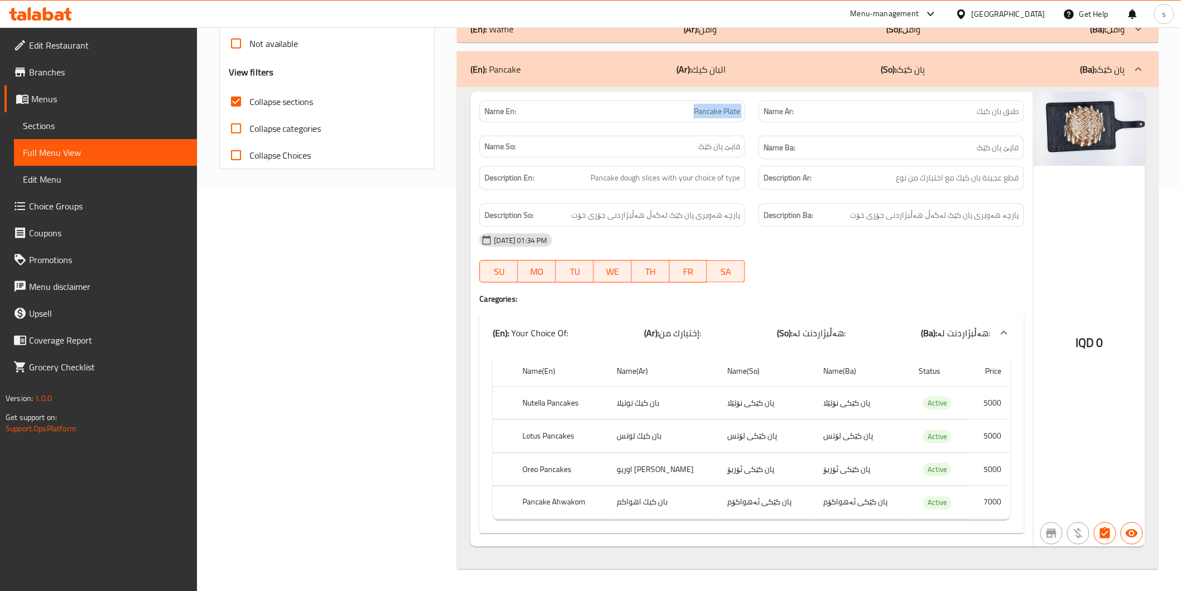
click at [125, 126] on span "Sections" at bounding box center [105, 125] width 165 height 13
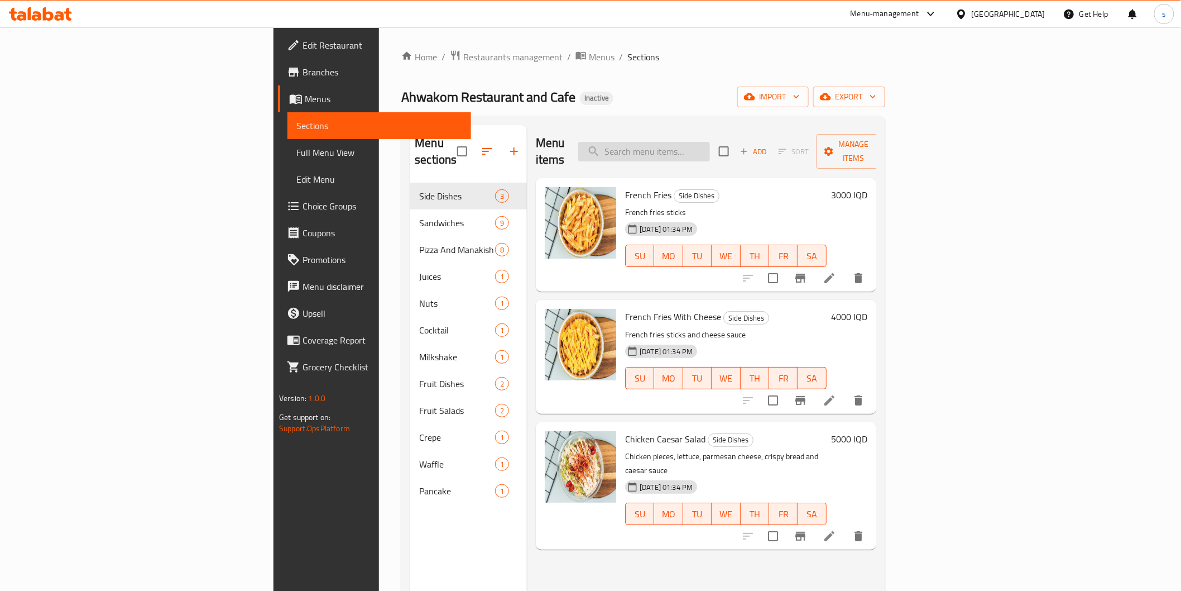
click at [710, 142] on input "search" at bounding box center [644, 152] width 132 height 20
paste input "Pancake Plate"
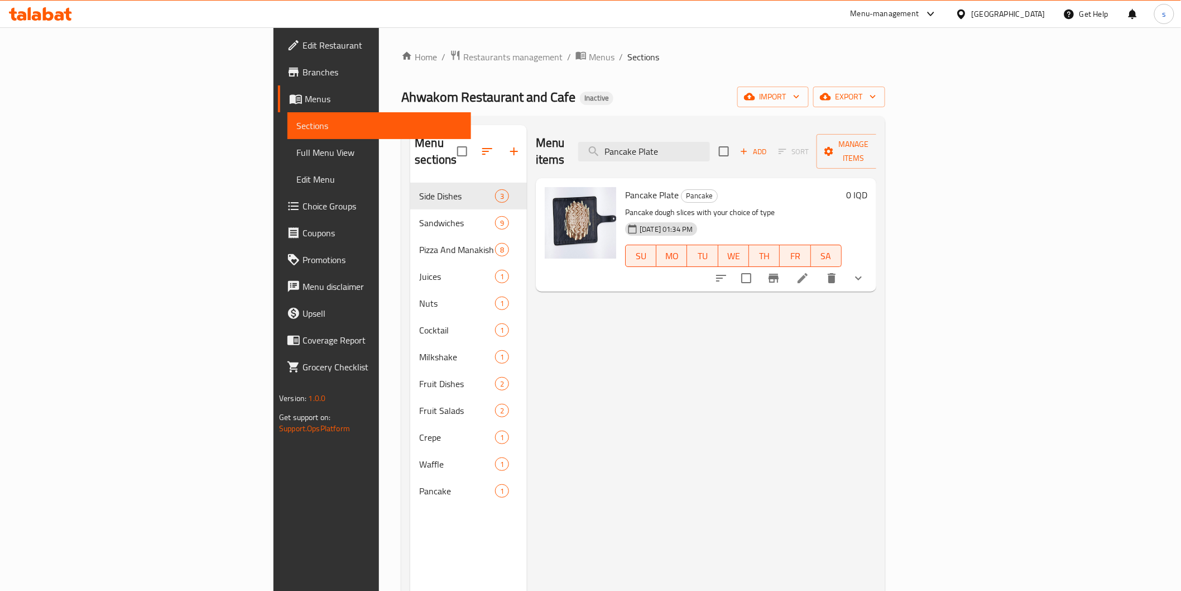
type input "Pancake Plate"
click at [809, 271] on icon at bounding box center [802, 277] width 13 height 13
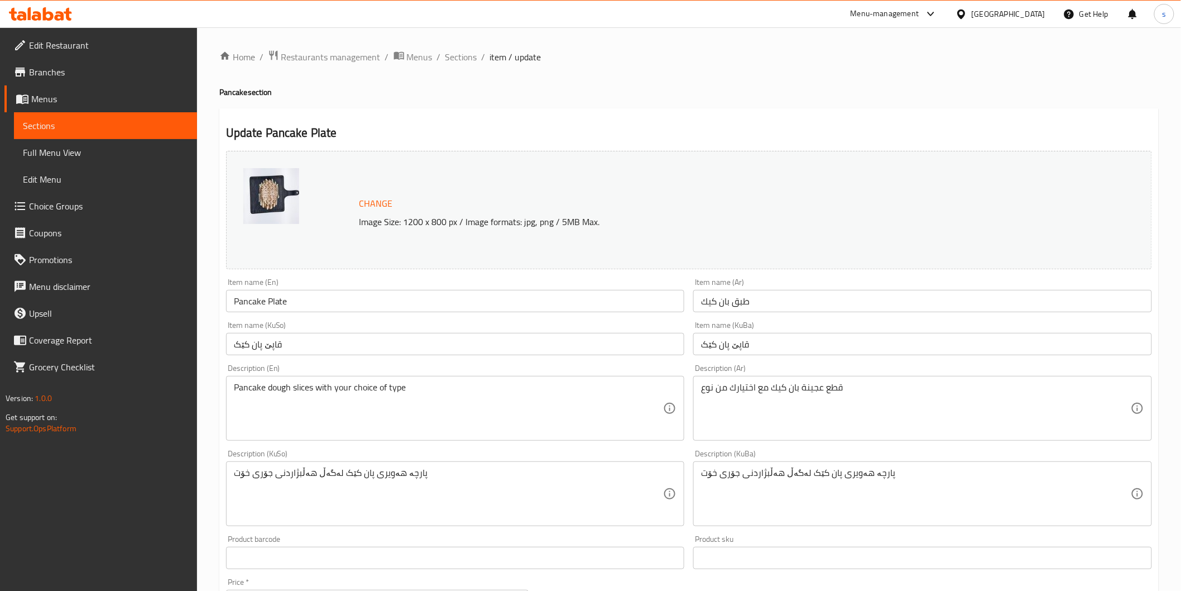
scroll to position [62, 0]
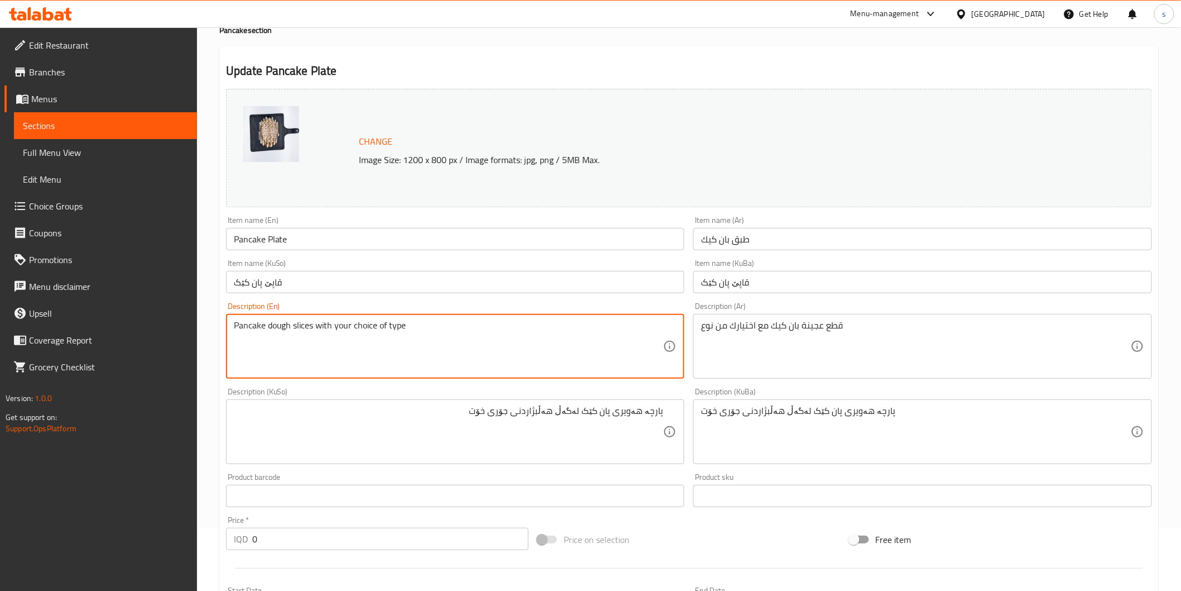
click at [298, 329] on textarea "Pancake dough slices with your choice of type" at bounding box center [449, 346] width 430 height 53
type textarea "Pancake dough piece with your choice of type"
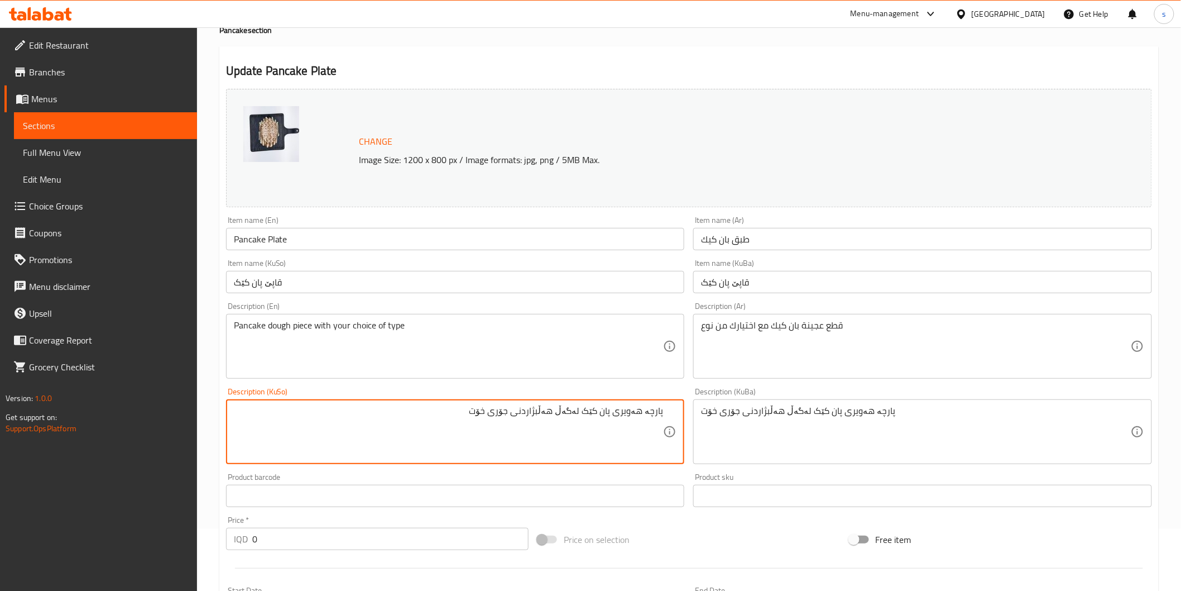
drag, startPoint x: 522, startPoint y: 413, endPoint x: 272, endPoint y: 382, distance: 252.0
type textarea "پارچە هەویری پان کێک لەگەڵ هەڵبژاردنت لە جۆر"
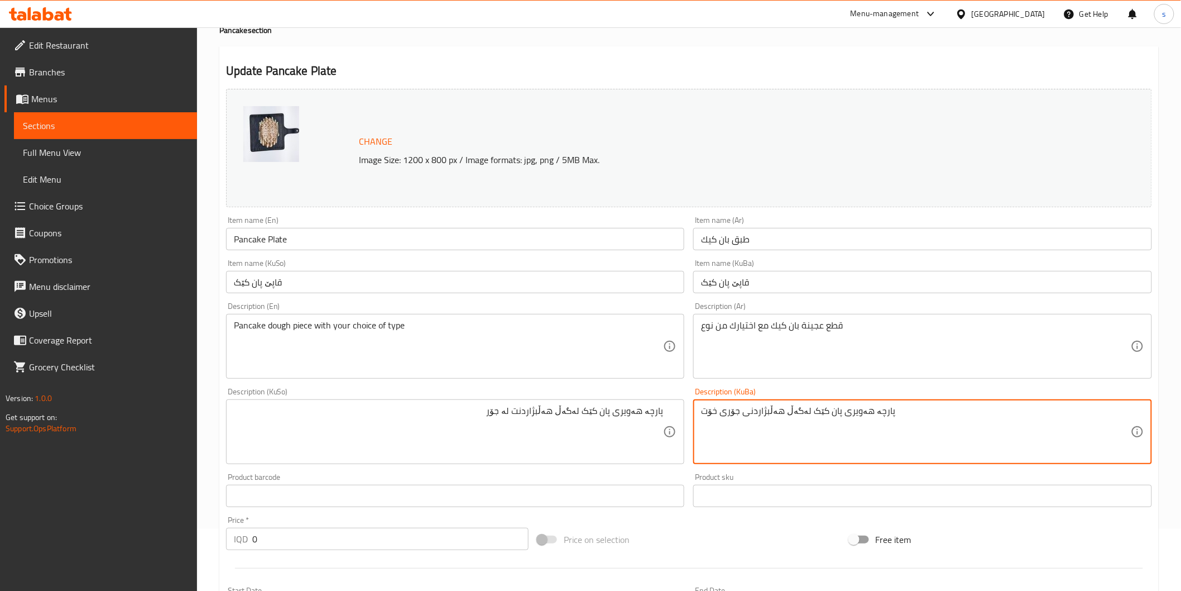
click at [728, 436] on textarea "پارچە هەویری پان کێک لەگەڵ هەڵبژاردنی جۆری خۆت" at bounding box center [916, 431] width 430 height 53
paste textarea "ت لە جۆر"
type textarea "پارچە هەویری پان کێک لەگەڵ هەڵبژاردنت لە جۆر"
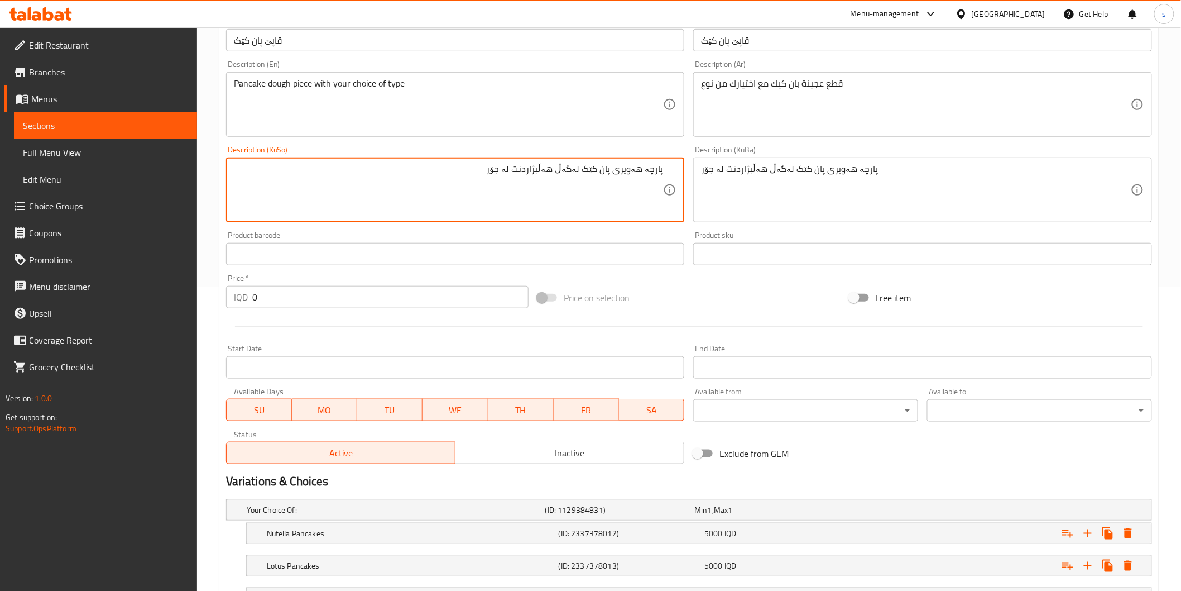
scroll to position [432, 0]
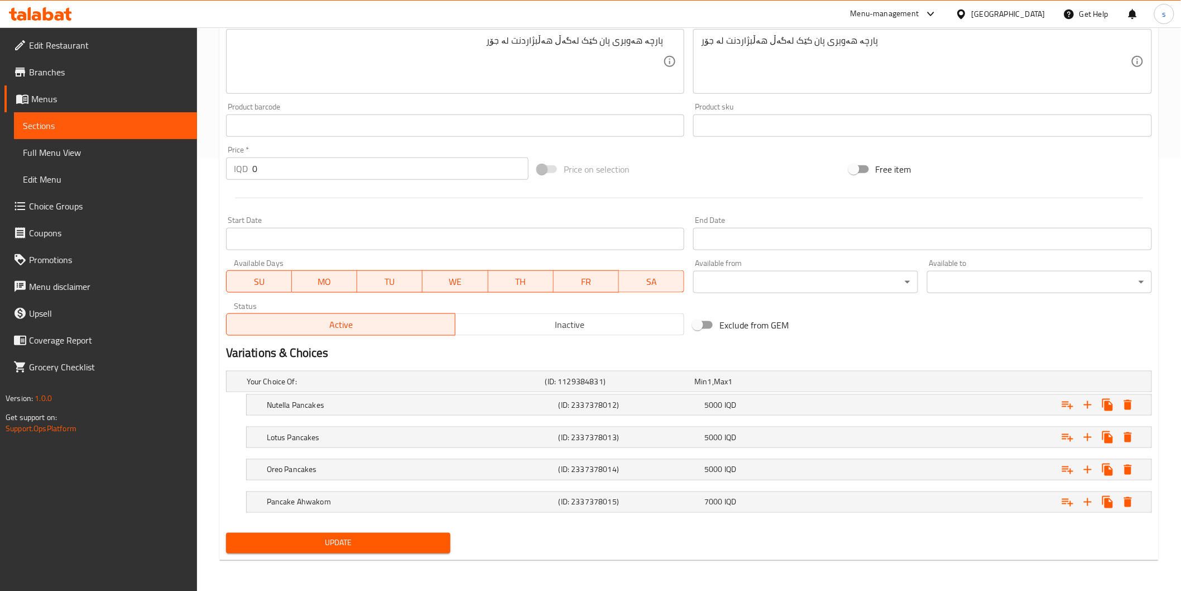
click at [391, 531] on div "Update" at bounding box center [339, 543] width 234 height 30
click at [391, 537] on span "Update" at bounding box center [338, 543] width 207 height 14
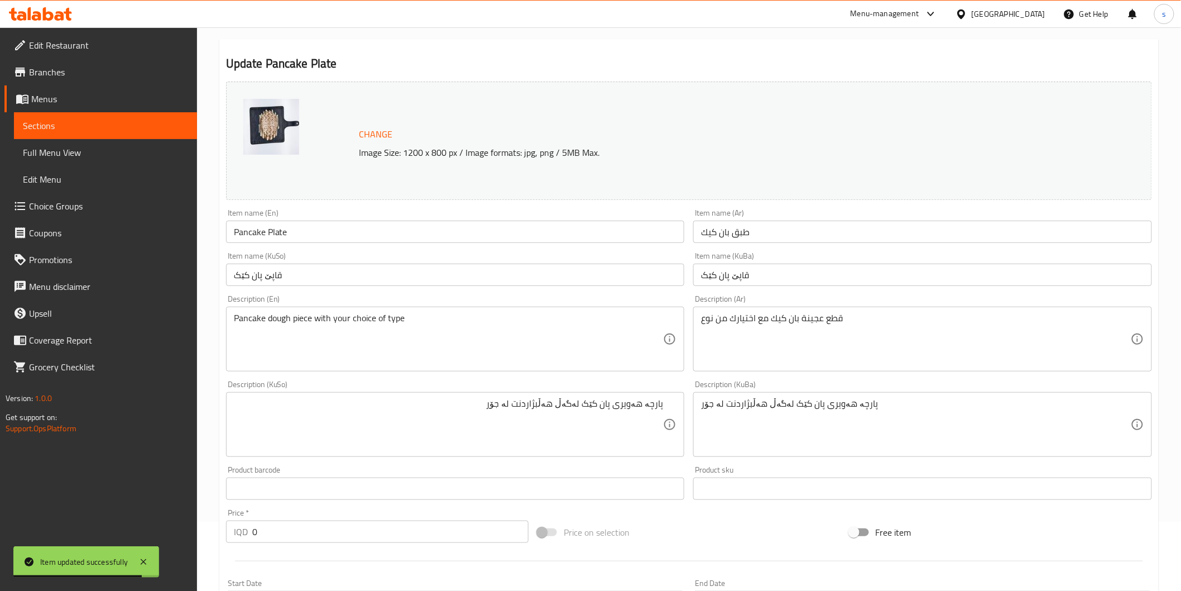
scroll to position [0, 0]
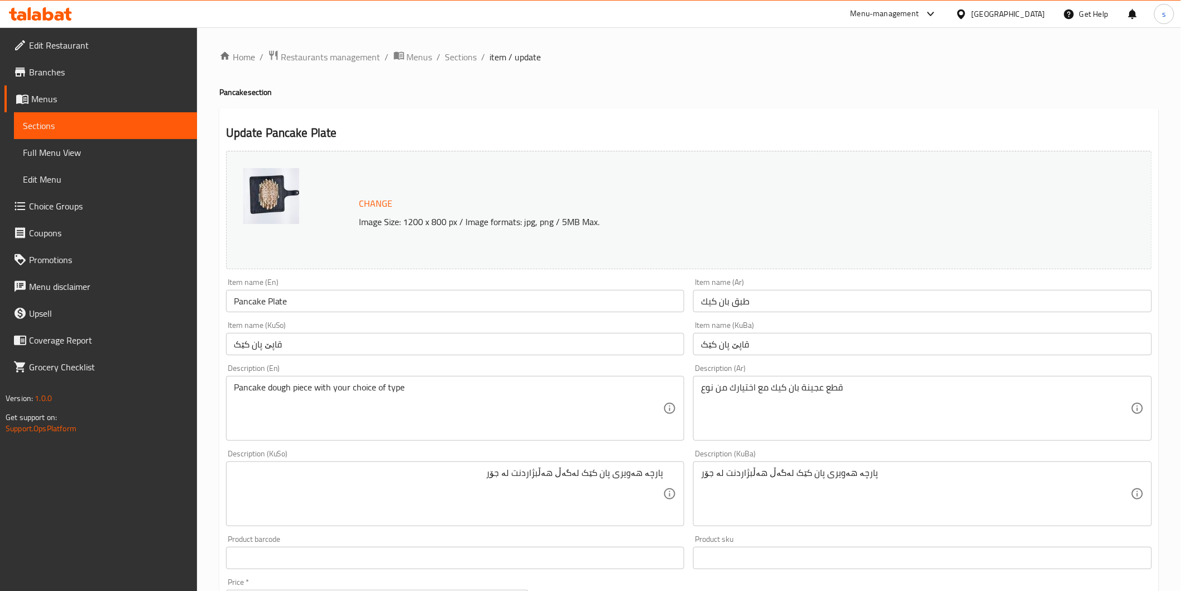
click at [96, 148] on span "Full Menu View" at bounding box center [105, 152] width 165 height 13
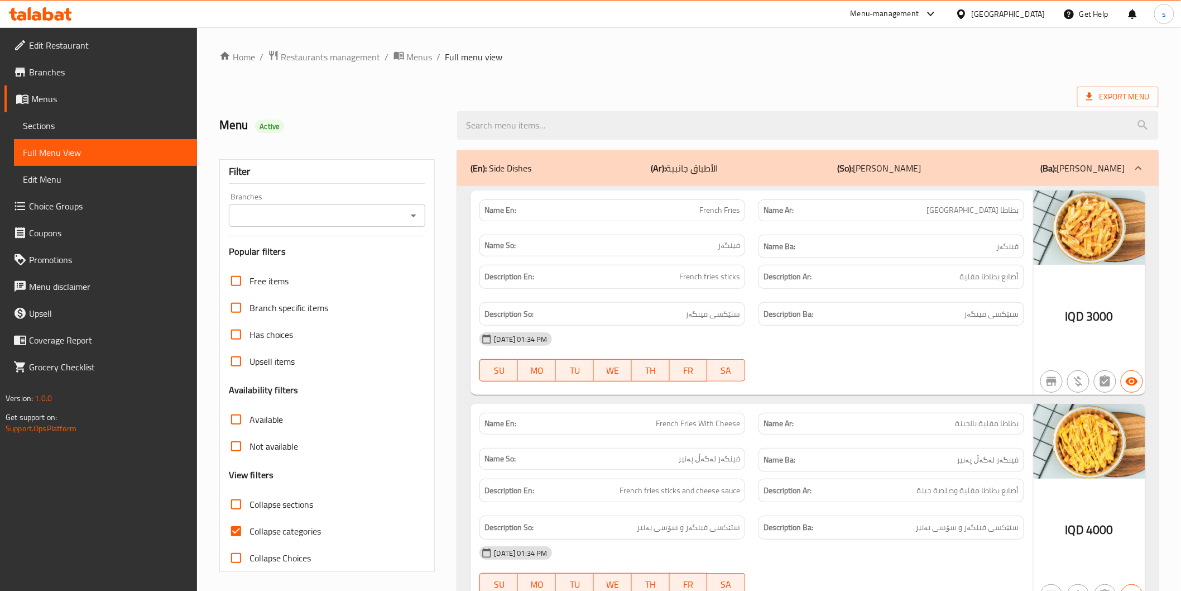
click at [384, 211] on input "Branches" at bounding box center [318, 216] width 172 height 16
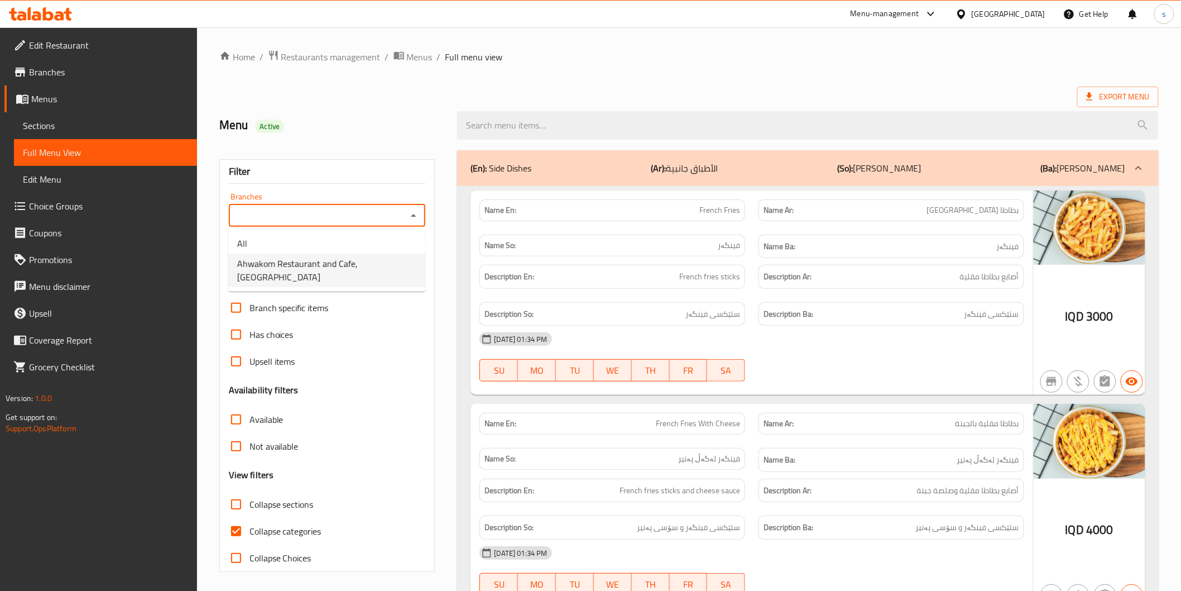
click at [363, 268] on span "Ahwakom Restaurant and Cafe, [GEOGRAPHIC_DATA]" at bounding box center [326, 270] width 179 height 27
type input "Ahwakom Restaurant and Cafe, [GEOGRAPHIC_DATA]"
click at [307, 528] on span "Collapse categories" at bounding box center [286, 530] width 72 height 13
click at [250, 528] on input "Collapse categories" at bounding box center [236, 530] width 27 height 27
checkbox input "false"
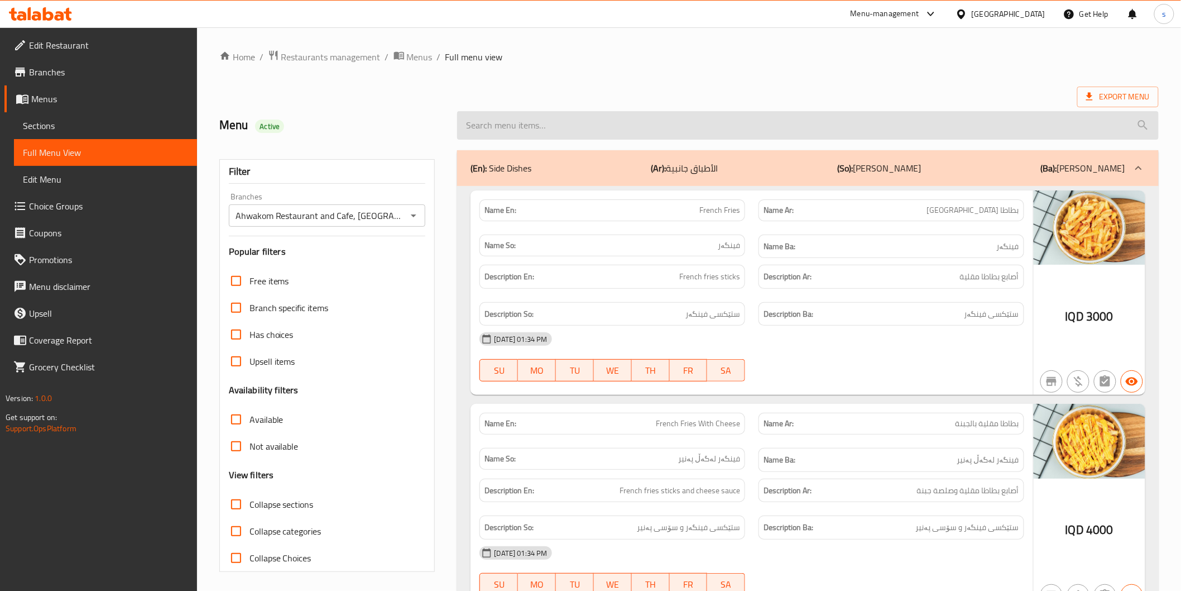
click at [622, 129] on input "search" at bounding box center [807, 125] width 701 height 28
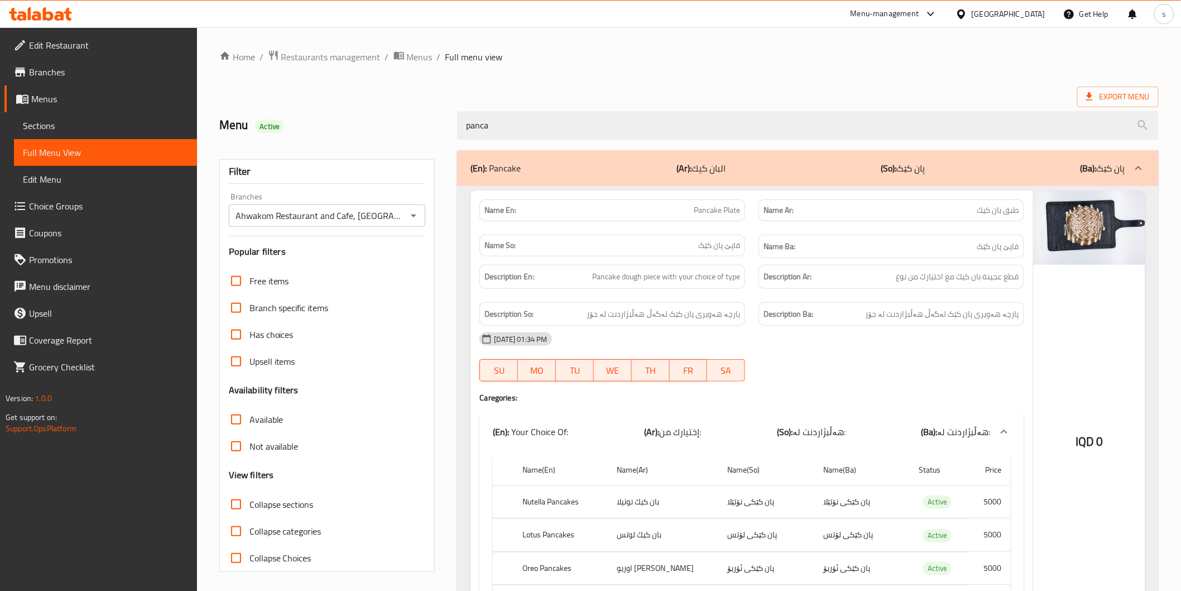
type input "panca"
click at [1123, 295] on div "IQD 0" at bounding box center [1090, 417] width 112 height 455
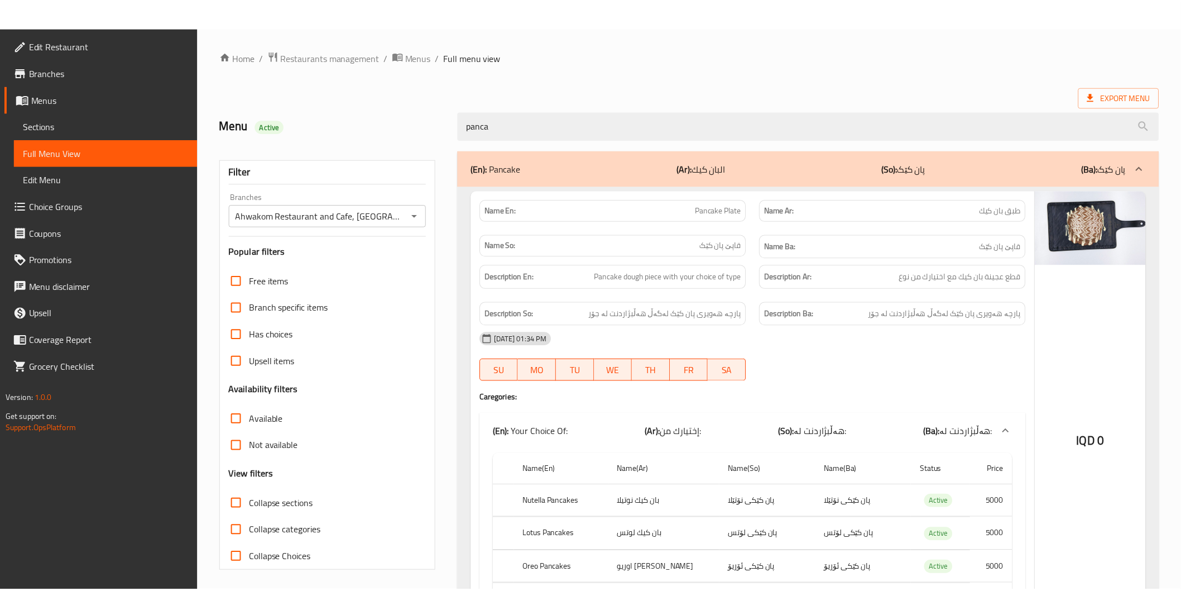
scroll to position [99, 0]
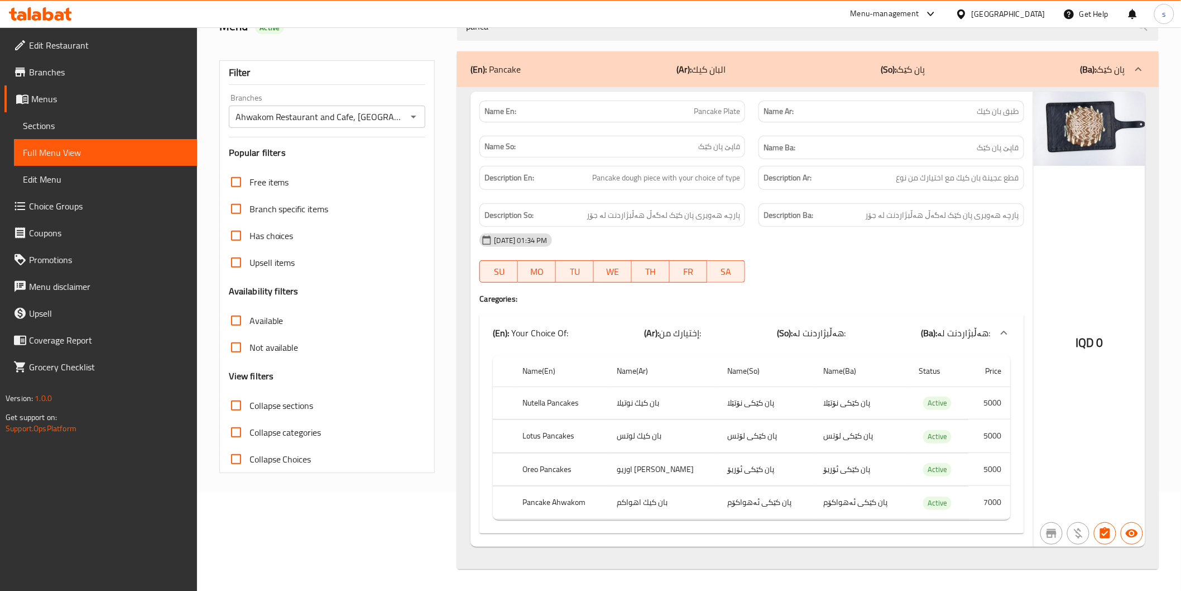
click at [81, 48] on span "Edit Restaurant" at bounding box center [108, 45] width 159 height 13
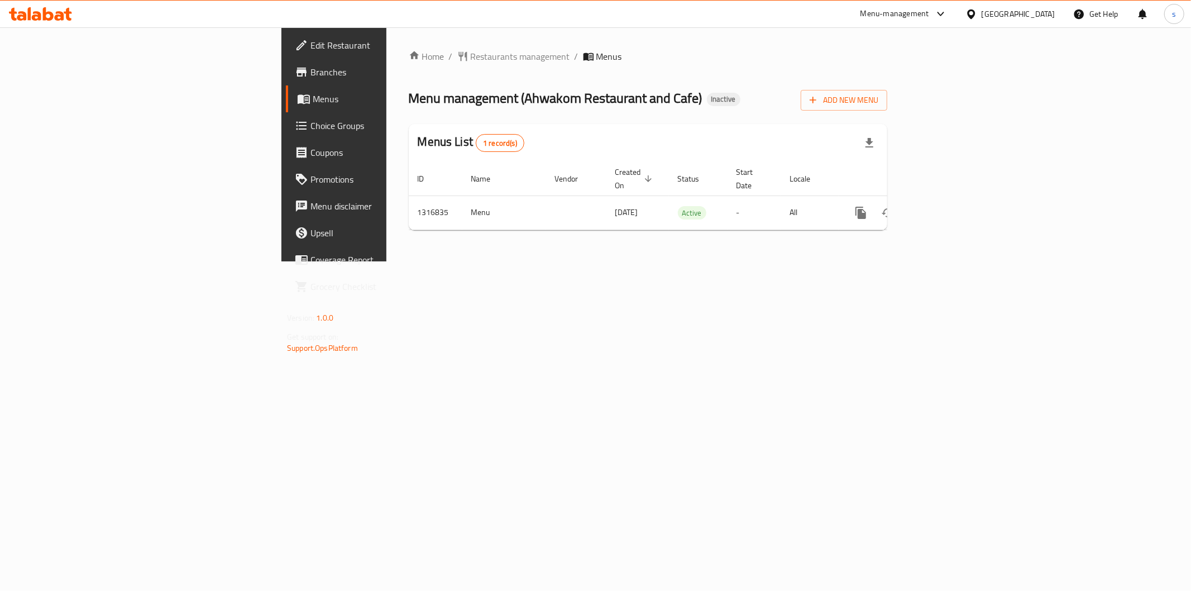
click at [636, 261] on div "Home / Restaurants management / Menus Menu management ( Ahwakom Restaurant and …" at bounding box center [647, 144] width 523 height 234
click at [954, 199] on link "enhanced table" at bounding box center [941, 212] width 27 height 27
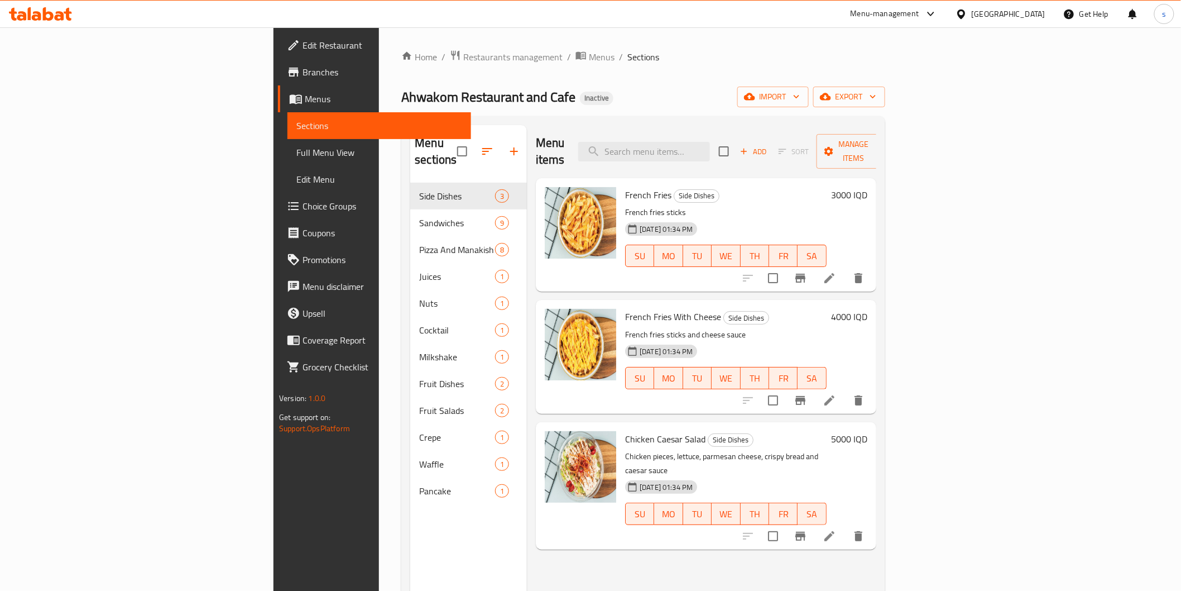
click at [296, 147] on span "Full Menu View" at bounding box center [378, 152] width 165 height 13
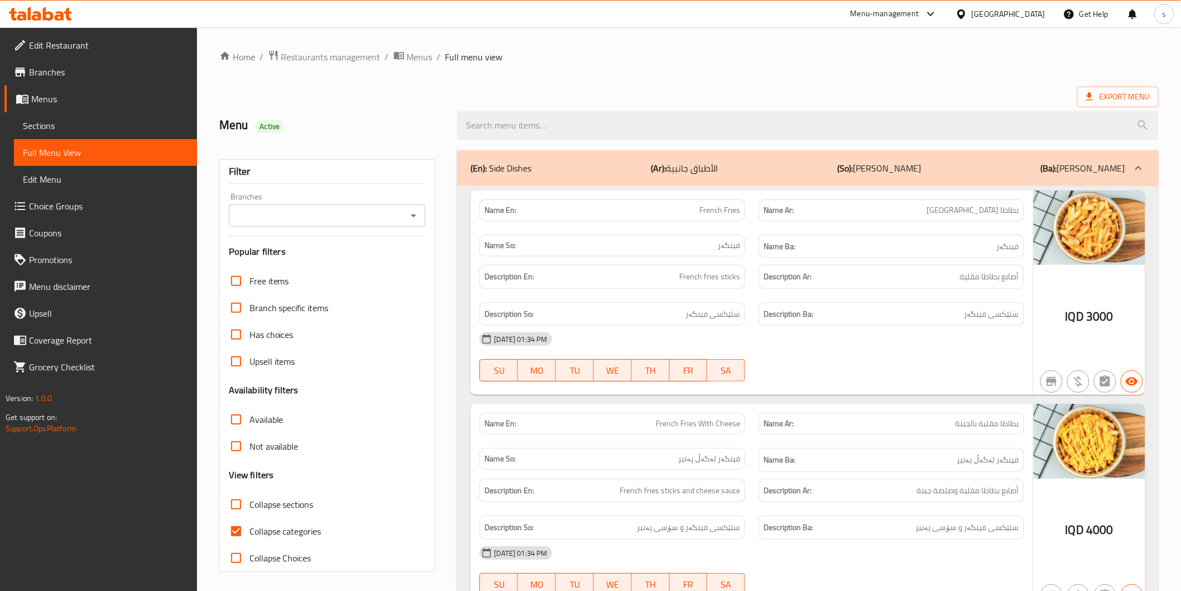
drag, startPoint x: 754, startPoint y: 71, endPoint x: 720, endPoint y: 81, distance: 35.5
click at [384, 204] on div "Branches" at bounding box center [327, 215] width 197 height 22
click at [386, 209] on input "Branches" at bounding box center [318, 216] width 172 height 16
click at [354, 56] on span "Restaurants management" at bounding box center [330, 56] width 99 height 13
